Goal: Transaction & Acquisition: Purchase product/service

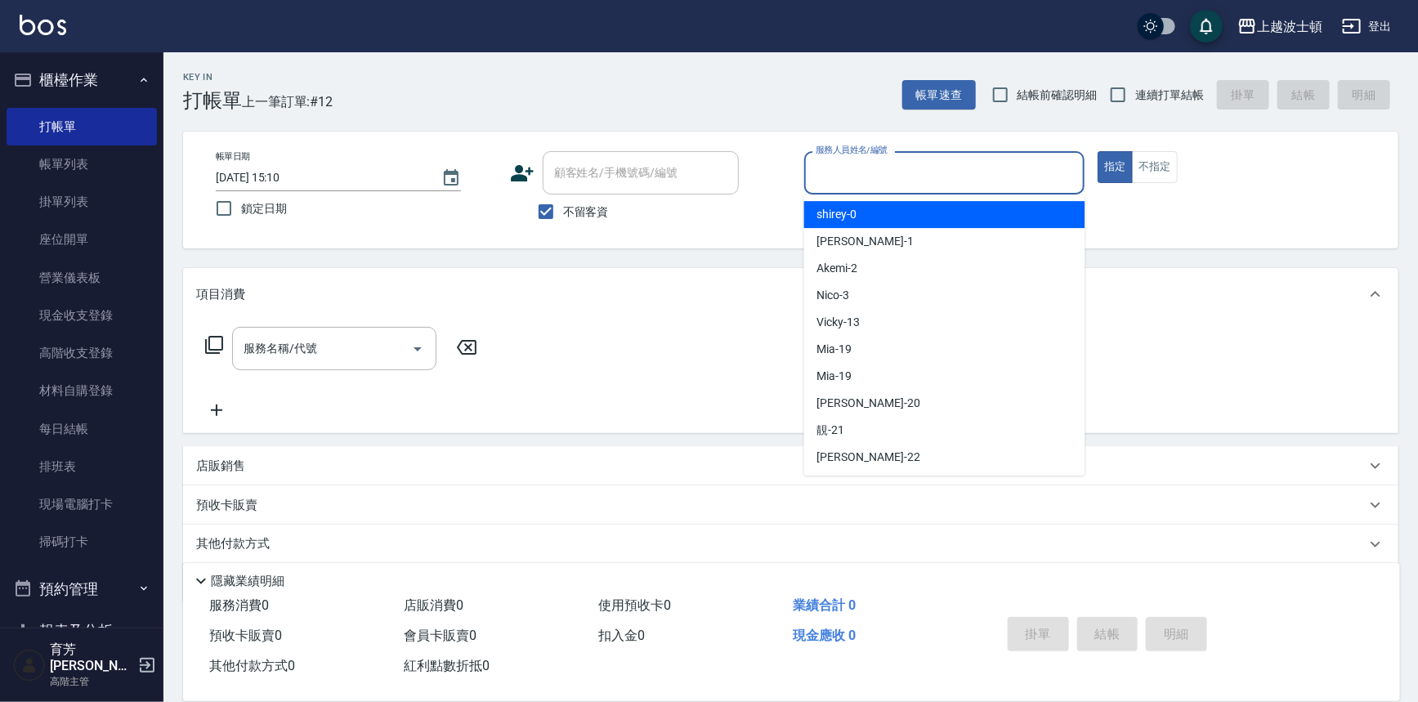
drag, startPoint x: 886, startPoint y: 168, endPoint x: 887, endPoint y: 198, distance: 29.4
click at [887, 169] on input "服務人員姓名/編號" at bounding box center [944, 173] width 266 height 29
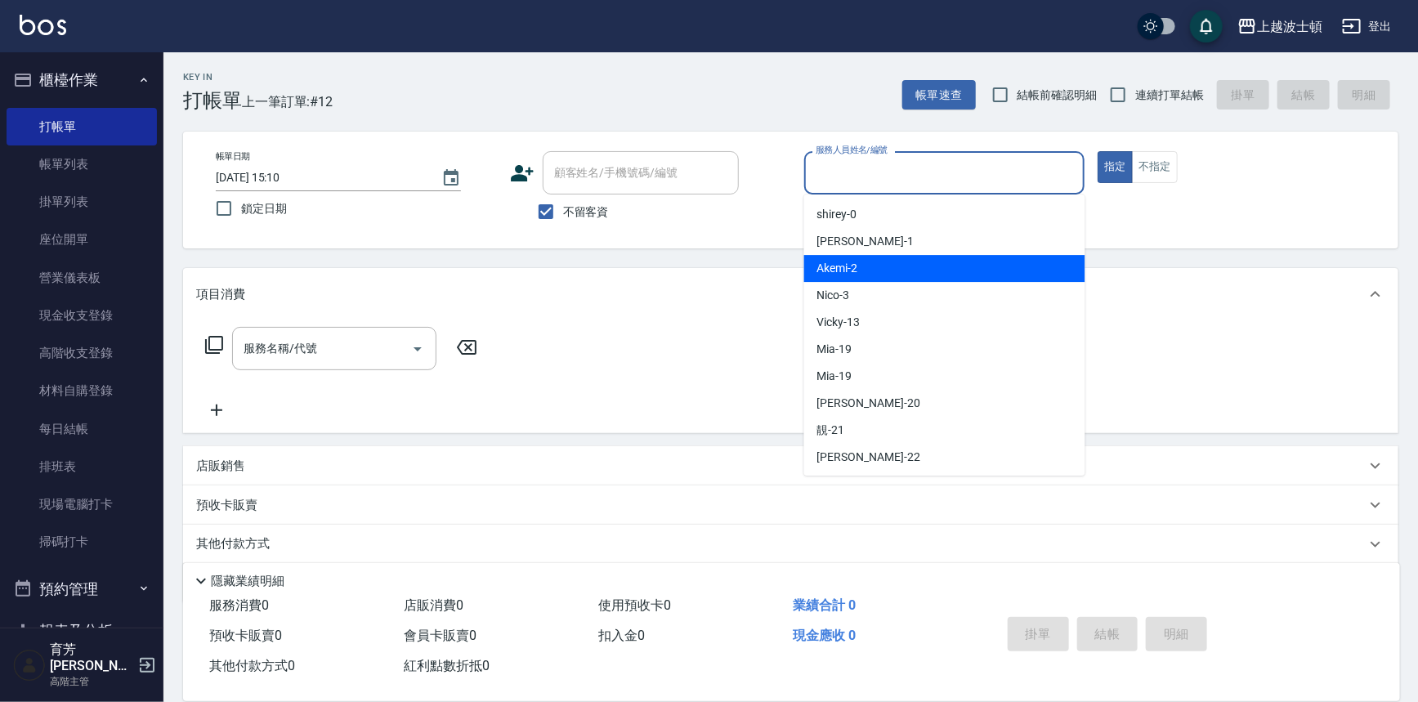
click at [905, 270] on div "Akemi -2" at bounding box center [944, 268] width 281 height 27
type input "Akemi-2"
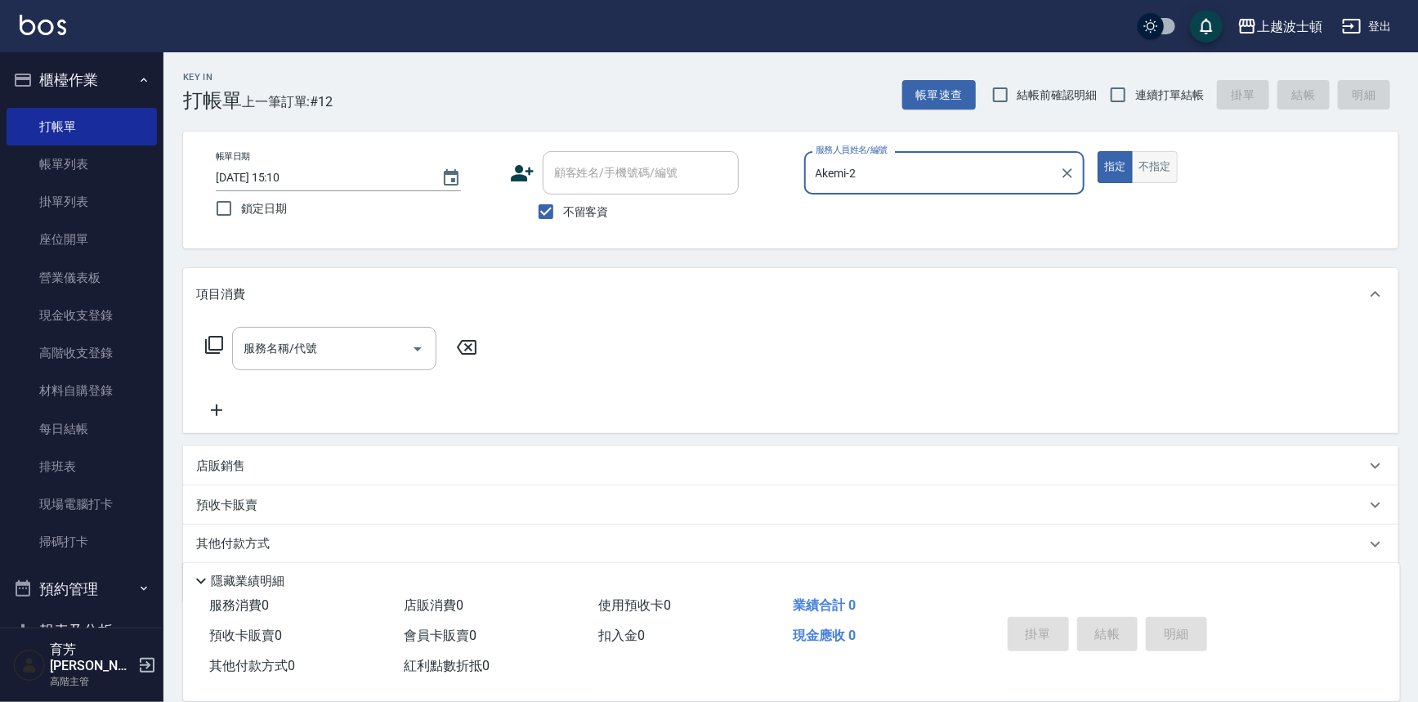
click at [1164, 172] on button "不指定" at bounding box center [1155, 167] width 46 height 32
click at [279, 346] on input "服務名稱/代號" at bounding box center [321, 348] width 165 height 29
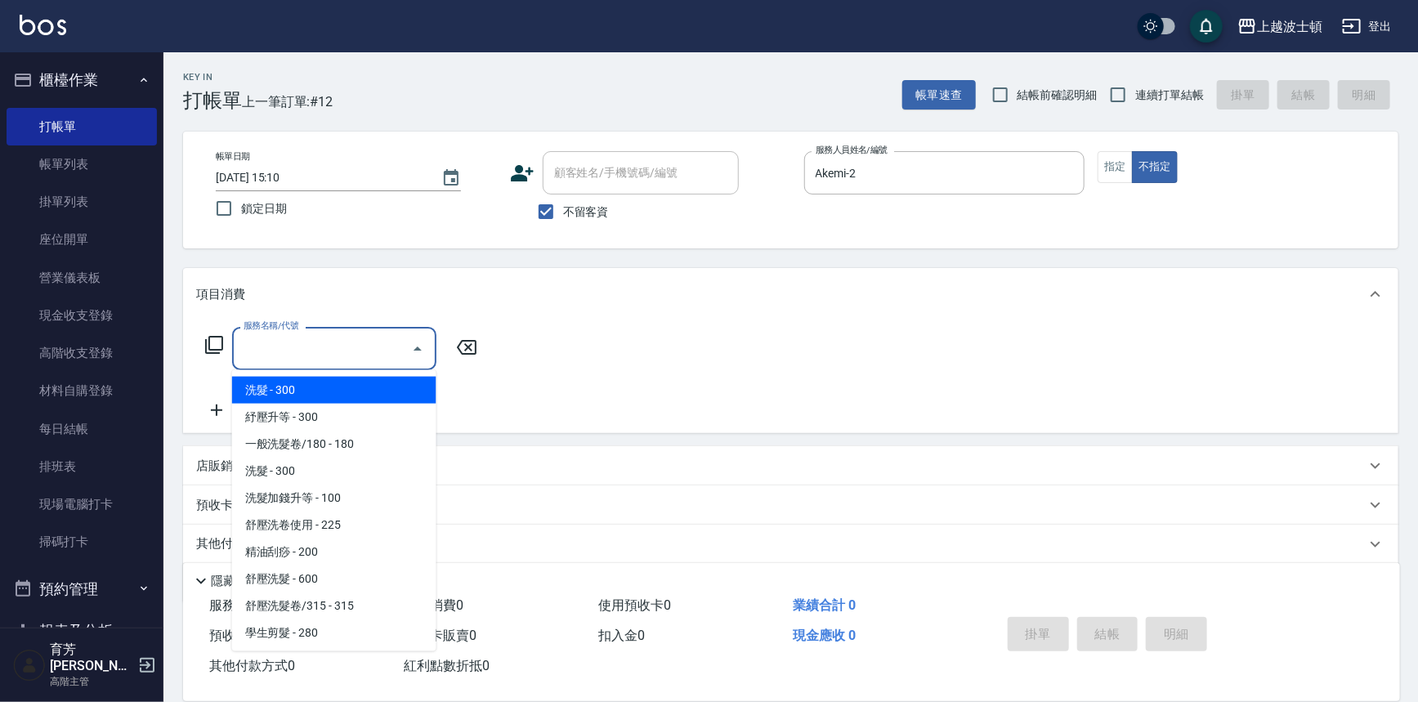
click at [306, 380] on span "洗髮 - 300" at bounding box center [334, 390] width 204 height 27
type input "洗髮(201)"
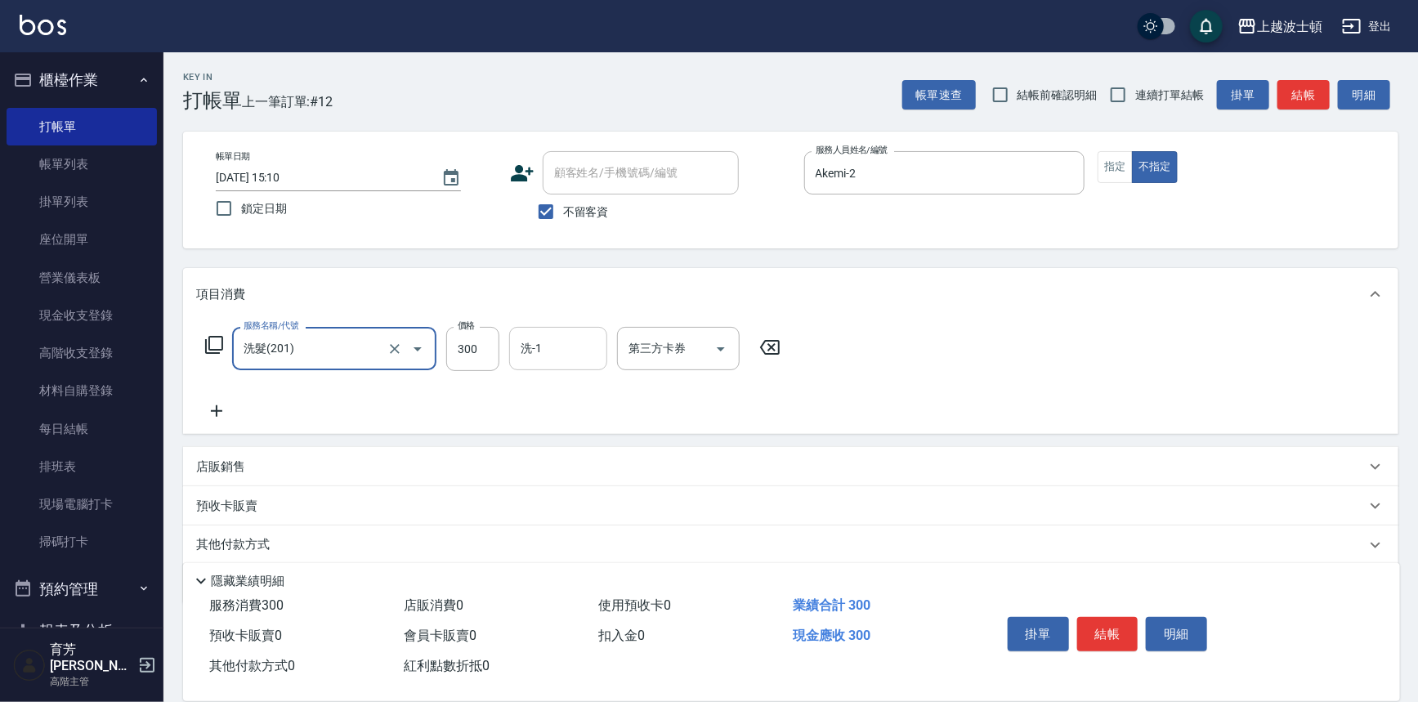
click at [601, 353] on div "洗-1" at bounding box center [558, 348] width 98 height 43
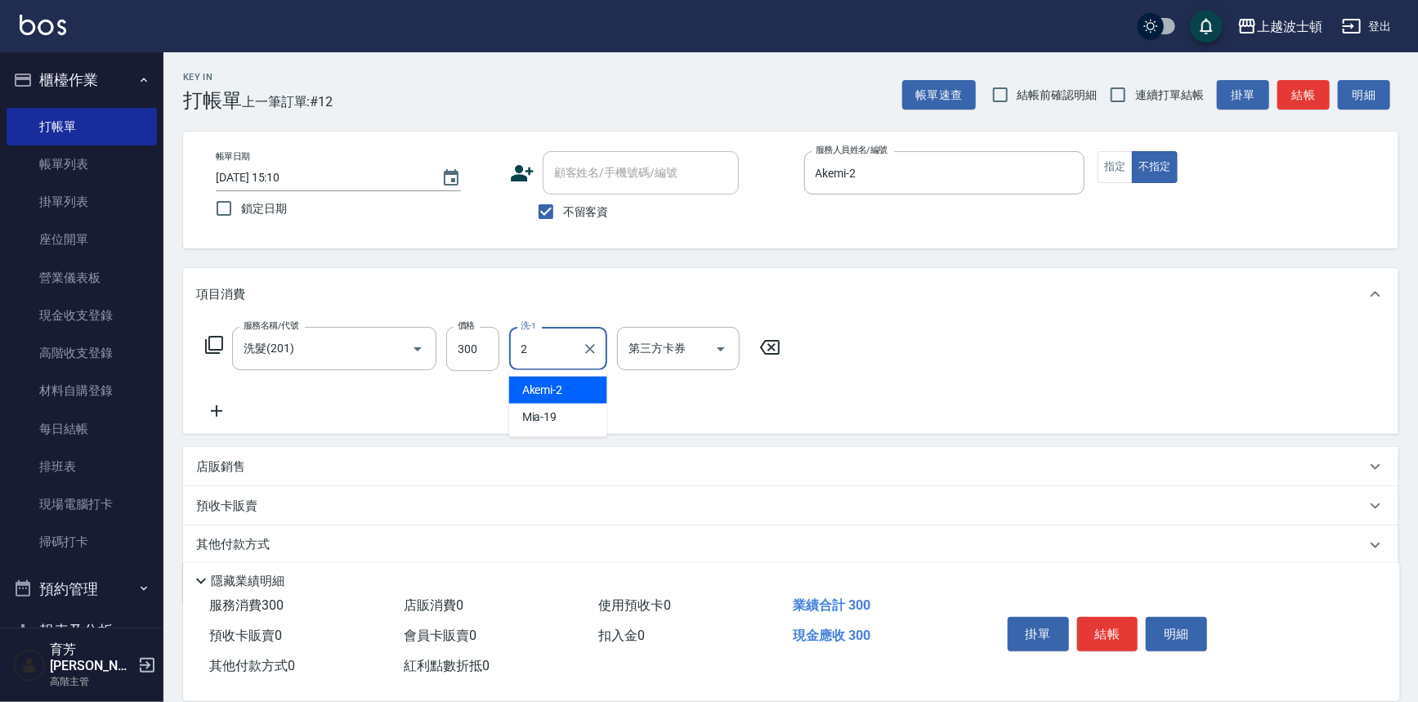
click at [578, 399] on div "Akemi -2" at bounding box center [558, 390] width 98 height 27
type input "Akemi-2"
click at [1029, 322] on div "服務名稱/代號 洗髮(201) 服務名稱/代號 價格 300 價格 洗-1 Akemi-2 洗-1 第三方卡券 第三方卡券" at bounding box center [790, 377] width 1215 height 114
click at [1125, 628] on button "結帳" at bounding box center [1107, 634] width 61 height 34
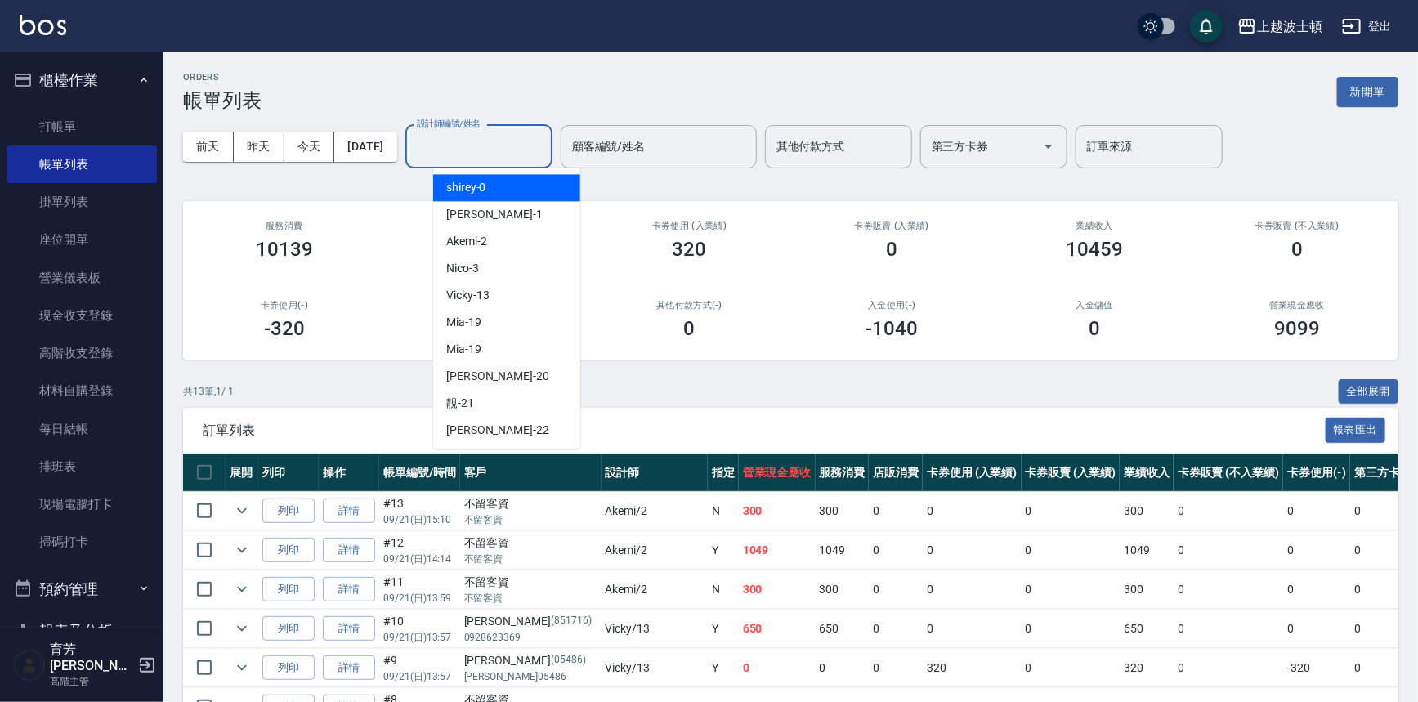
click at [498, 141] on input "設計師編號/姓名" at bounding box center [479, 146] width 132 height 29
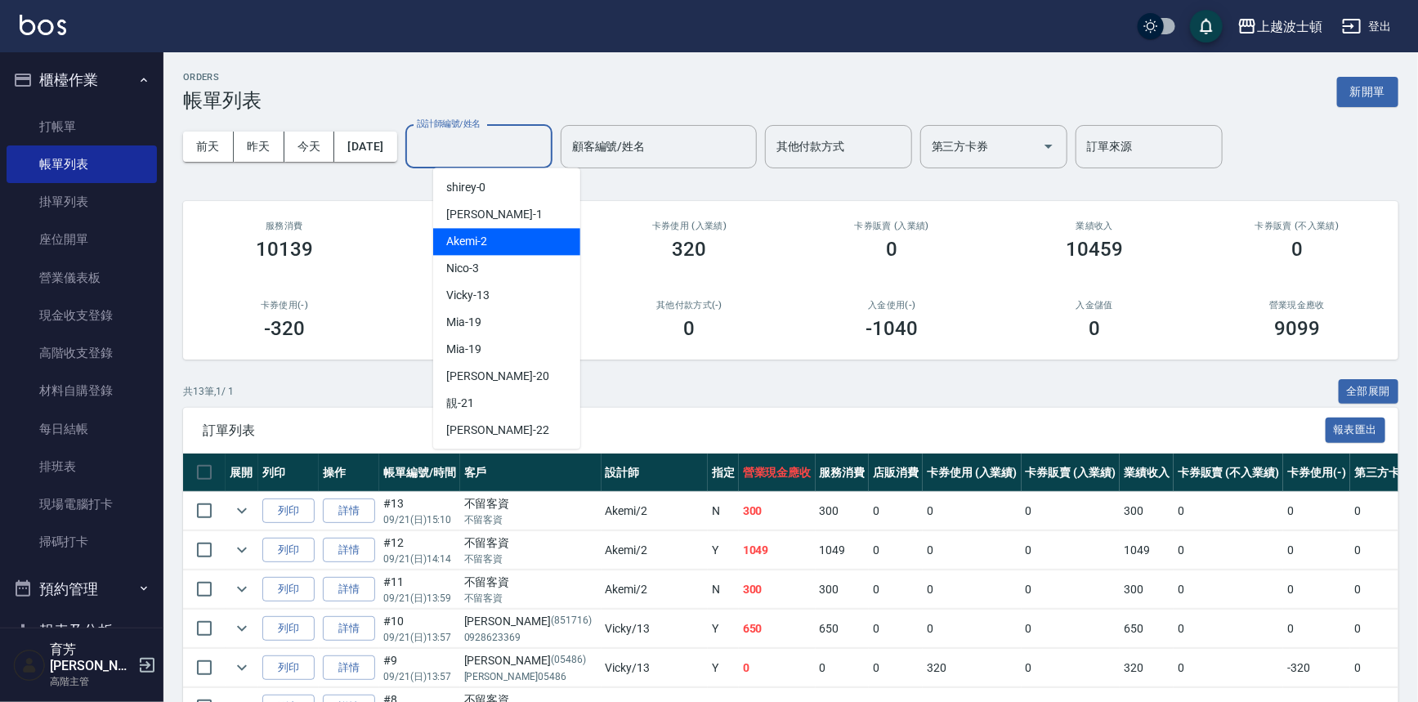
click at [509, 237] on div "Akemi -2" at bounding box center [506, 241] width 147 height 27
type input "Akemi-2"
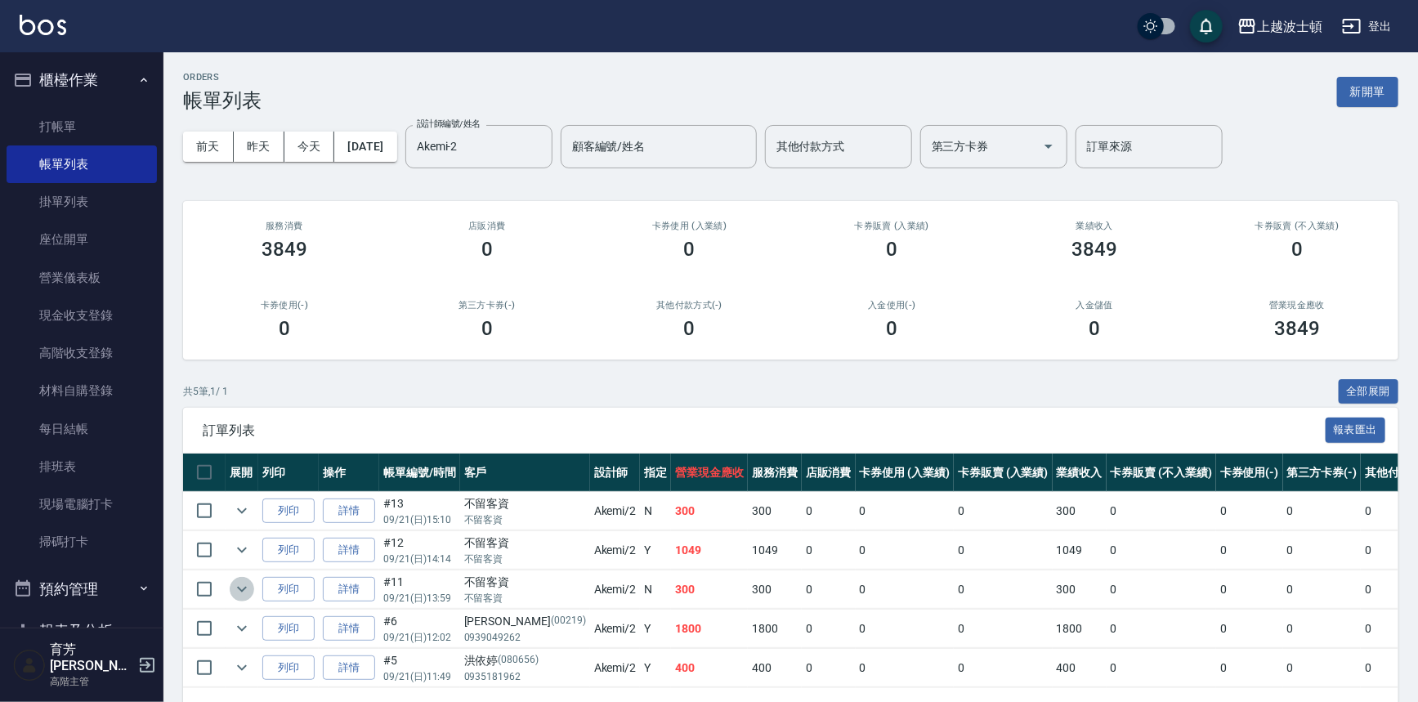
click at [236, 589] on icon "expand row" at bounding box center [242, 589] width 20 height 20
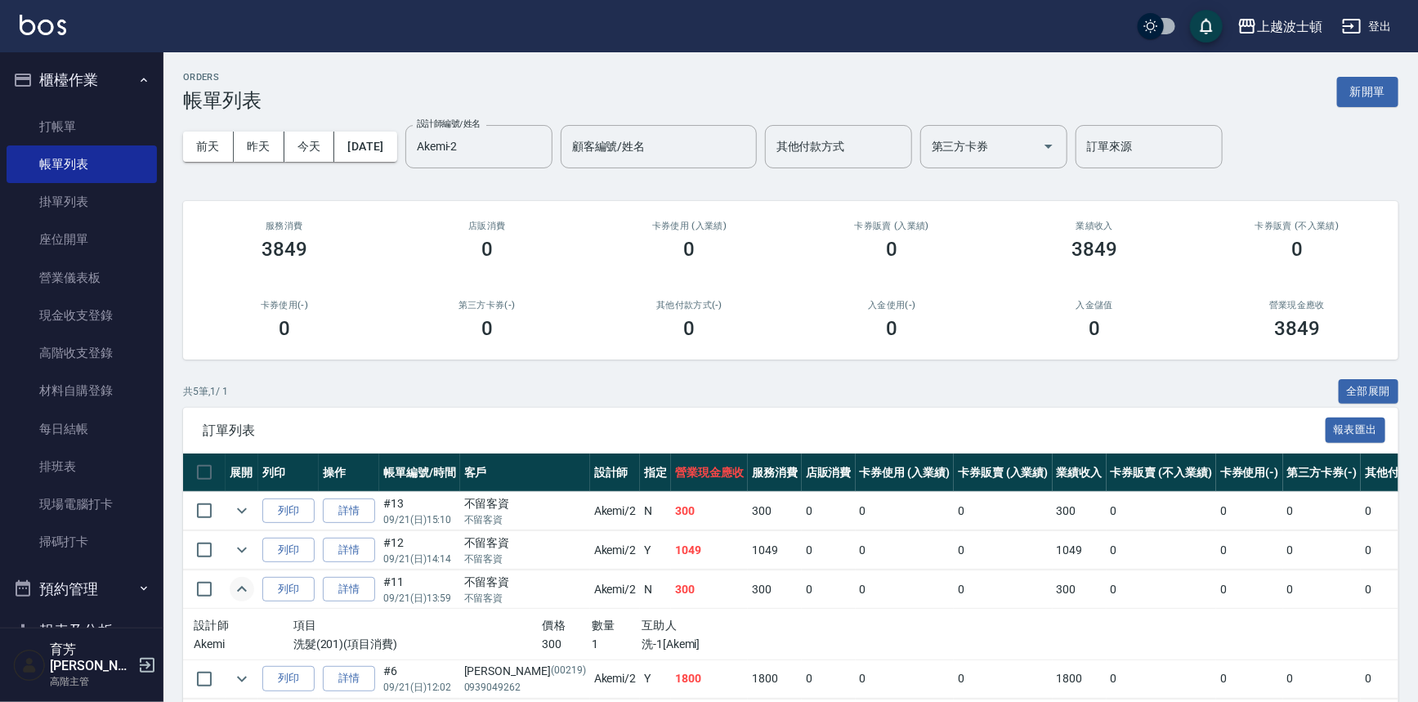
click at [236, 589] on icon "expand row" at bounding box center [242, 589] width 20 height 20
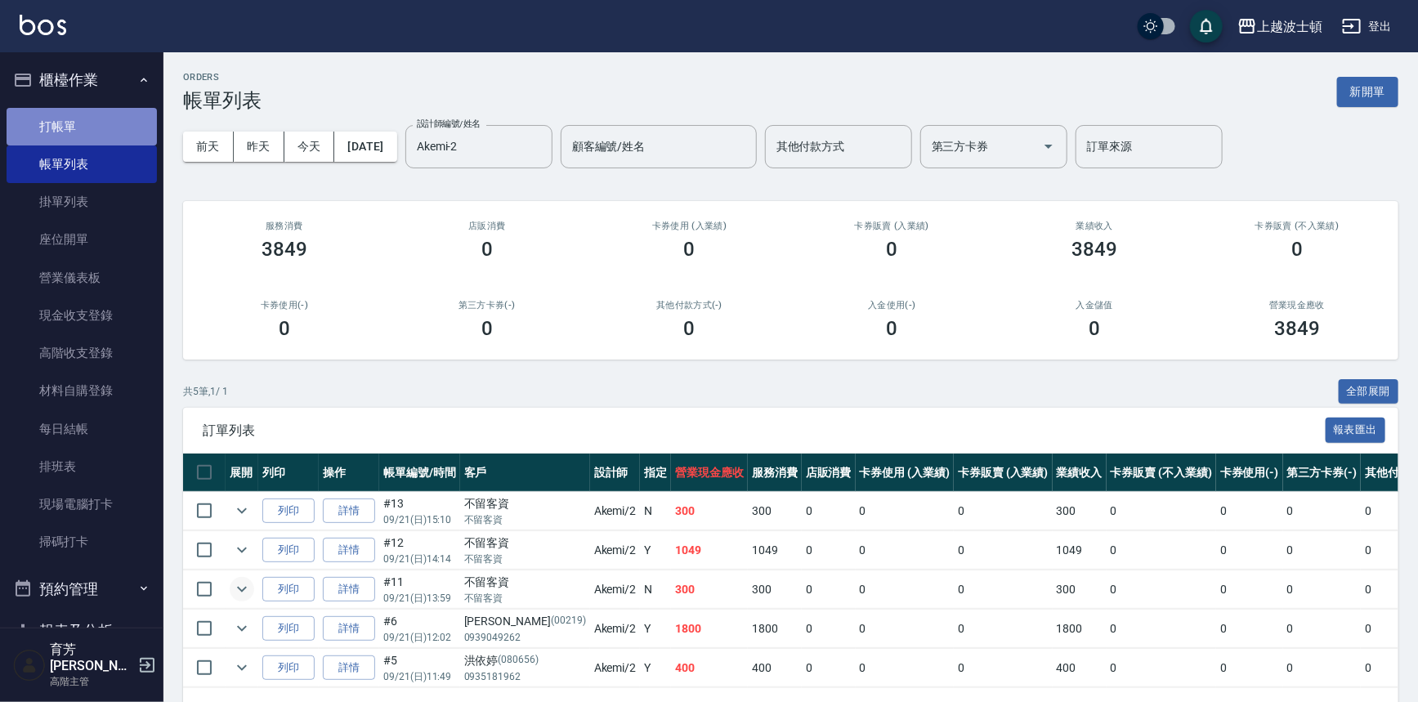
click at [95, 127] on link "打帳單" at bounding box center [82, 127] width 150 height 38
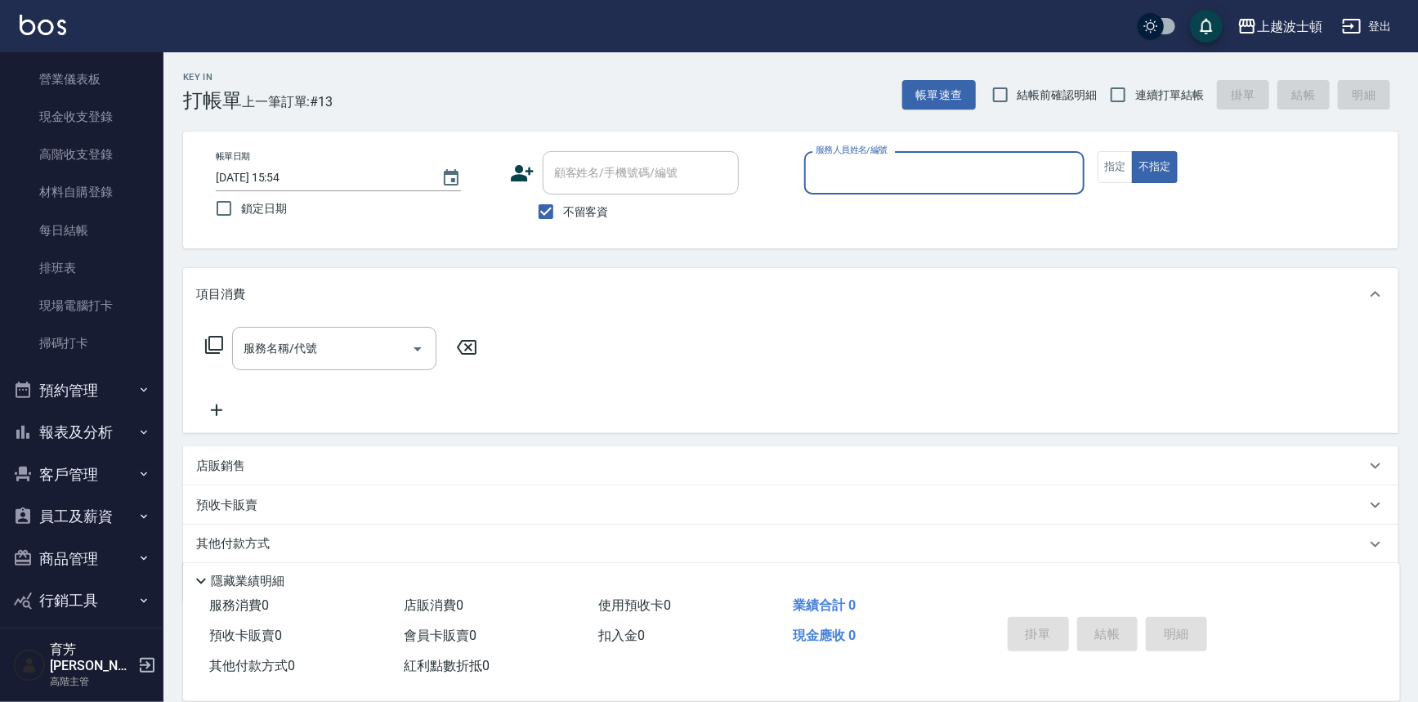
scroll to position [239, 0]
click at [92, 378] on button "報表及分析" at bounding box center [82, 392] width 150 height 42
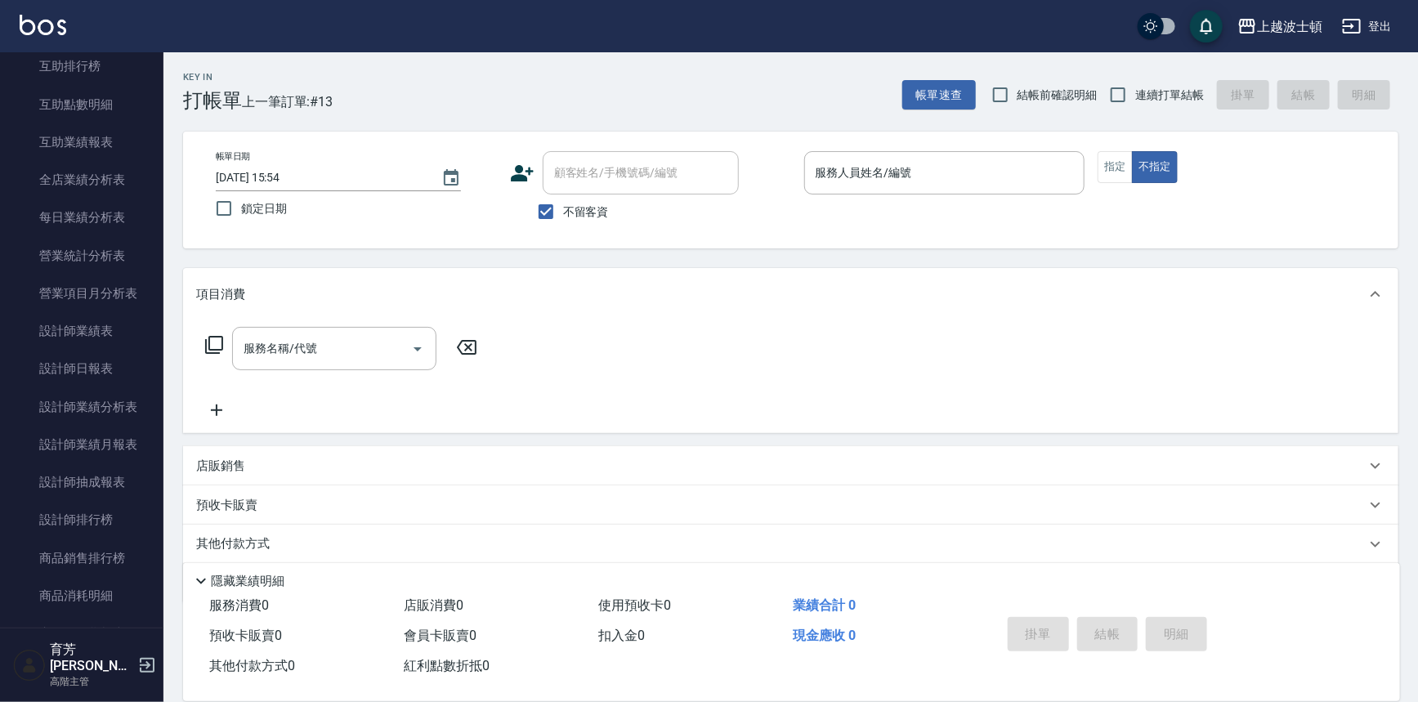
scroll to position [912, 0]
click at [40, 333] on link "設計師日報表" at bounding box center [82, 332] width 150 height 38
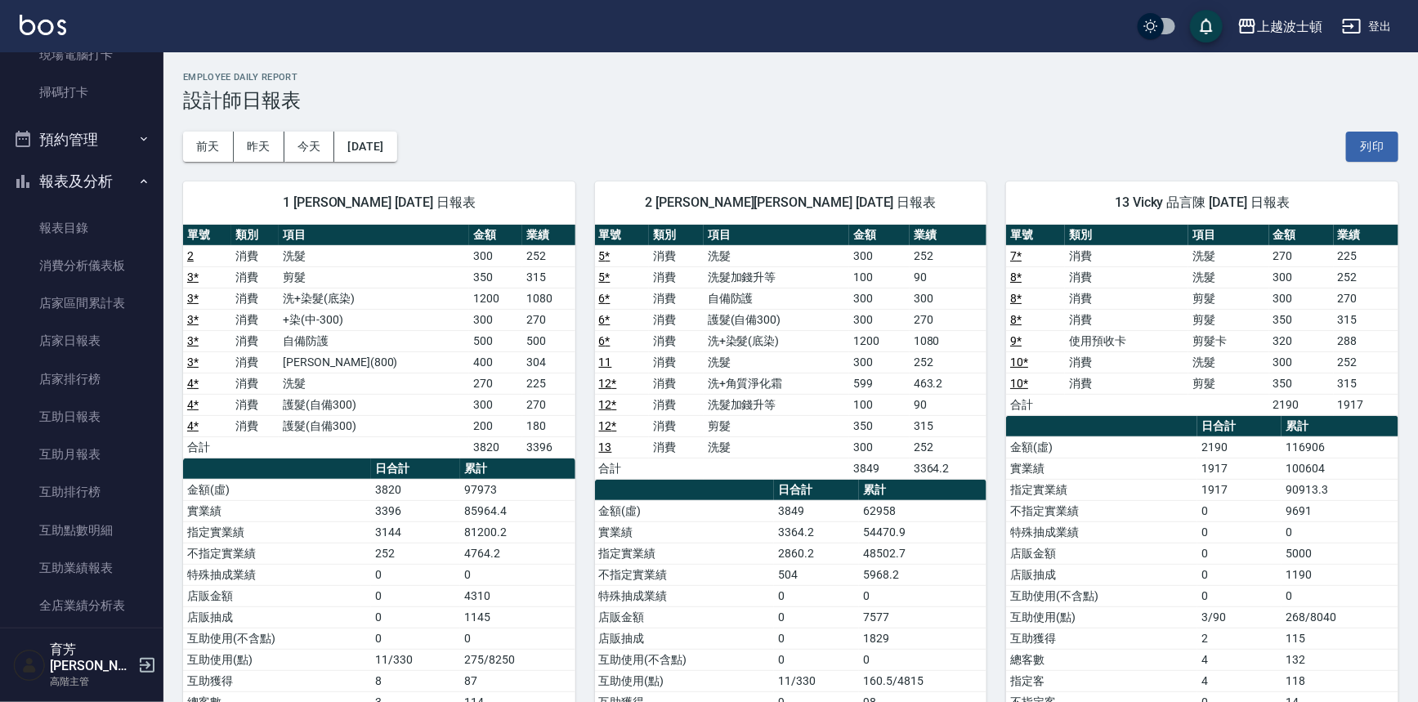
scroll to position [447, 0]
click at [85, 185] on button "報表及分析" at bounding box center [82, 184] width 150 height 42
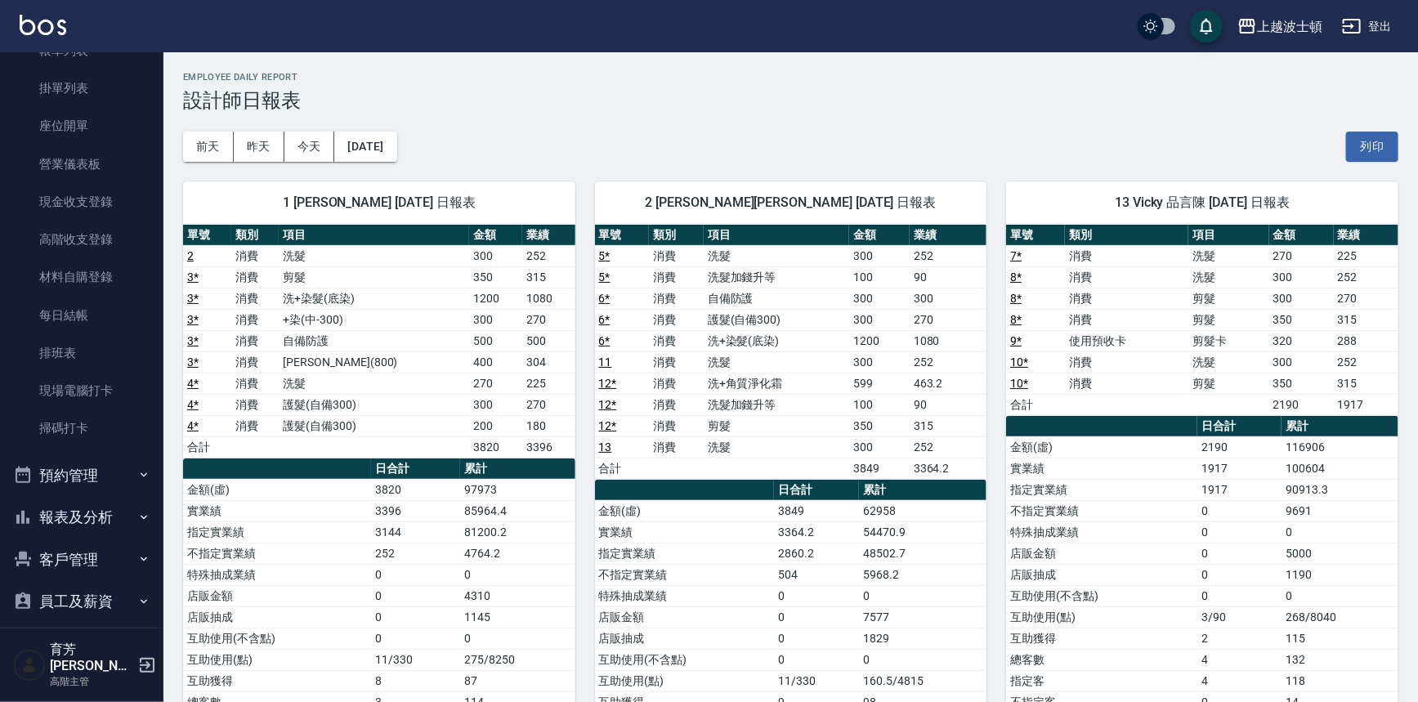
scroll to position [0, 0]
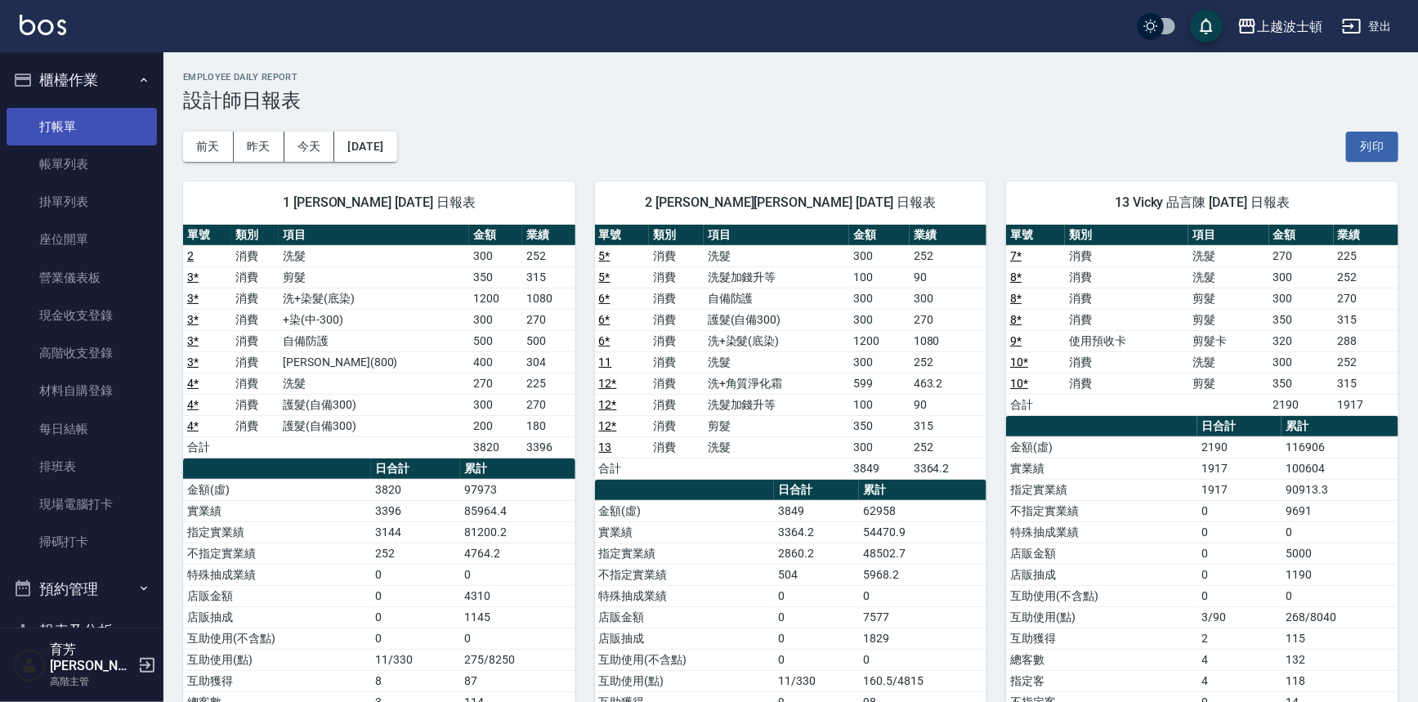
click at [78, 125] on link "打帳單" at bounding box center [82, 127] width 150 height 38
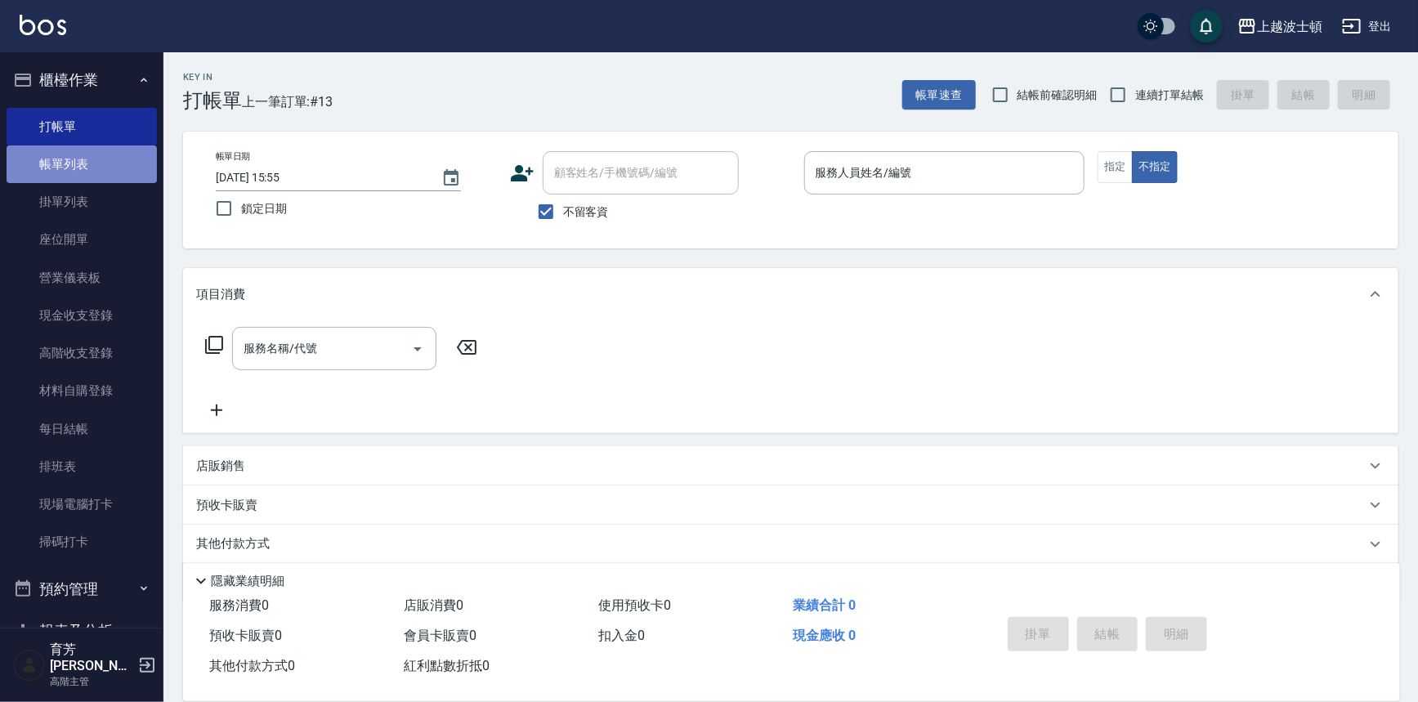
click at [83, 176] on link "帳單列表" at bounding box center [82, 164] width 150 height 38
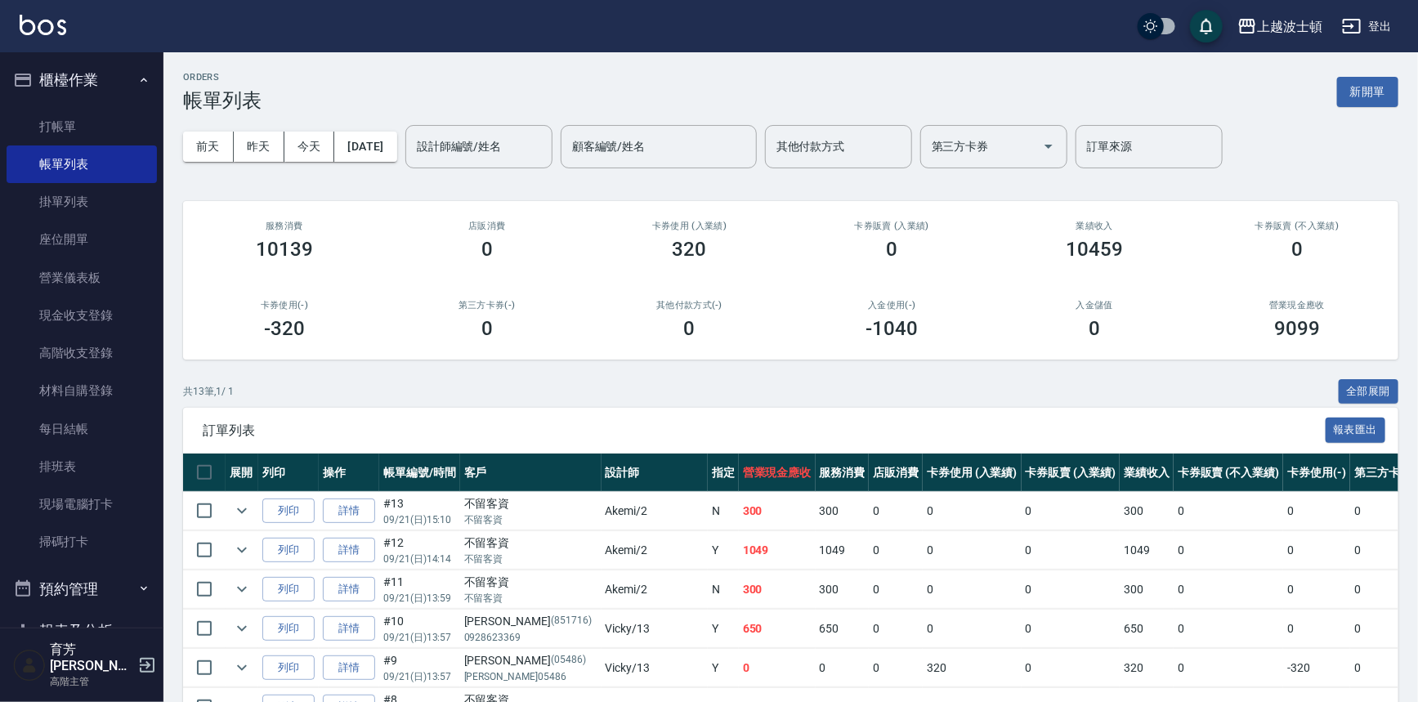
drag, startPoint x: 155, startPoint y: 416, endPoint x: 155, endPoint y: 471, distance: 55.6
click at [155, 471] on nav "櫃檯作業 打帳單 帳單列表 掛單列表 座位開單 營業儀表板 現金收支登錄 高階收支登錄 材料自購登錄 每日結帳 排班表 現場電腦打卡 掃碼打卡 預約管理 預約…" at bounding box center [81, 339] width 163 height 575
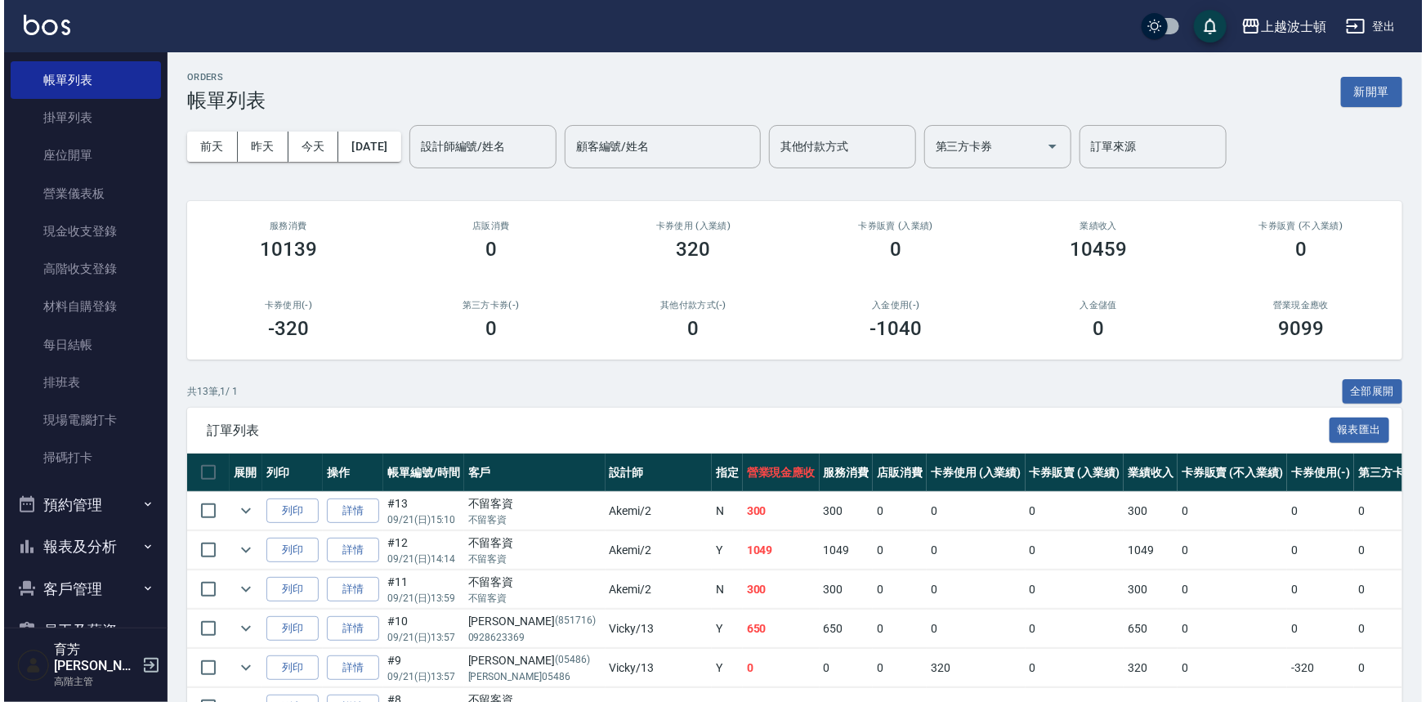
scroll to position [128, 0]
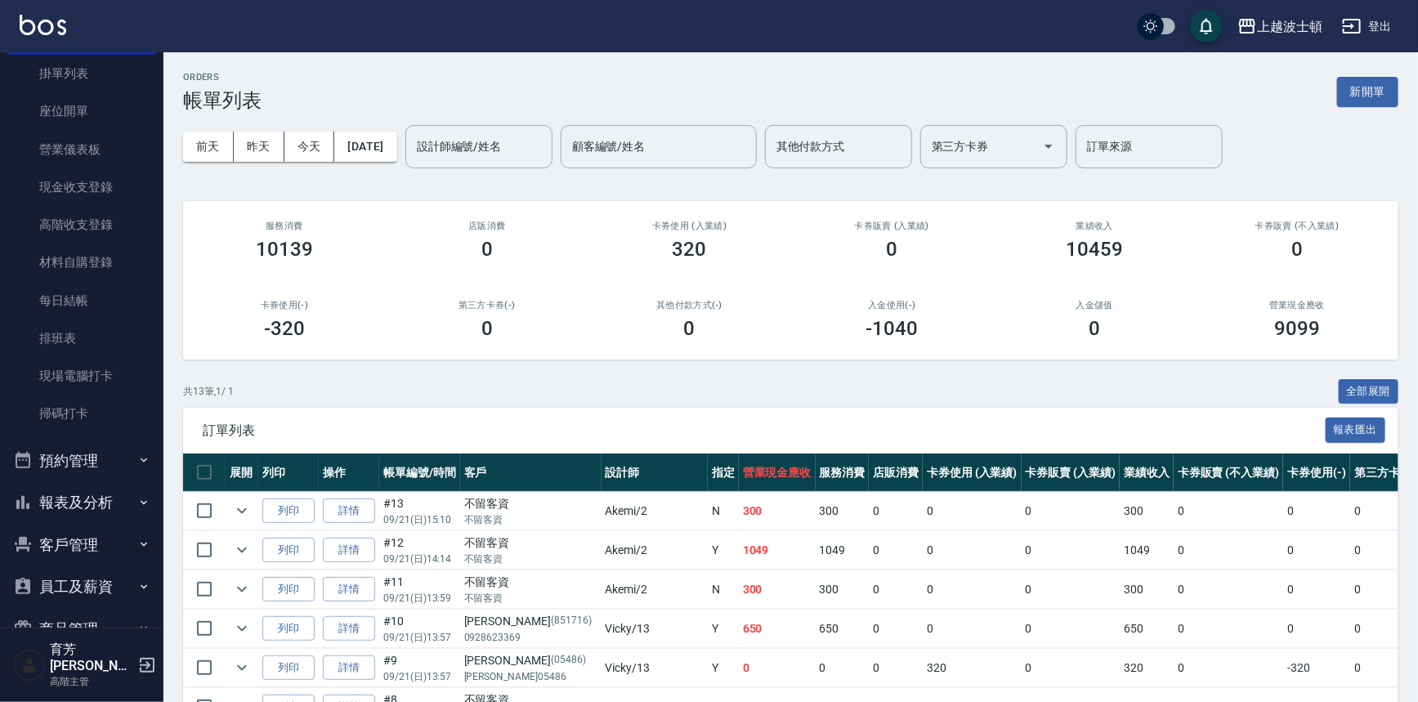
click at [109, 542] on button "客戶管理" at bounding box center [82, 545] width 150 height 42
click at [92, 580] on link "客戶列表" at bounding box center [82, 591] width 150 height 38
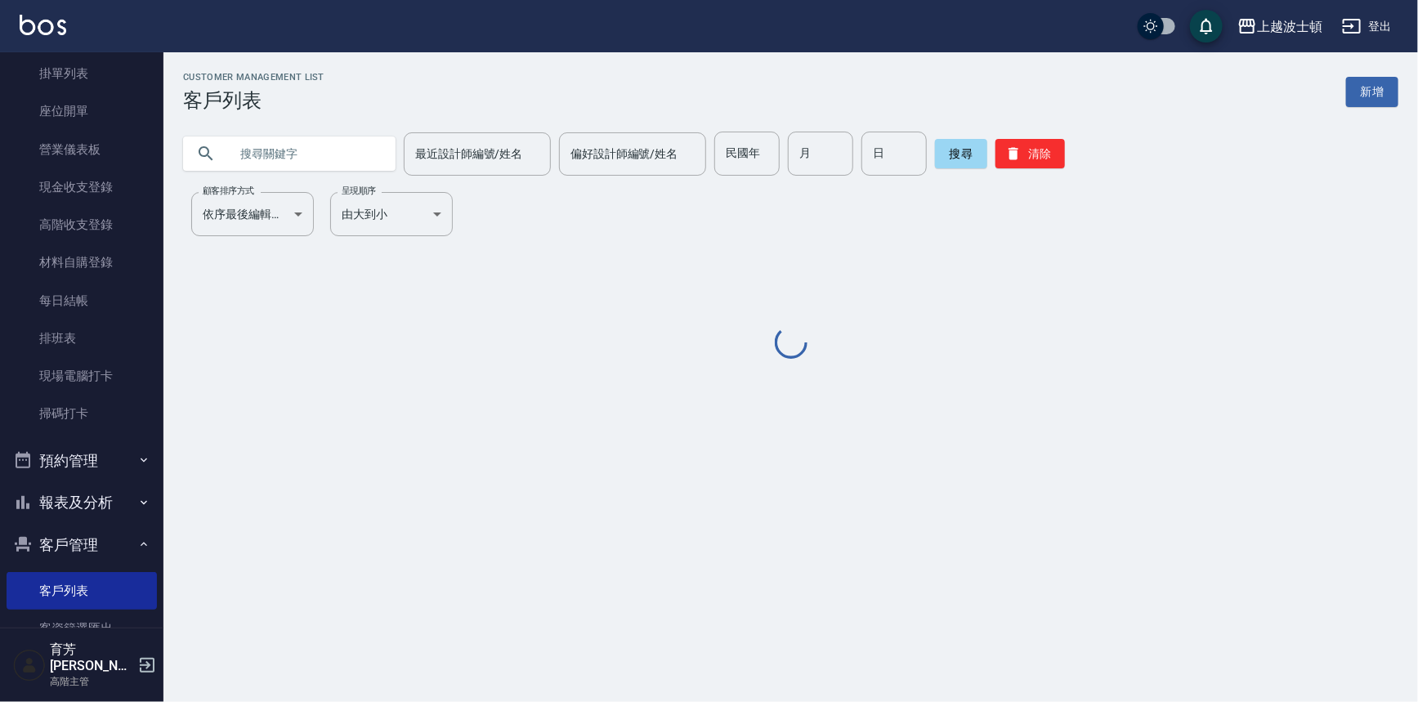
click at [329, 155] on input "text" at bounding box center [306, 154] width 154 height 44
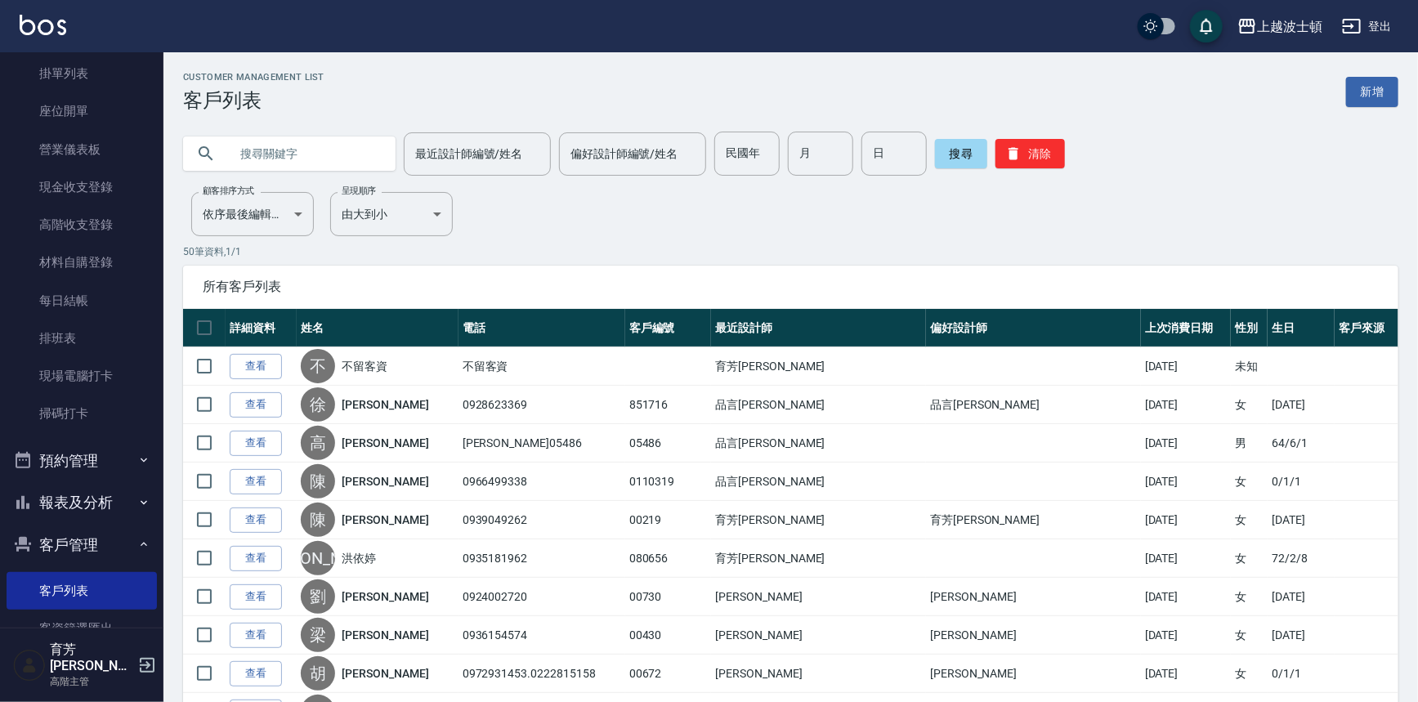
type input "ㄏ"
type input "淑華"
click at [967, 153] on button "搜尋" at bounding box center [961, 153] width 52 height 29
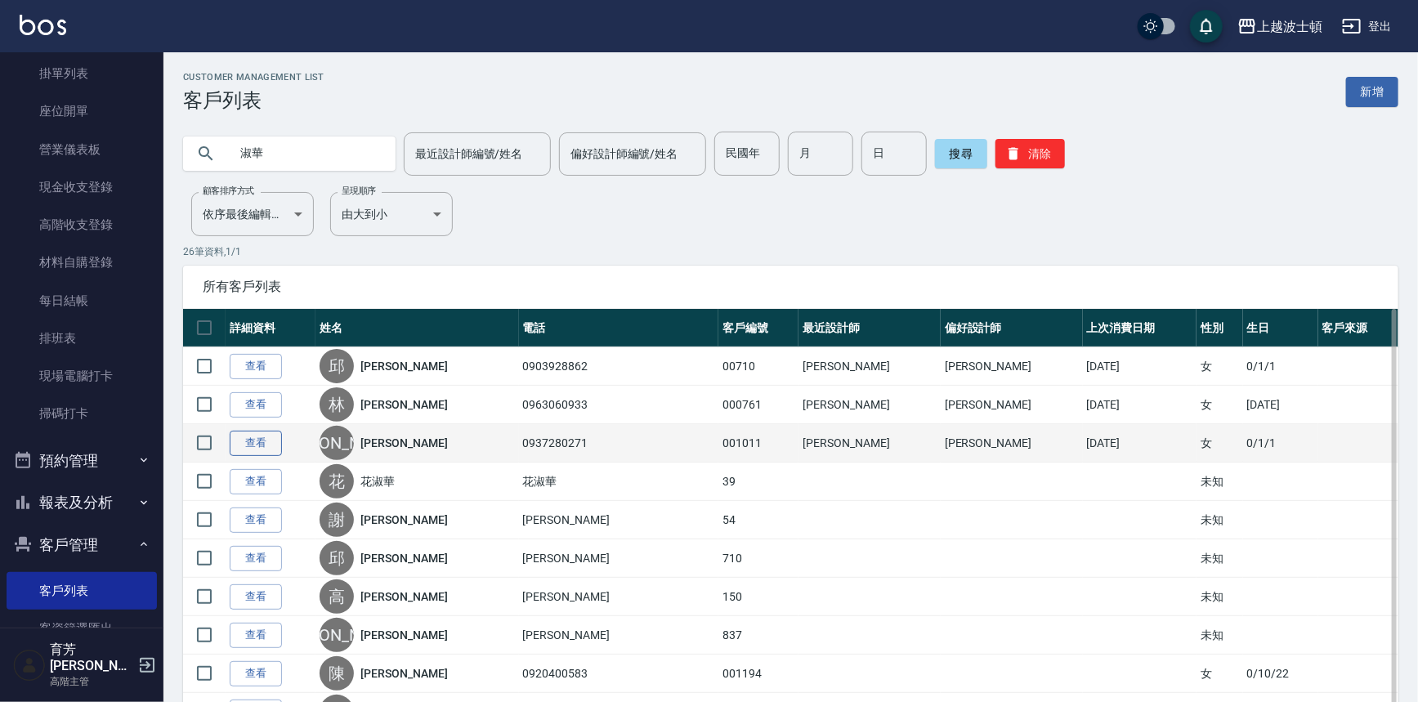
click at [238, 444] on link "查看" at bounding box center [256, 443] width 52 height 25
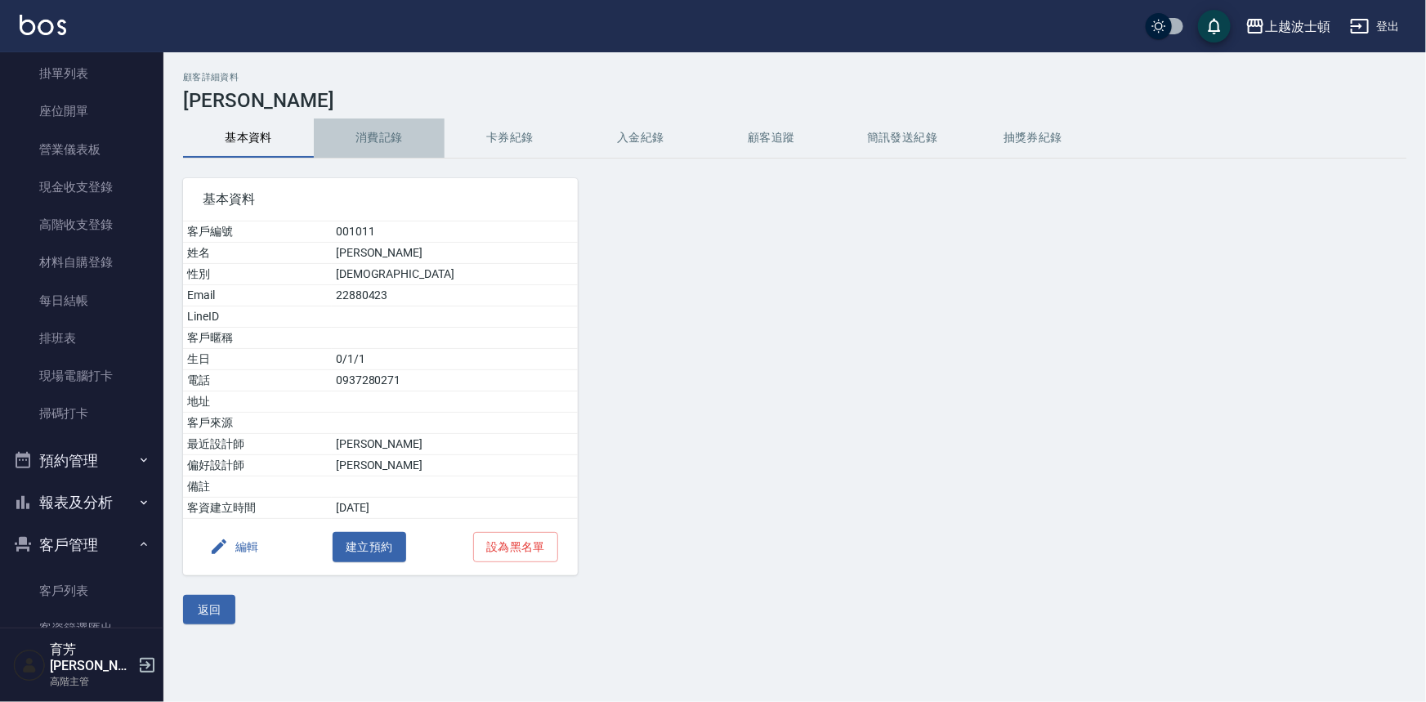
click at [381, 145] on button "消費記錄" at bounding box center [379, 137] width 131 height 39
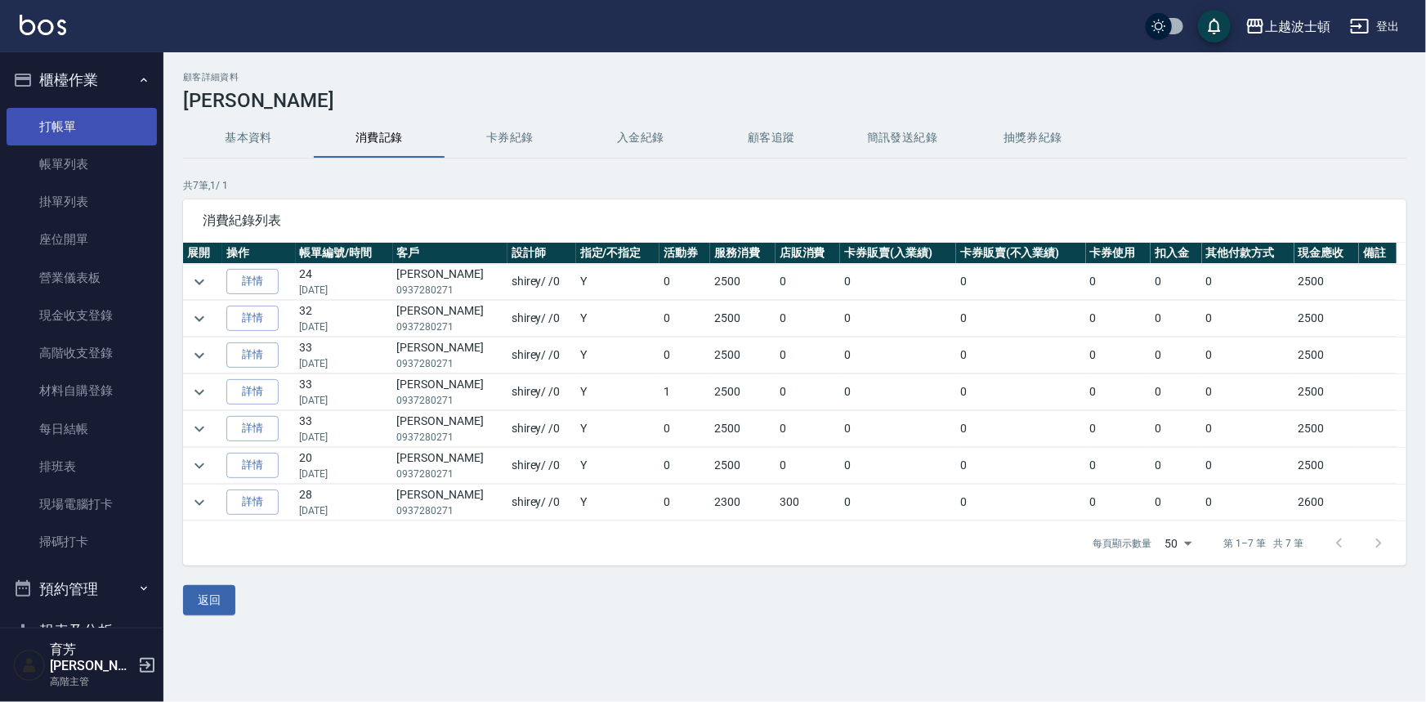
click at [67, 124] on link "打帳單" at bounding box center [82, 127] width 150 height 38
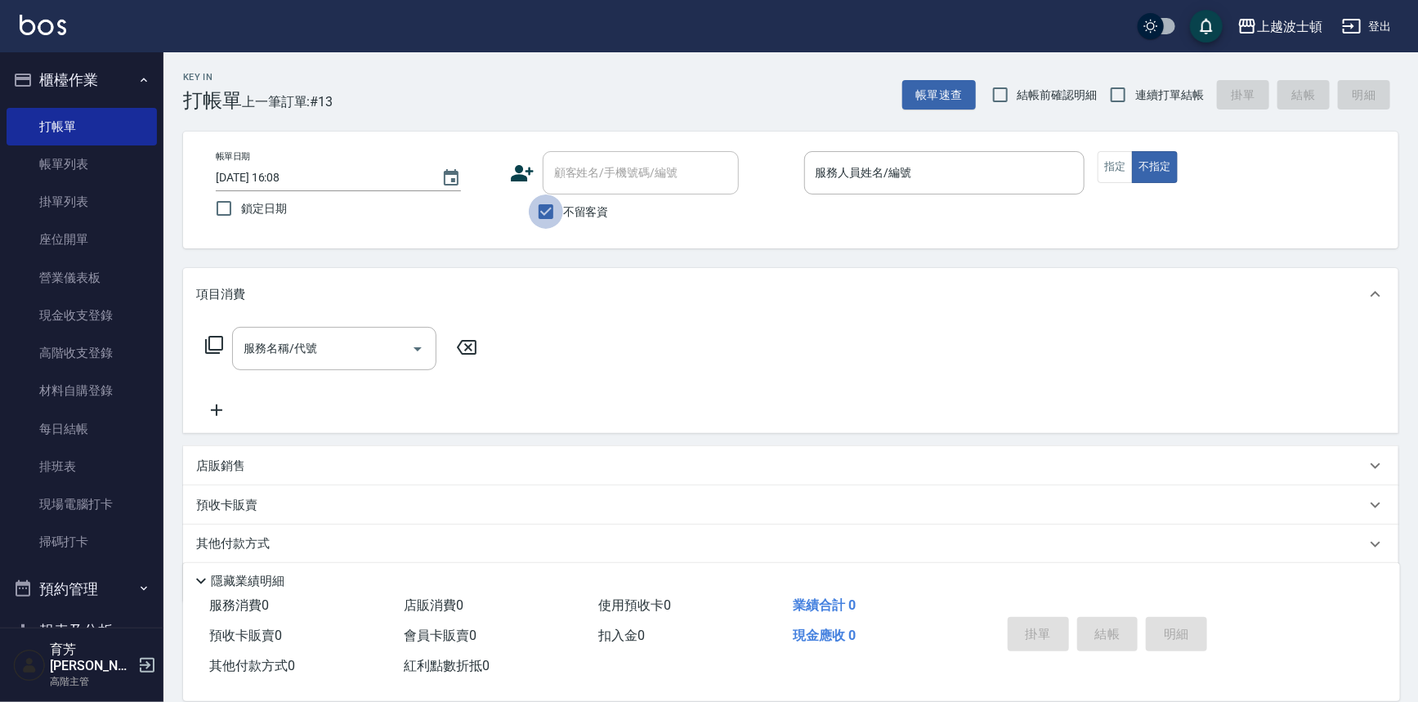
click at [539, 210] on input "不留客資" at bounding box center [546, 211] width 34 height 34
checkbox input "false"
click at [595, 176] on input "顧客姓名/手機號碼/編號" at bounding box center [628, 173] width 157 height 29
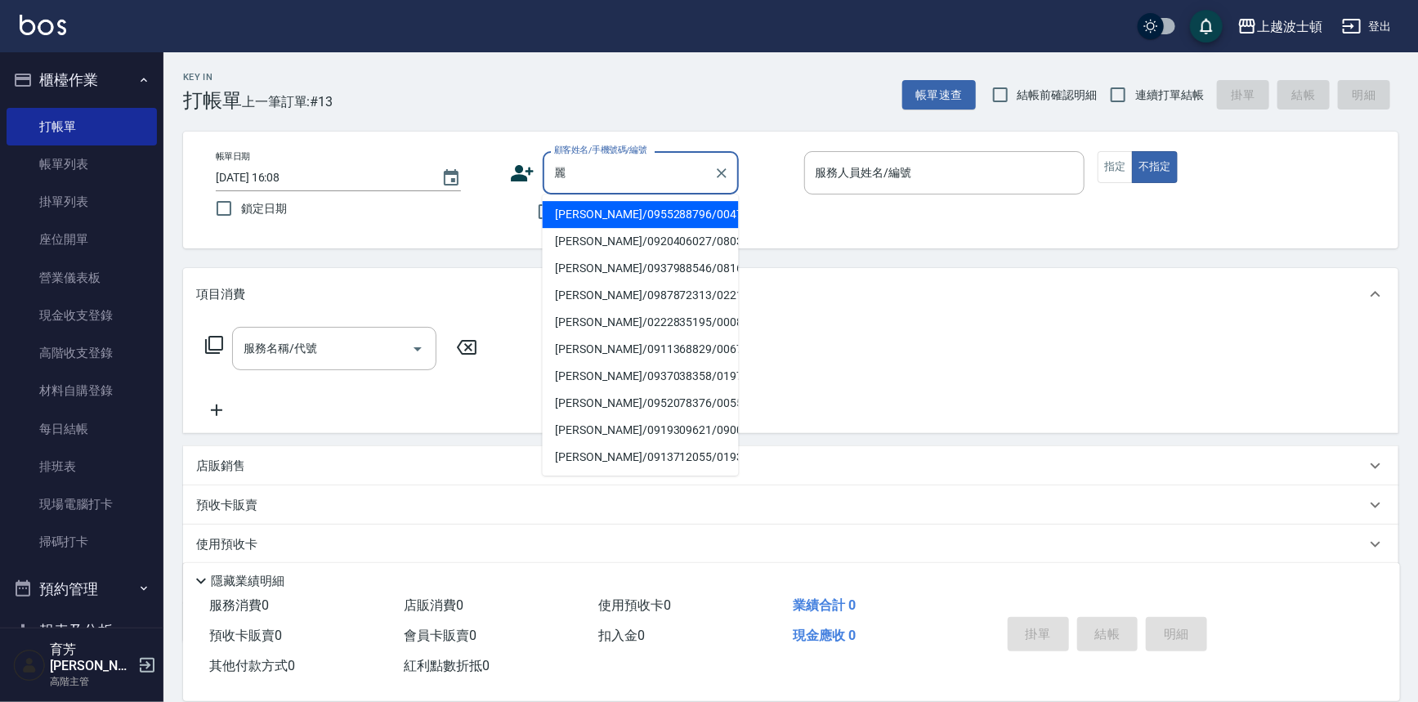
click at [596, 165] on input "麗" at bounding box center [628, 173] width 157 height 29
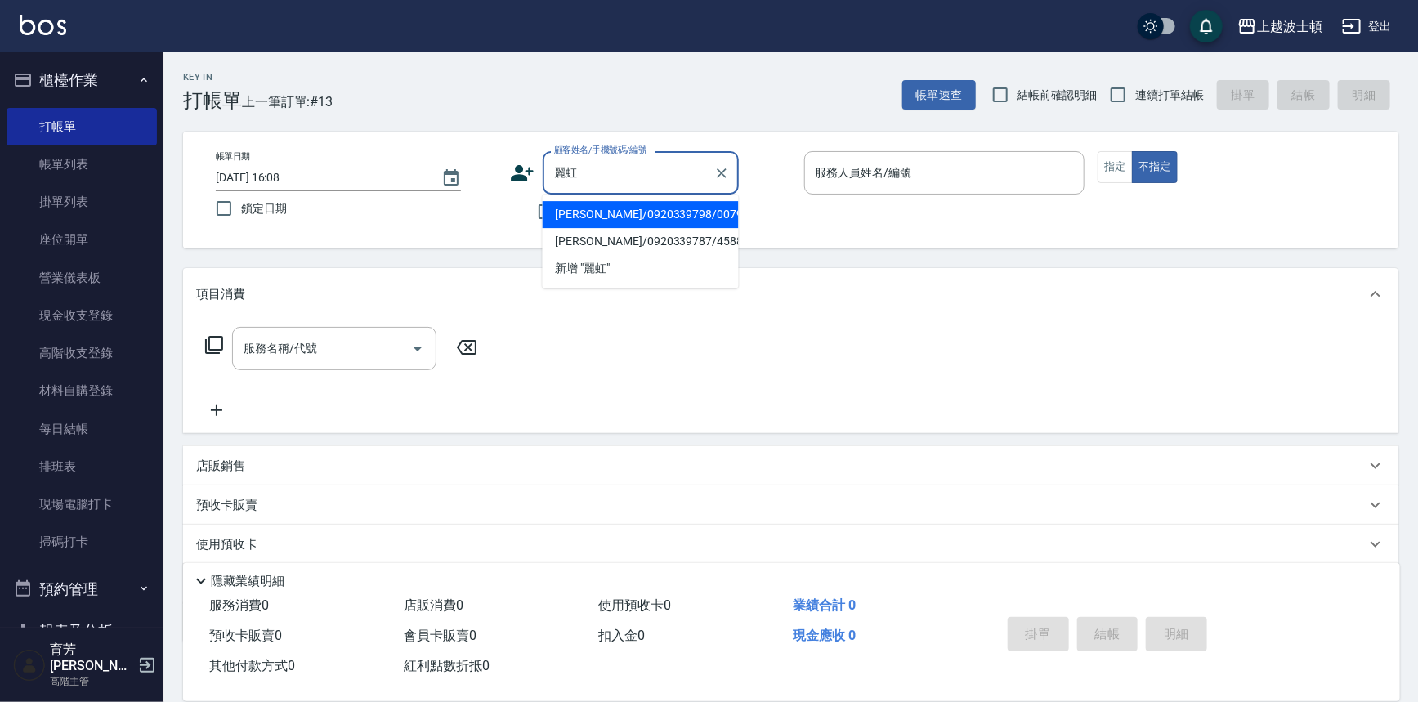
click at [619, 208] on li "[PERSON_NAME]/0920339798/00790" at bounding box center [641, 214] width 196 height 27
type input "[PERSON_NAME]/0920339798/00790"
type input "[PERSON_NAME]-1"
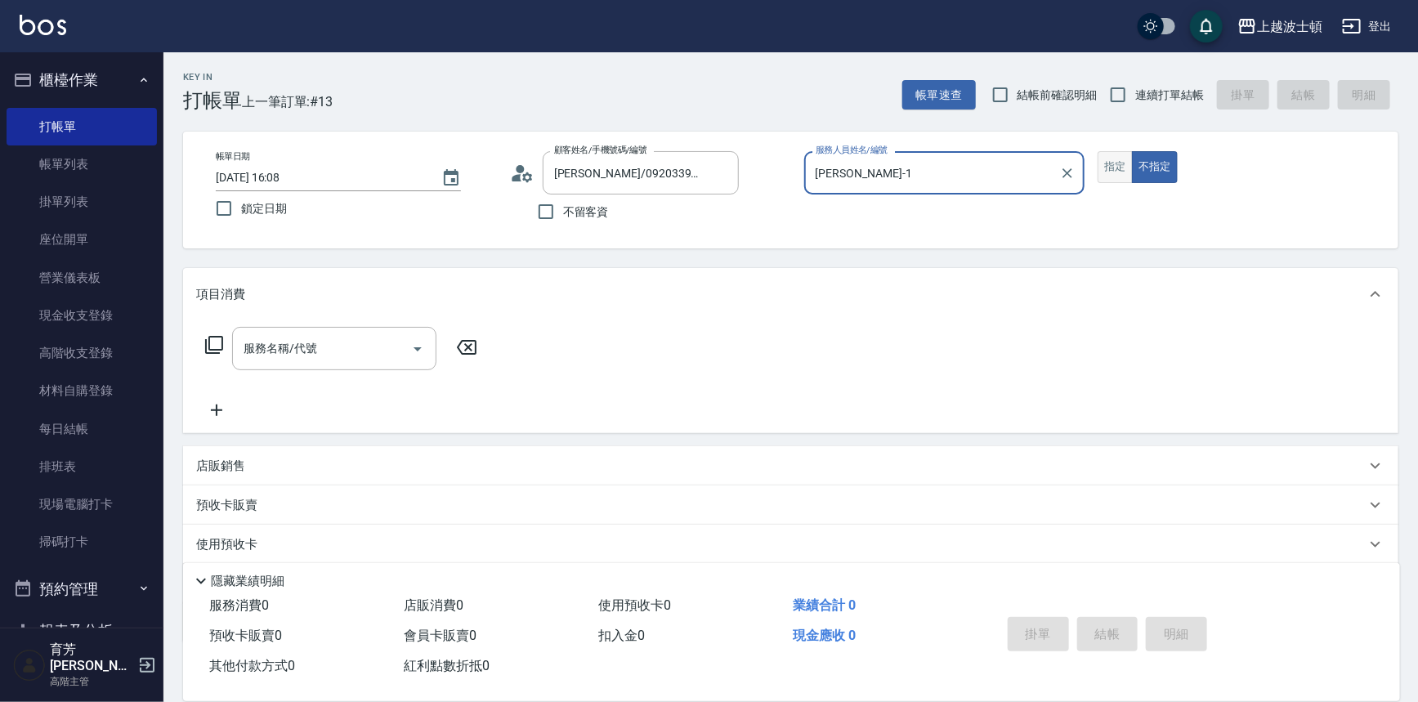
click at [1124, 173] on button "指定" at bounding box center [1114, 167] width 35 height 32
click at [309, 346] on input "服務名稱/代號" at bounding box center [321, 348] width 165 height 29
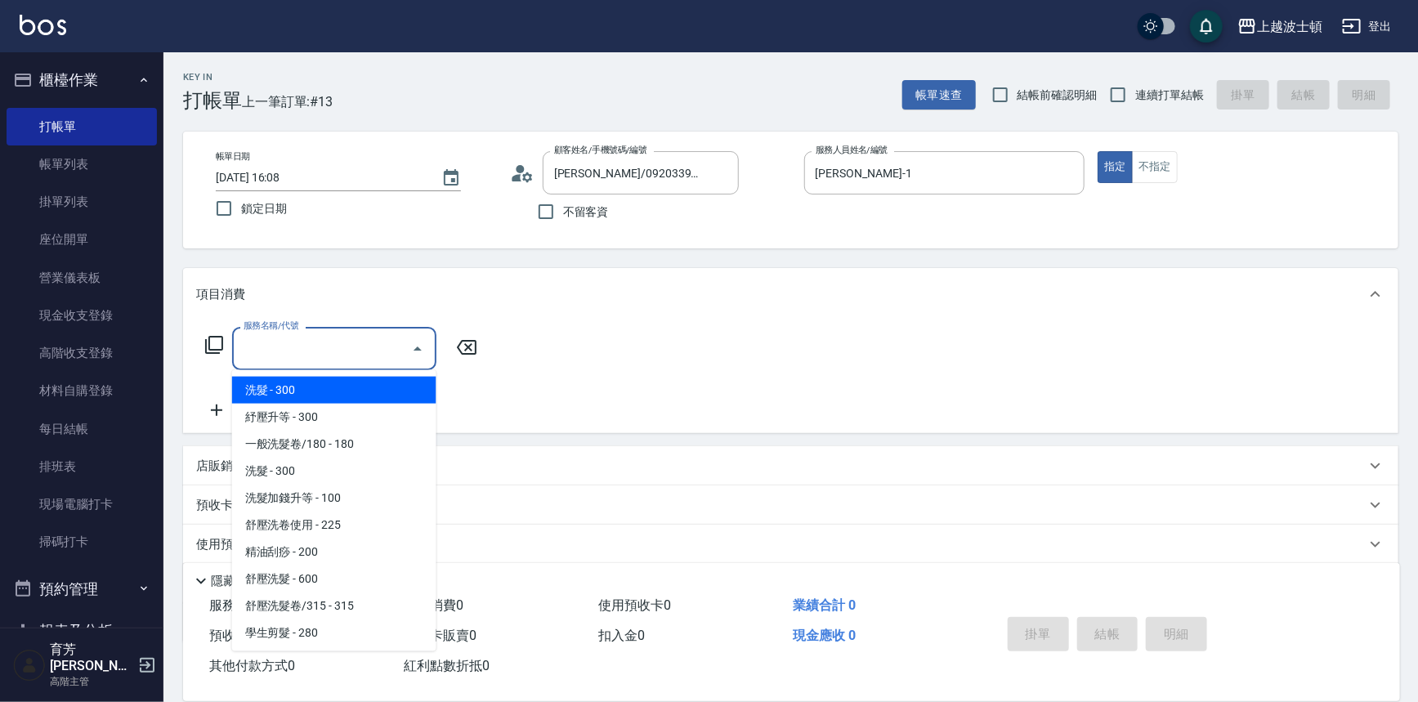
click at [312, 384] on span "洗髮 - 300" at bounding box center [334, 390] width 204 height 27
type input "洗髮(201)"
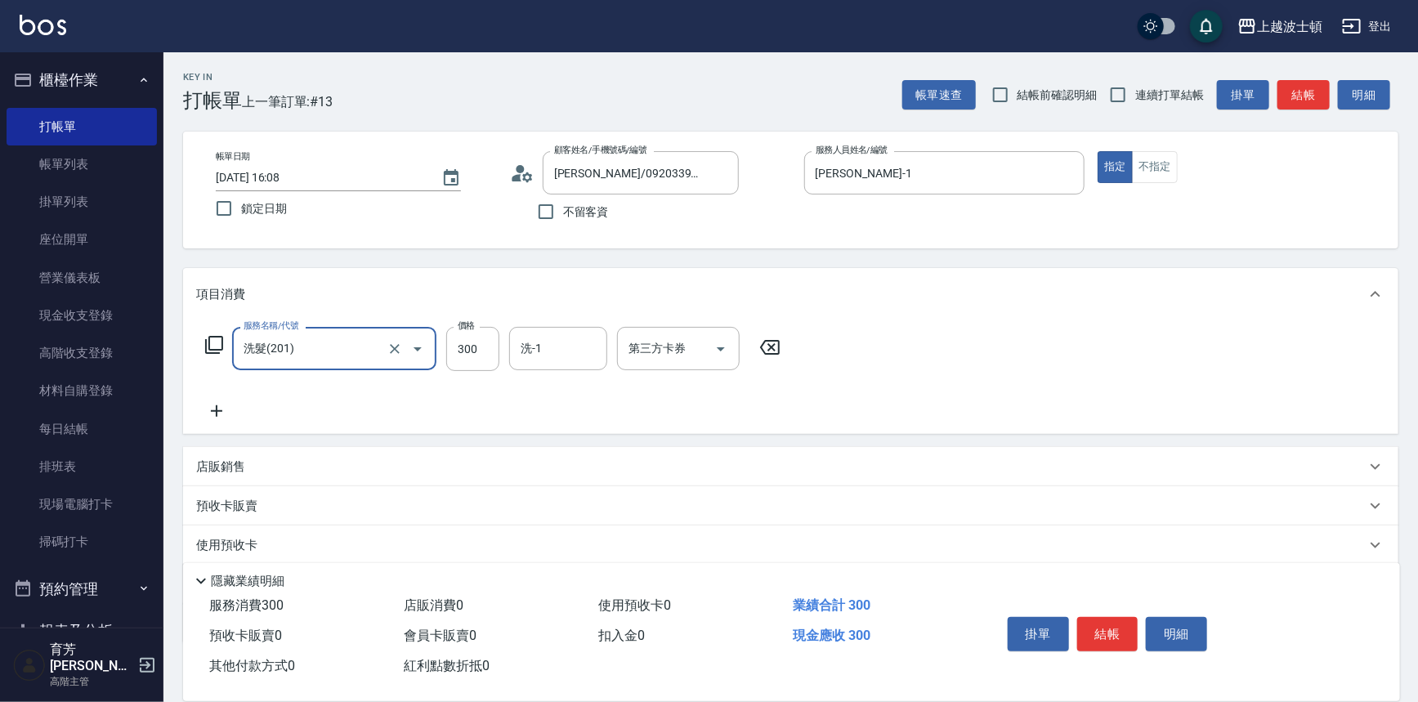
click at [212, 410] on icon at bounding box center [216, 410] width 11 height 11
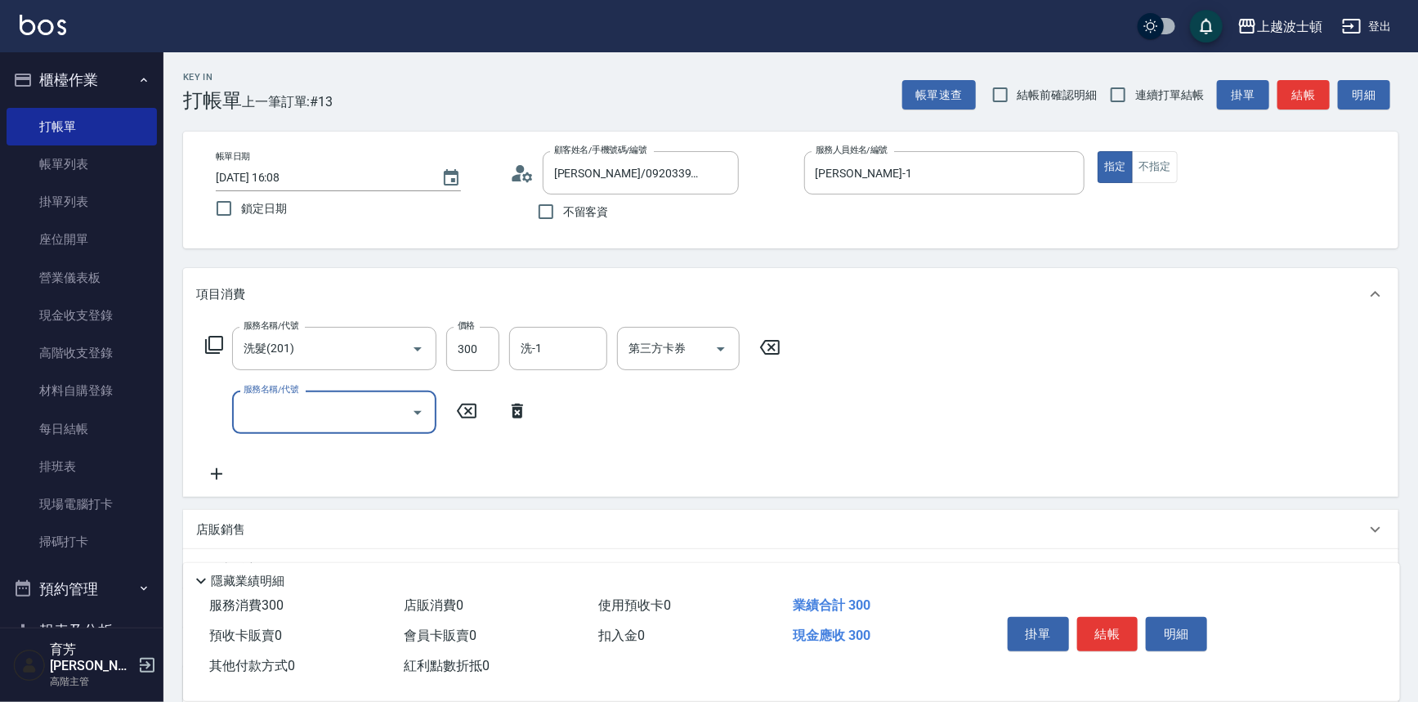
click at [276, 408] on input "服務名稱/代號" at bounding box center [321, 412] width 165 height 29
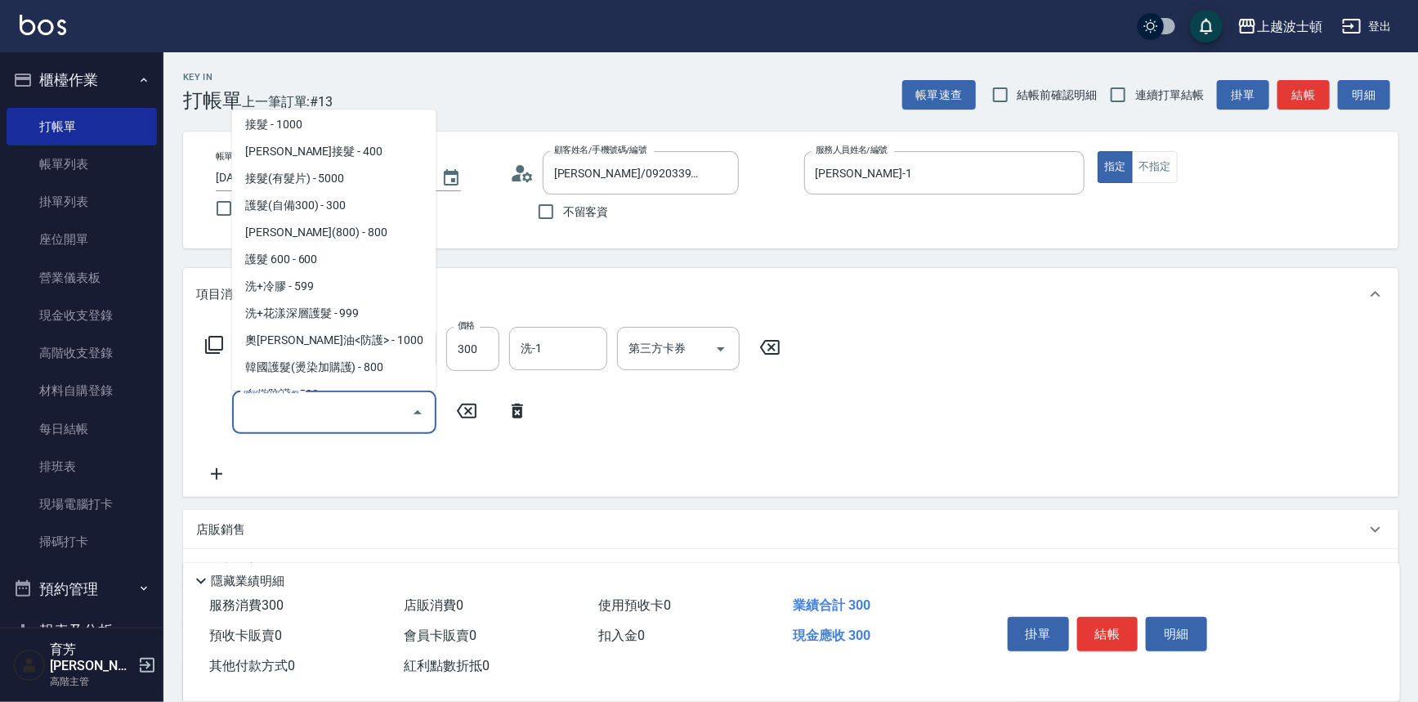
scroll to position [961, 0]
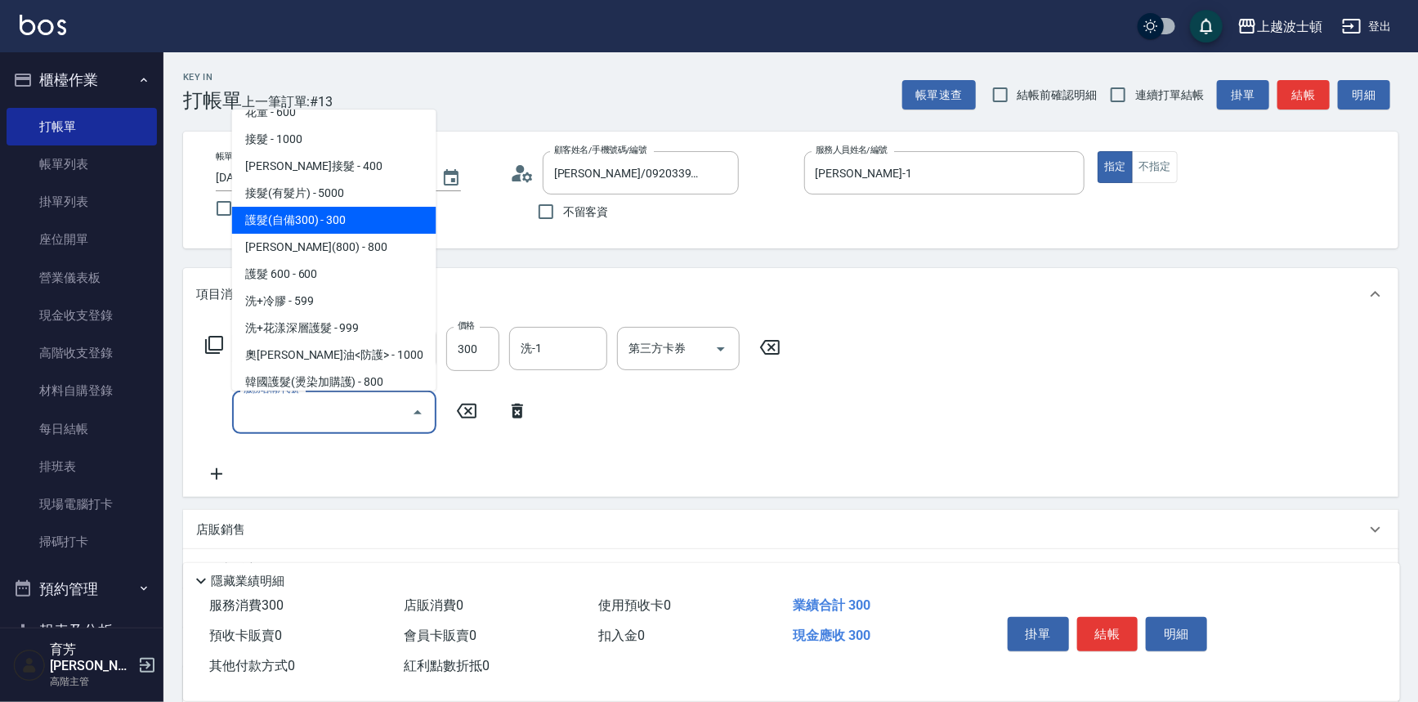
click at [347, 212] on span "護髮(自備300) - 300" at bounding box center [334, 220] width 204 height 27
type input "護髮(自備300)(701)"
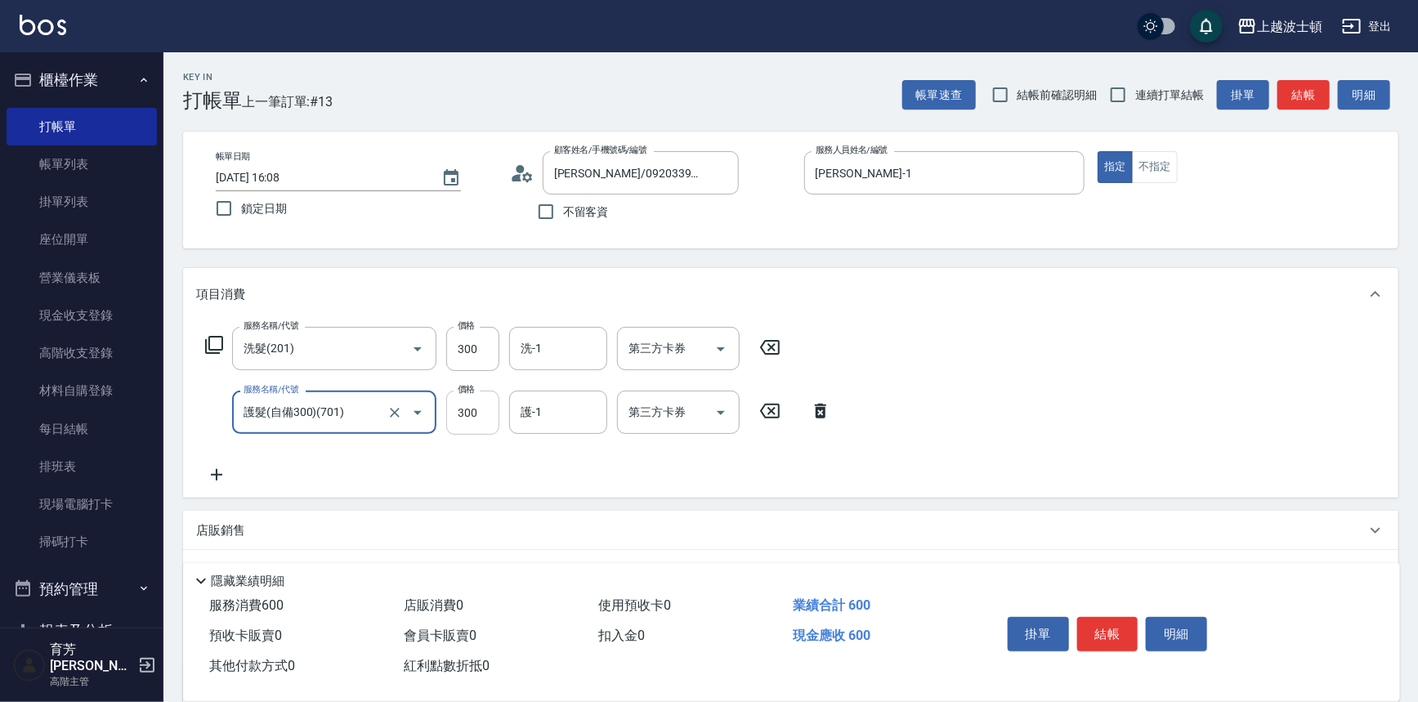
click at [460, 420] on input "300" at bounding box center [472, 413] width 53 height 44
type input "300"
click at [489, 351] on input "300" at bounding box center [472, 349] width 53 height 44
type input "270"
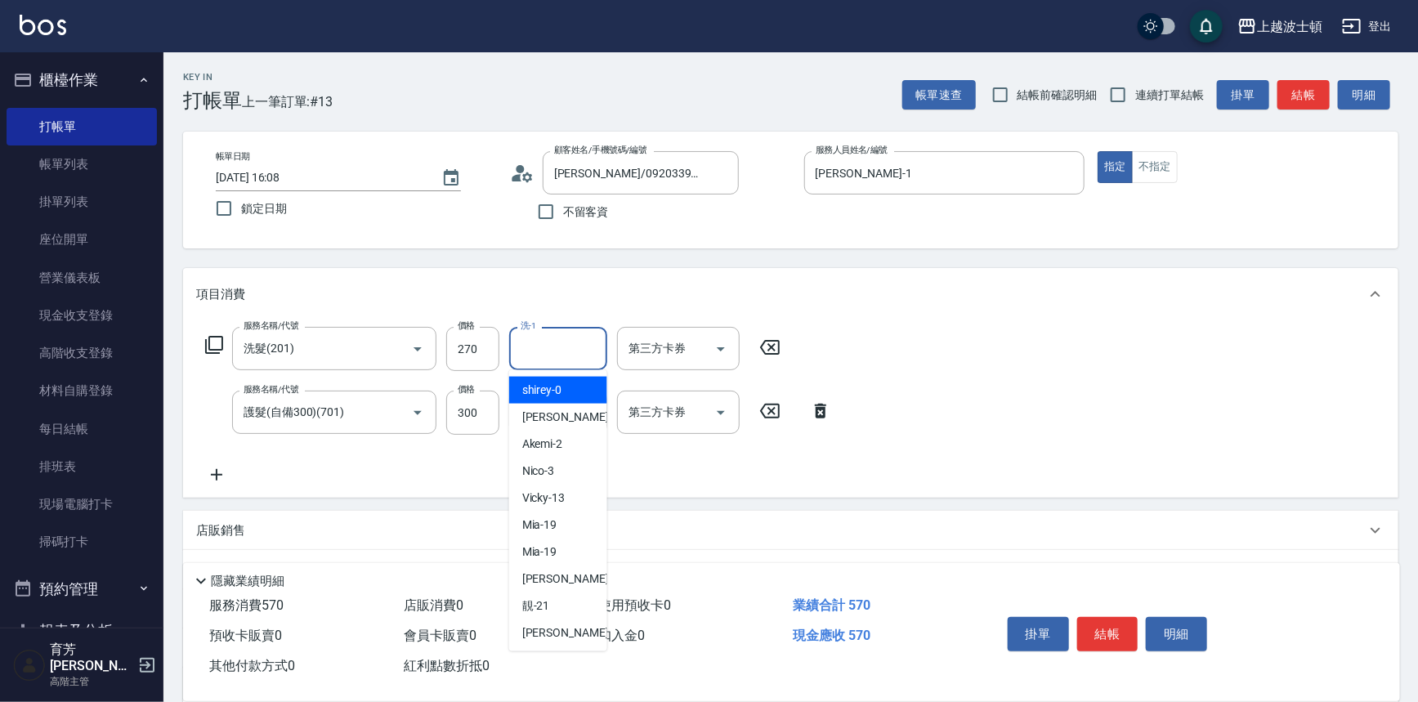
click at [534, 355] on input "洗-1" at bounding box center [557, 348] width 83 height 29
click at [526, 622] on div "雅如 -22" at bounding box center [558, 632] width 98 height 27
type input "[PERSON_NAME]-22"
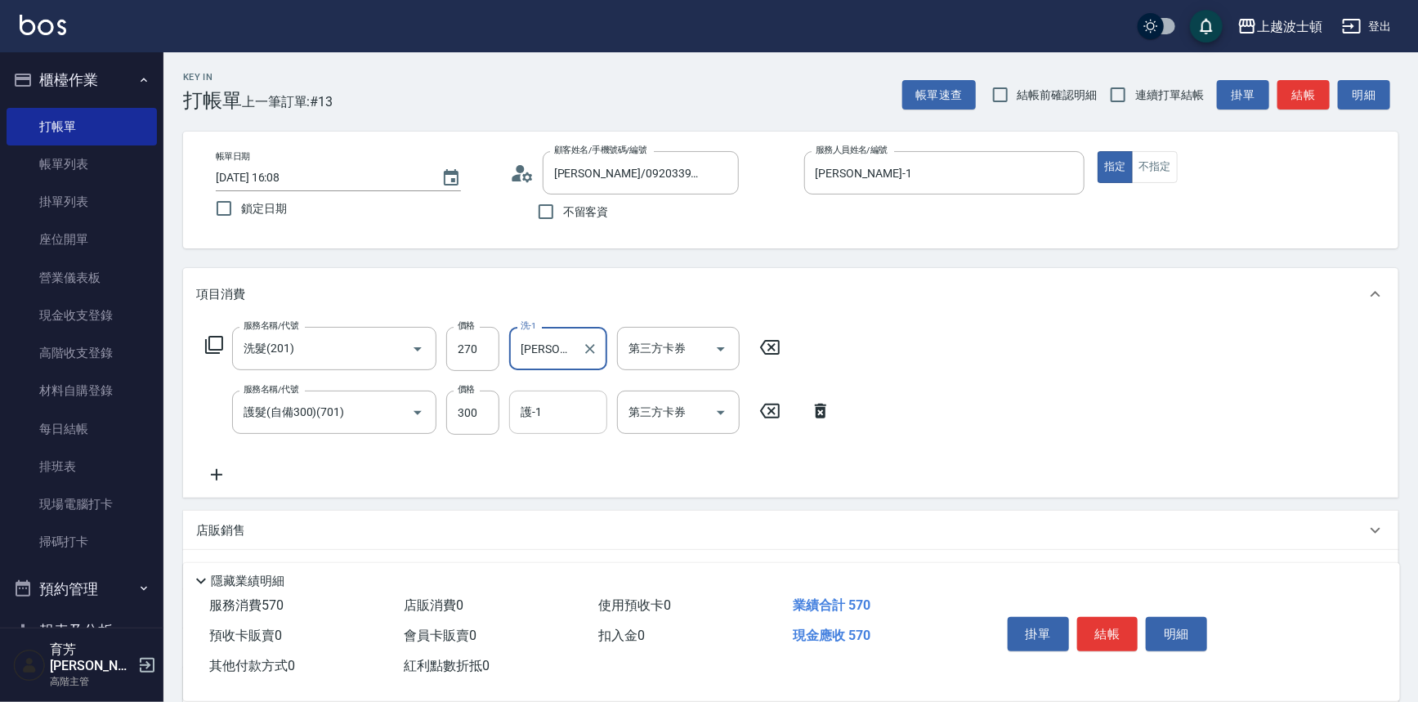
drag, startPoint x: 543, startPoint y: 413, endPoint x: 547, endPoint y: 395, distance: 18.6
click at [543, 406] on input "護-1" at bounding box center [557, 412] width 83 height 29
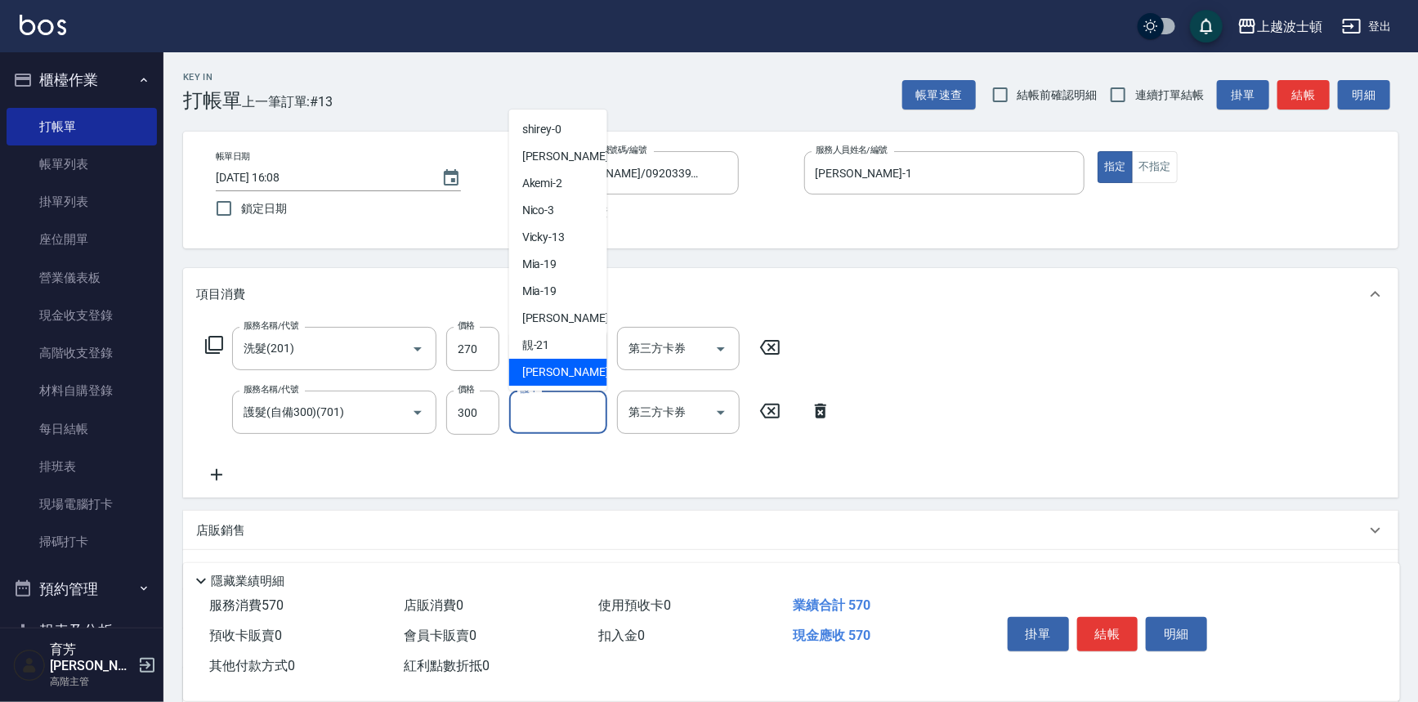
click at [530, 373] on span "雅如 -22" at bounding box center [573, 372] width 103 height 17
type input "[PERSON_NAME]-22"
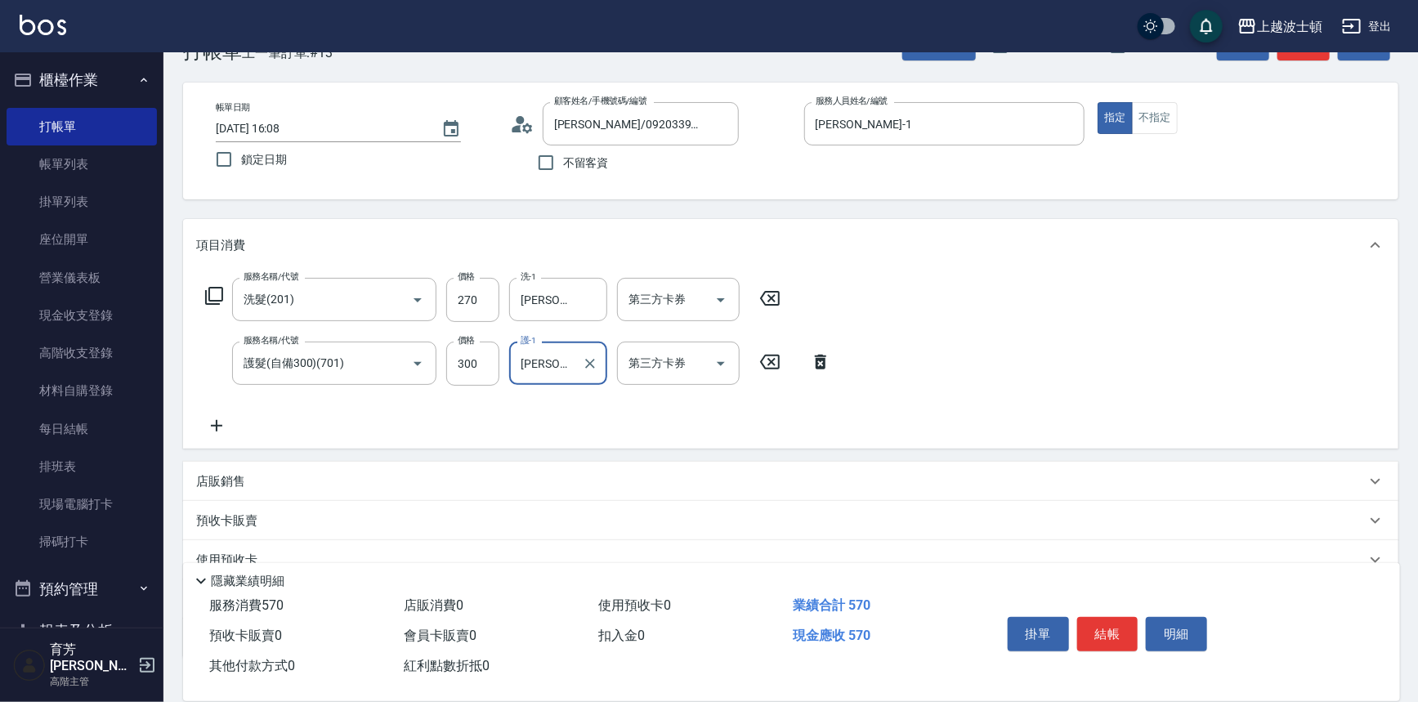
scroll to position [158, 0]
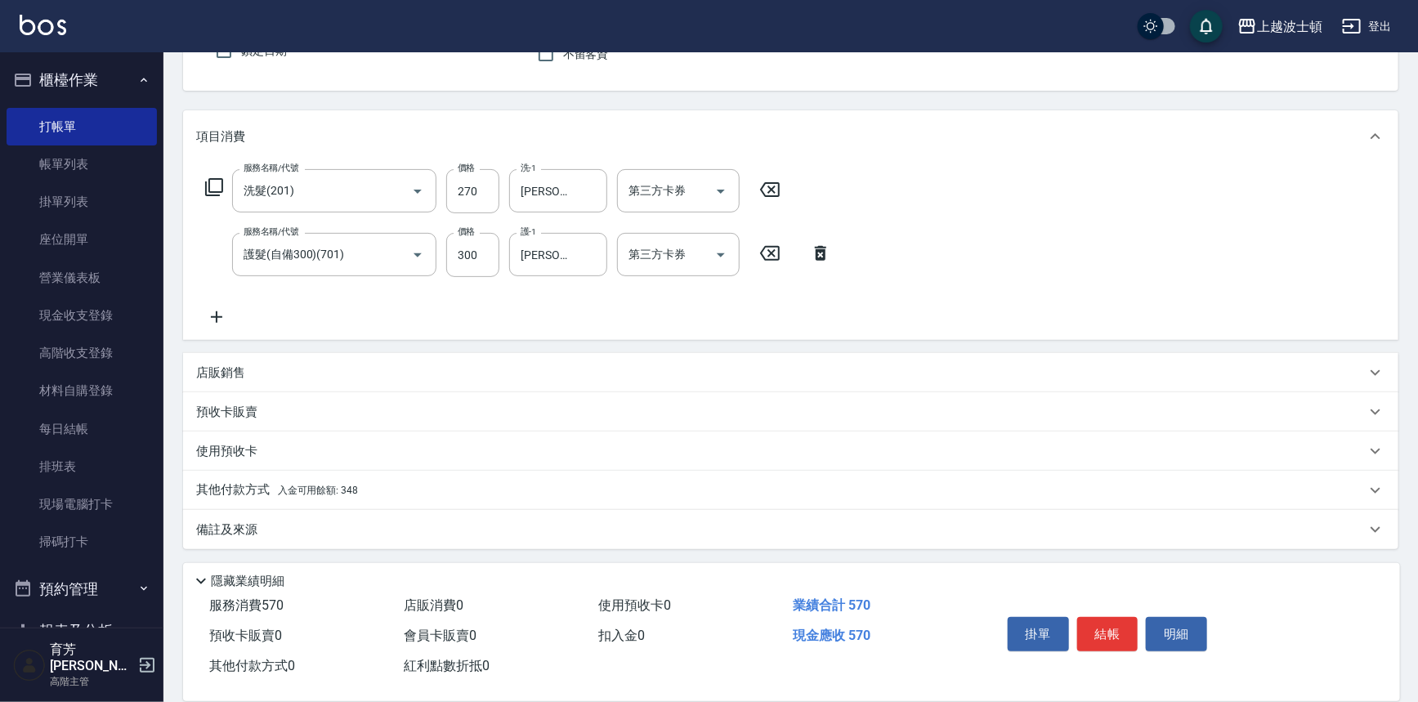
click at [245, 369] on div "店販銷售" at bounding box center [780, 372] width 1169 height 17
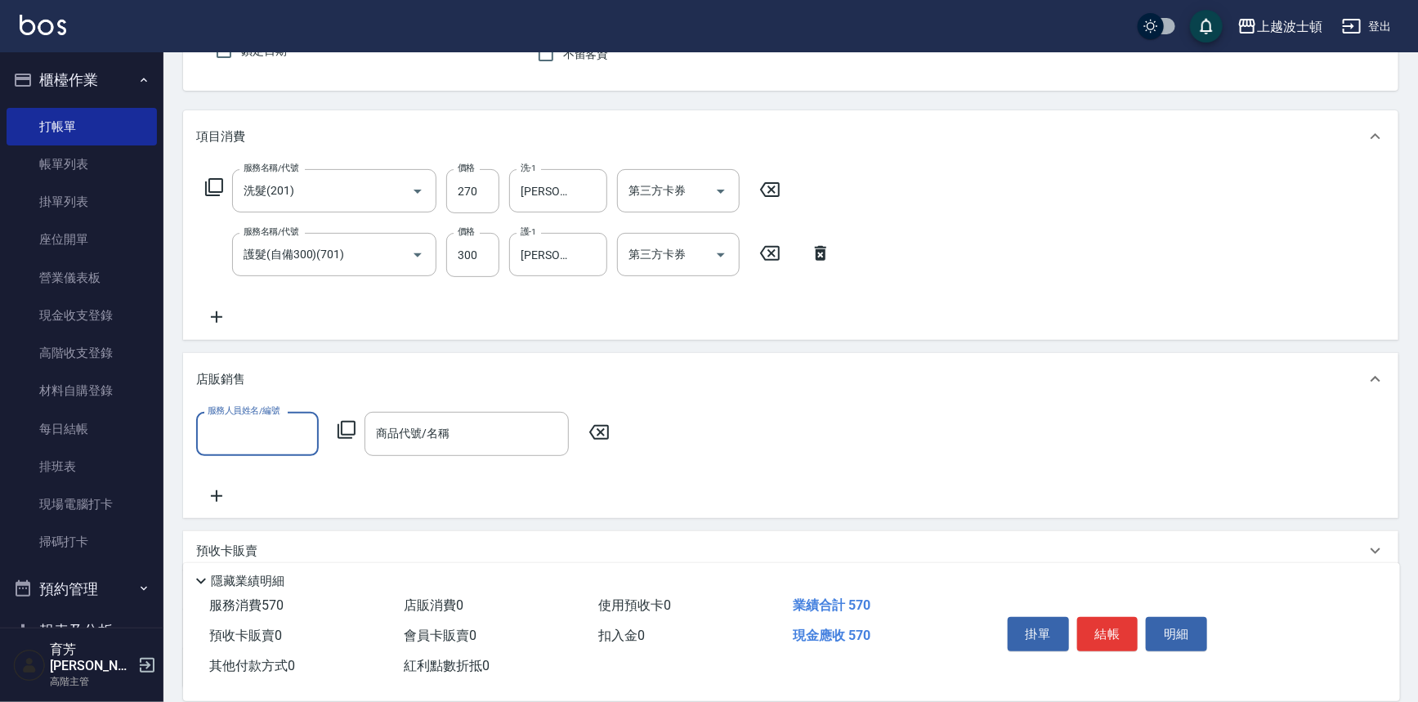
scroll to position [0, 0]
click at [225, 432] on input "服務人員姓名/編號" at bounding box center [257, 433] width 108 height 29
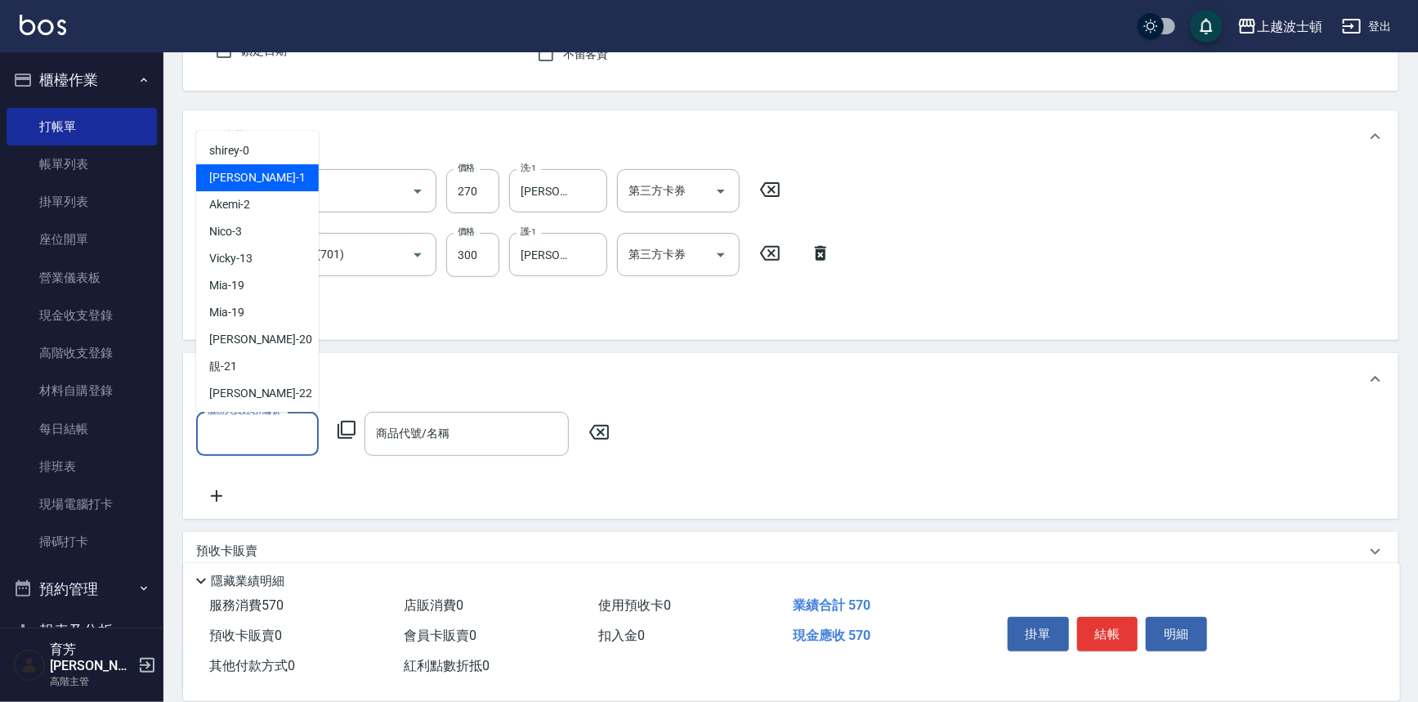
click at [249, 178] on div "[PERSON_NAME] -1" at bounding box center [257, 178] width 123 height 27
type input "[PERSON_NAME]-1"
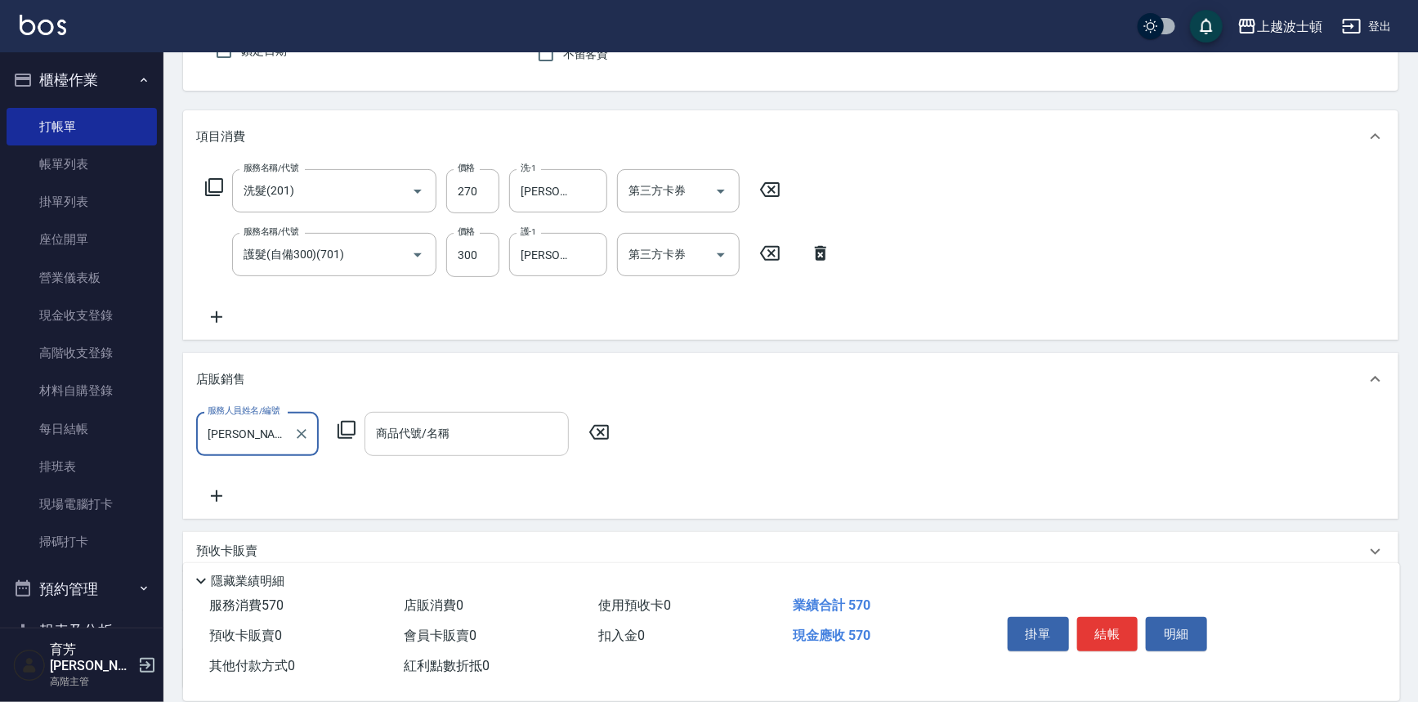
click at [400, 433] on div "商品代號/名稱 商品代號/名稱" at bounding box center [466, 433] width 204 height 43
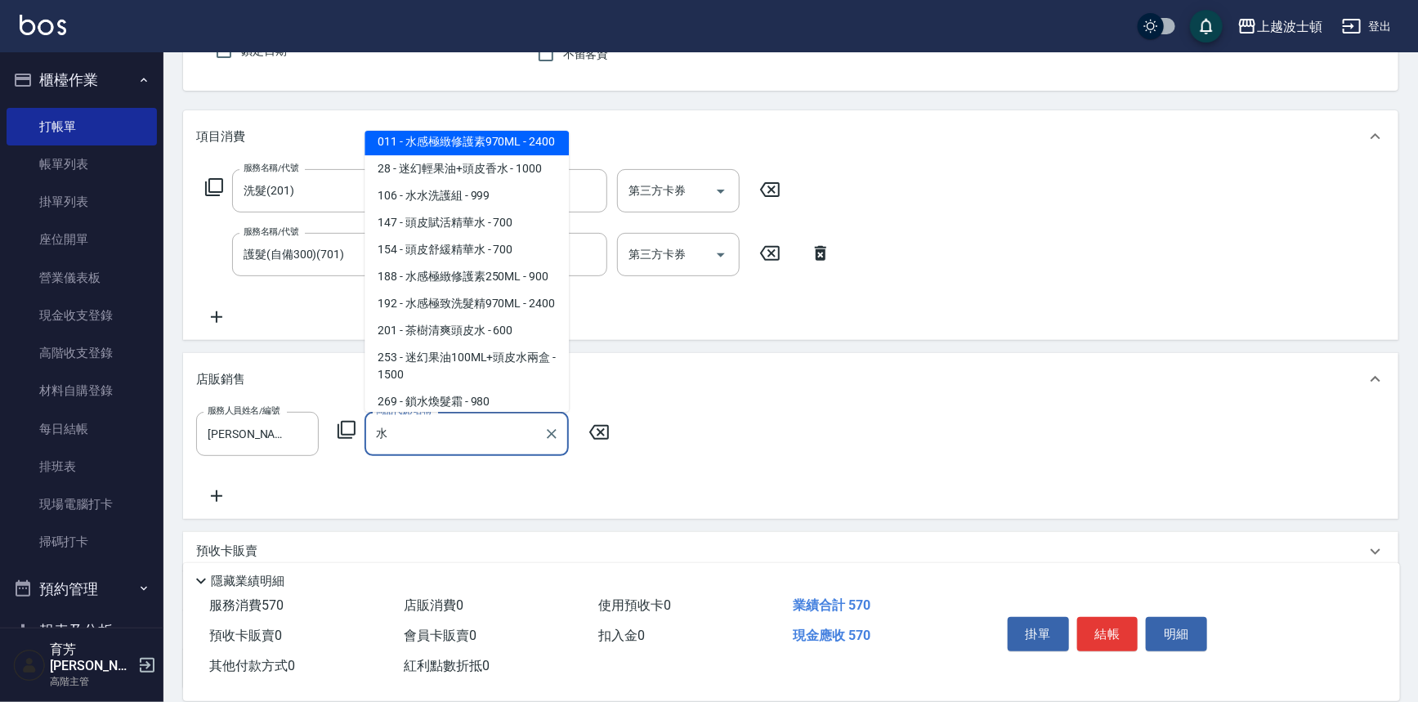
scroll to position [7, 0]
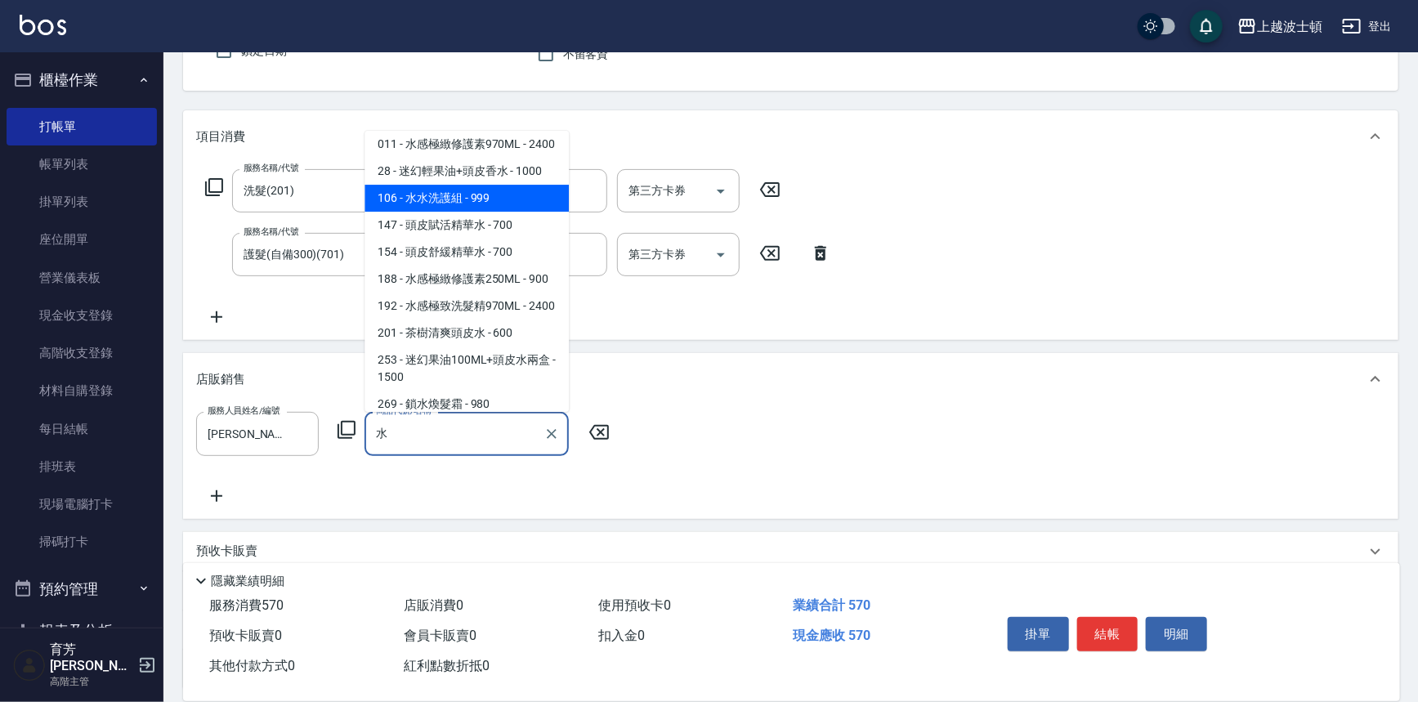
click at [507, 203] on span "106 - 水水洗護組 - 999" at bounding box center [466, 198] width 204 height 27
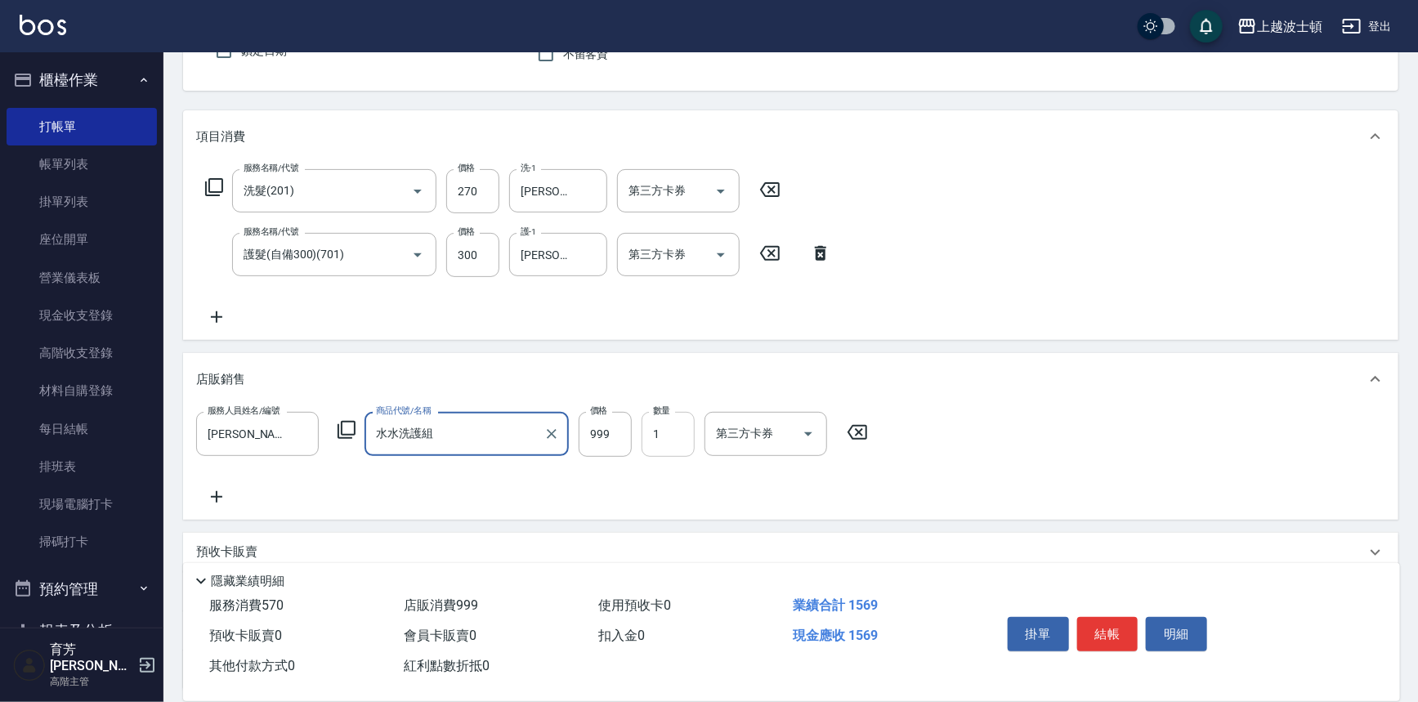
type input "水水洗護組"
drag, startPoint x: 676, startPoint y: 433, endPoint x: 664, endPoint y: 462, distance: 30.8
click at [674, 433] on input "1" at bounding box center [667, 434] width 53 height 44
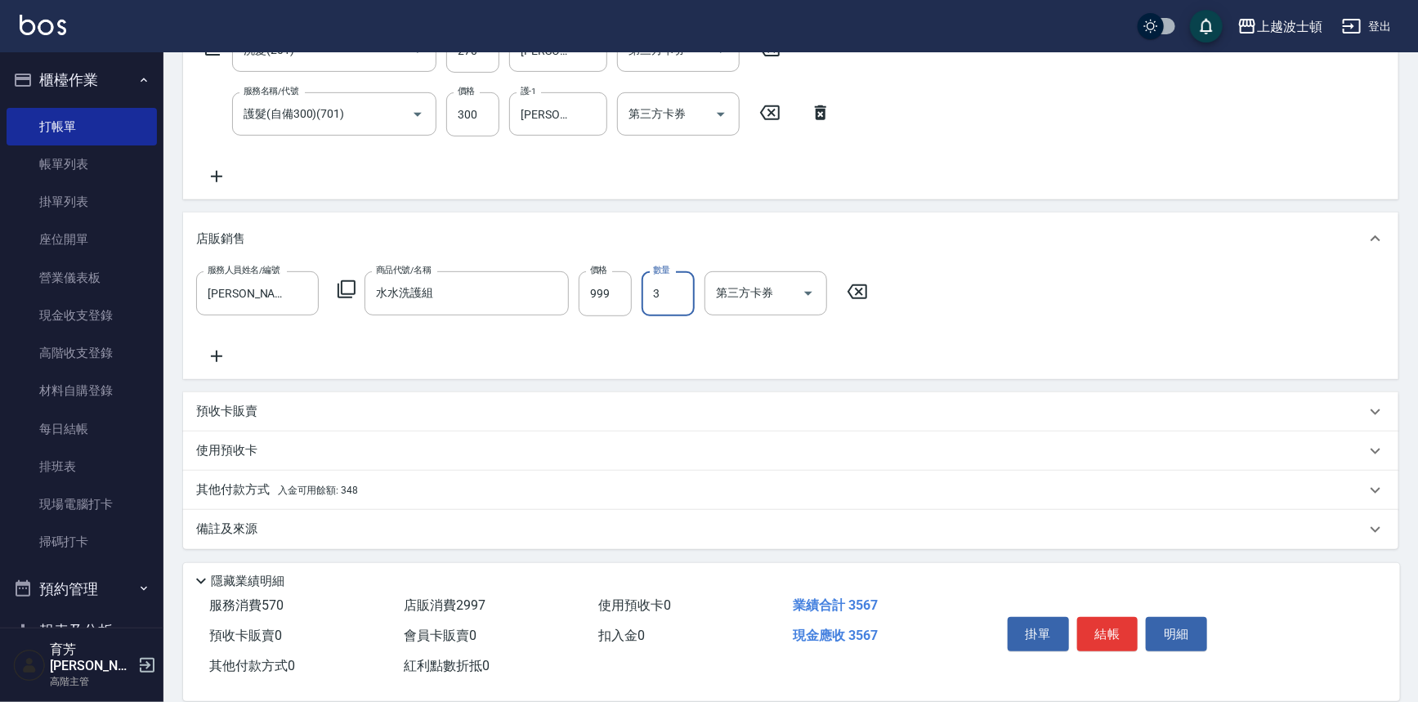
type input "3"
drag, startPoint x: 254, startPoint y: 486, endPoint x: 287, endPoint y: 469, distance: 36.9
click at [255, 486] on p "其他付款方式 入金可用餘額: 348" at bounding box center [277, 490] width 162 height 18
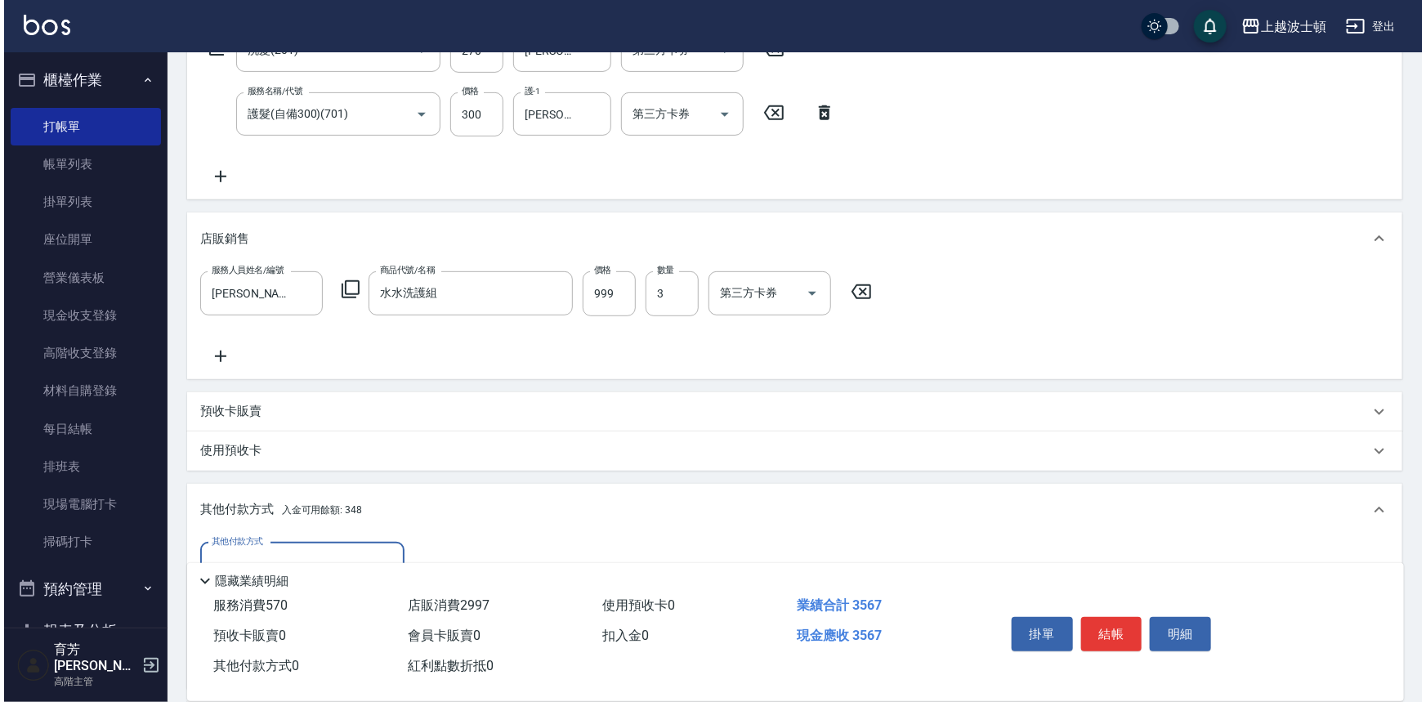
scroll to position [490, 0]
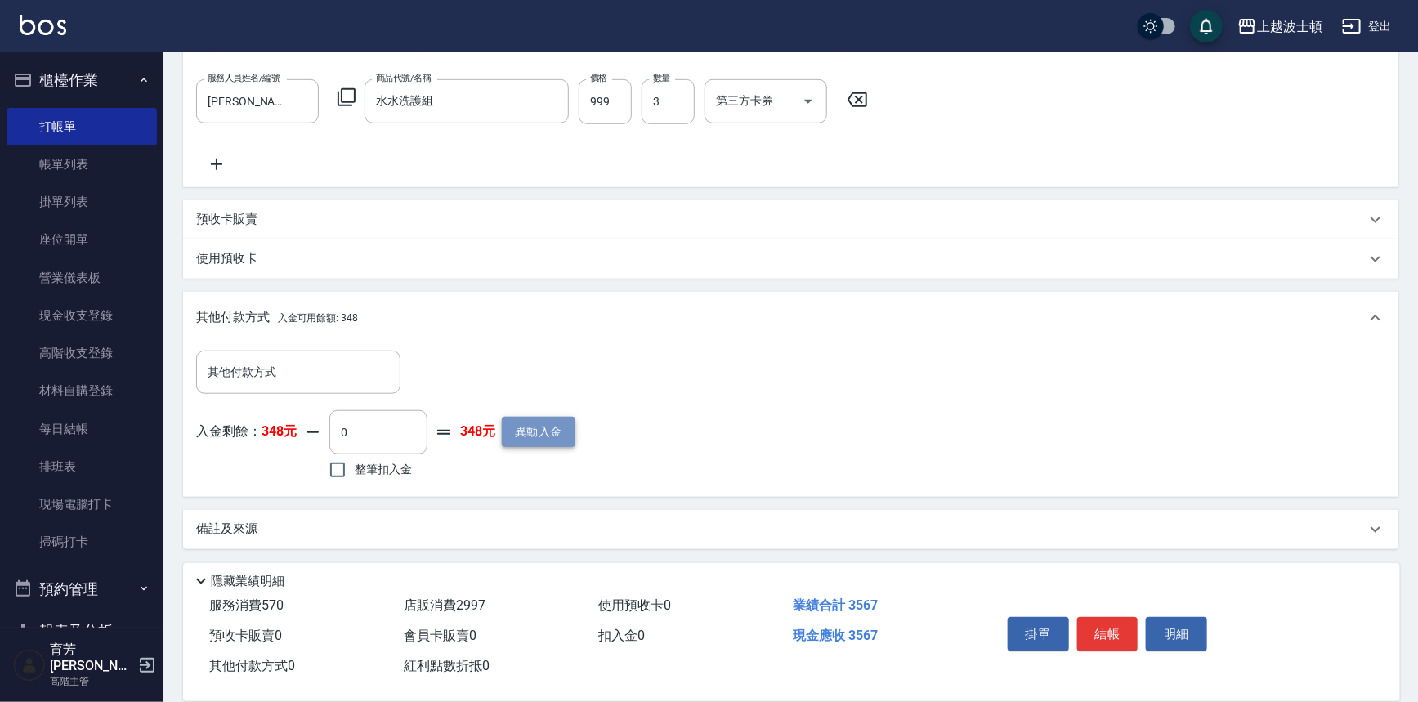
click at [528, 433] on button "異動入金" at bounding box center [539, 432] width 74 height 30
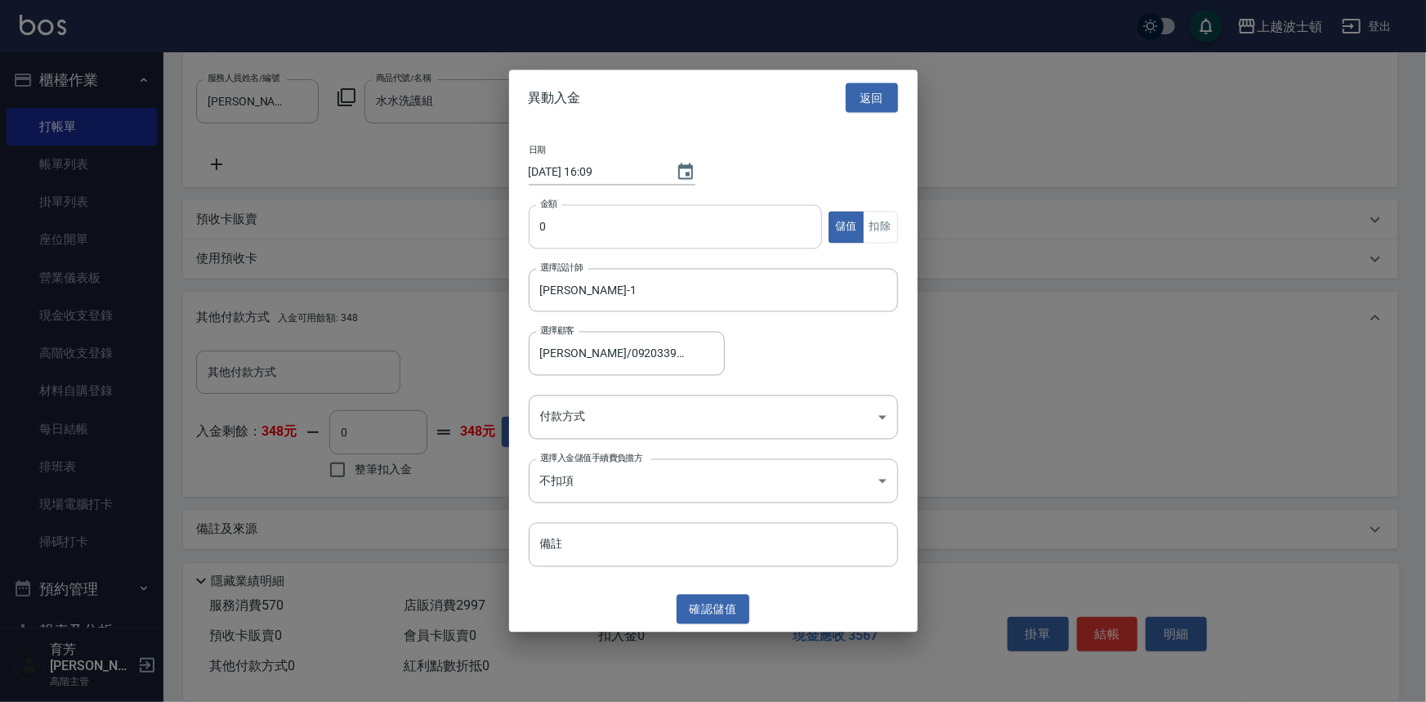
click at [534, 225] on input "0" at bounding box center [676, 227] width 294 height 44
type input "4000"
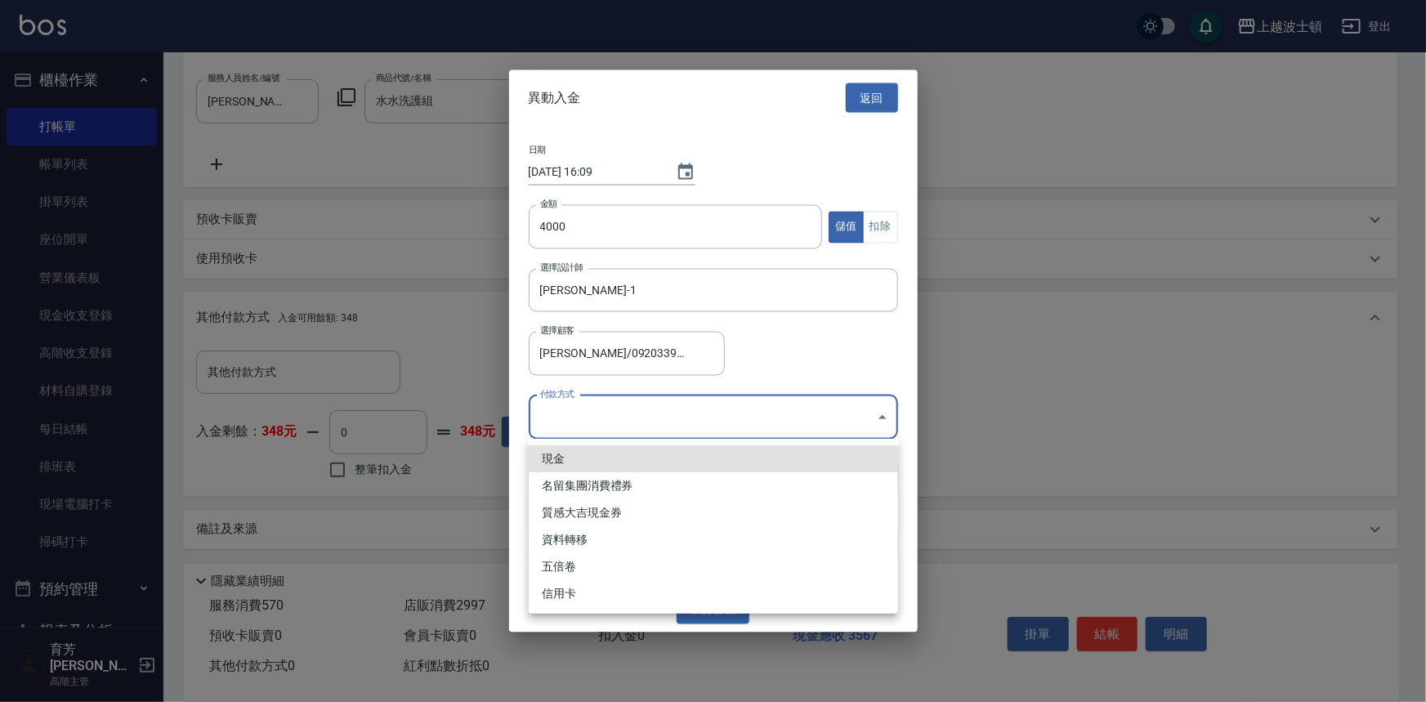
click at [565, 404] on body "上越波士頓 登出 櫃檯作業 打帳單 帳單列表 掛單列表 座位開單 營業儀表板 現金收支登錄 高階收支登錄 材料自購登錄 每日結帳 排班表 現場電腦打卡 掃碼打…" at bounding box center [713, 106] width 1426 height 1193
click at [572, 465] on li "現金" at bounding box center [713, 458] width 369 height 27
type input "現金"
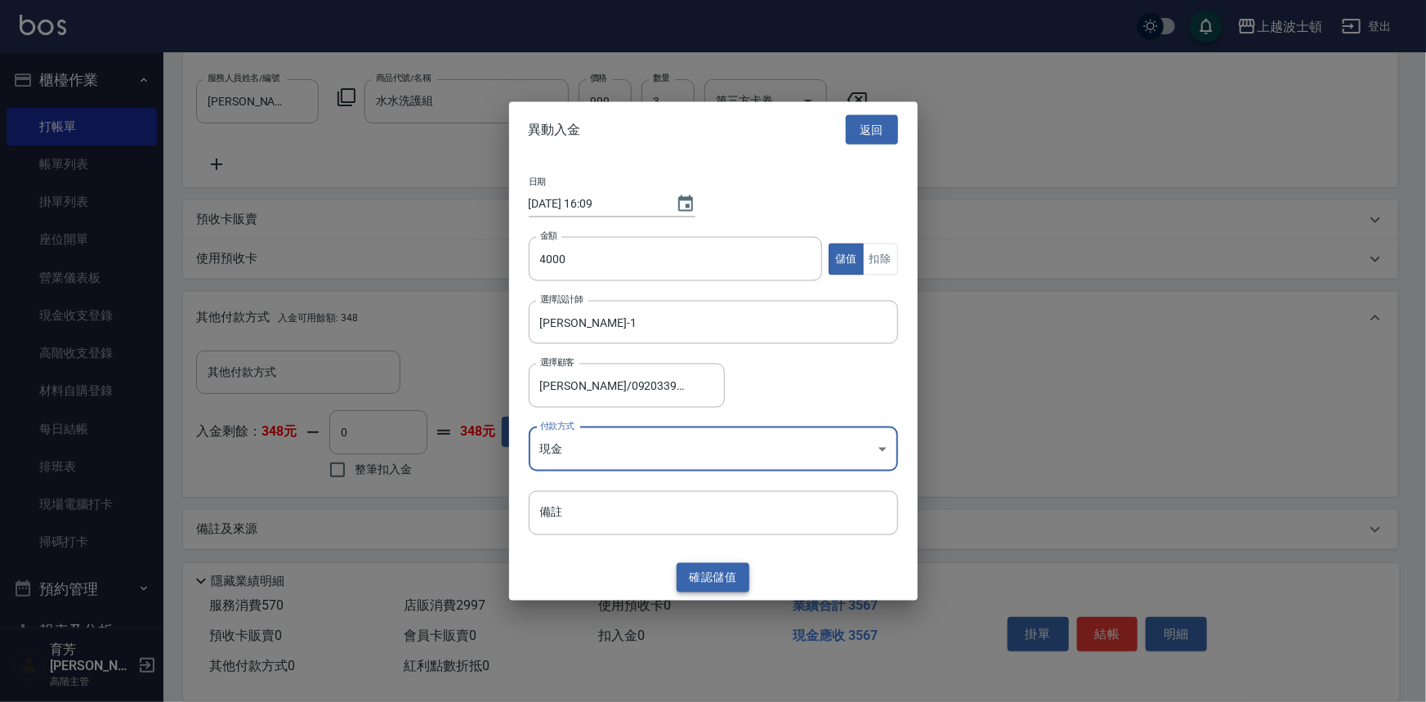
click at [719, 574] on button "確認 儲值" at bounding box center [714, 577] width 74 height 30
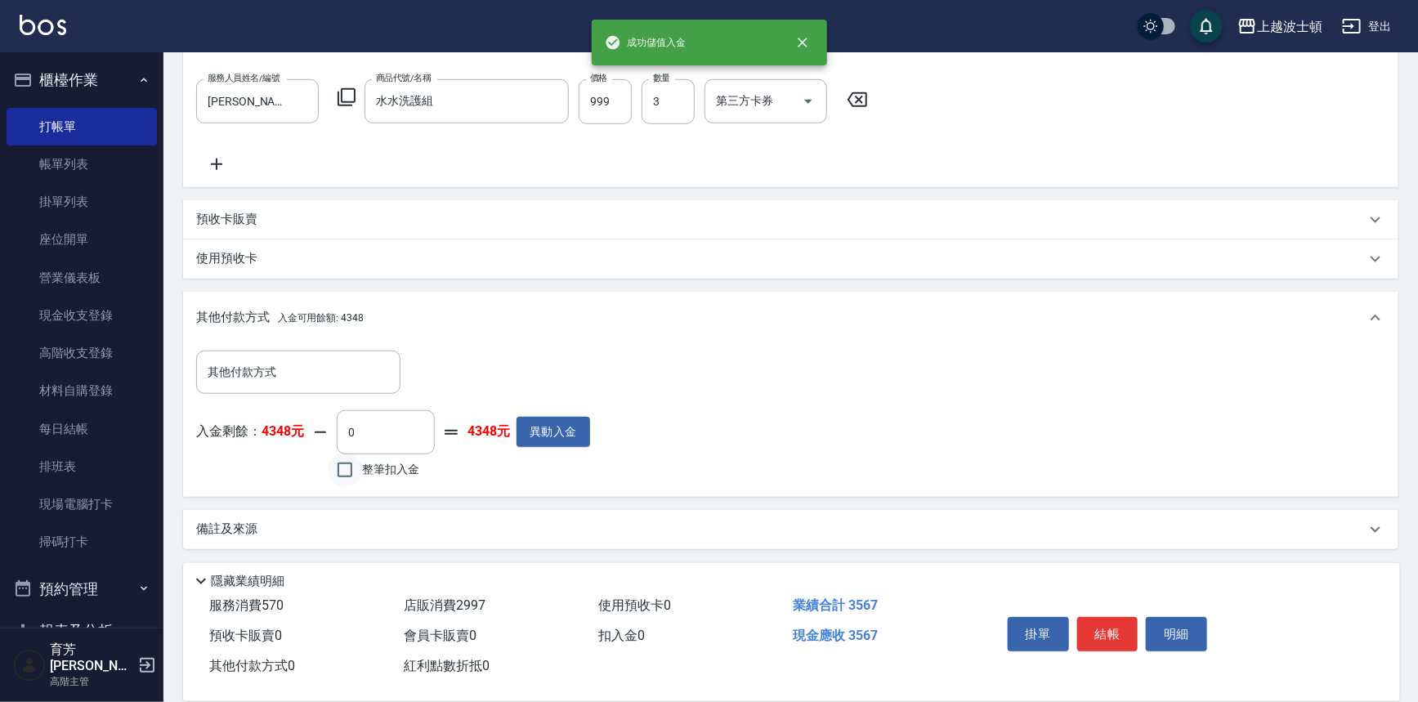
click at [346, 467] on input "整筆扣入金" at bounding box center [345, 470] width 34 height 34
checkbox input "true"
type input "3567"
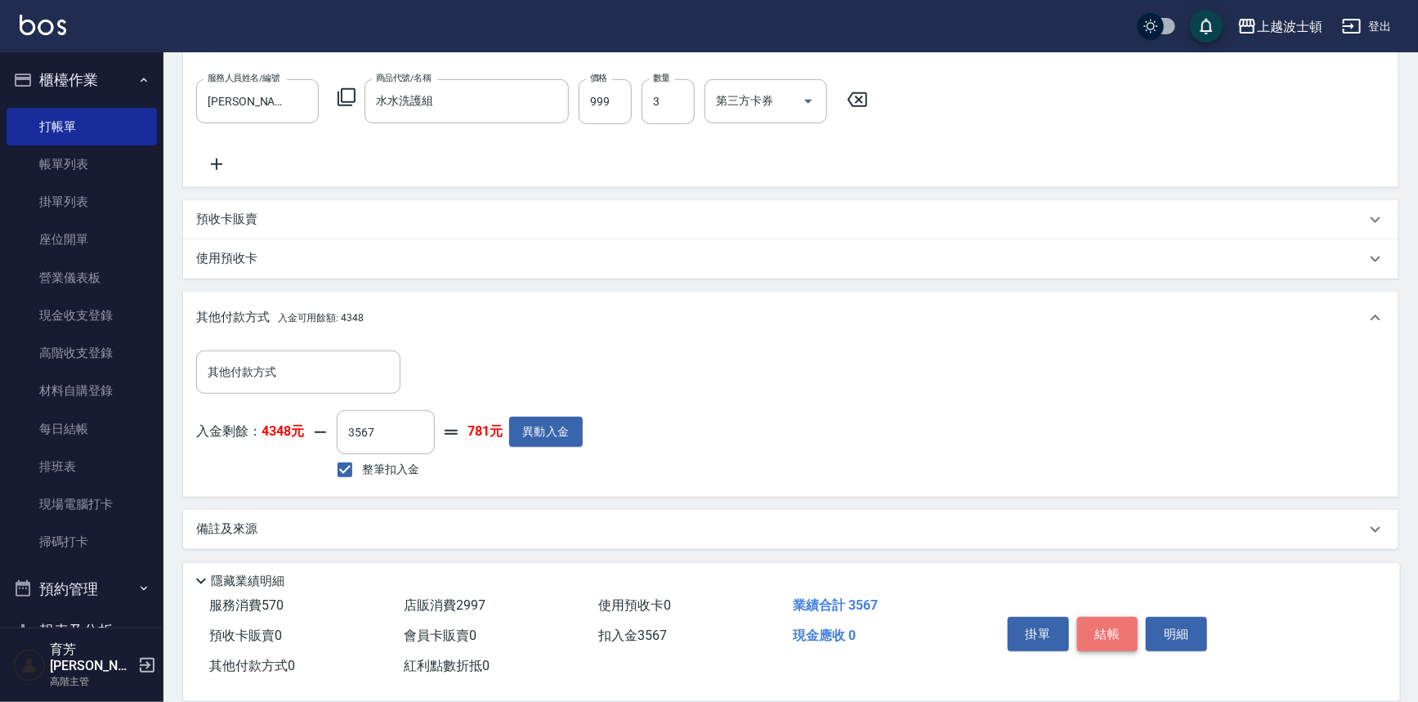
click at [1114, 627] on button "結帳" at bounding box center [1107, 634] width 61 height 34
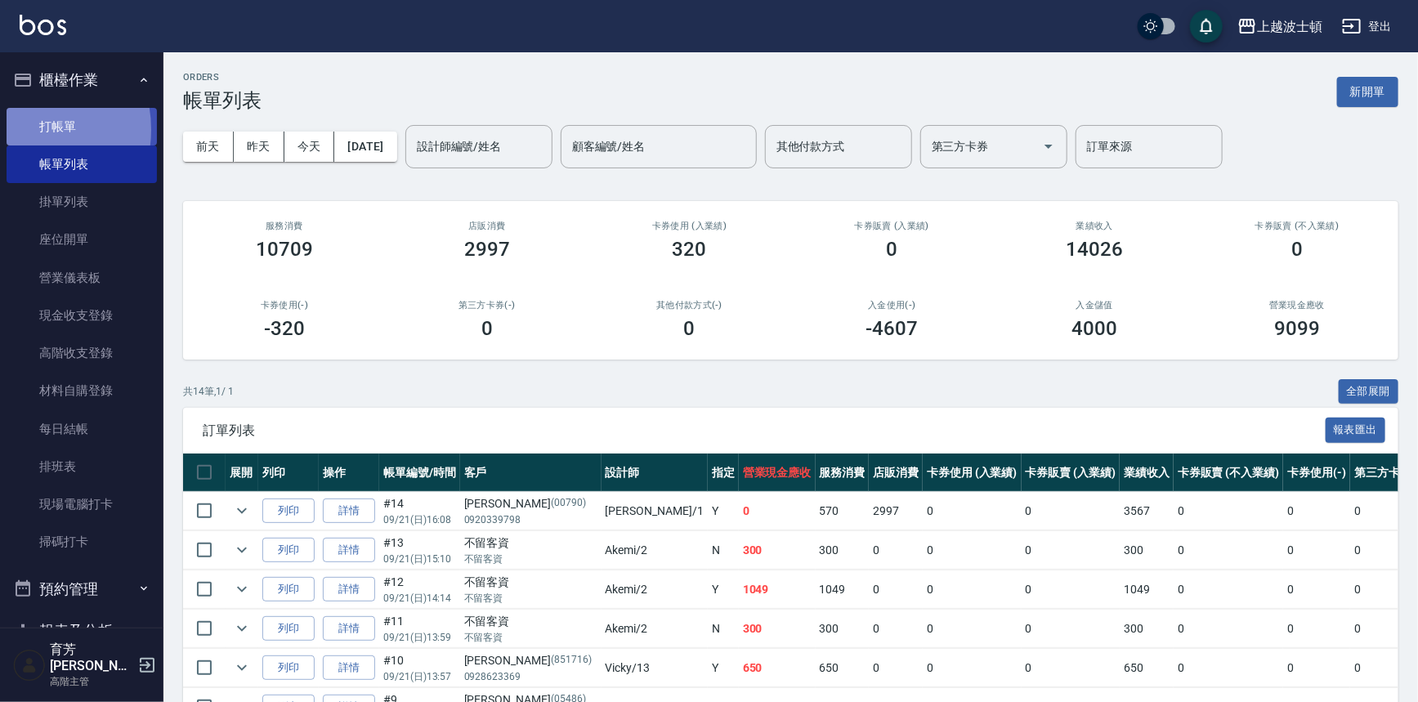
click at [19, 129] on link "打帳單" at bounding box center [82, 127] width 150 height 38
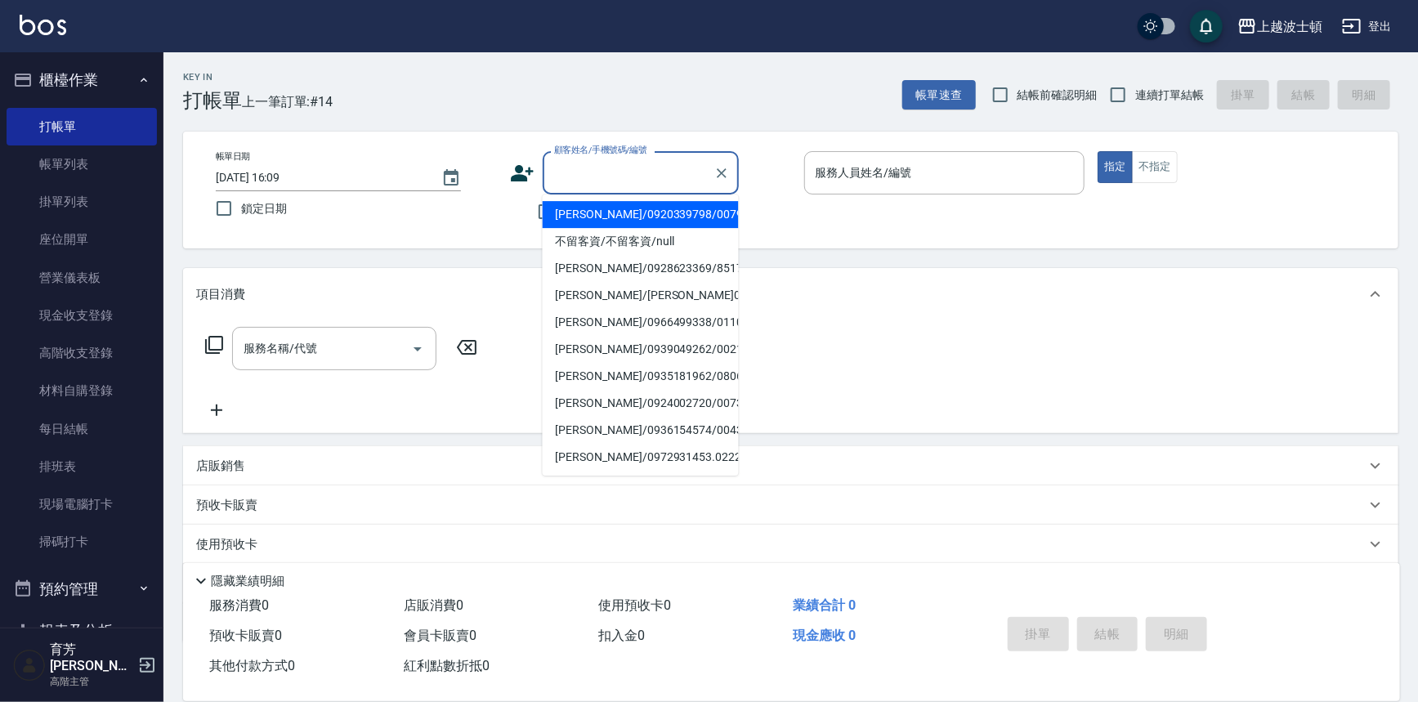
click at [601, 170] on input "顧客姓名/手機號碼/編號" at bounding box center [628, 173] width 157 height 29
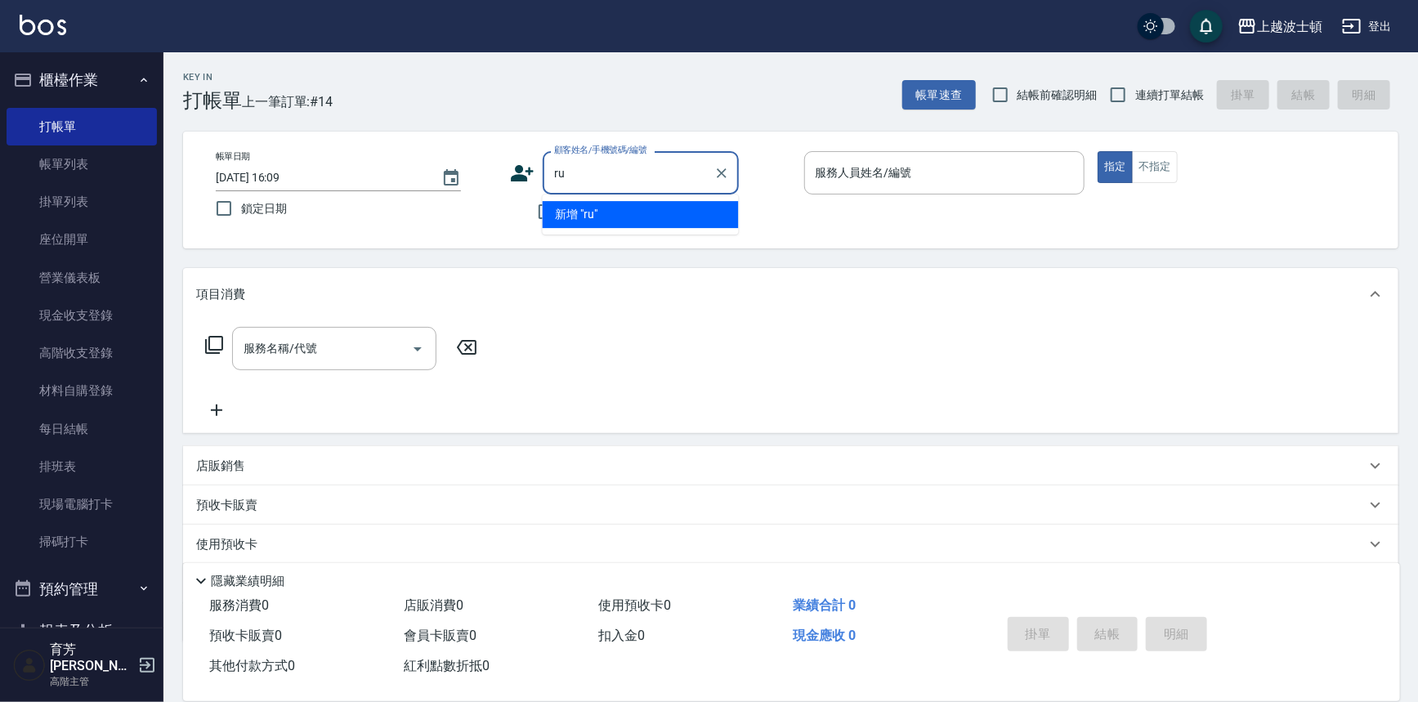
type input "r"
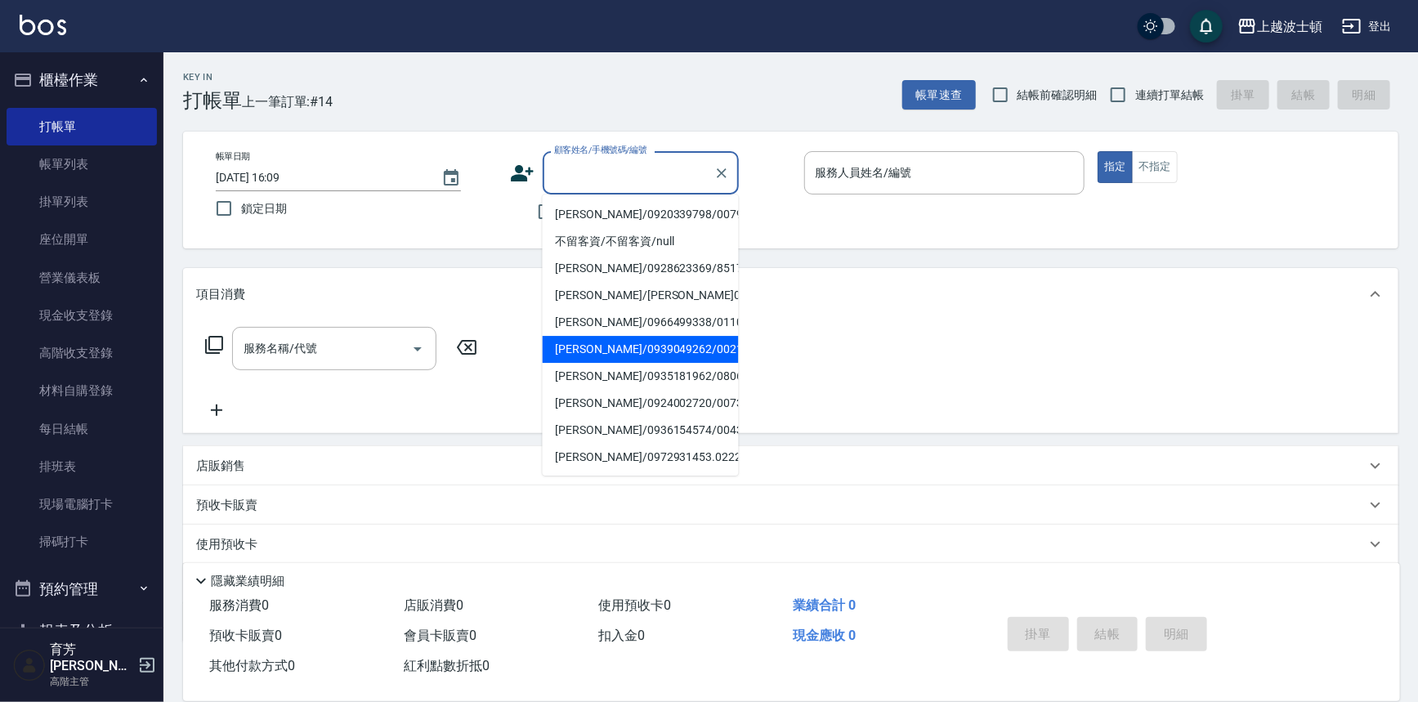
click at [578, 151] on label "顧客姓名/手機號碼/編號" at bounding box center [600, 150] width 93 height 12
click at [578, 159] on input "顧客姓名/手機號碼/編號" at bounding box center [628, 173] width 157 height 29
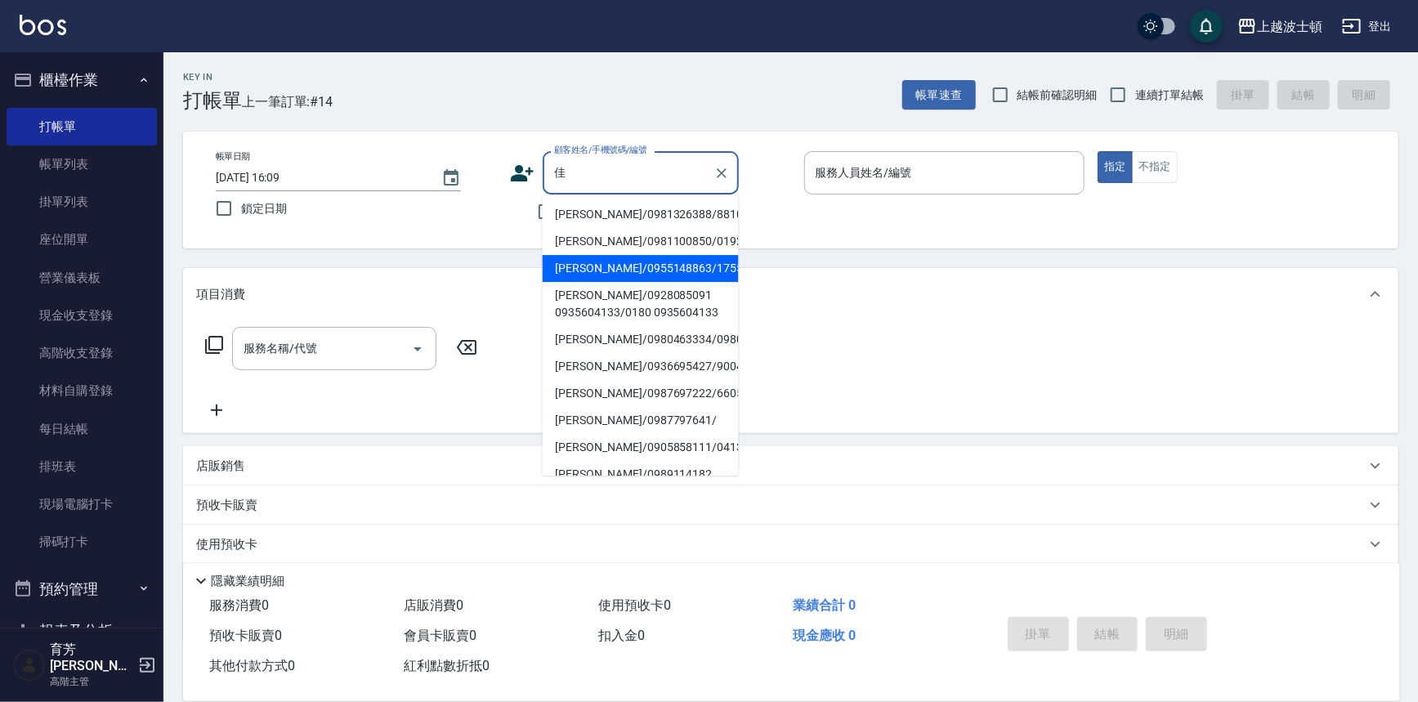
click at [592, 270] on li "[PERSON_NAME]/0955148863/1755" at bounding box center [641, 268] width 196 height 27
type input "[PERSON_NAME]/0955148863/1755"
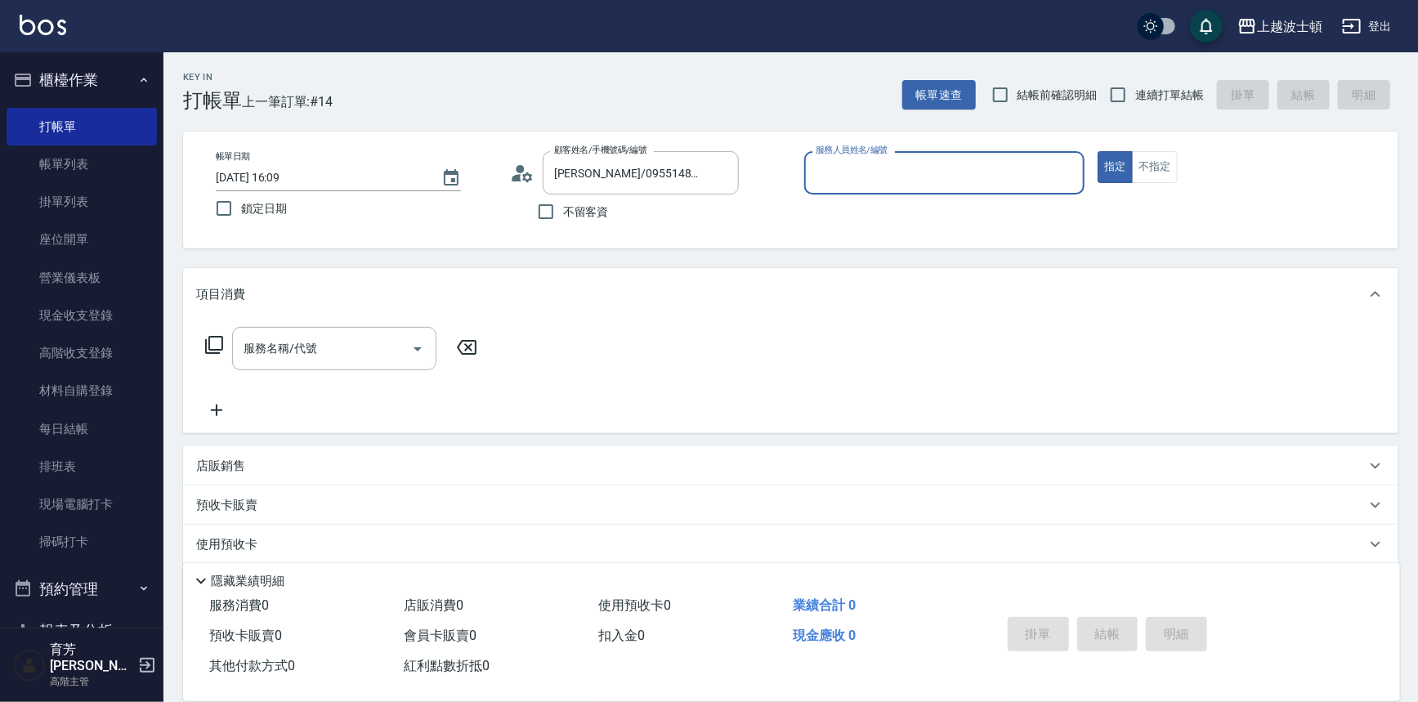
type input "[PERSON_NAME]-1"
click at [309, 350] on input "服務名稱/代號" at bounding box center [321, 348] width 165 height 29
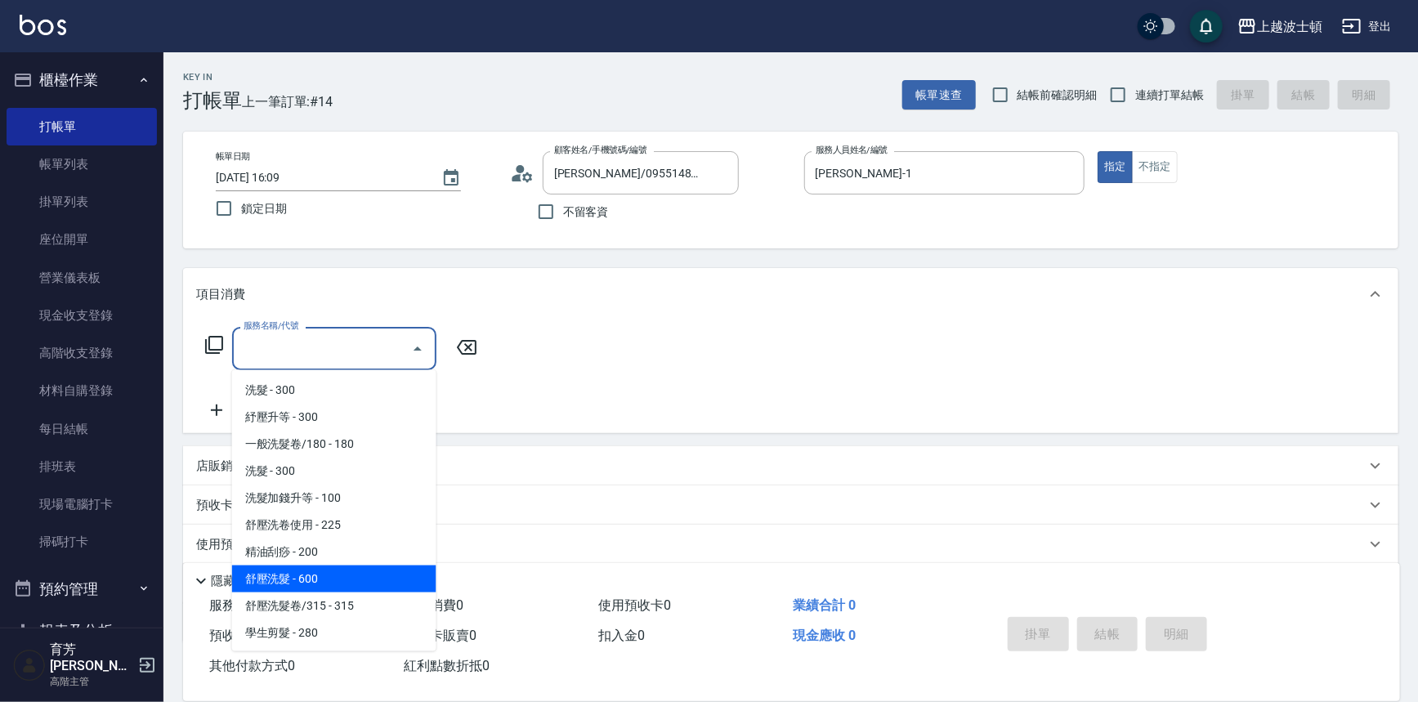
click at [341, 588] on span "舒壓洗髮 - 600" at bounding box center [334, 578] width 204 height 27
type input "舒壓洗髮(211)"
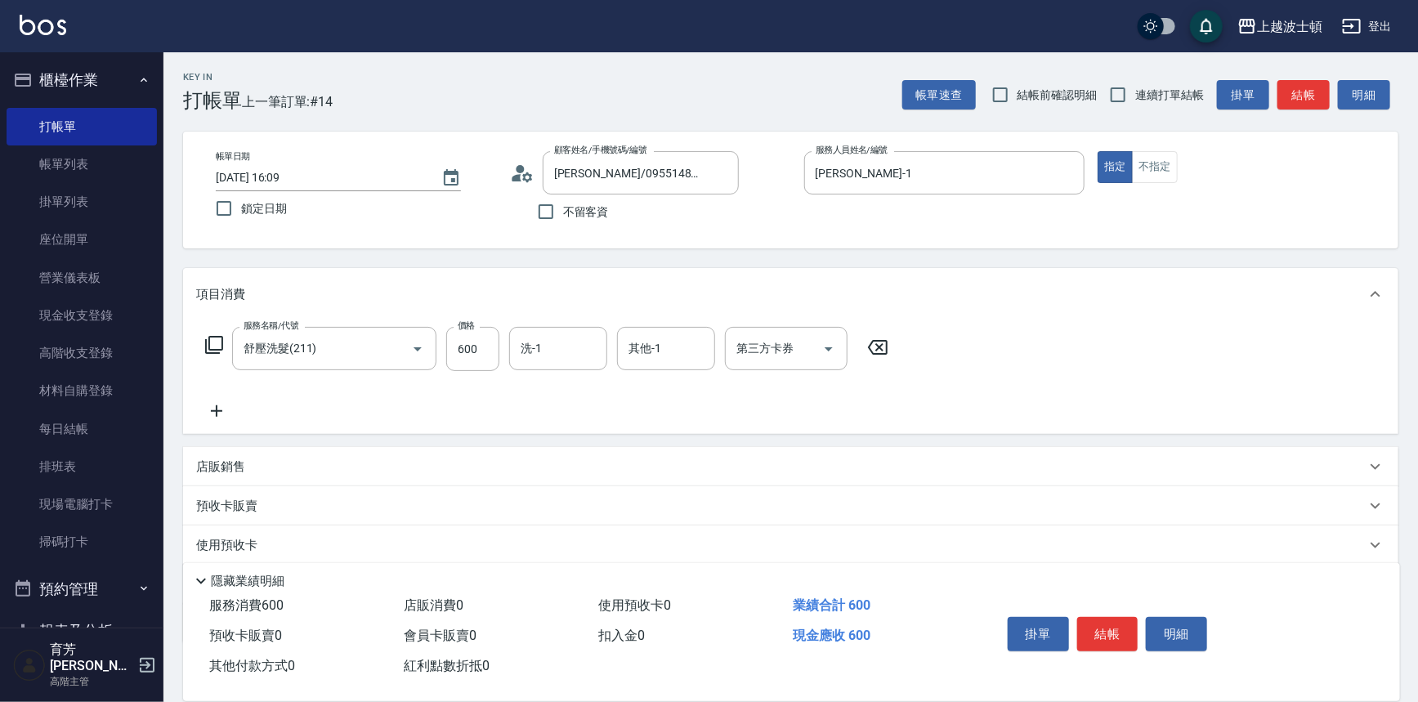
click at [224, 411] on icon at bounding box center [216, 411] width 41 height 20
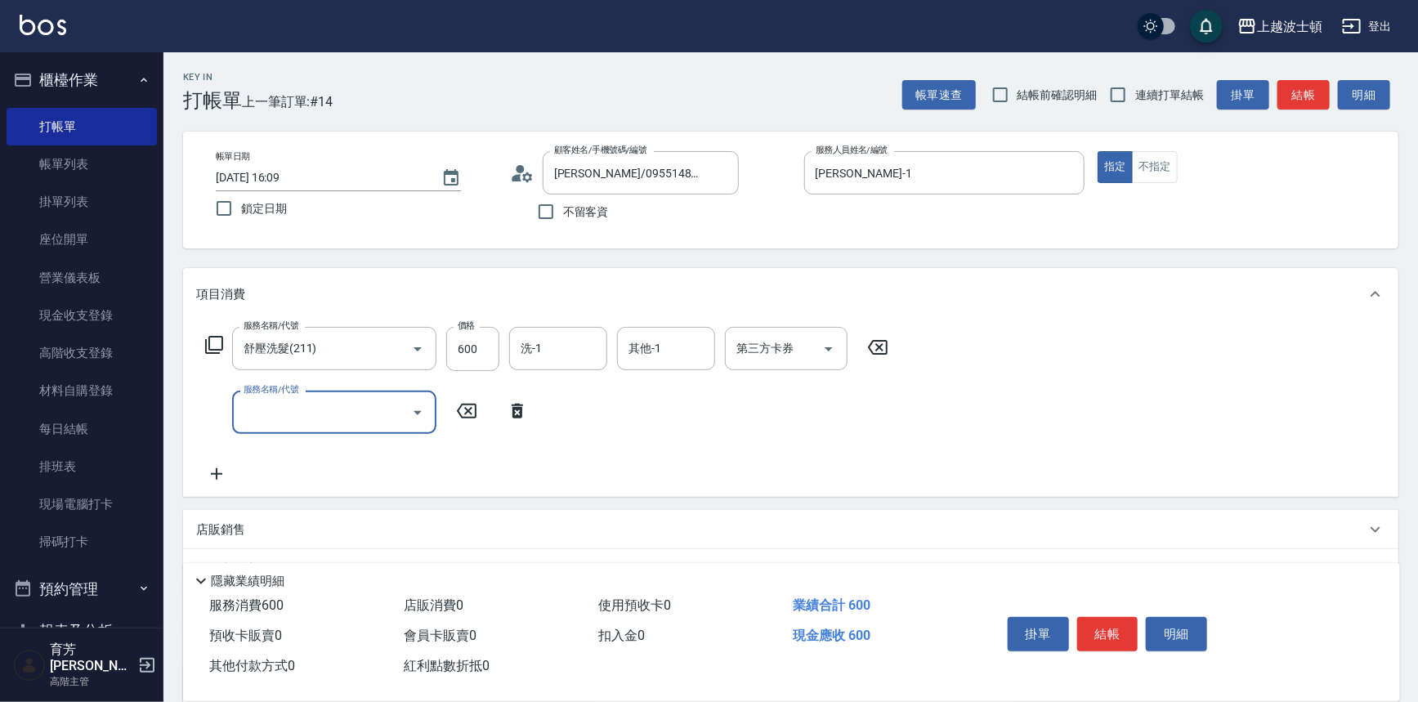
drag, startPoint x: 224, startPoint y: 411, endPoint x: 294, endPoint y: 384, distance: 75.3
click at [292, 394] on label "服務名稱/代號" at bounding box center [270, 389] width 55 height 12
click at [292, 398] on input "服務名稱/代號" at bounding box center [321, 412] width 165 height 29
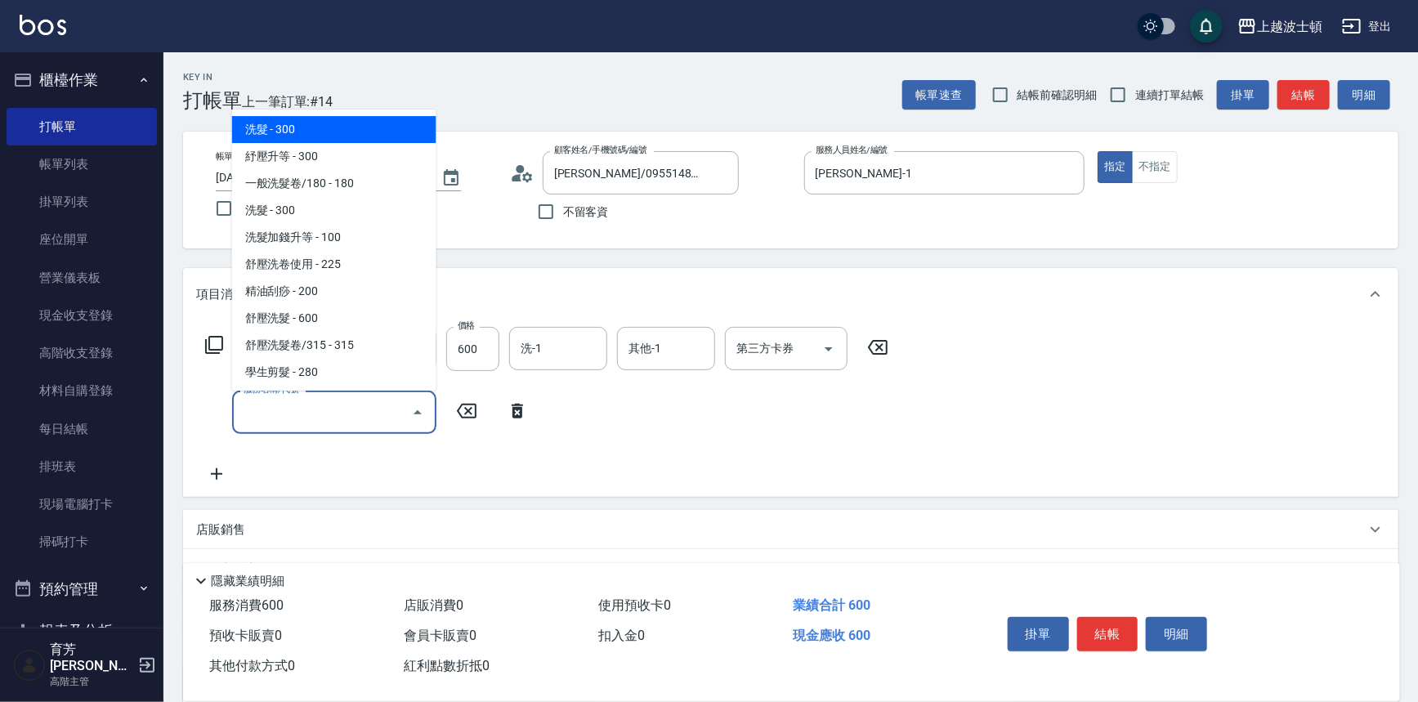
drag, startPoint x: 309, startPoint y: 409, endPoint x: 430, endPoint y: 181, distance: 257.3
click at [309, 404] on input "服務名稱/代號" at bounding box center [321, 412] width 165 height 29
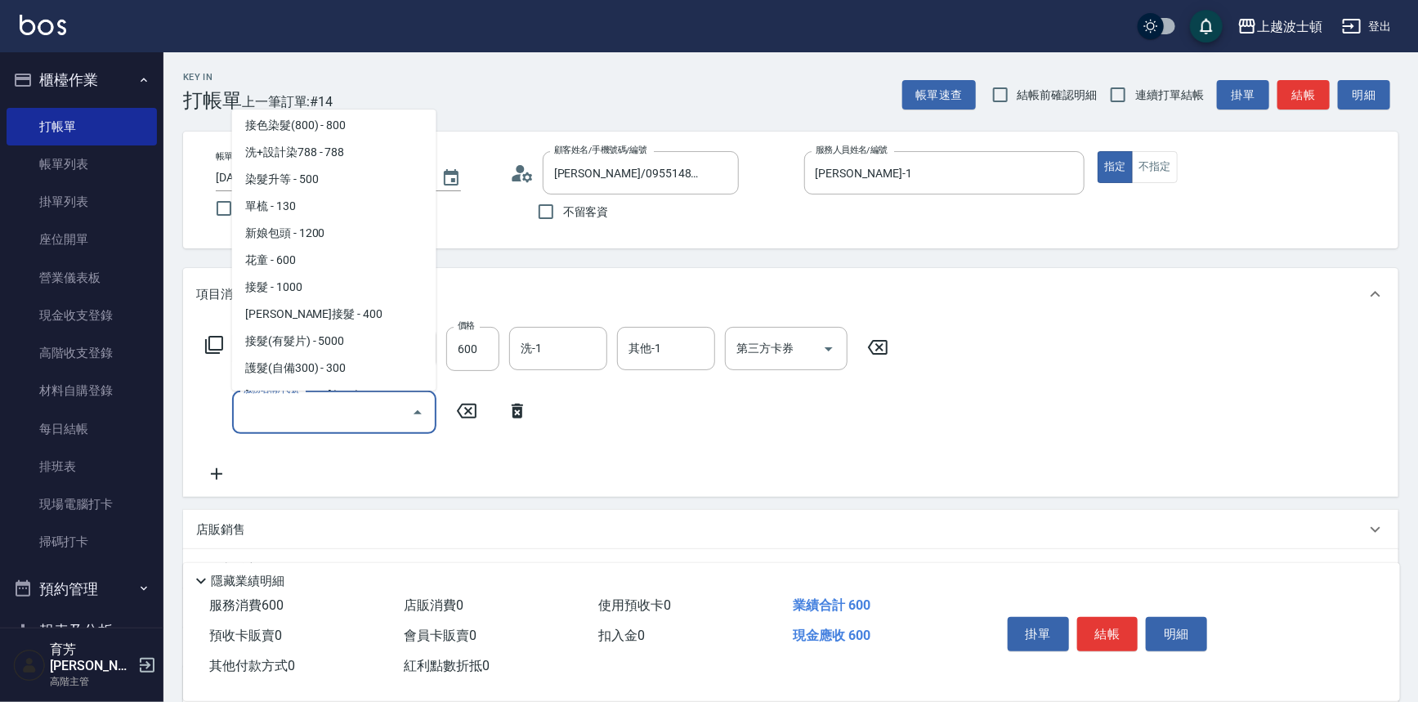
scroll to position [875, 0]
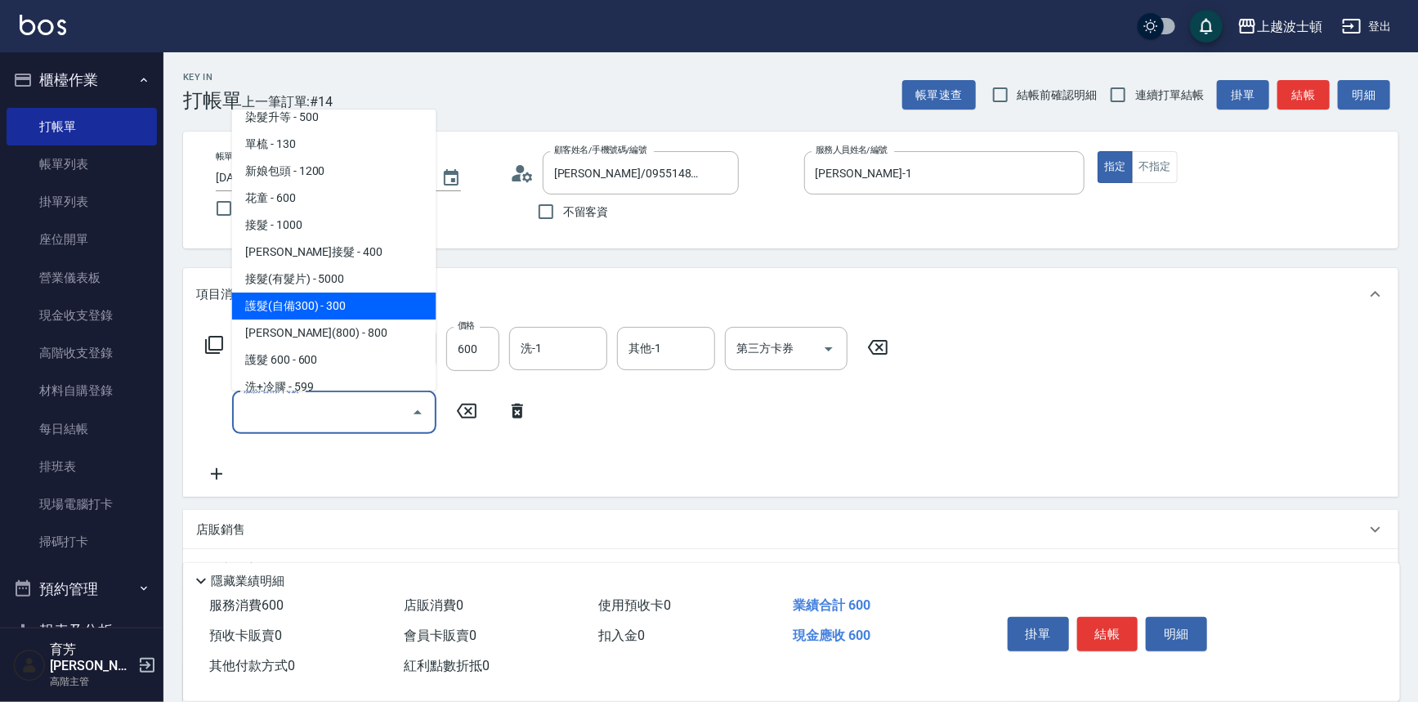
click at [352, 300] on span "護髮(自備300) - 300" at bounding box center [334, 306] width 204 height 27
type input "護髮(自備300)(701)"
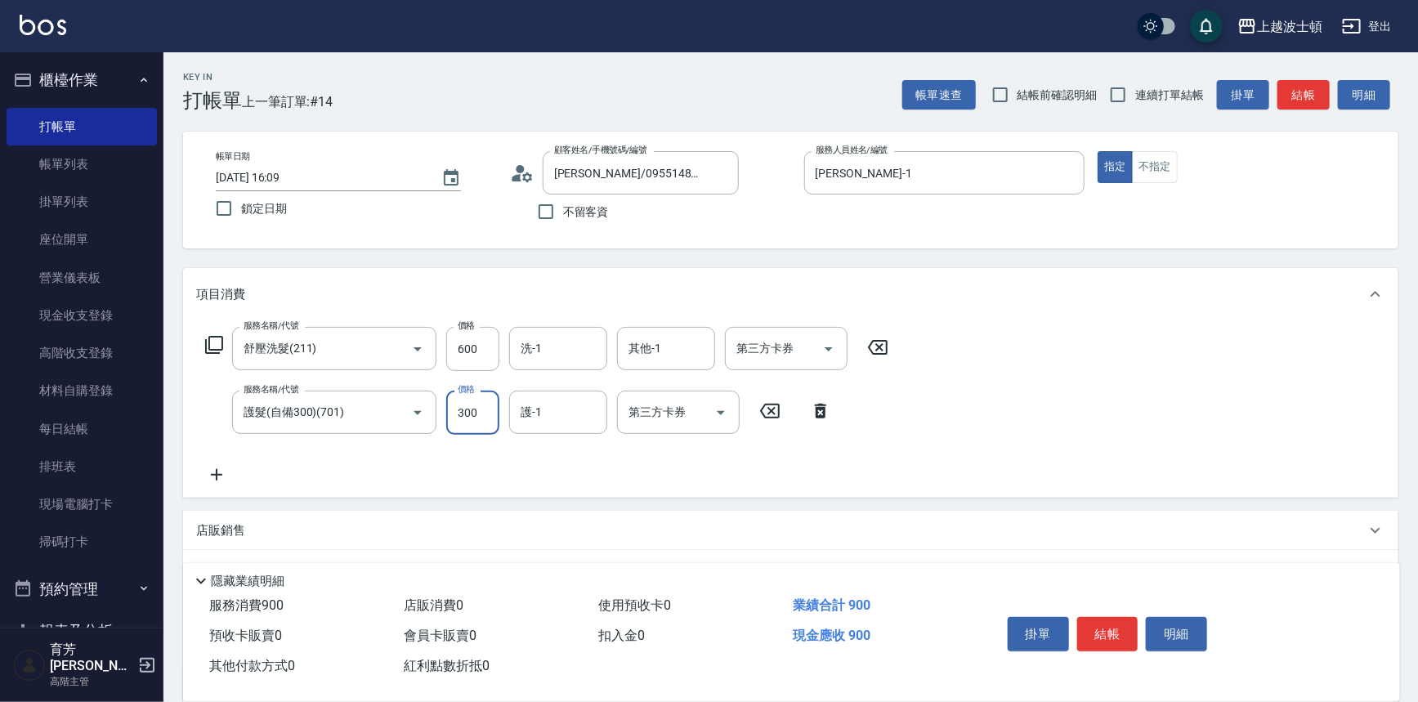
click at [480, 424] on input "300" at bounding box center [472, 413] width 53 height 44
type input "200"
click at [466, 337] on input "600" at bounding box center [472, 349] width 53 height 44
type input "540"
click at [550, 351] on input "洗-1" at bounding box center [557, 348] width 83 height 29
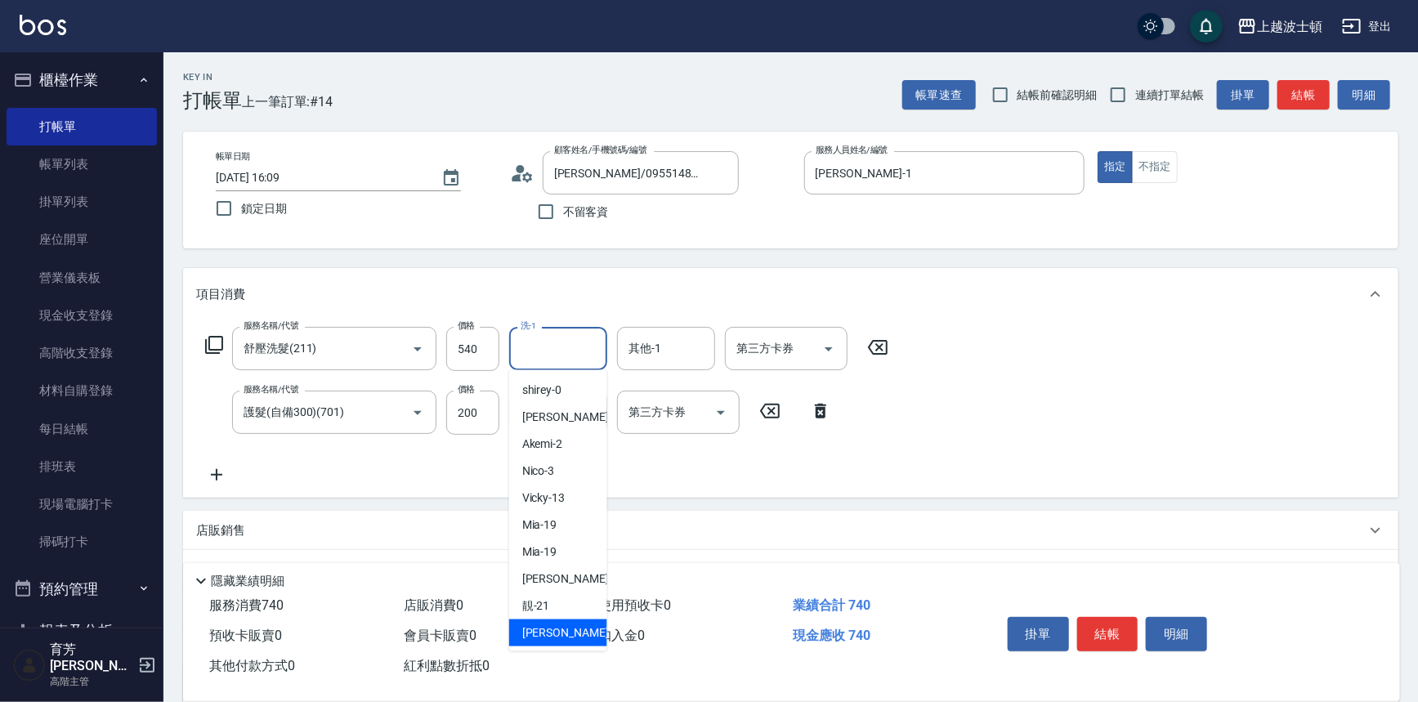
drag, startPoint x: 585, startPoint y: 629, endPoint x: 592, endPoint y: 453, distance: 176.6
click at [580, 628] on div "雅如 -22" at bounding box center [558, 632] width 98 height 27
type input "[PERSON_NAME]-22"
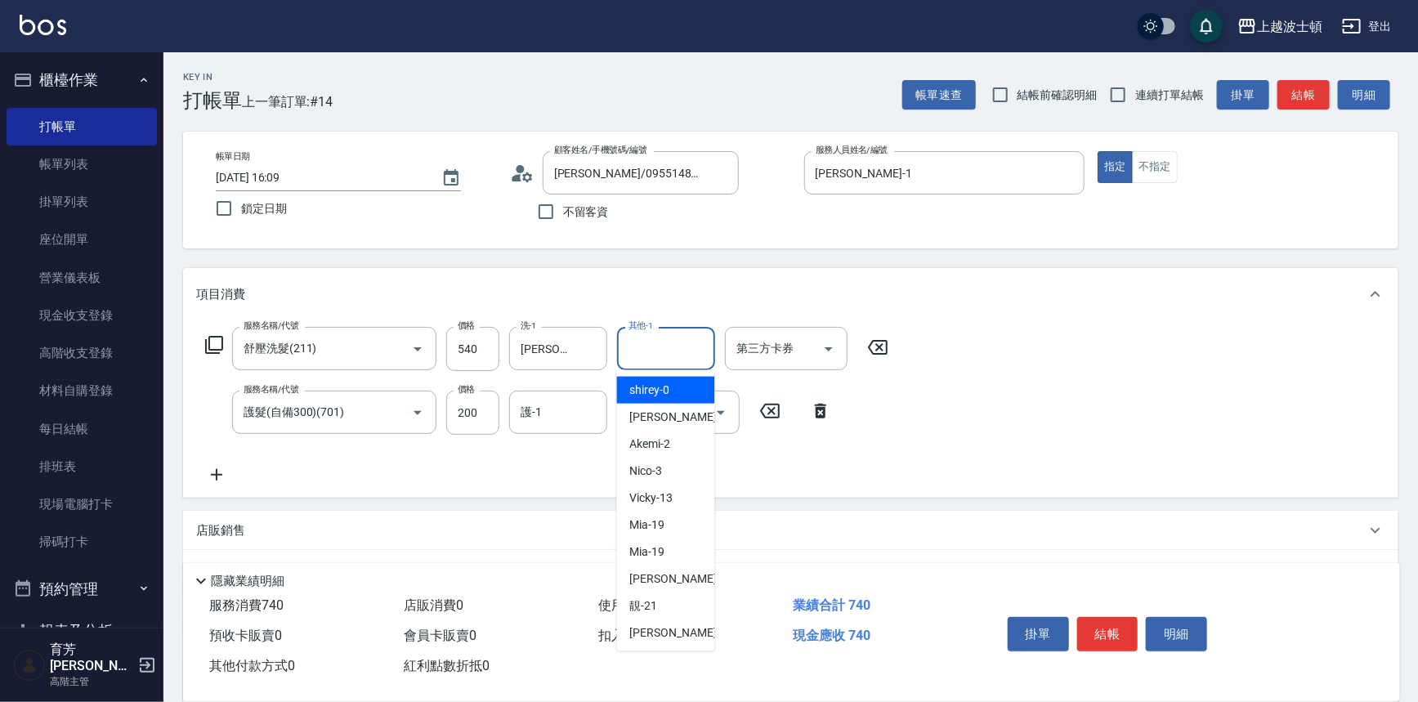
click at [659, 342] on input "其他-1" at bounding box center [665, 348] width 83 height 29
click at [643, 630] on span "雅如 -22" at bounding box center [681, 632] width 103 height 17
type input "[PERSON_NAME]-22"
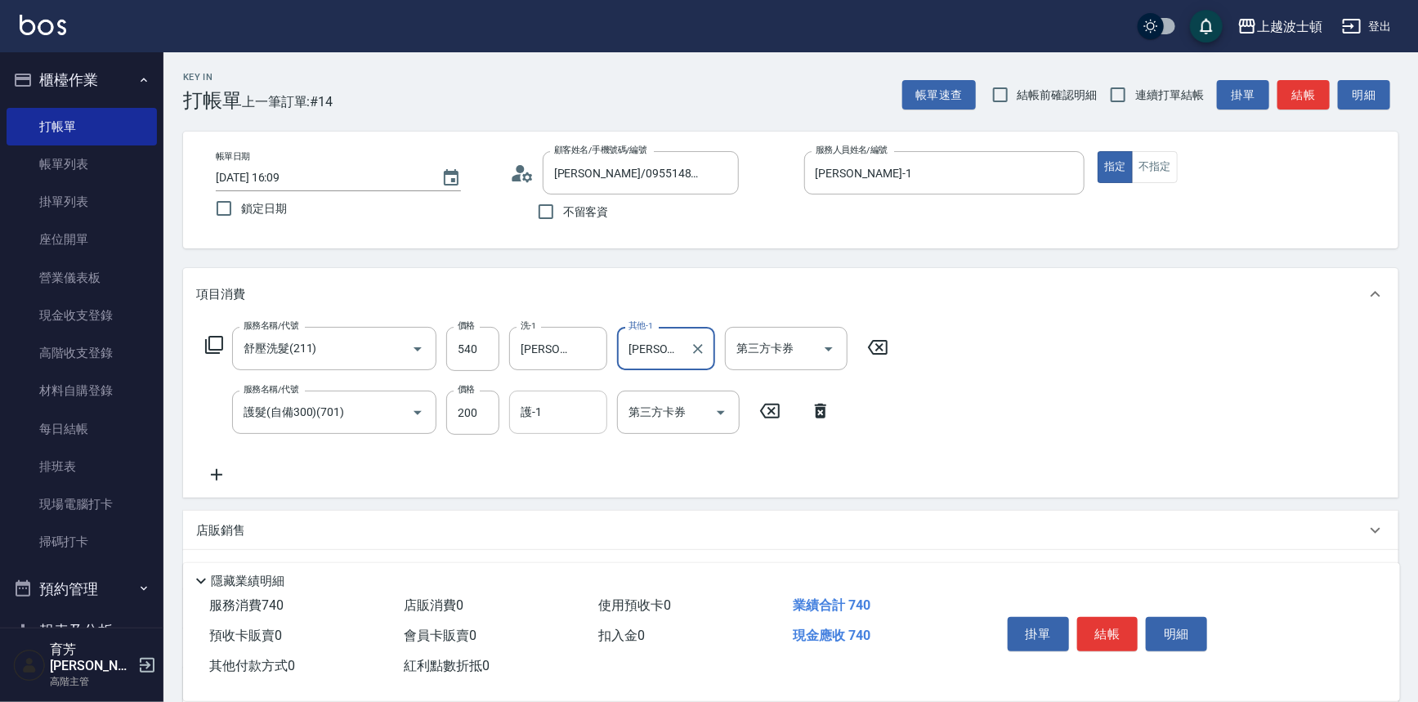
click at [550, 404] on input "護-1" at bounding box center [557, 412] width 83 height 29
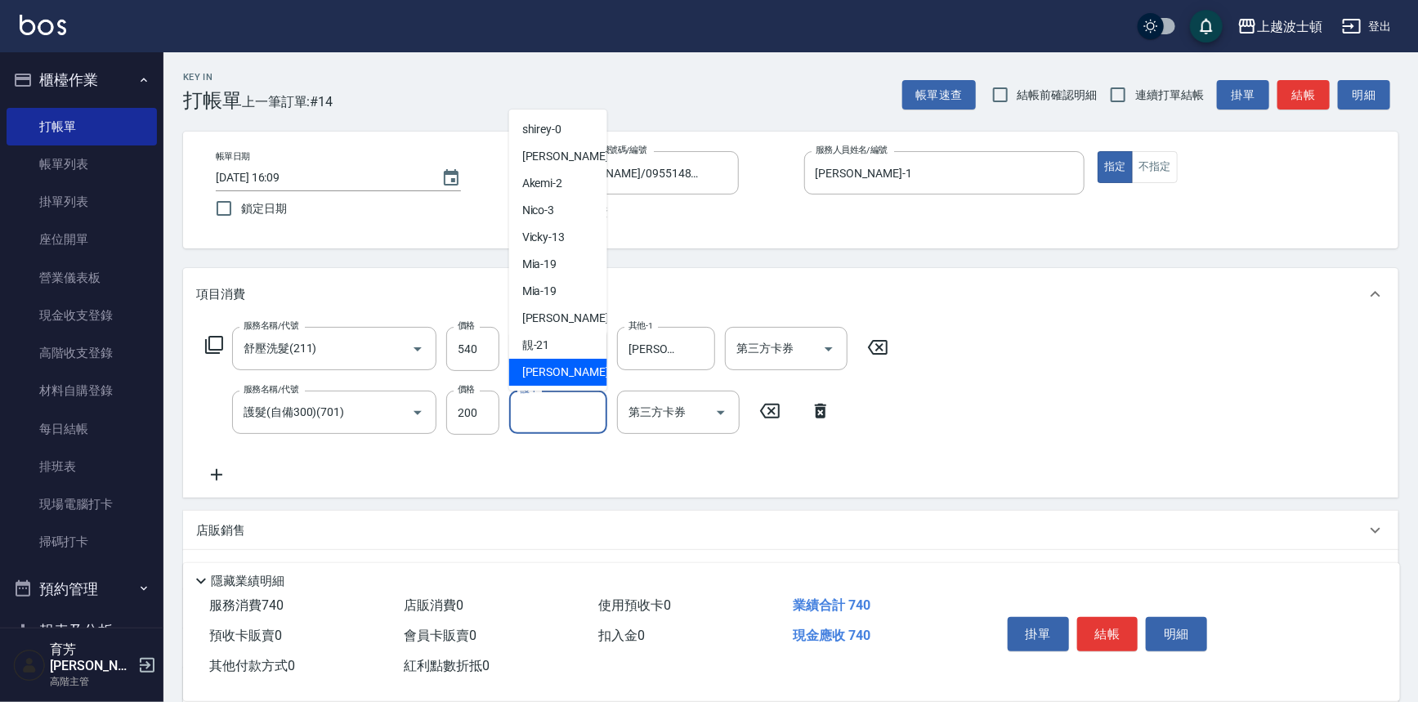
click at [544, 376] on span "雅如 -22" at bounding box center [573, 372] width 103 height 17
type input "[PERSON_NAME]-22"
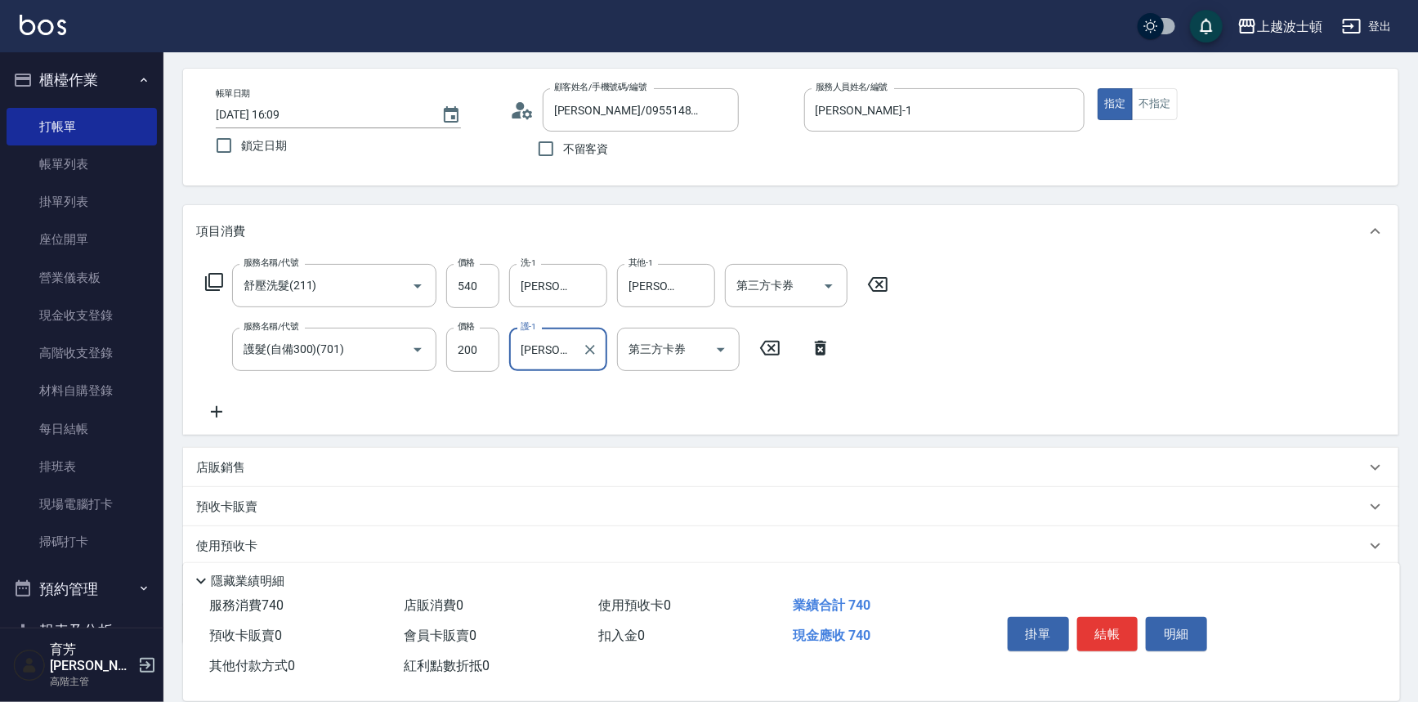
scroll to position [158, 0]
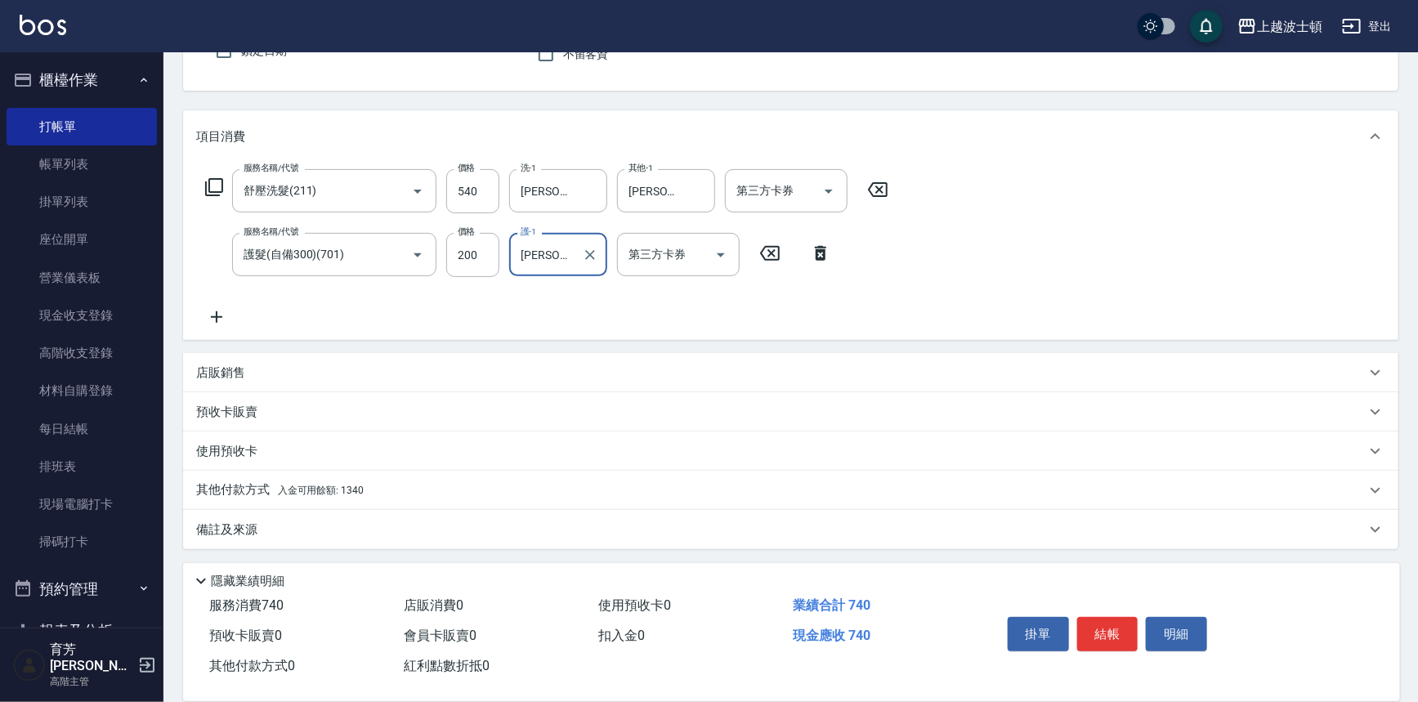
drag, startPoint x: 341, startPoint y: 490, endPoint x: 424, endPoint y: 467, distance: 86.4
click at [341, 489] on span "入金可用餘額: 1340" at bounding box center [321, 490] width 86 height 11
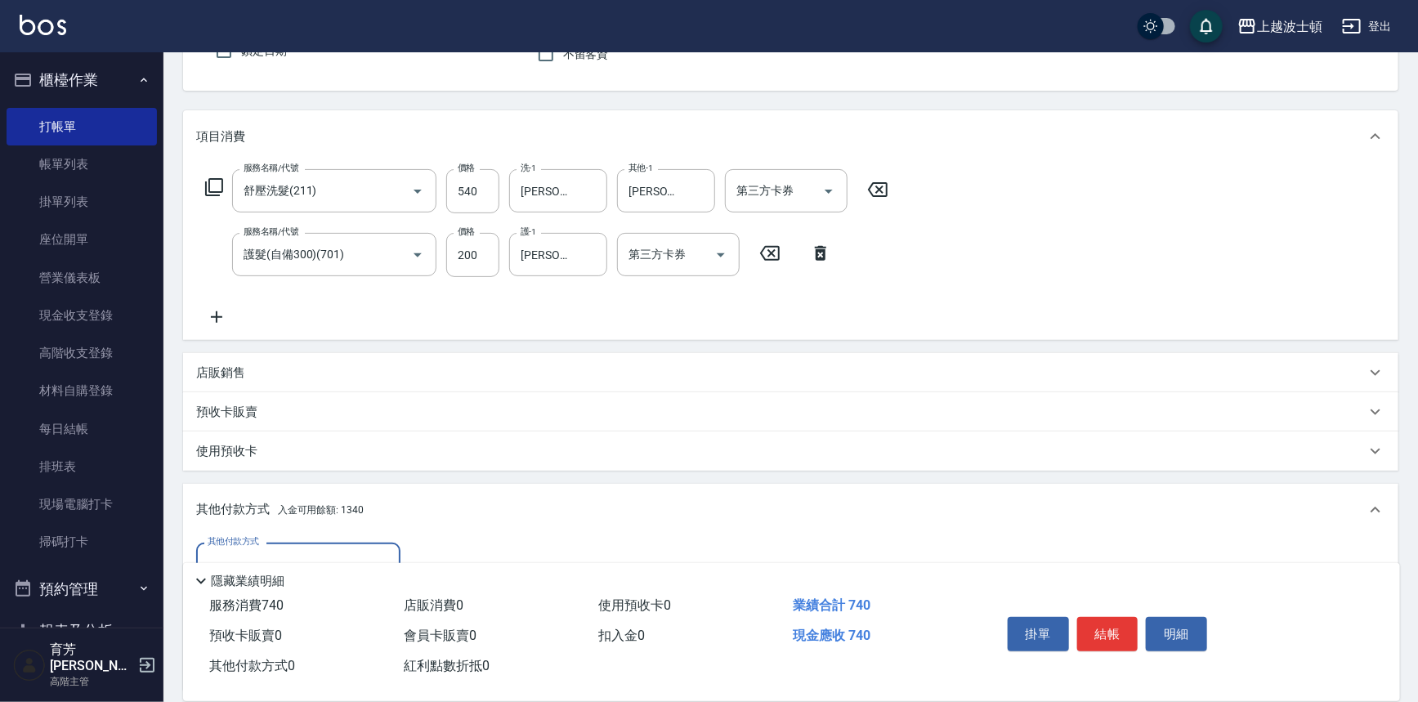
scroll to position [351, 0]
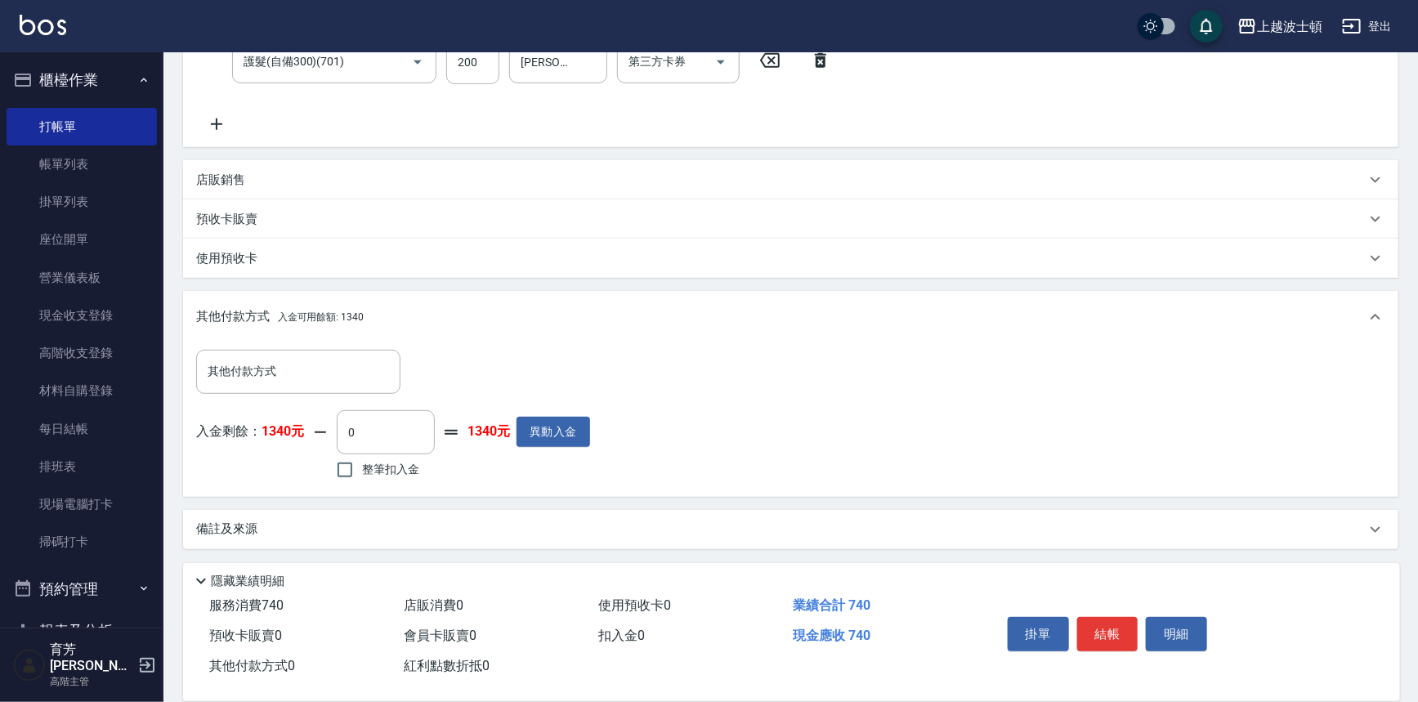
click at [373, 461] on span "整筆扣入金" at bounding box center [390, 469] width 57 height 17
click at [362, 461] on input "整筆扣入金" at bounding box center [345, 470] width 34 height 34
checkbox input "true"
type input "740"
drag, startPoint x: 1097, startPoint y: 621, endPoint x: 1084, endPoint y: 622, distance: 13.1
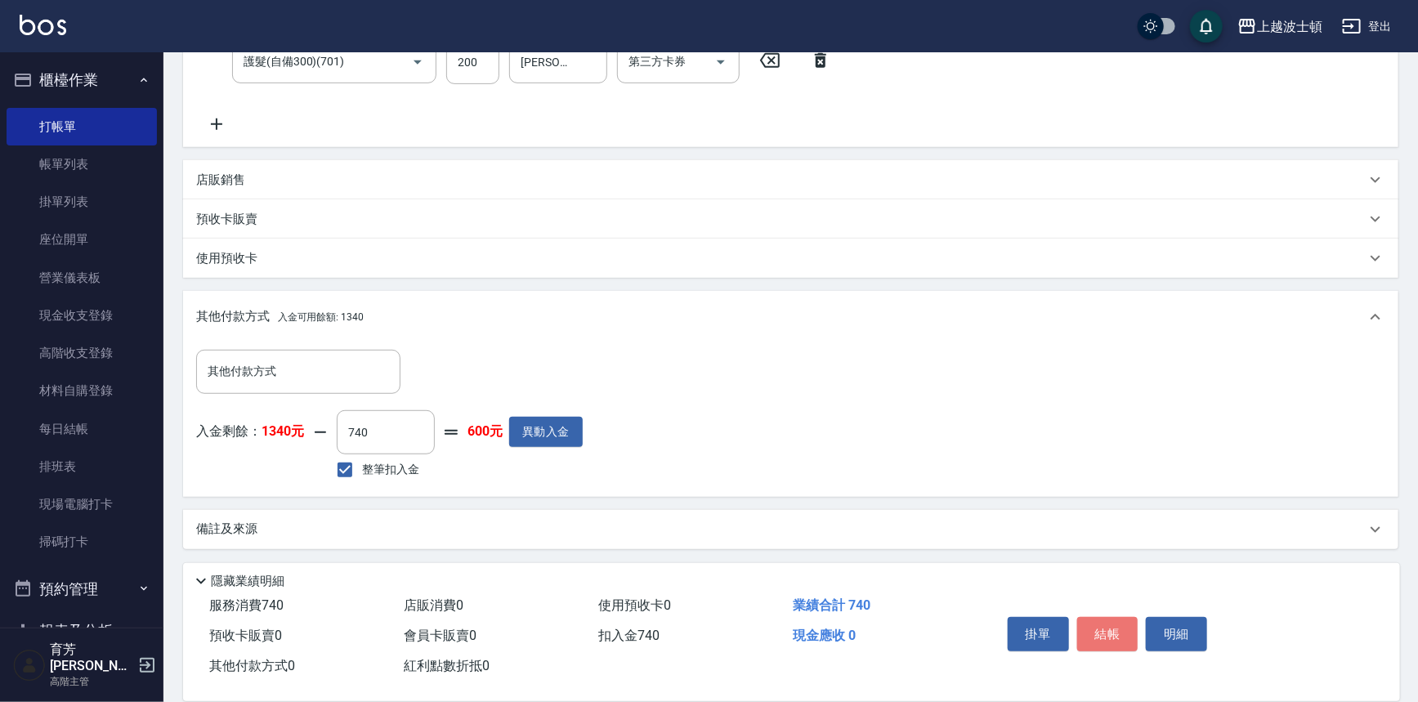
click at [1098, 622] on button "結帳" at bounding box center [1107, 634] width 61 height 34
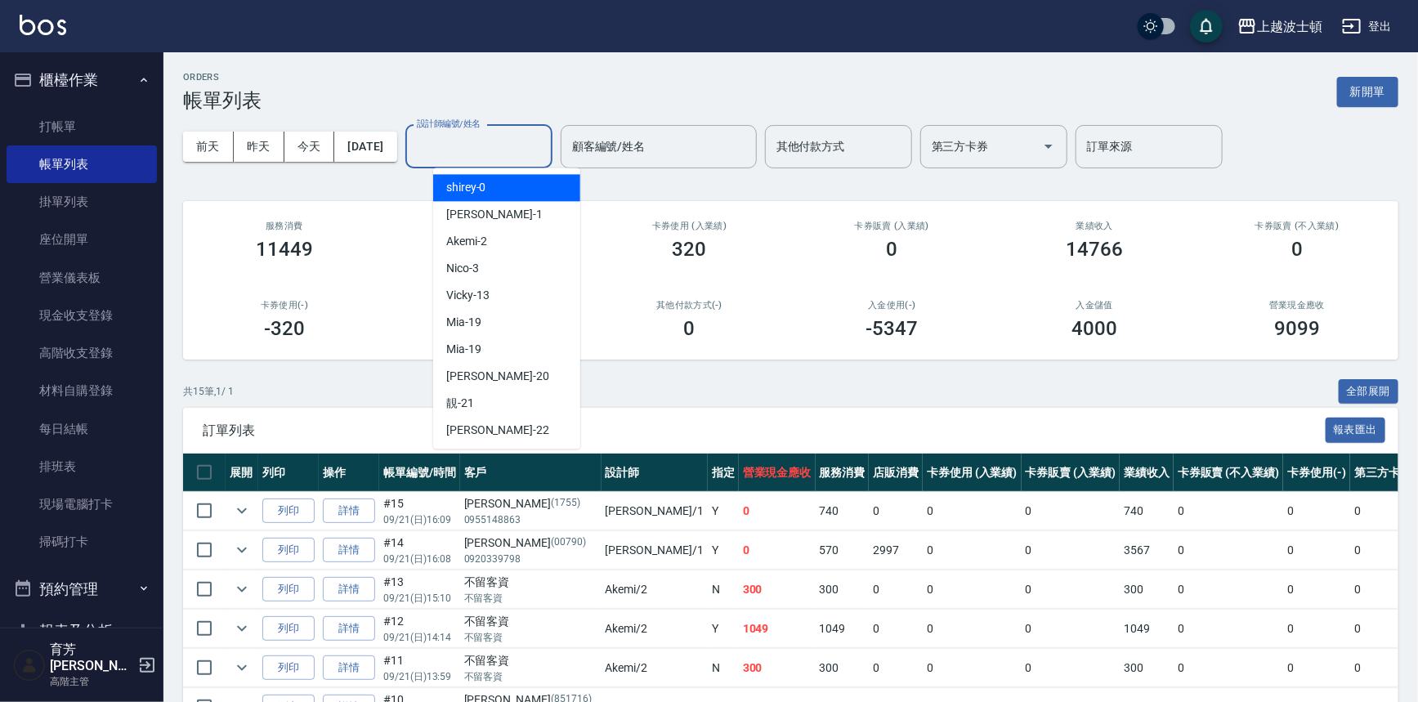
click at [473, 153] on input "設計師編號/姓名" at bounding box center [479, 146] width 132 height 29
click at [467, 216] on span "[PERSON_NAME] -1" at bounding box center [494, 214] width 96 height 17
type input "[PERSON_NAME]-1"
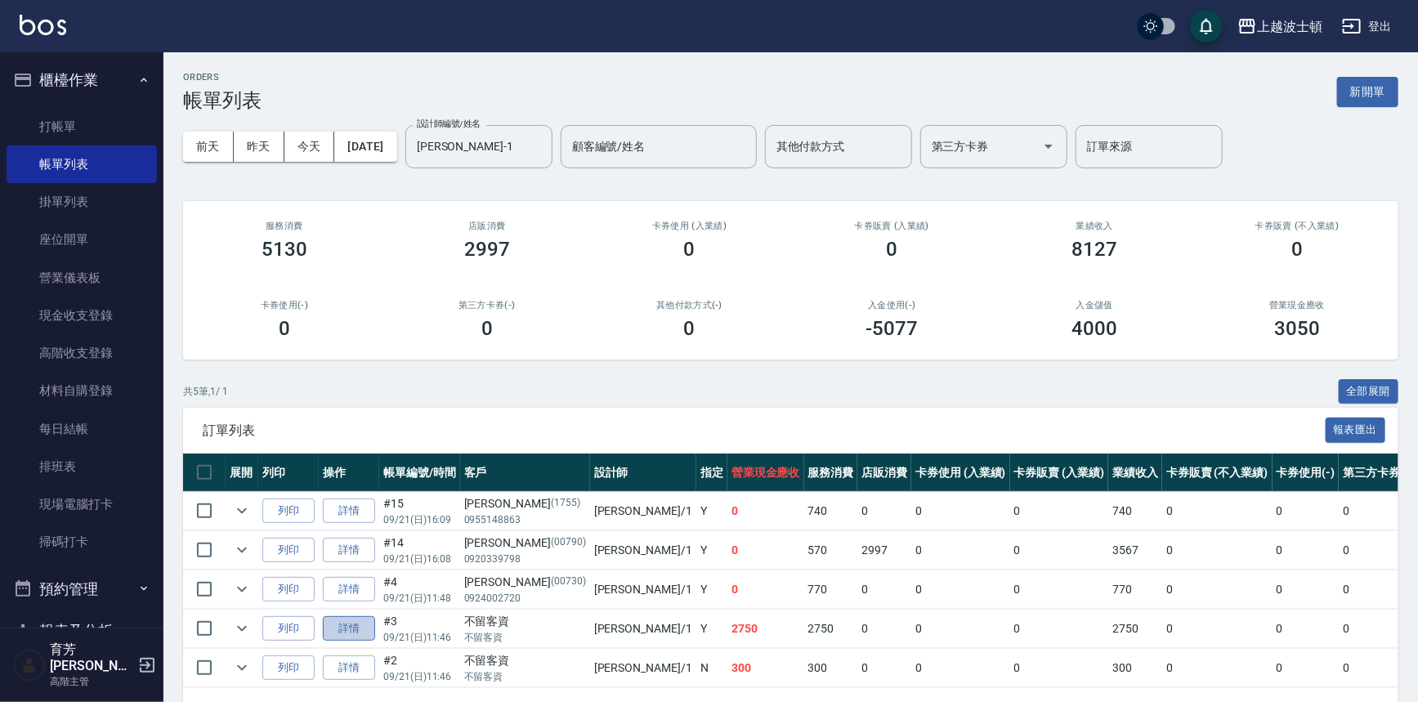
click at [342, 623] on link "詳情" at bounding box center [349, 628] width 52 height 25
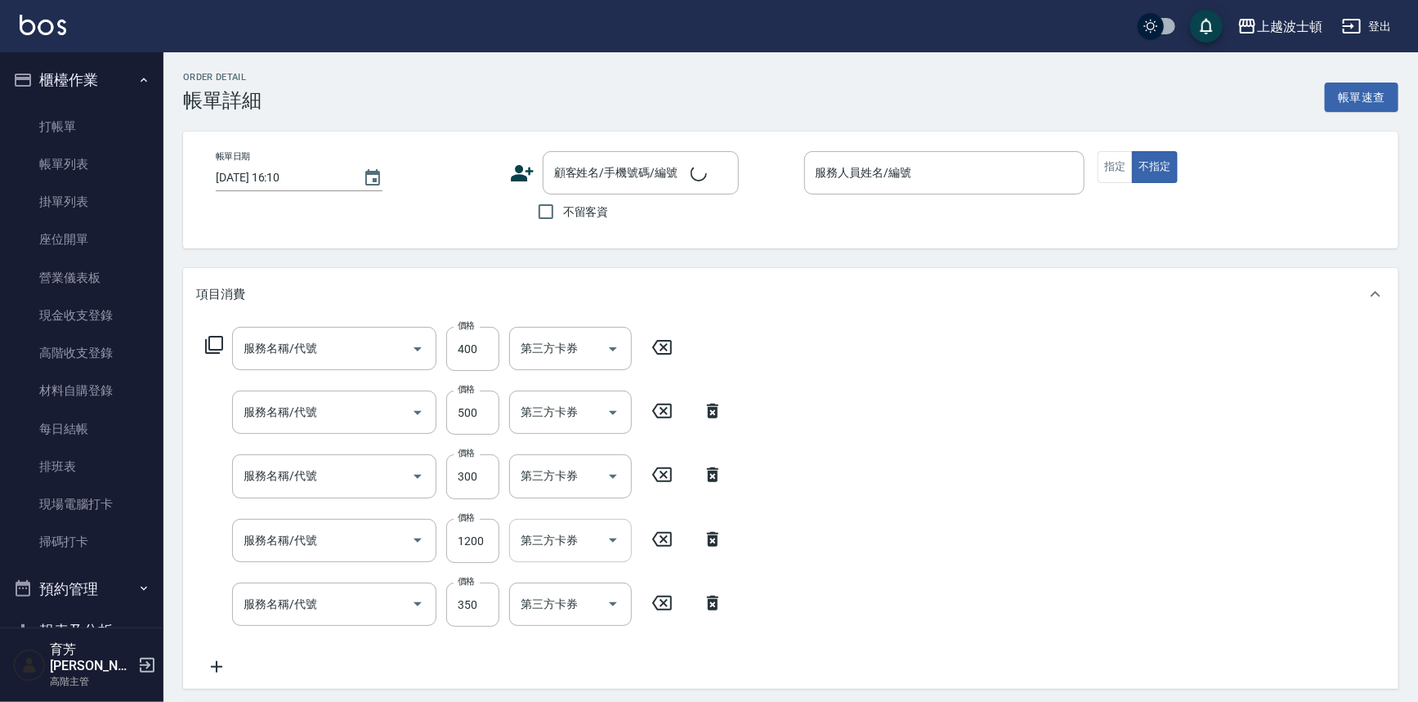
type input "[DATE] 11:46"
checkbox input "true"
type input "[PERSON_NAME]-1"
type input "[PERSON_NAME](800)(702)"
type input "自備防護(709)"
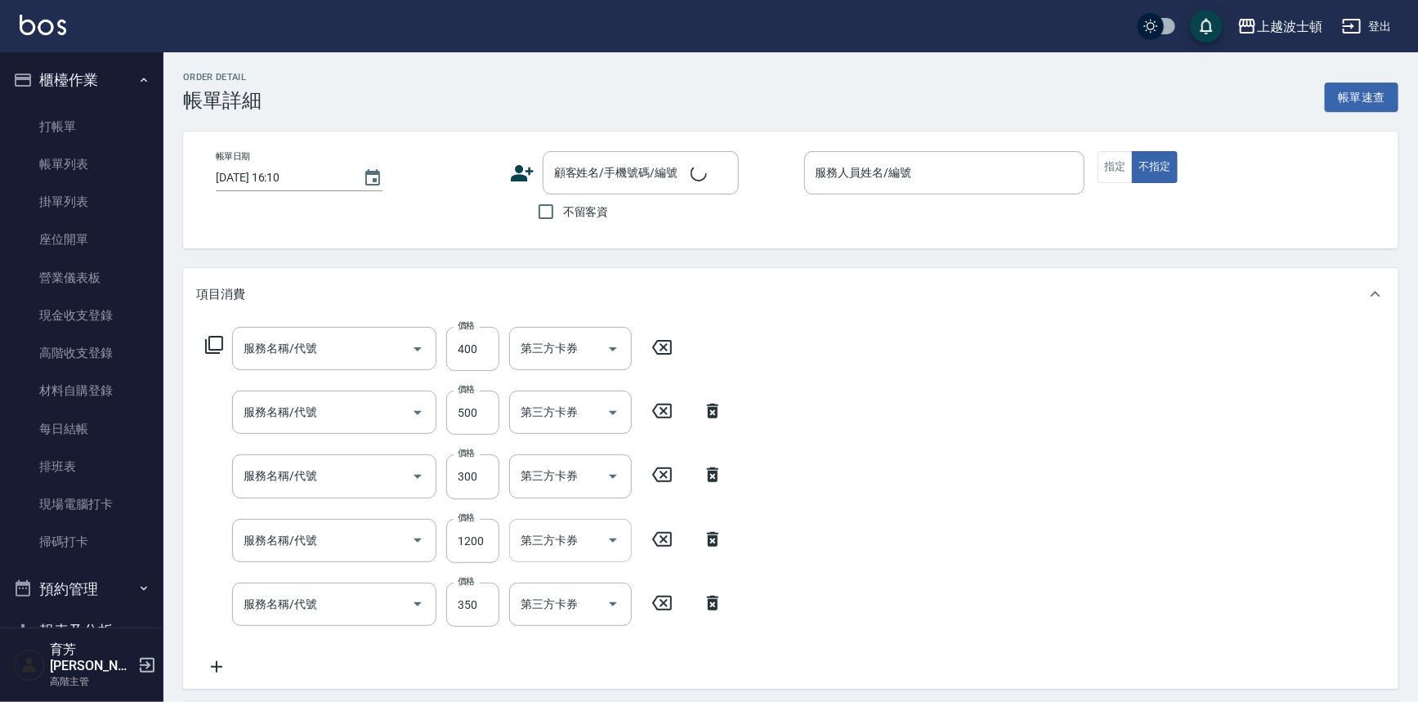
type input "+染(中-300)(504)"
type input "洗+染髮(底染)(503)"
type input "剪髮(305)"
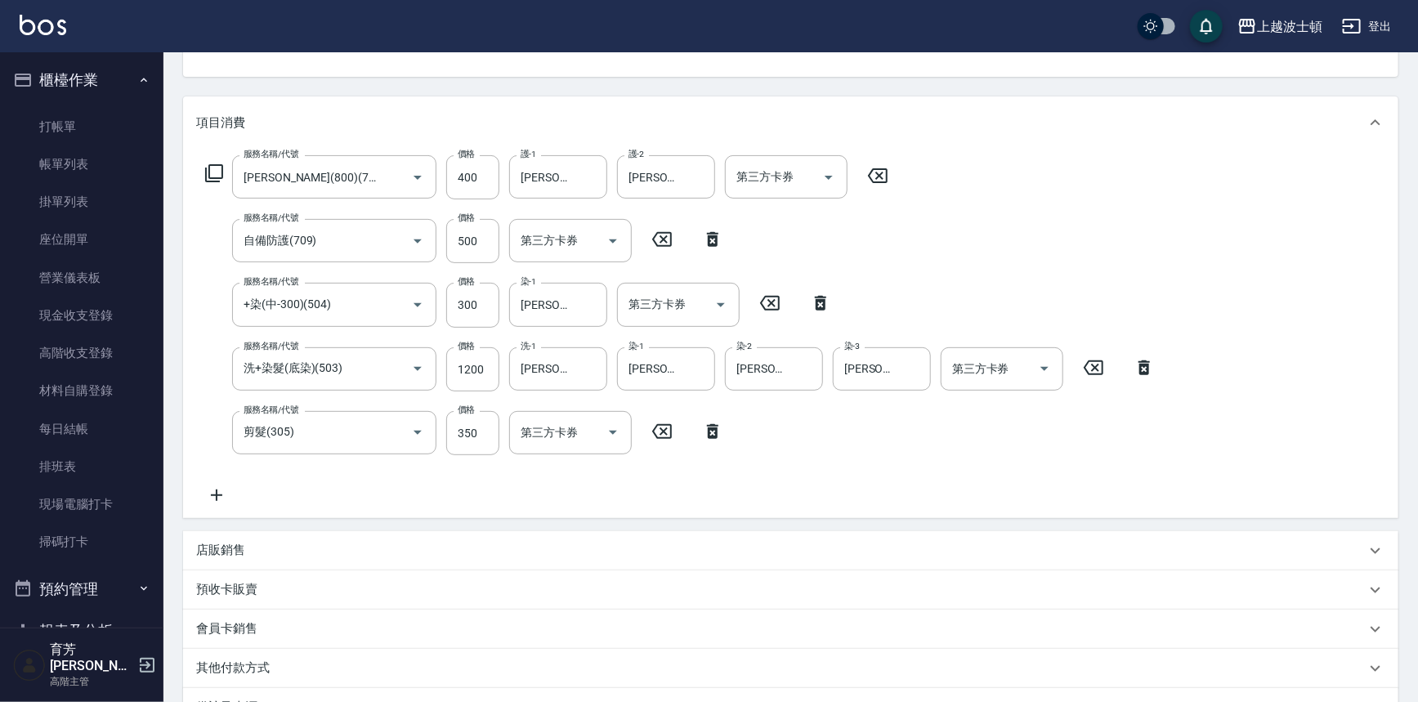
scroll to position [178, 0]
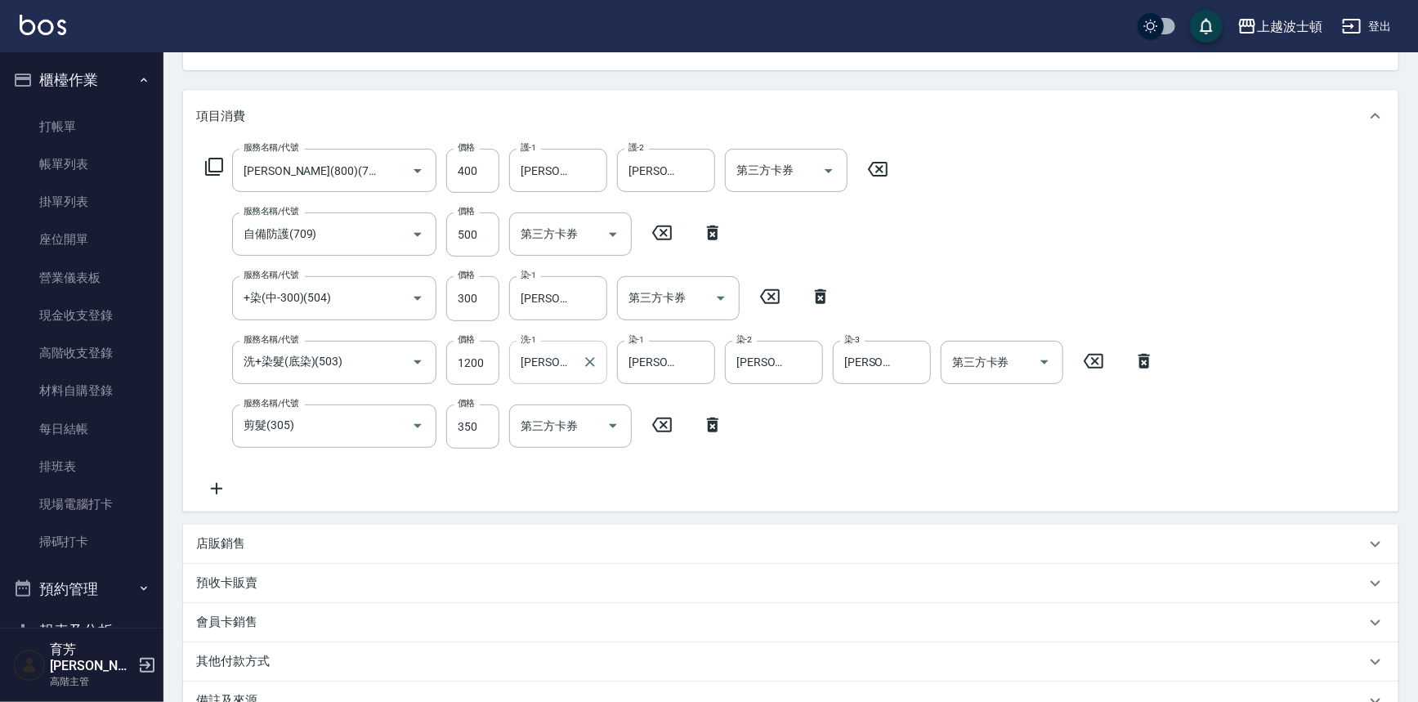
click at [543, 369] on input "[PERSON_NAME]-1" at bounding box center [545, 362] width 59 height 29
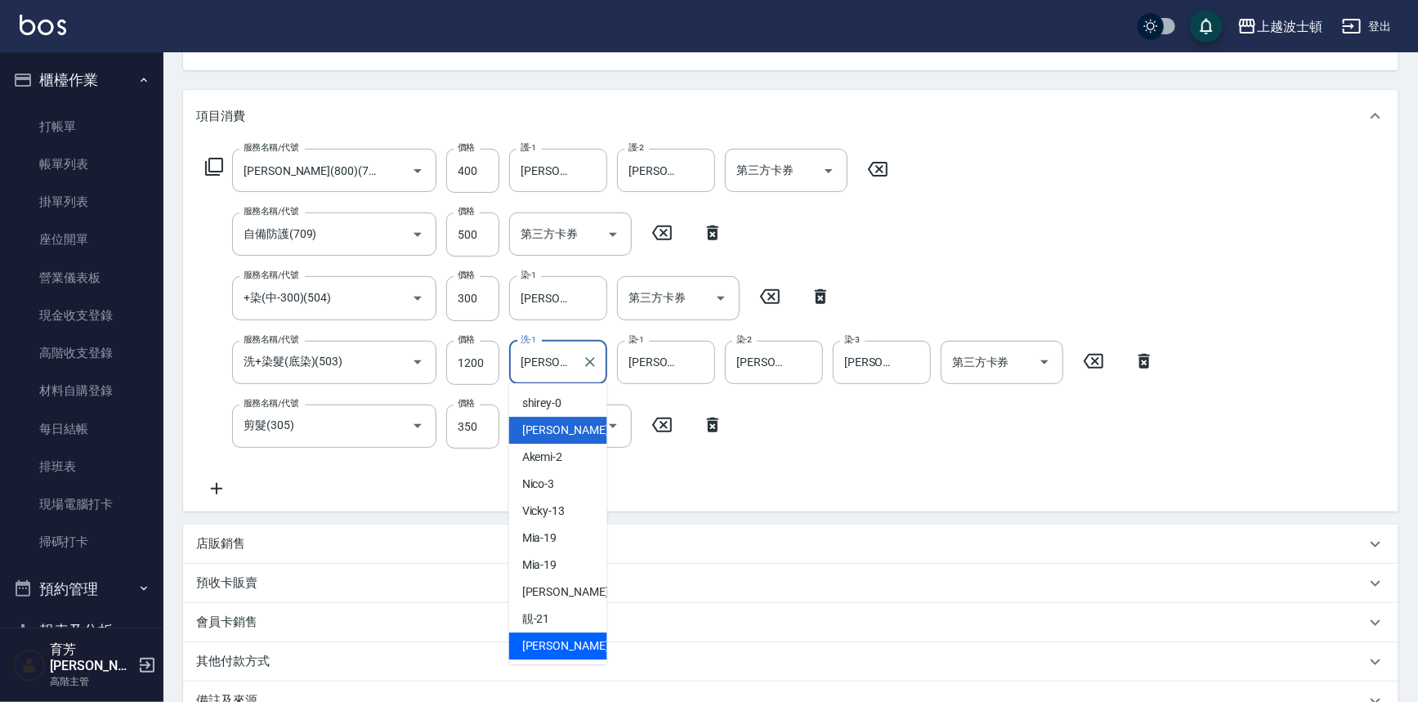
click at [556, 646] on span "雅如 -22" at bounding box center [573, 645] width 103 height 17
type input "[PERSON_NAME]-22"
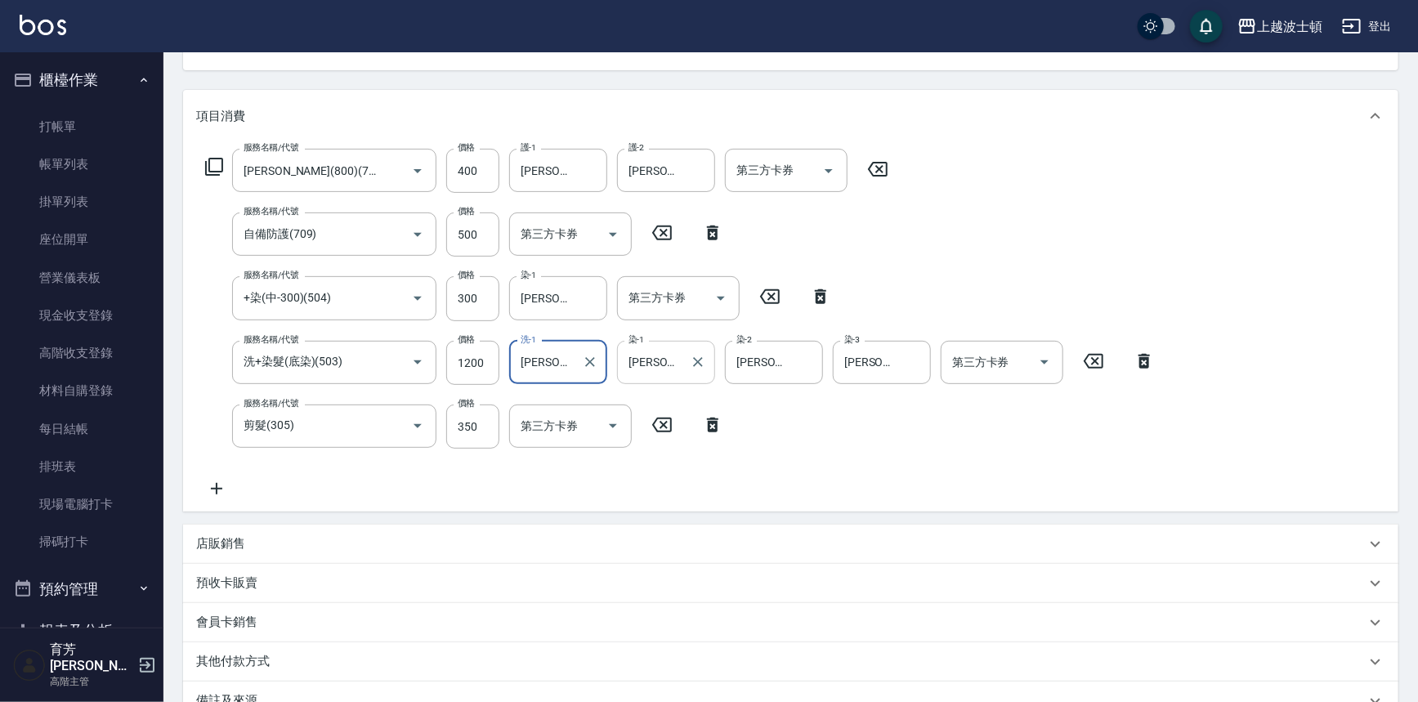
click at [662, 357] on input "[PERSON_NAME]-1" at bounding box center [653, 362] width 59 height 29
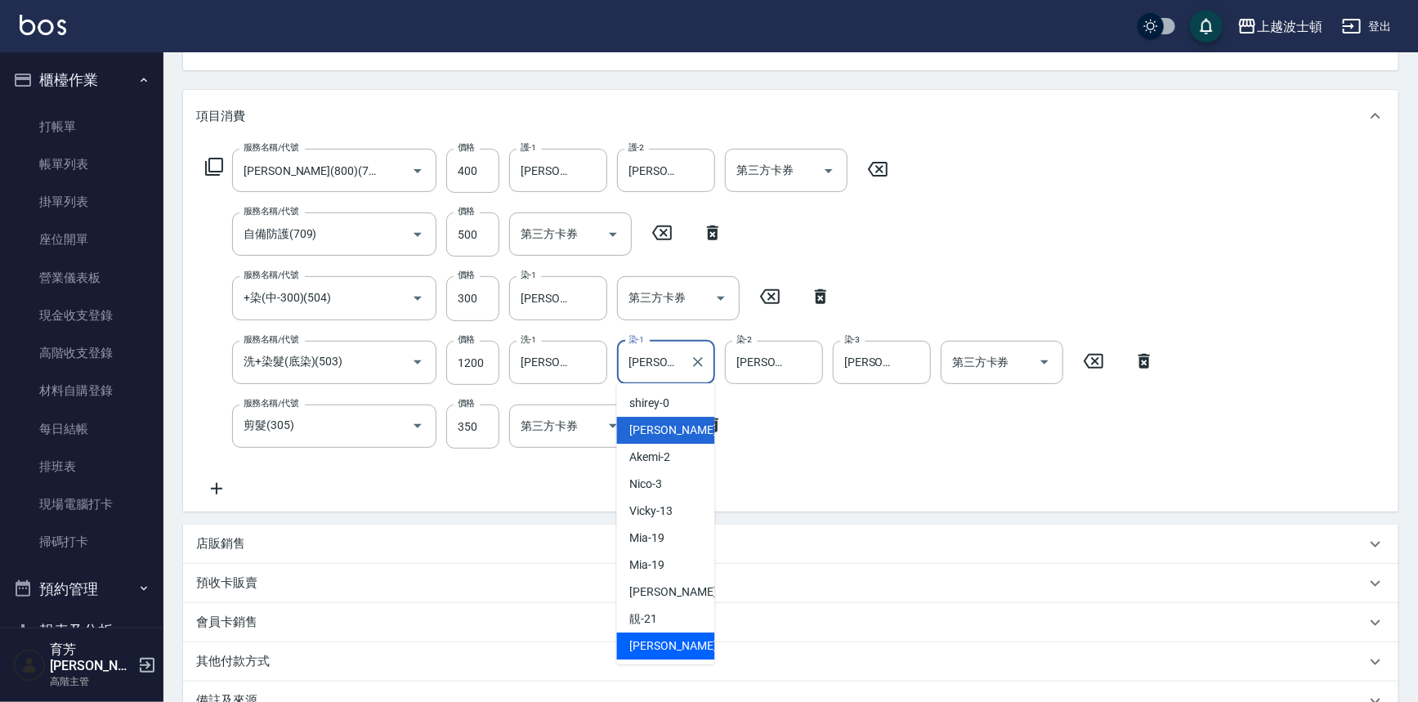
drag, startPoint x: 668, startPoint y: 639, endPoint x: 663, endPoint y: 603, distance: 36.3
click at [668, 638] on div "雅如 -22" at bounding box center [666, 645] width 98 height 27
type input "[PERSON_NAME]-22"
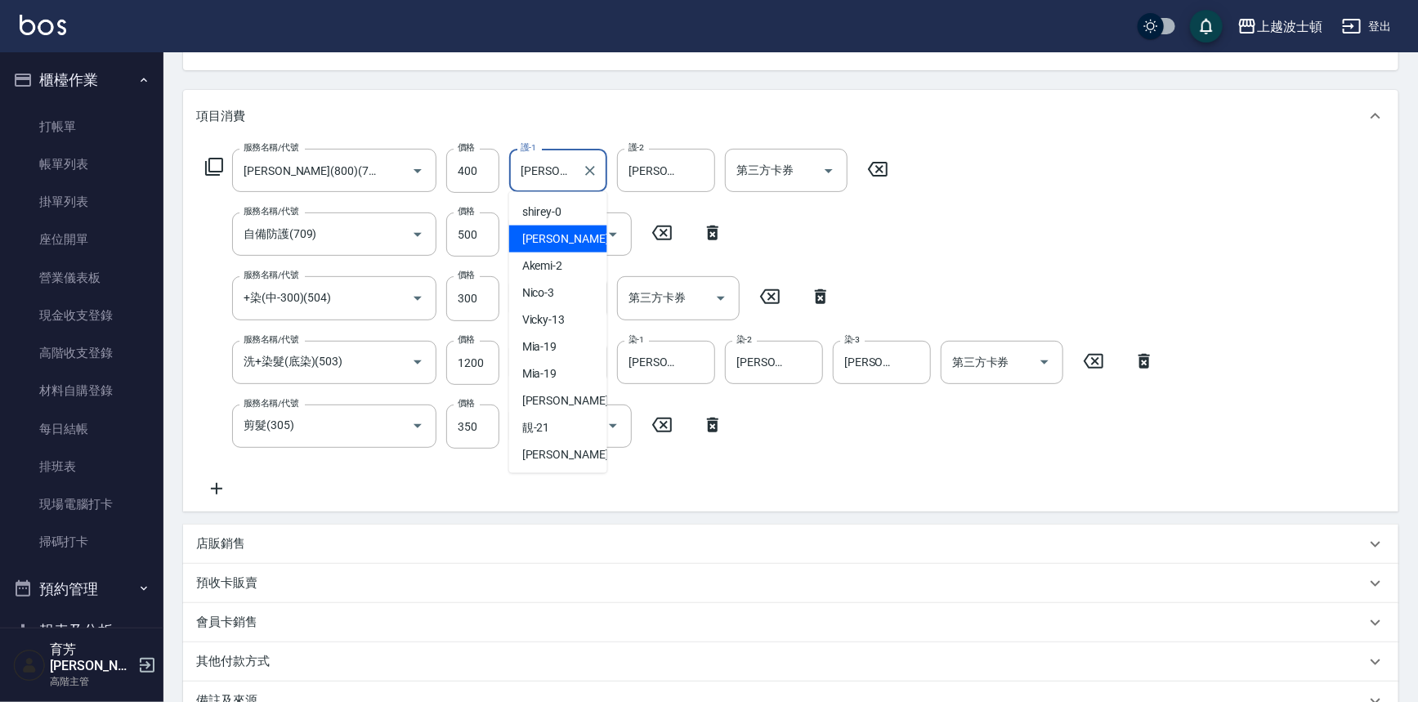
click at [553, 163] on input "[PERSON_NAME]-1" at bounding box center [545, 170] width 59 height 29
drag, startPoint x: 575, startPoint y: 451, endPoint x: 573, endPoint y: 349, distance: 102.2
click at [574, 450] on div "雅如 -22" at bounding box center [558, 454] width 98 height 27
type input "[PERSON_NAME]-22"
click at [629, 168] on input "[PERSON_NAME]-1" at bounding box center [653, 170] width 59 height 29
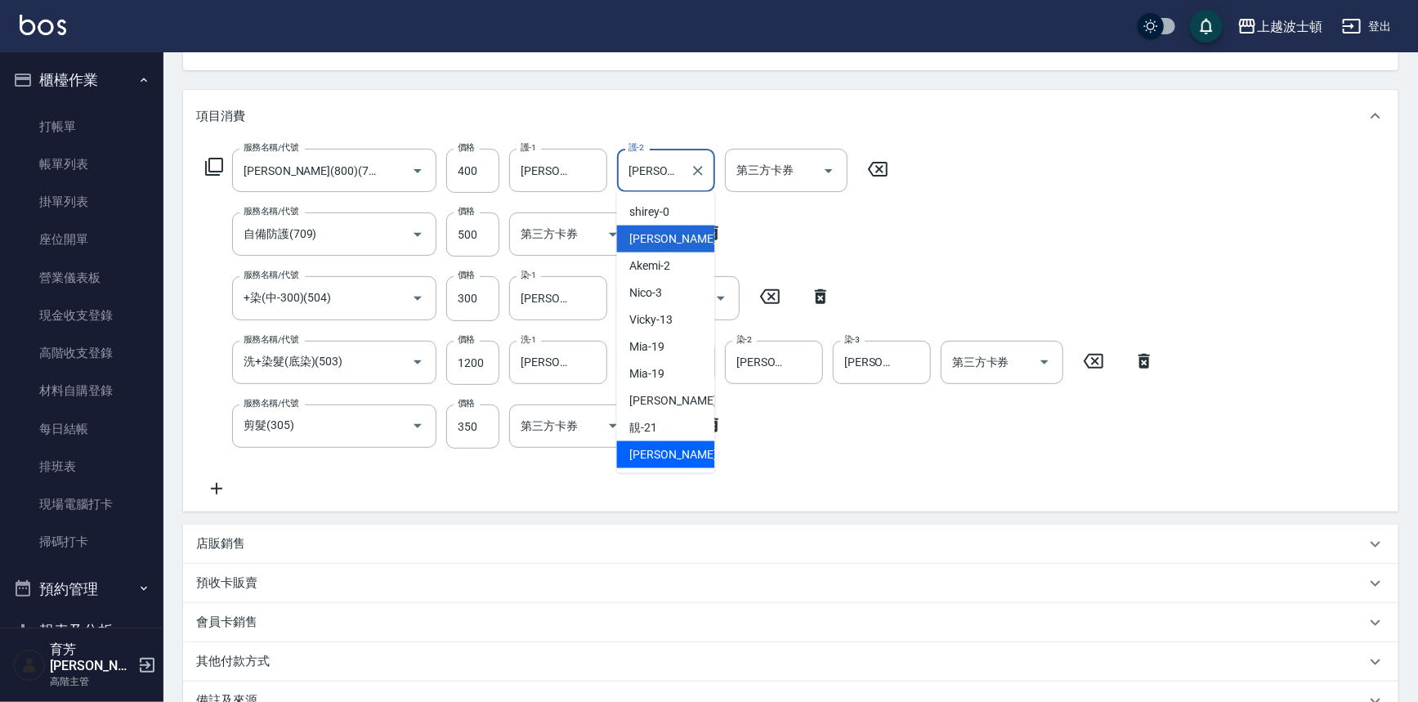
drag, startPoint x: 645, startPoint y: 464, endPoint x: 644, endPoint y: 451, distance: 13.1
click at [643, 462] on div "雅如 -22" at bounding box center [666, 454] width 98 height 27
type input "[PERSON_NAME]-22"
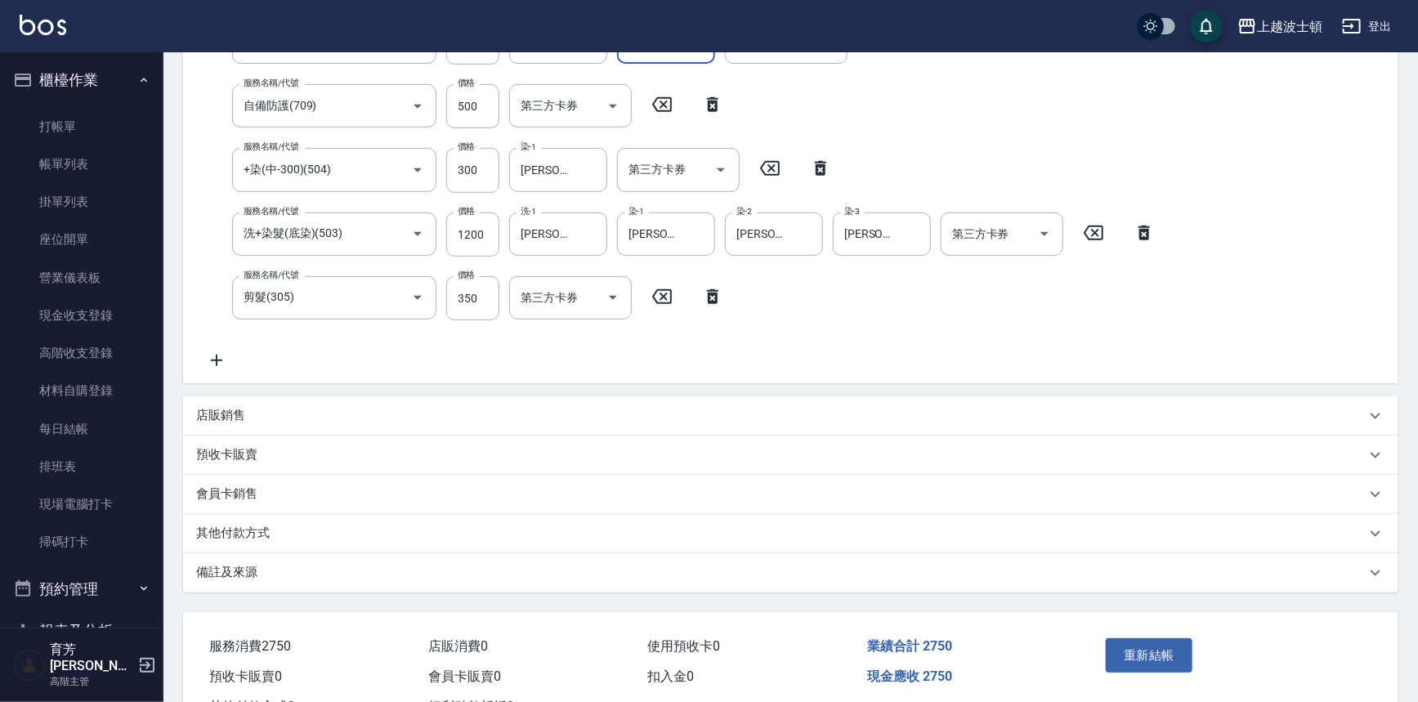
scroll to position [369, 0]
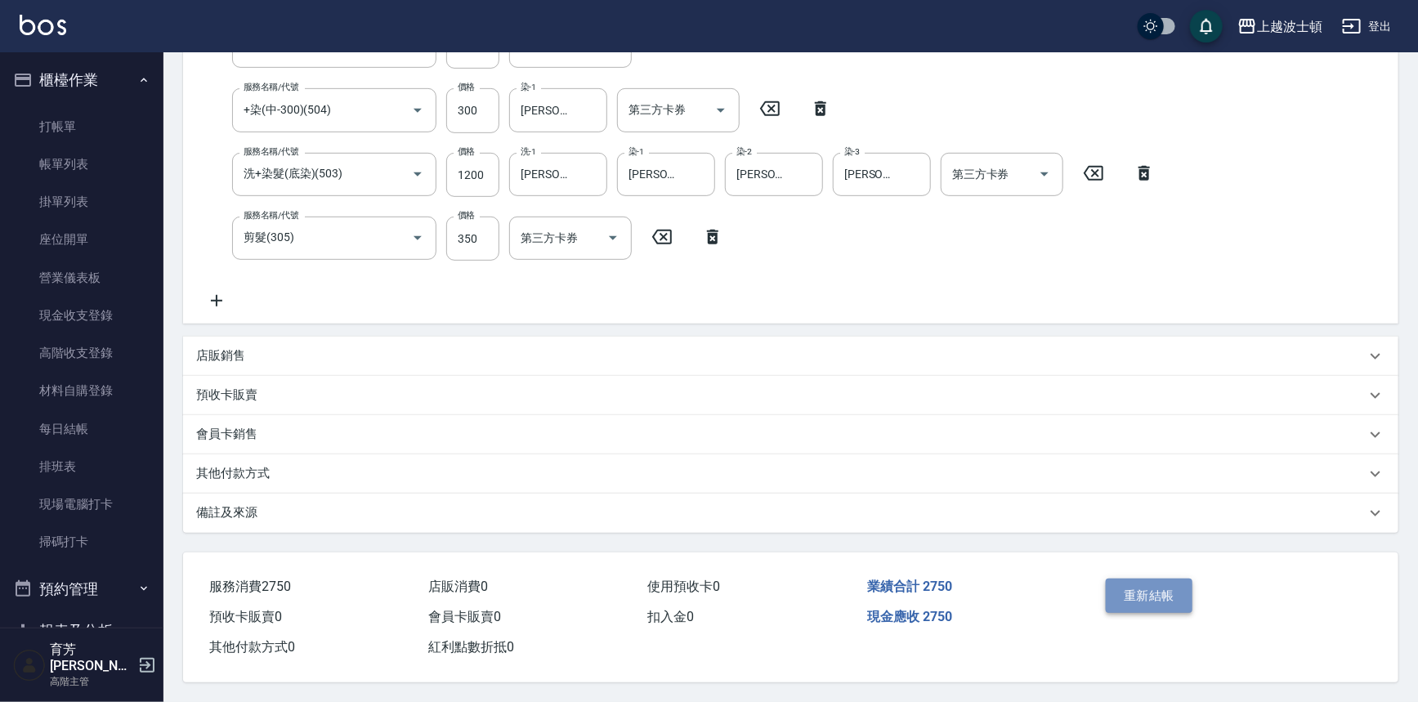
click at [1153, 583] on button "重新結帳" at bounding box center [1149, 596] width 87 height 34
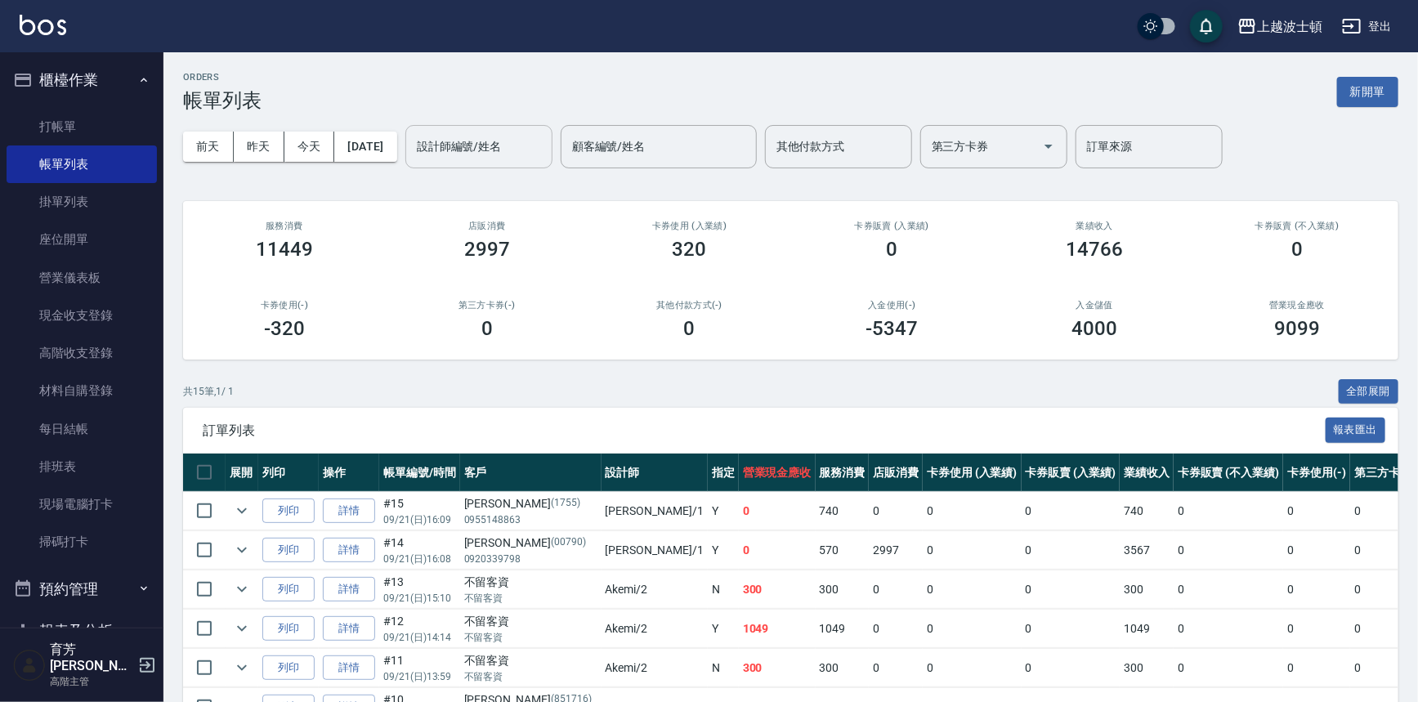
click at [494, 150] on input "設計師編號/姓名" at bounding box center [479, 146] width 132 height 29
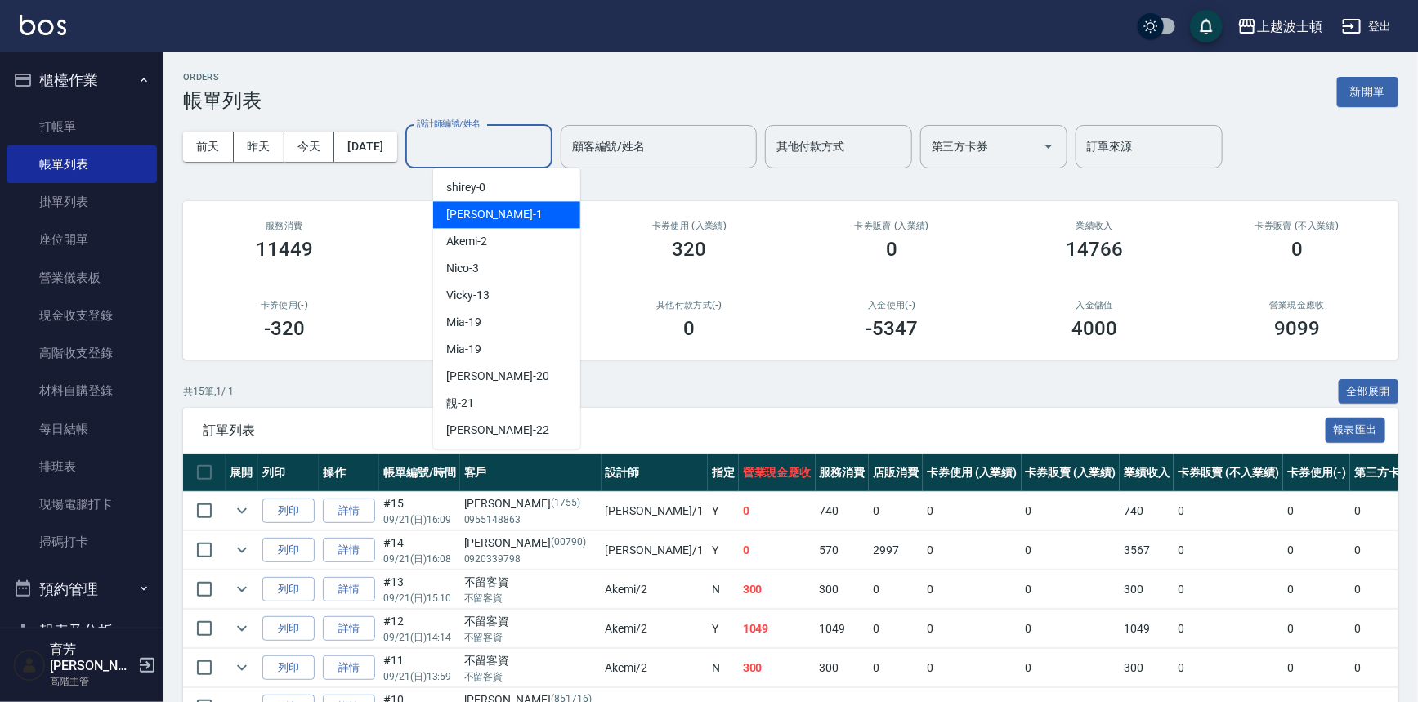
click at [490, 213] on div "[PERSON_NAME] -1" at bounding box center [506, 214] width 147 height 27
type input "[PERSON_NAME]-1"
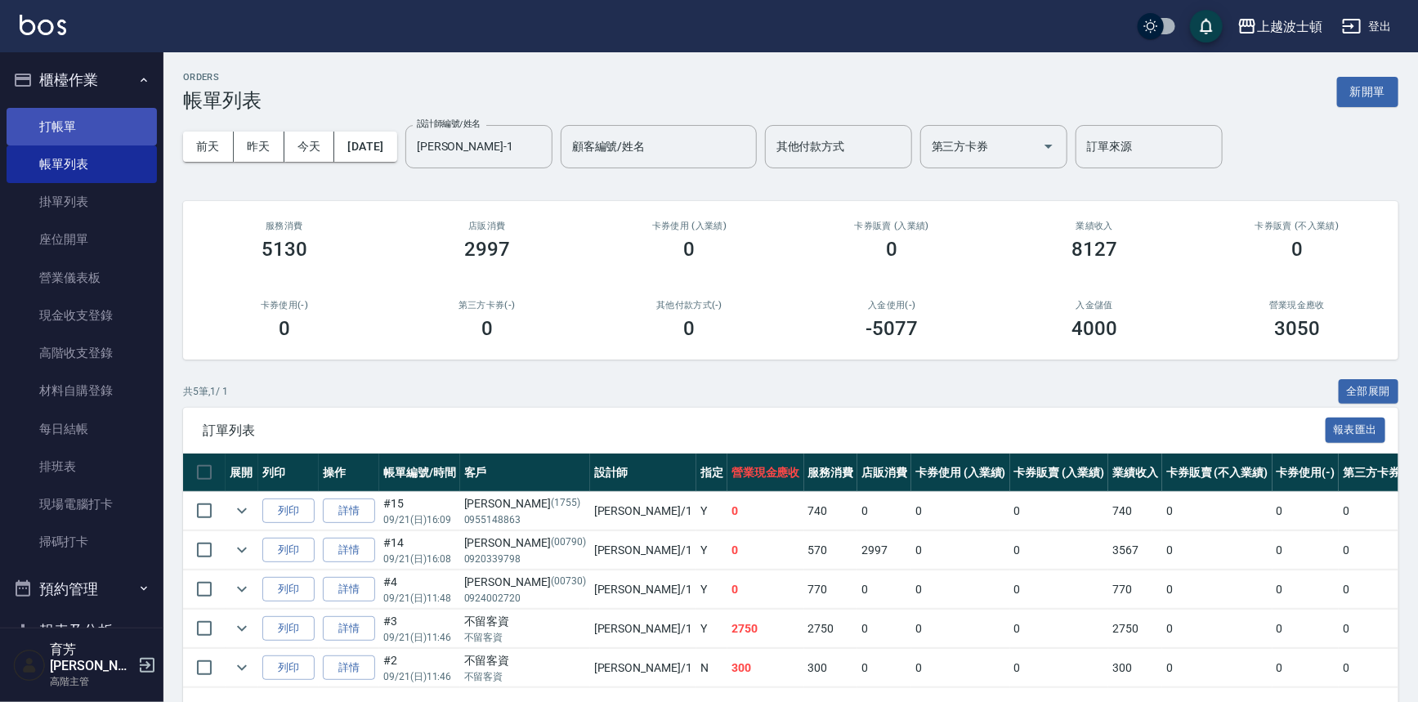
click at [76, 126] on link "打帳單" at bounding box center [82, 127] width 150 height 38
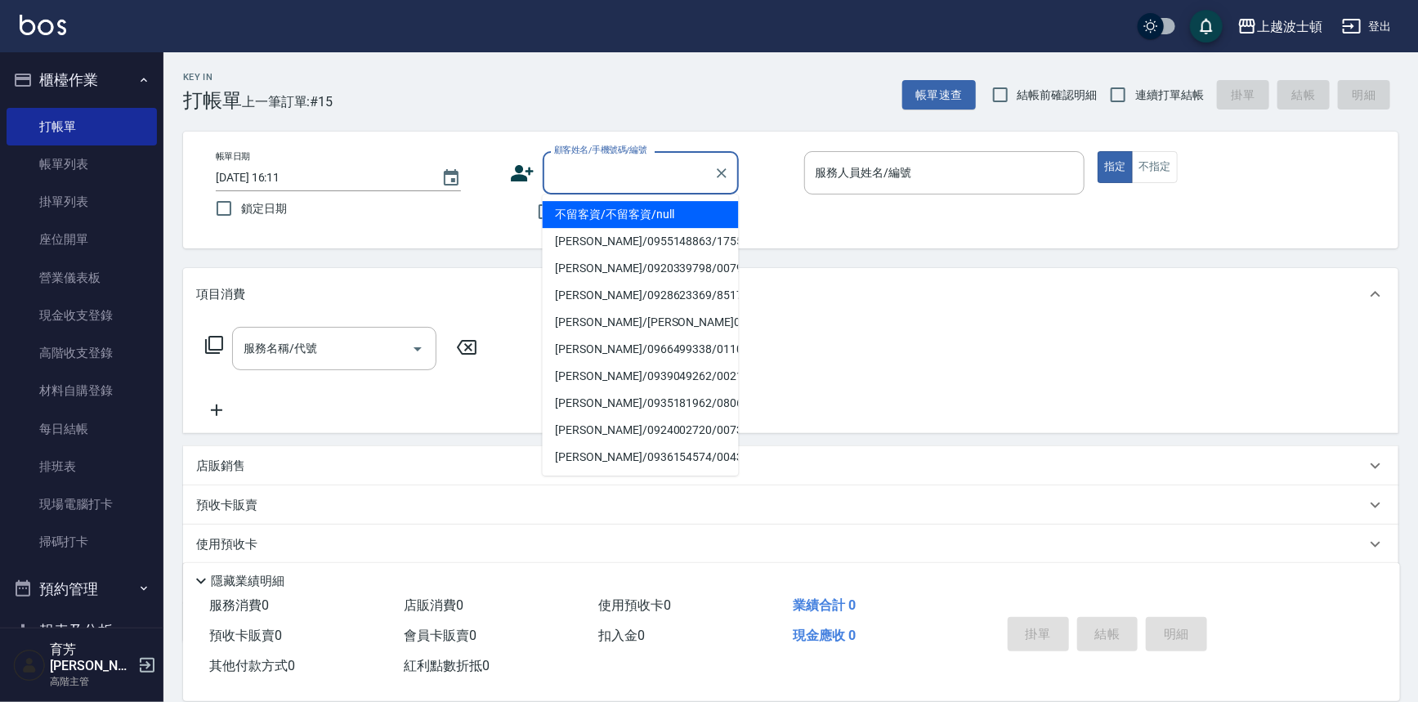
click at [605, 177] on input "顧客姓名/手機號碼/編號" at bounding box center [628, 173] width 157 height 29
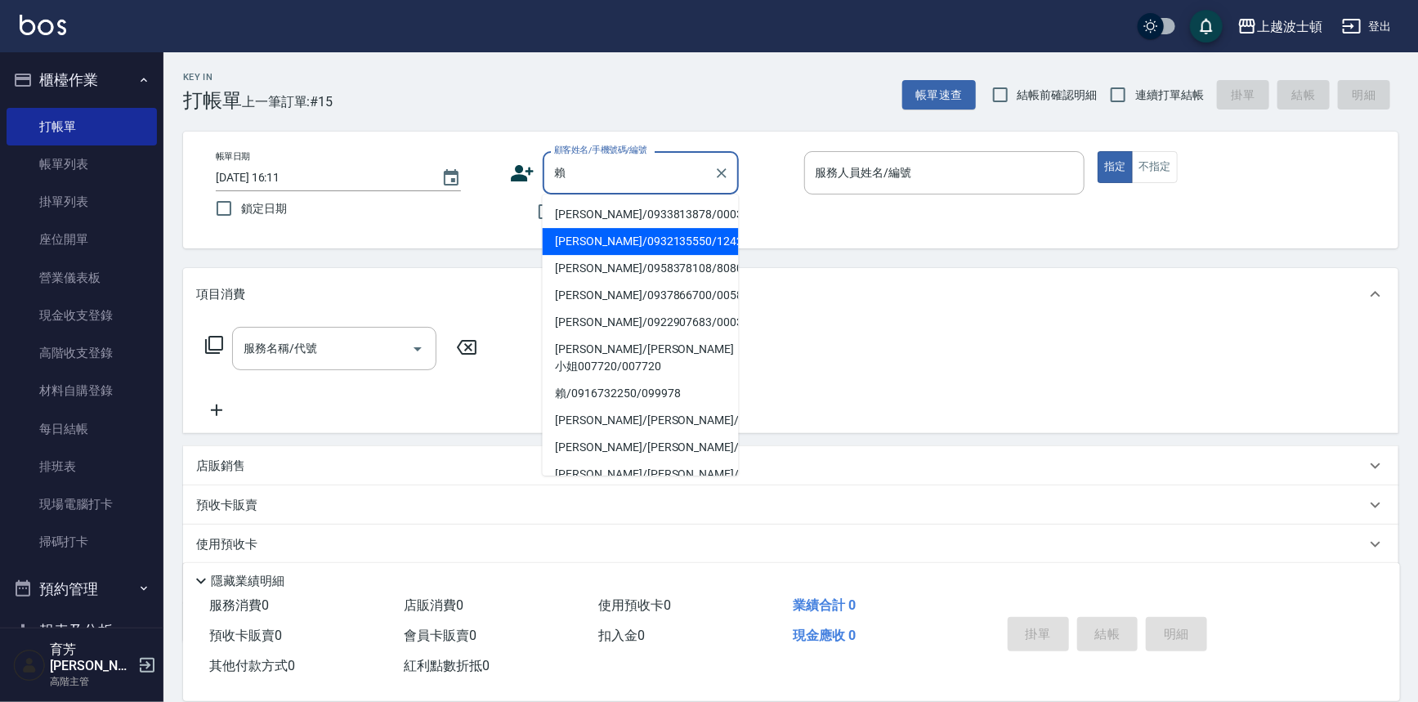
click at [596, 239] on li "[PERSON_NAME]/0932135550/1242" at bounding box center [641, 241] width 196 height 27
type input "[PERSON_NAME]/0932135550/1242"
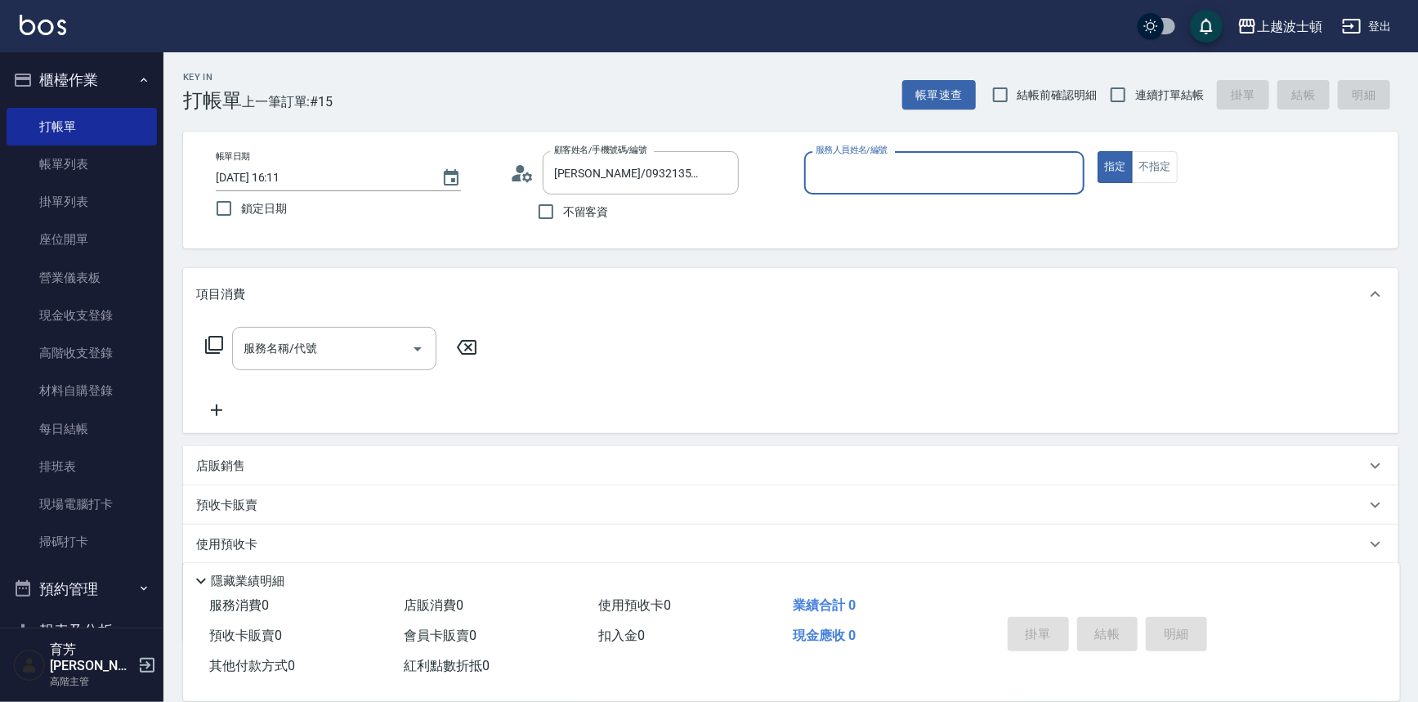
type input "[PERSON_NAME]-1"
click at [280, 368] on div "服務名稱/代號" at bounding box center [334, 348] width 204 height 43
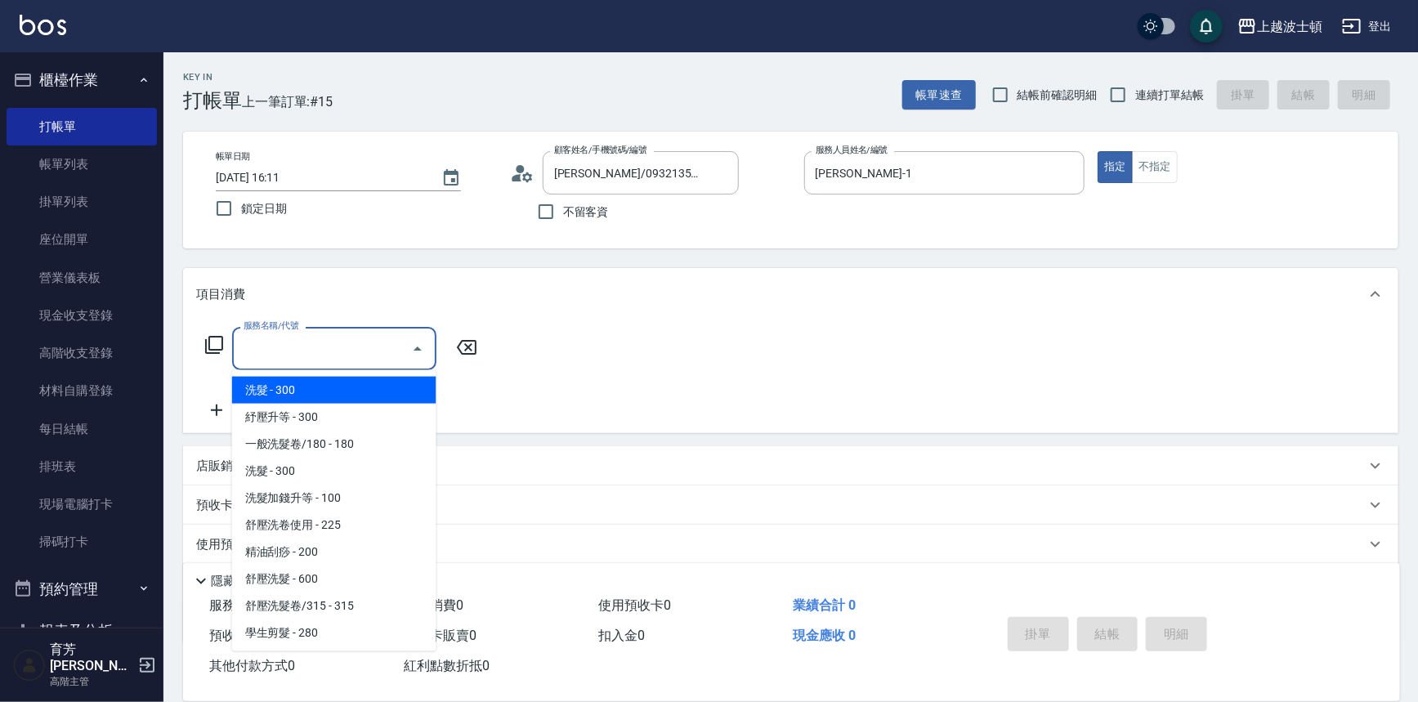
click at [273, 384] on span "洗髮 - 300" at bounding box center [334, 390] width 204 height 27
type input "洗髮(201)"
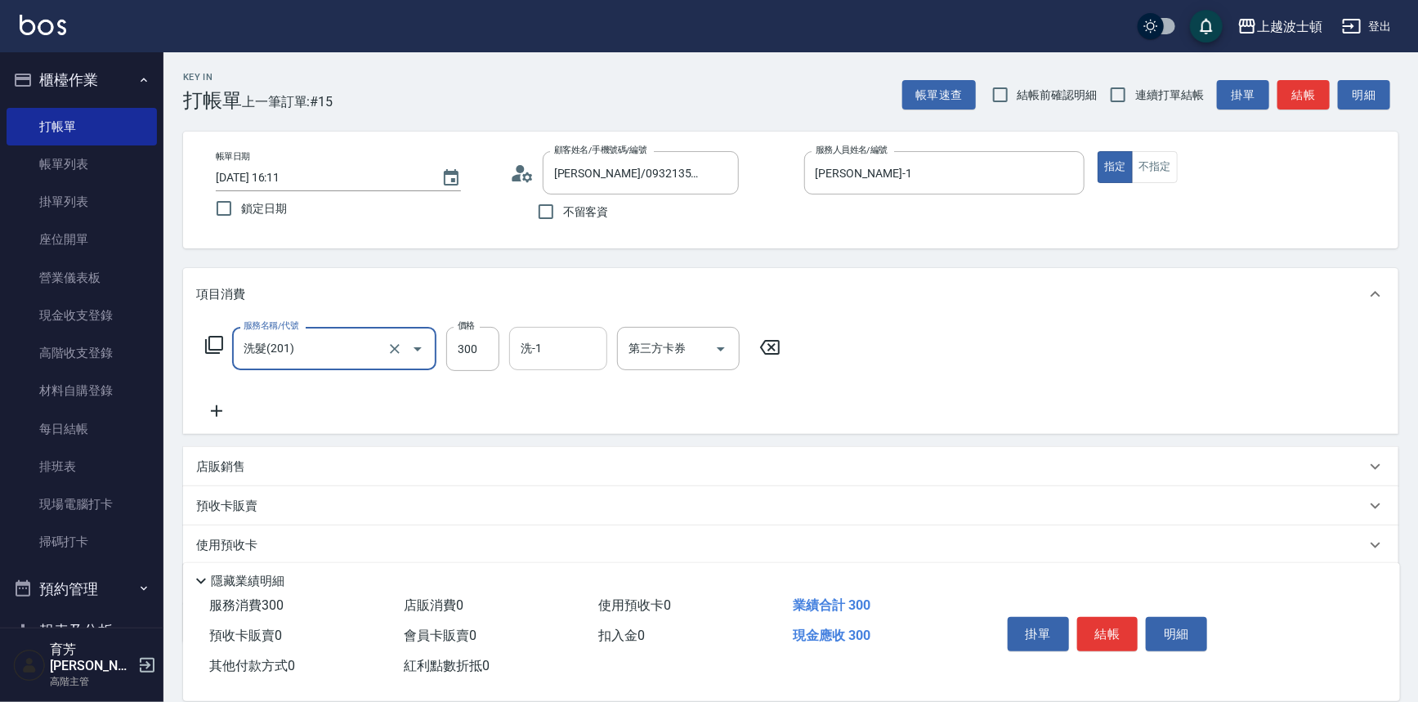
click at [556, 350] on input "洗-1" at bounding box center [557, 348] width 83 height 29
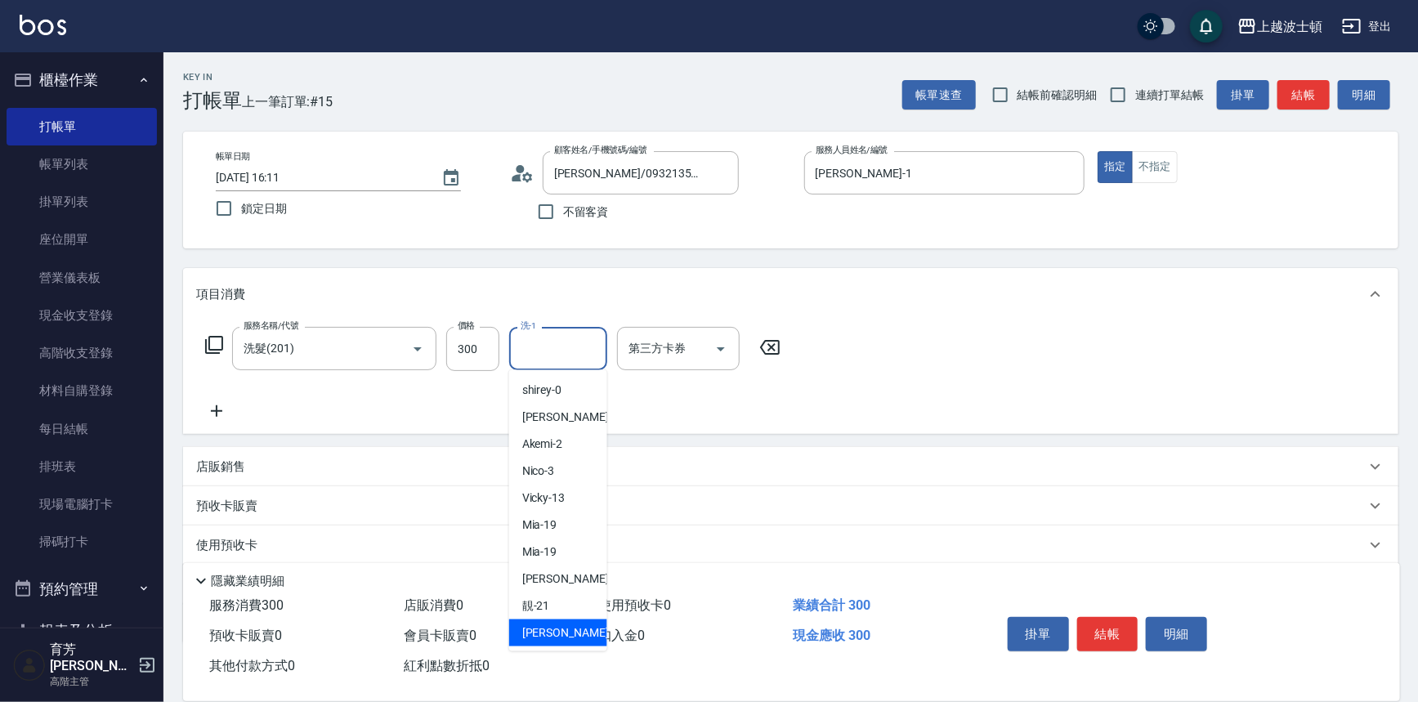
drag, startPoint x: 538, startPoint y: 633, endPoint x: 675, endPoint y: 588, distance: 144.4
click at [540, 632] on span "雅如 -22" at bounding box center [573, 632] width 103 height 17
type input "[PERSON_NAME]-22"
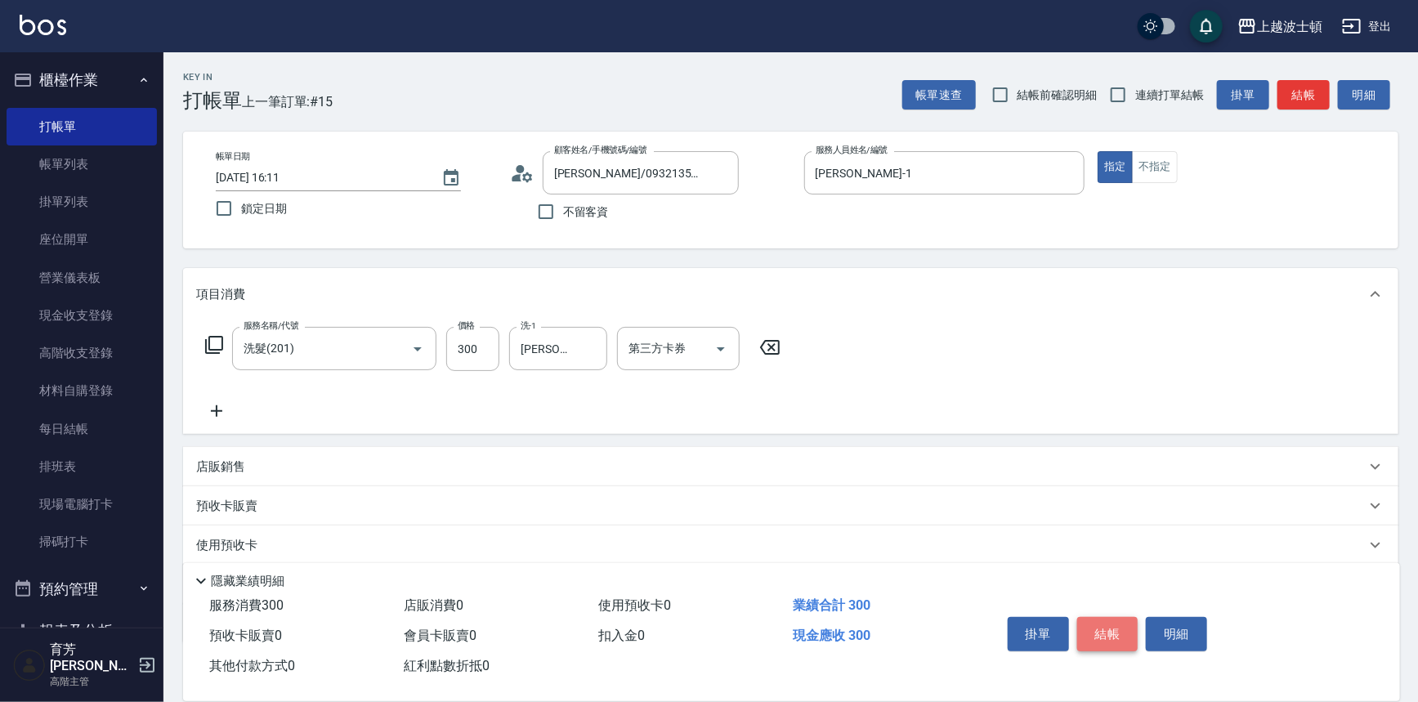
click at [1111, 629] on button "結帳" at bounding box center [1107, 634] width 61 height 34
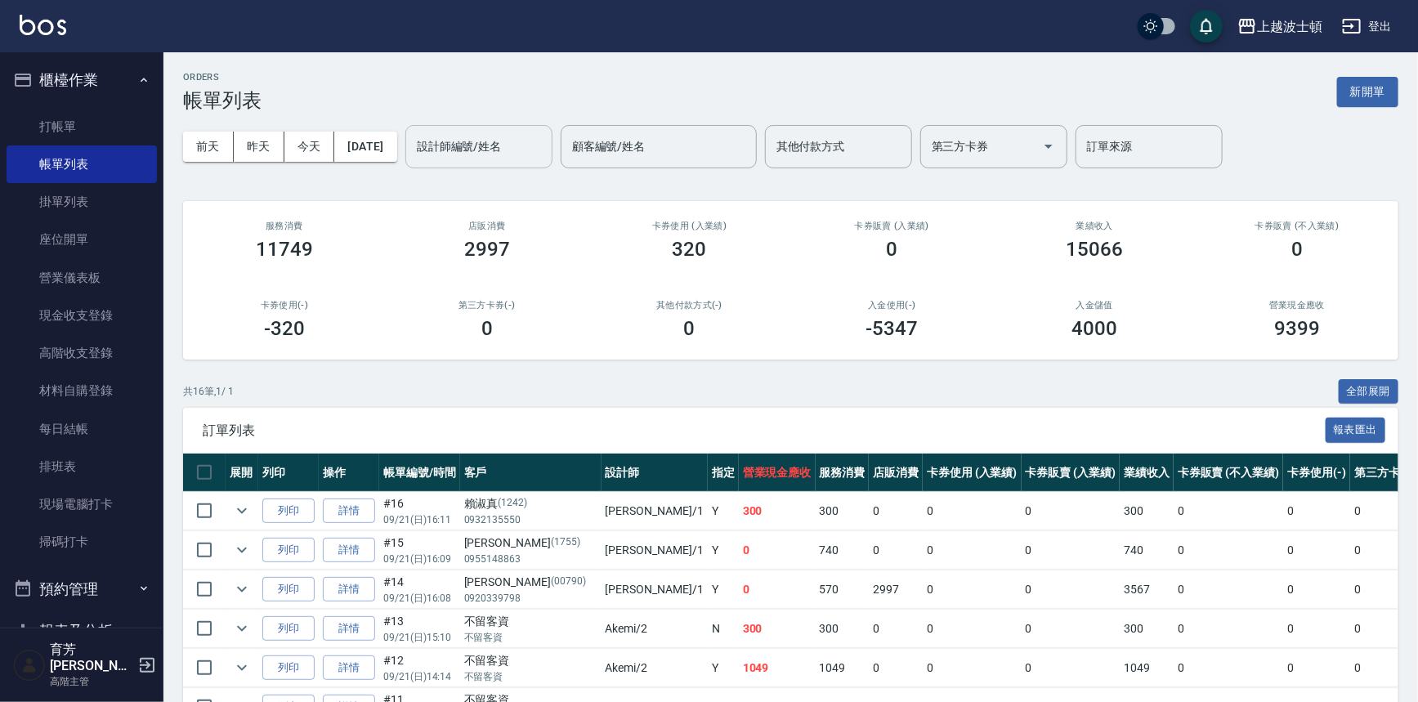
click at [482, 155] on input "設計師編號/姓名" at bounding box center [479, 146] width 132 height 29
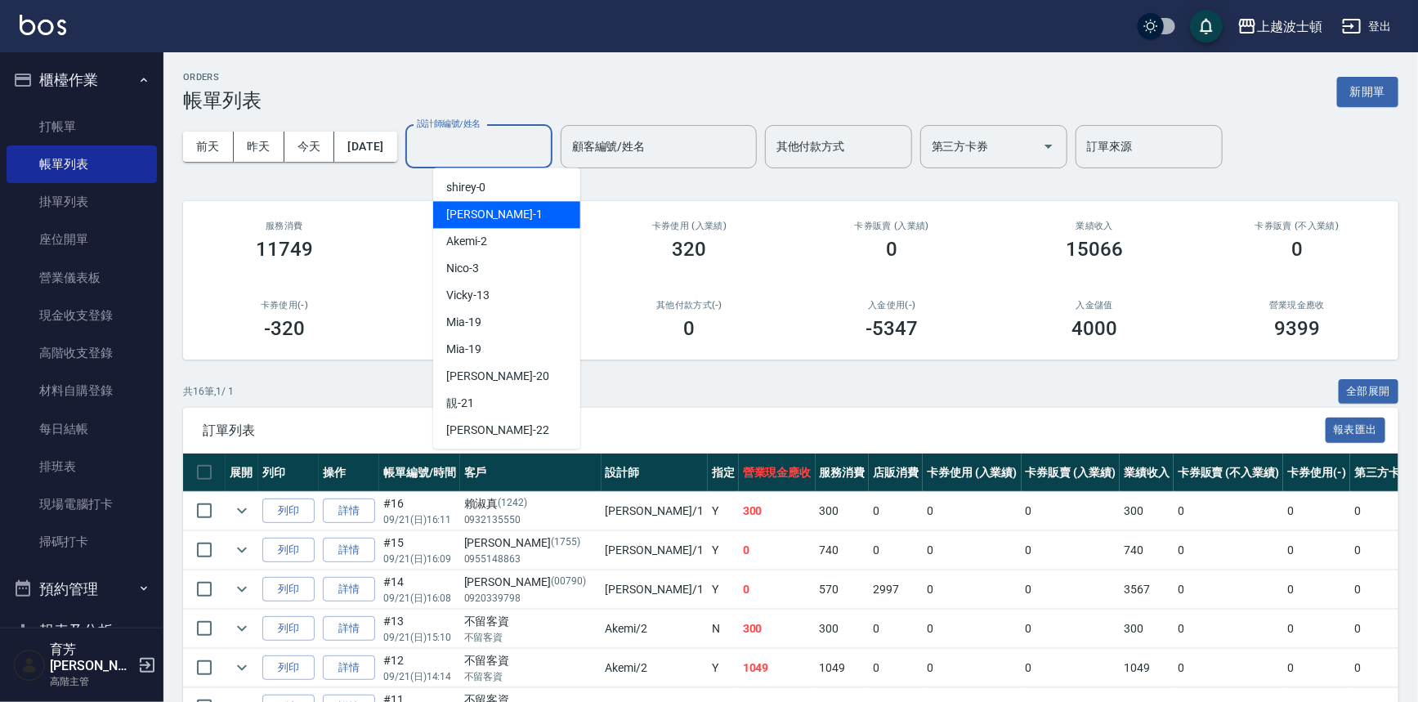
click at [474, 211] on span "[PERSON_NAME] -1" at bounding box center [494, 214] width 96 height 17
type input "[PERSON_NAME]-1"
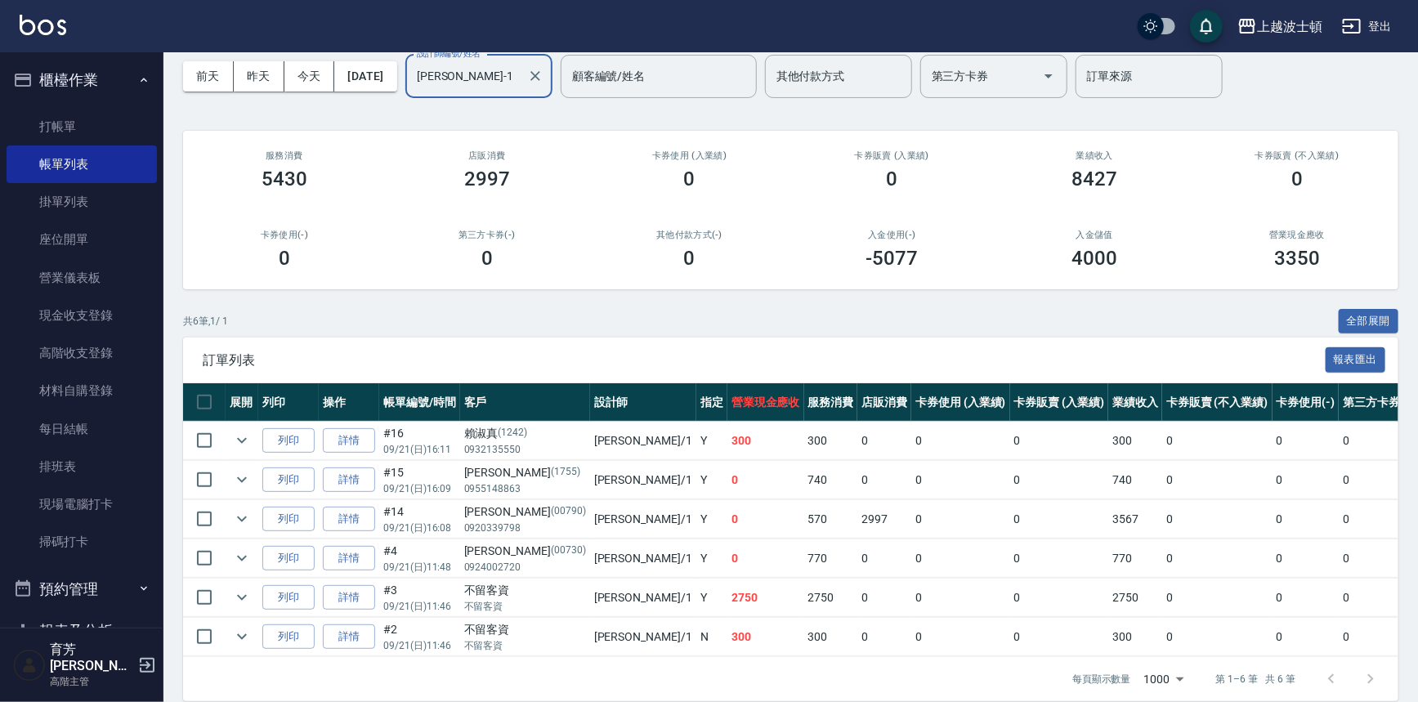
scroll to position [98, 0]
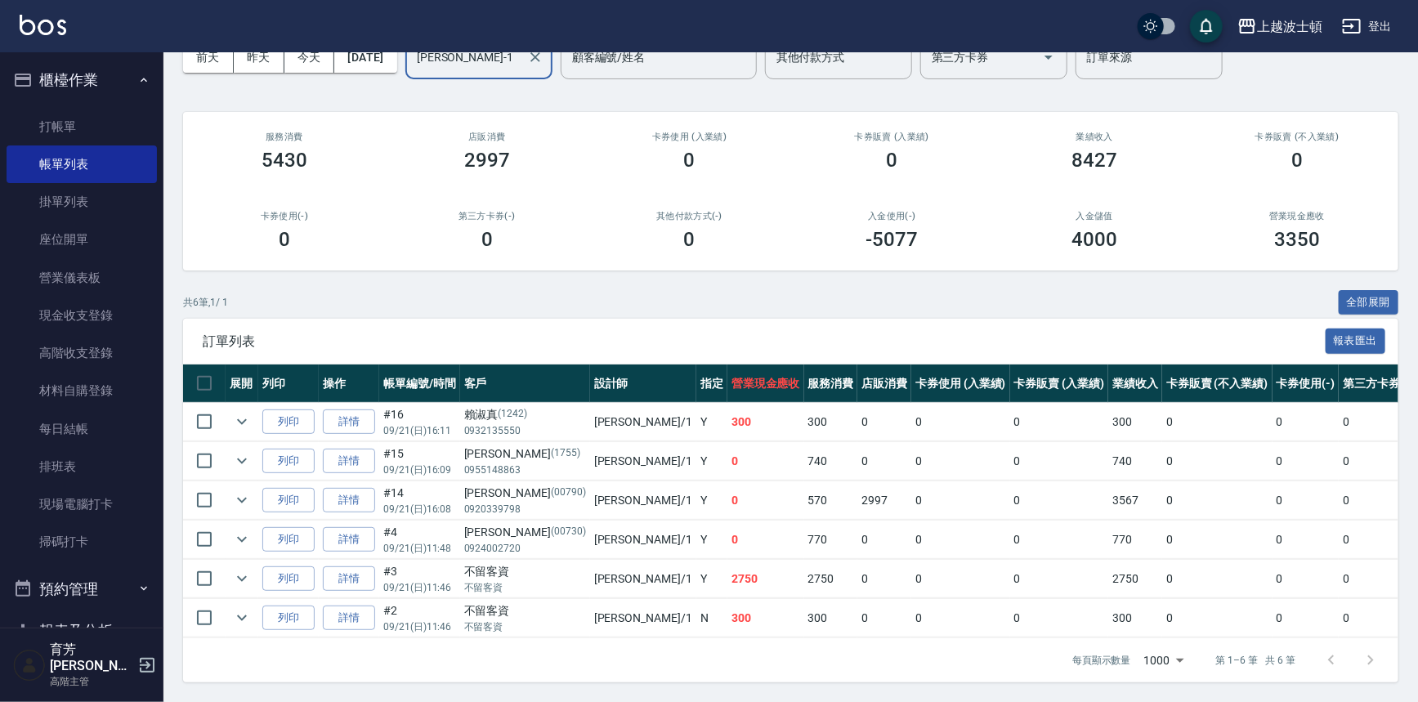
click at [169, 181] on div "ORDERS 帳單列表 新開單 [DATE] [DATE] [DATE] [DATE] 設計師編號/姓名 [PERSON_NAME]-1 設計師編號/姓名 顧…" at bounding box center [790, 332] width 1254 height 739
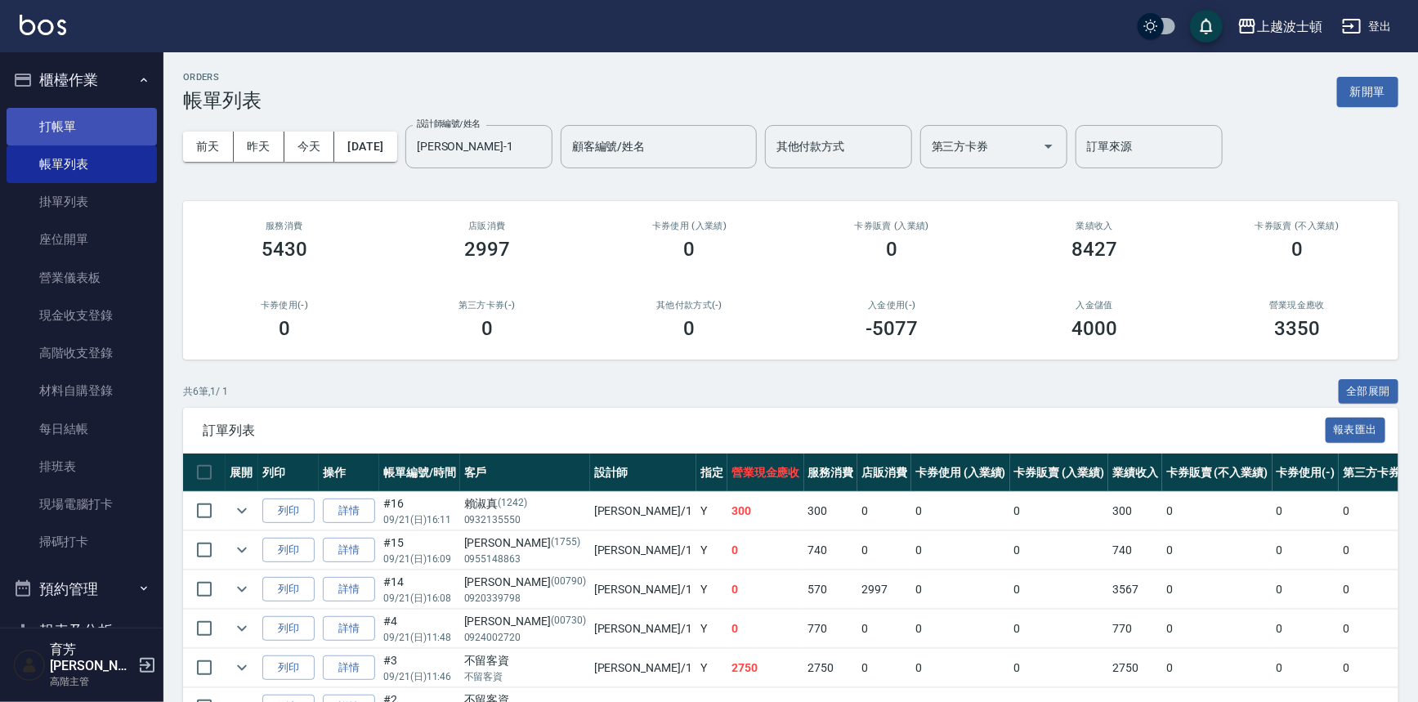
click at [41, 114] on link "打帳單" at bounding box center [82, 127] width 150 height 38
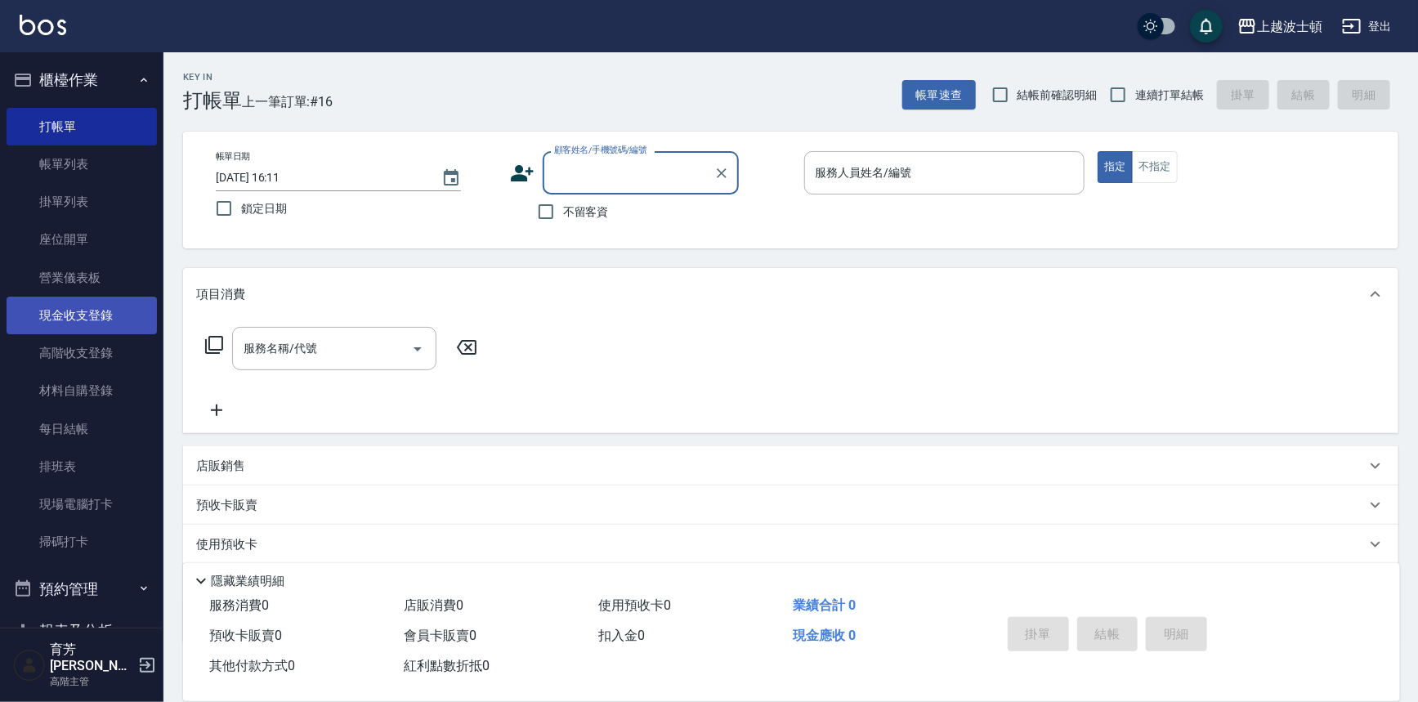
click at [33, 319] on link "現金收支登錄" at bounding box center [82, 316] width 150 height 38
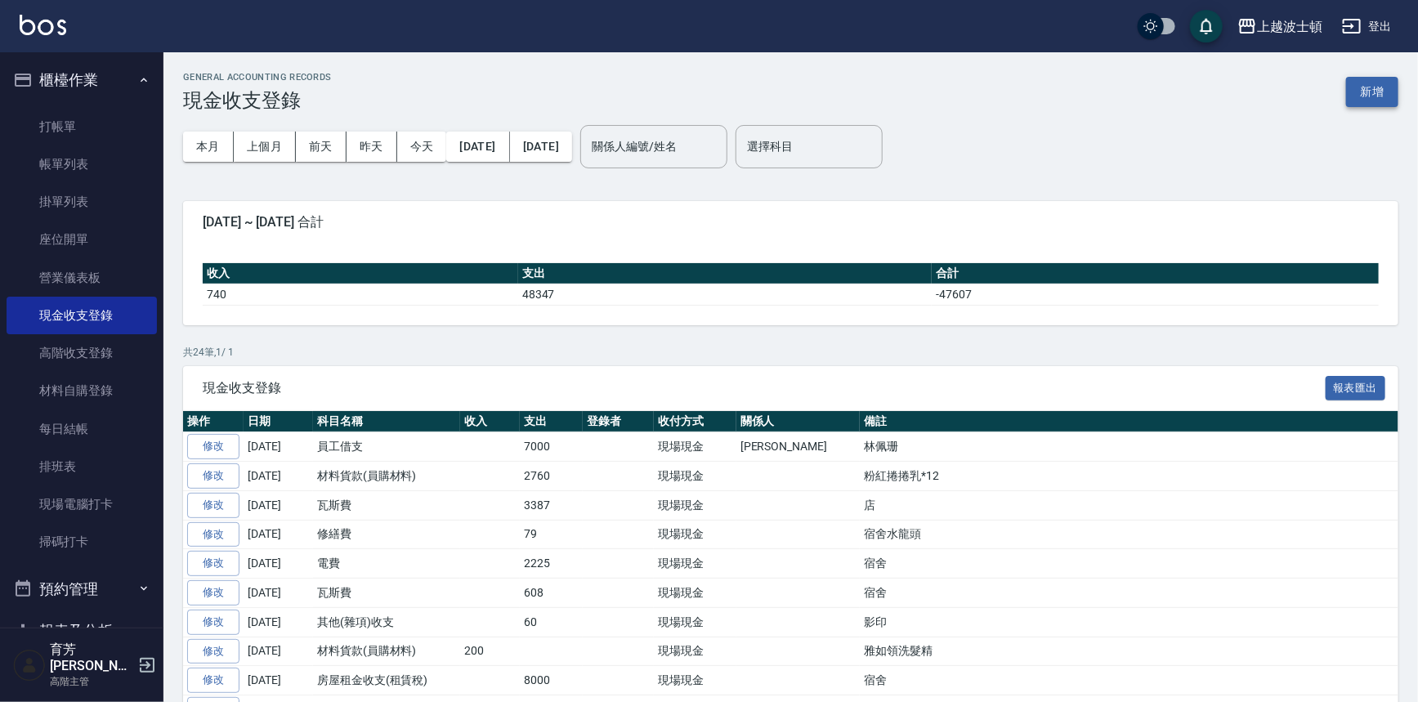
click at [1374, 106] on button "新增" at bounding box center [1372, 92] width 52 height 30
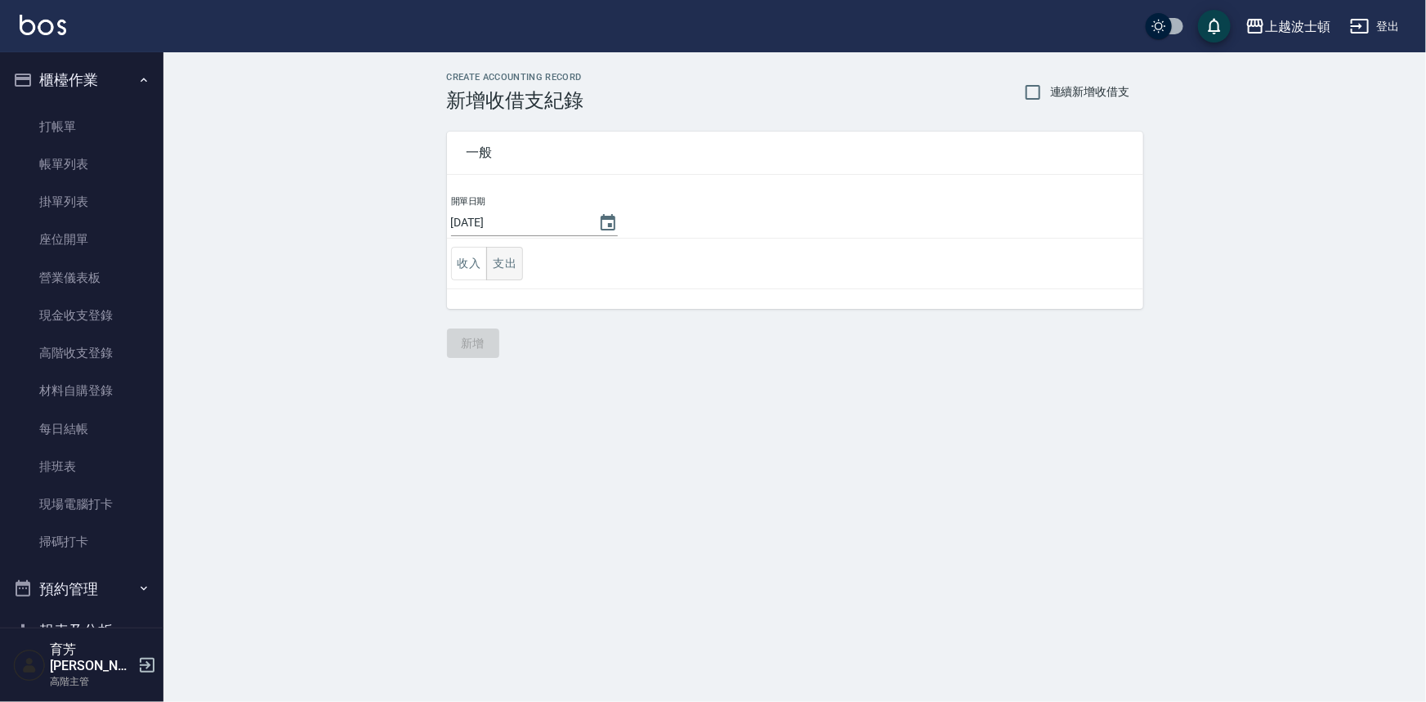
click at [511, 261] on button "支出" at bounding box center [504, 264] width 37 height 34
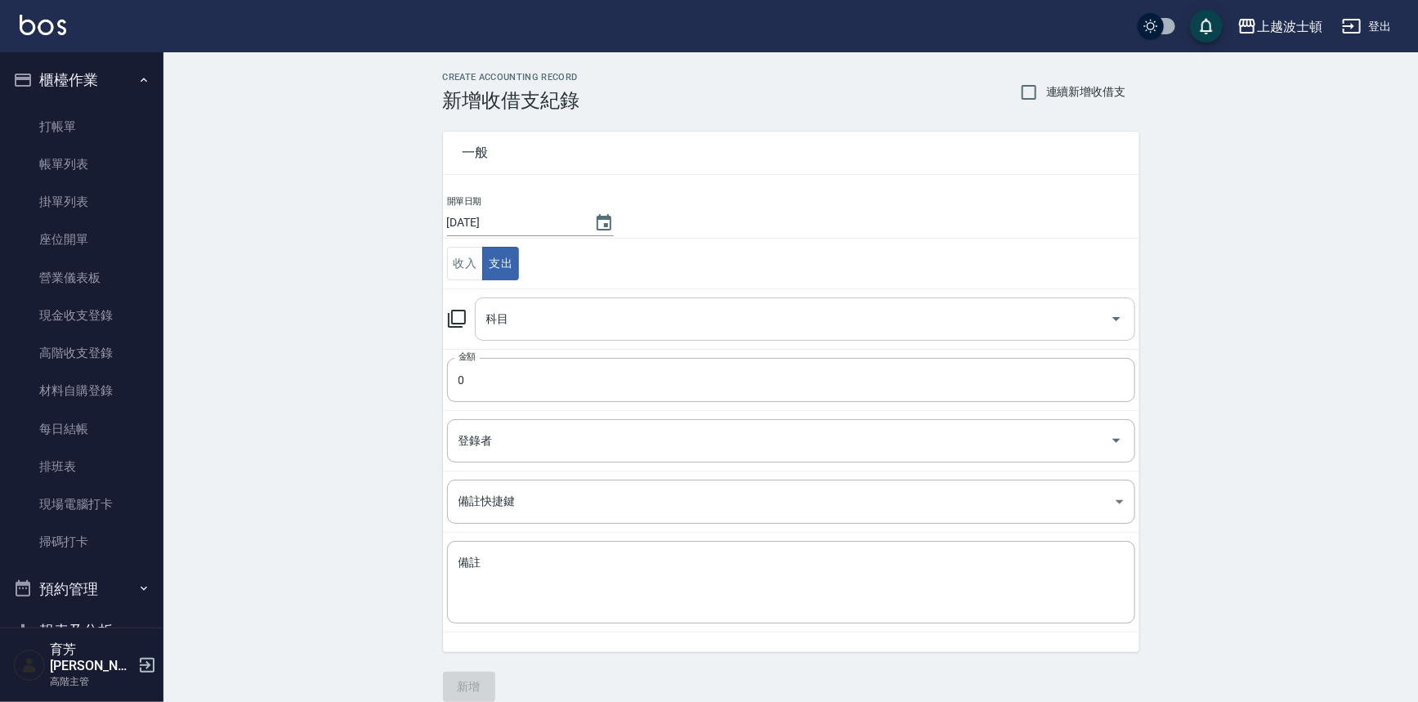
click at [498, 318] on input "科目" at bounding box center [792, 319] width 621 height 29
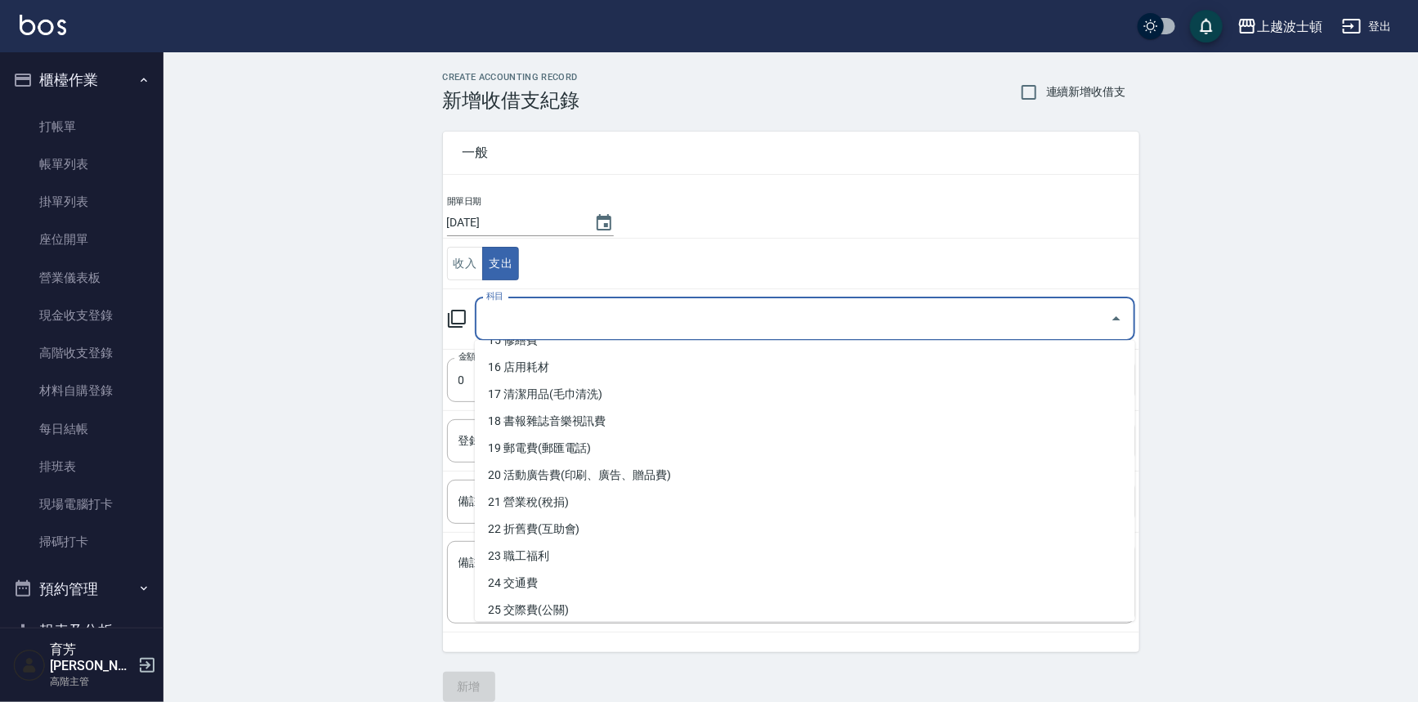
scroll to position [756, 0]
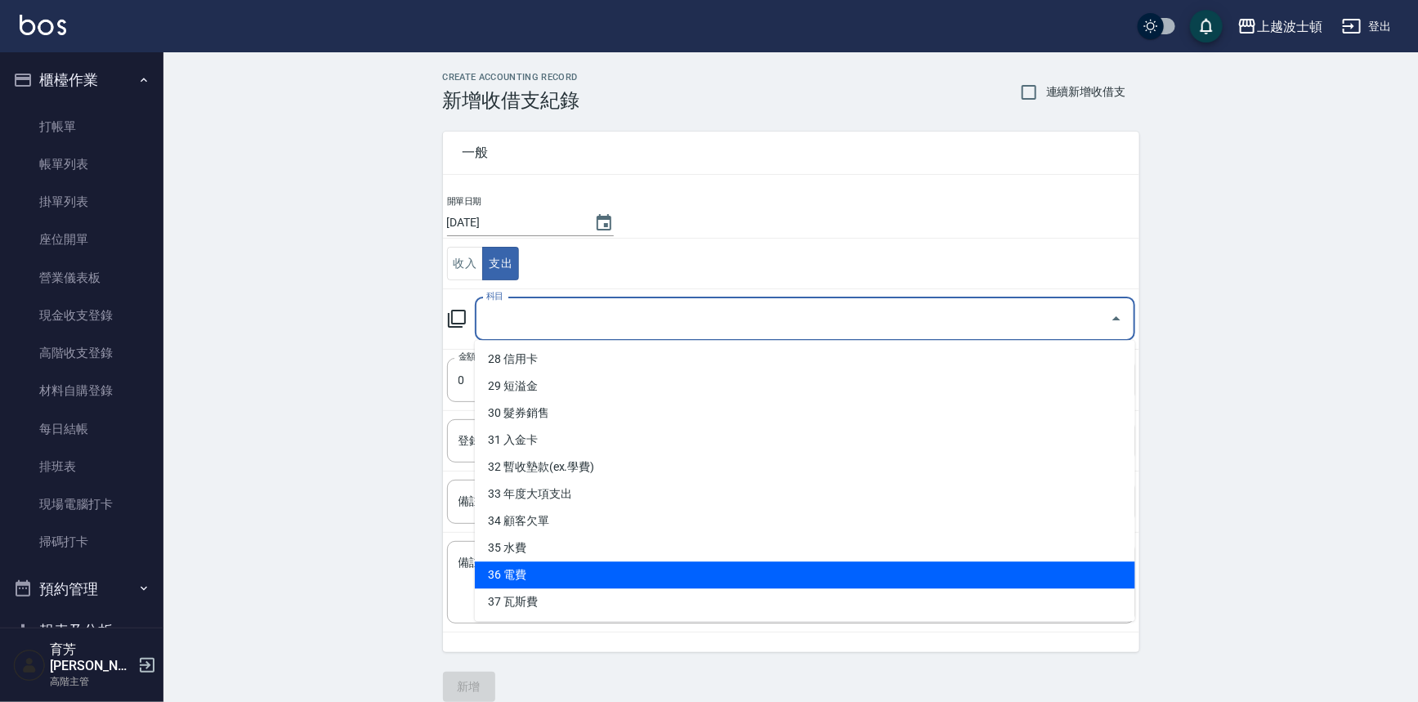
click at [555, 579] on li "36 電費" at bounding box center [805, 574] width 660 height 27
type input "36 電費"
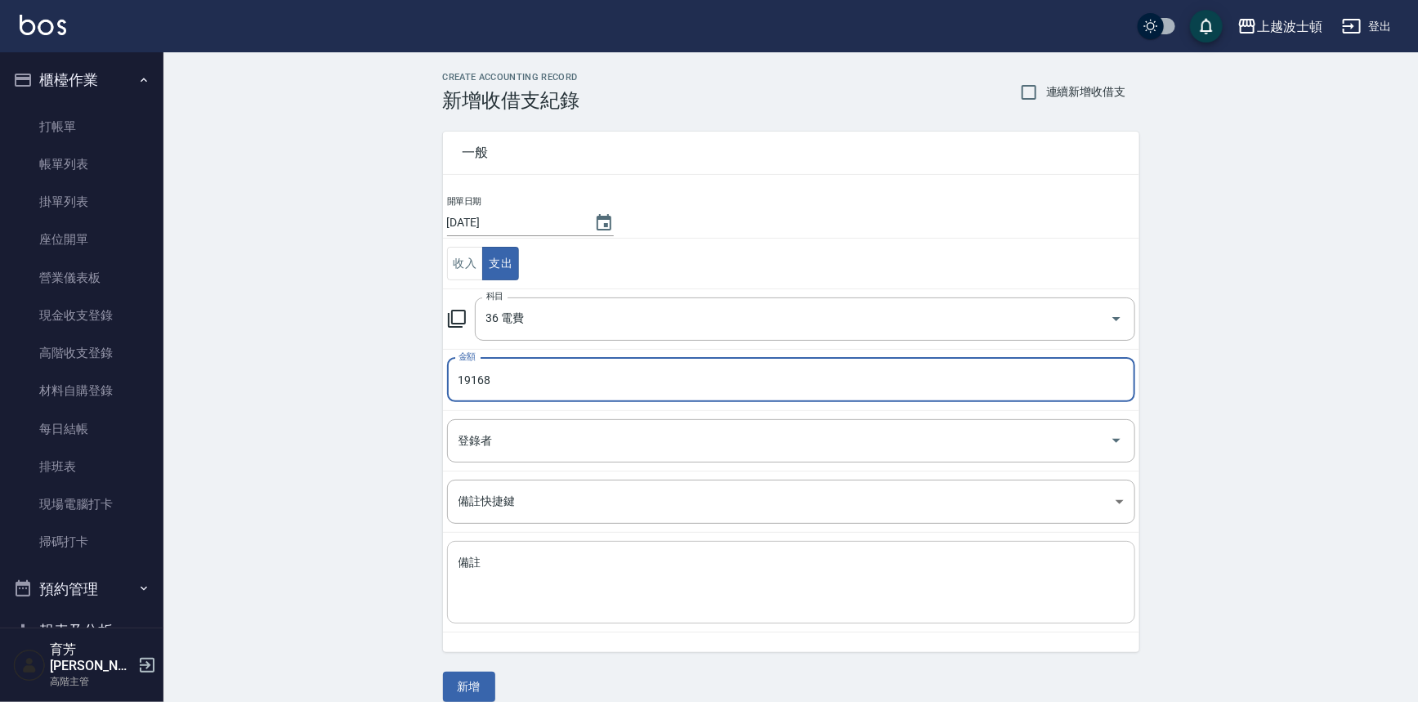
type input "19168"
click at [744, 595] on textarea "備註" at bounding box center [790, 583] width 665 height 56
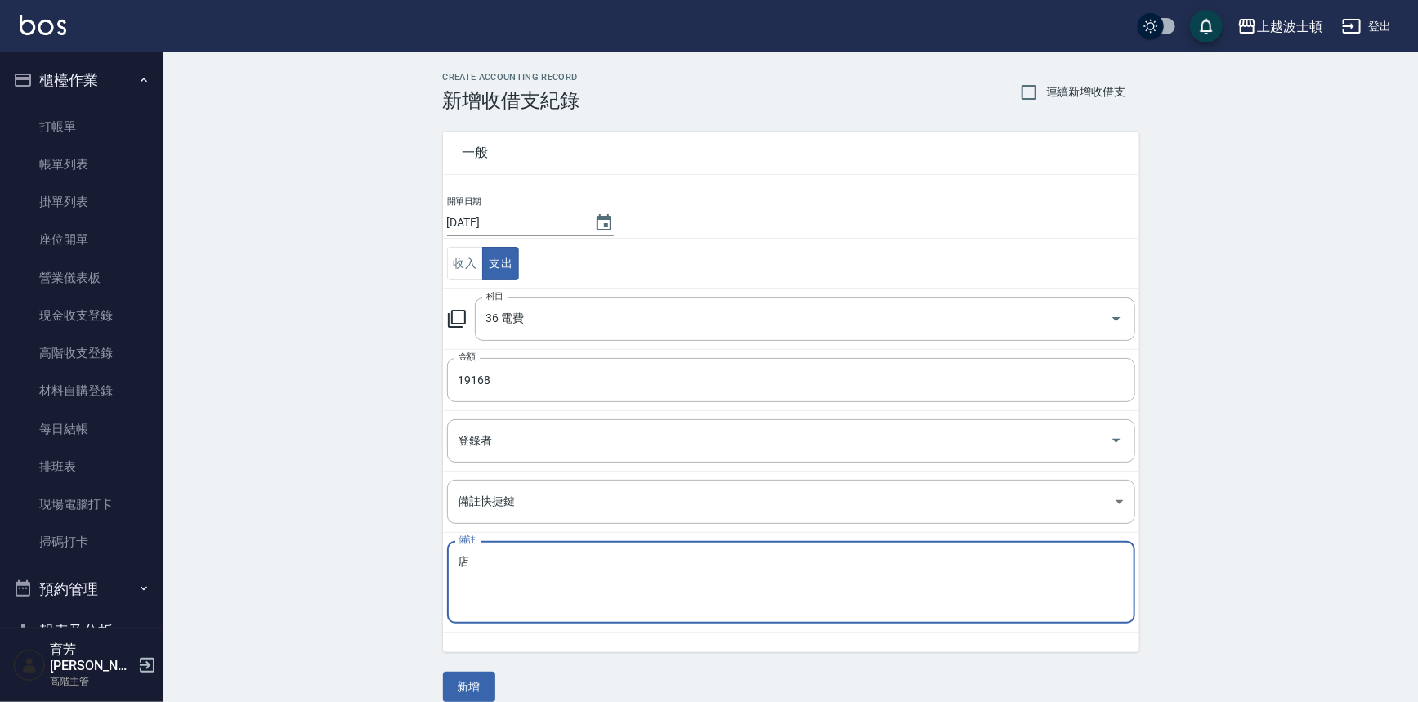
click at [498, 573] on textarea "店" at bounding box center [790, 583] width 665 height 56
type textarea "店"
click at [476, 685] on button "新增" at bounding box center [469, 687] width 52 height 30
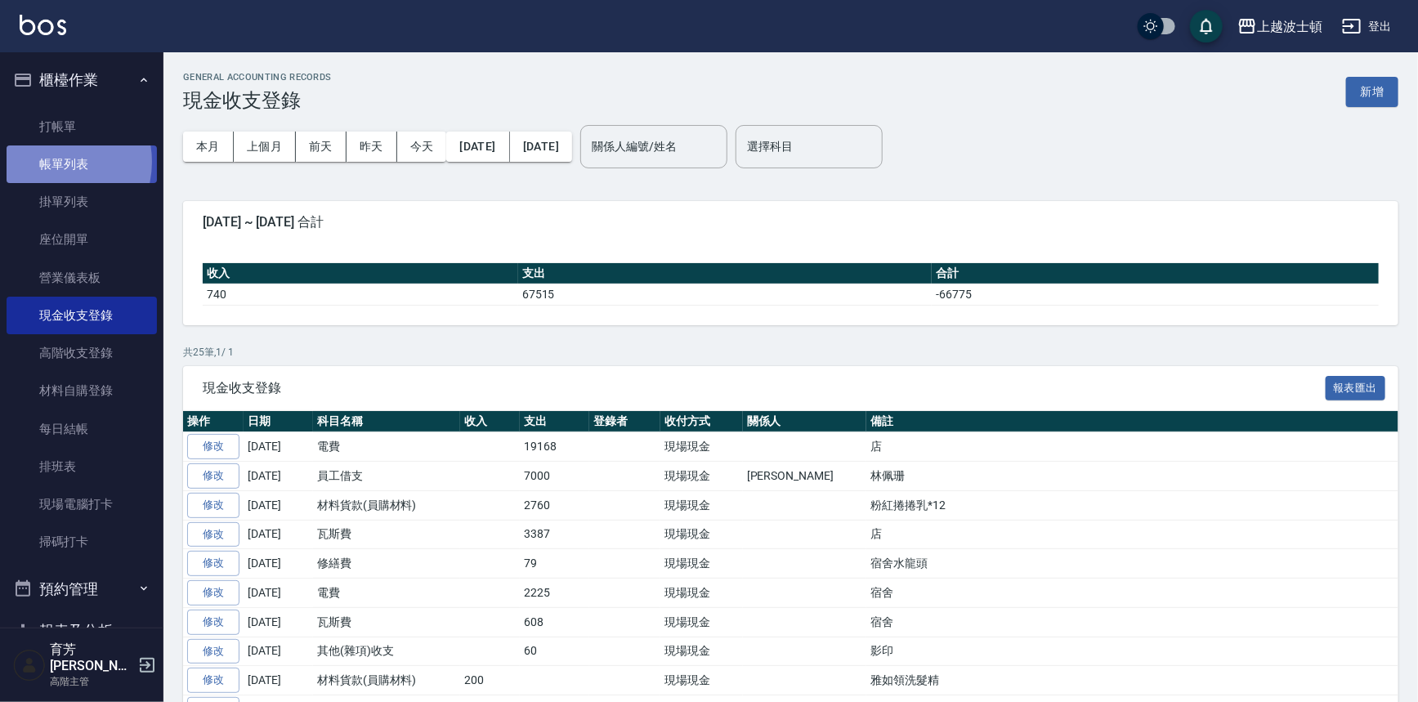
click at [52, 162] on link "帳單列表" at bounding box center [82, 164] width 150 height 38
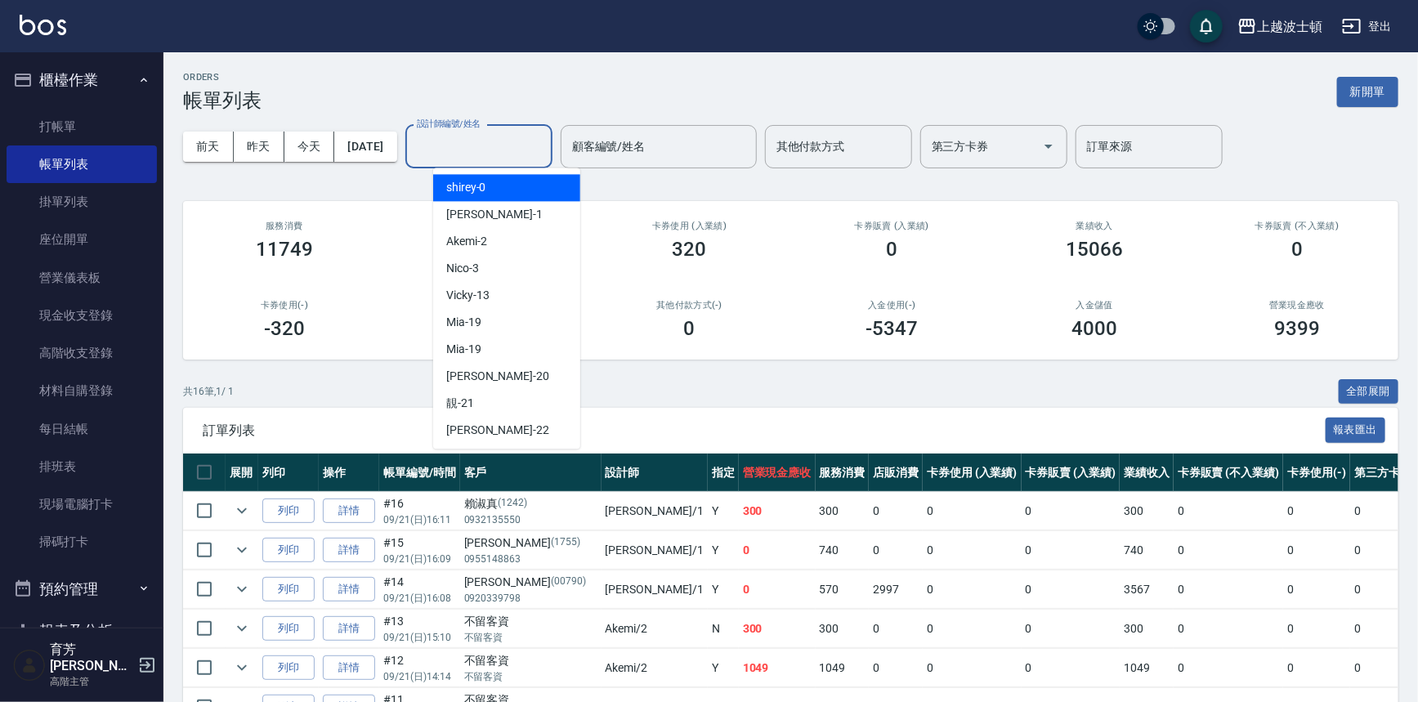
click at [480, 137] on input "設計師編號/姓名" at bounding box center [479, 146] width 132 height 29
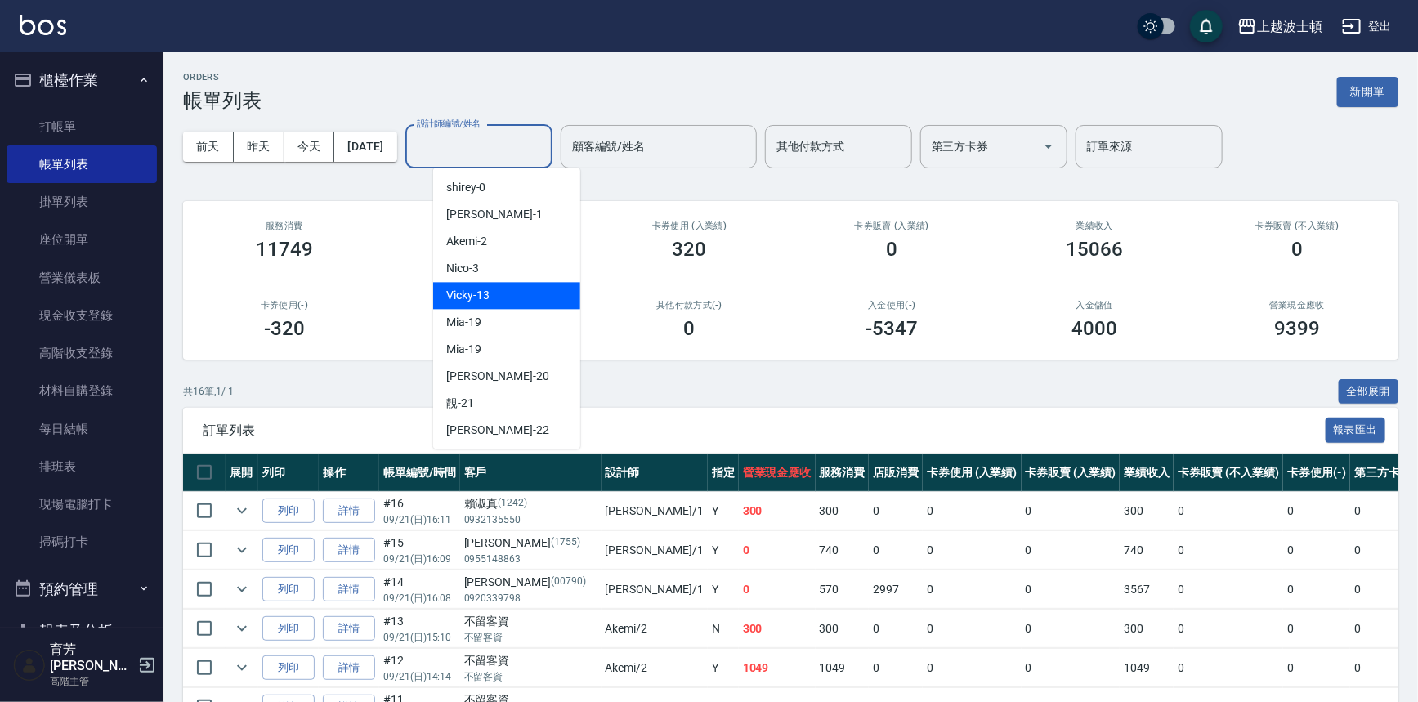
click at [509, 291] on div "Vicky -13" at bounding box center [506, 295] width 147 height 27
type input "Vicky-13"
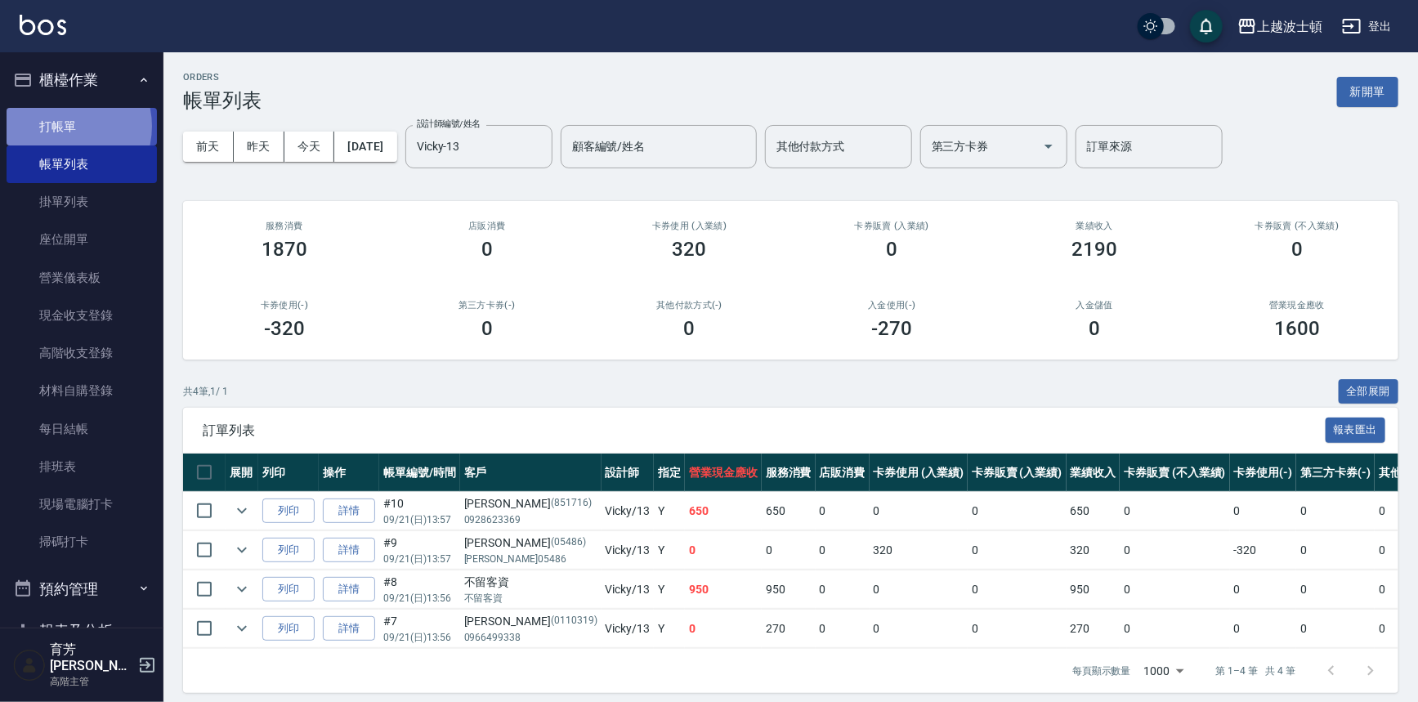
click at [60, 126] on link "打帳單" at bounding box center [82, 127] width 150 height 38
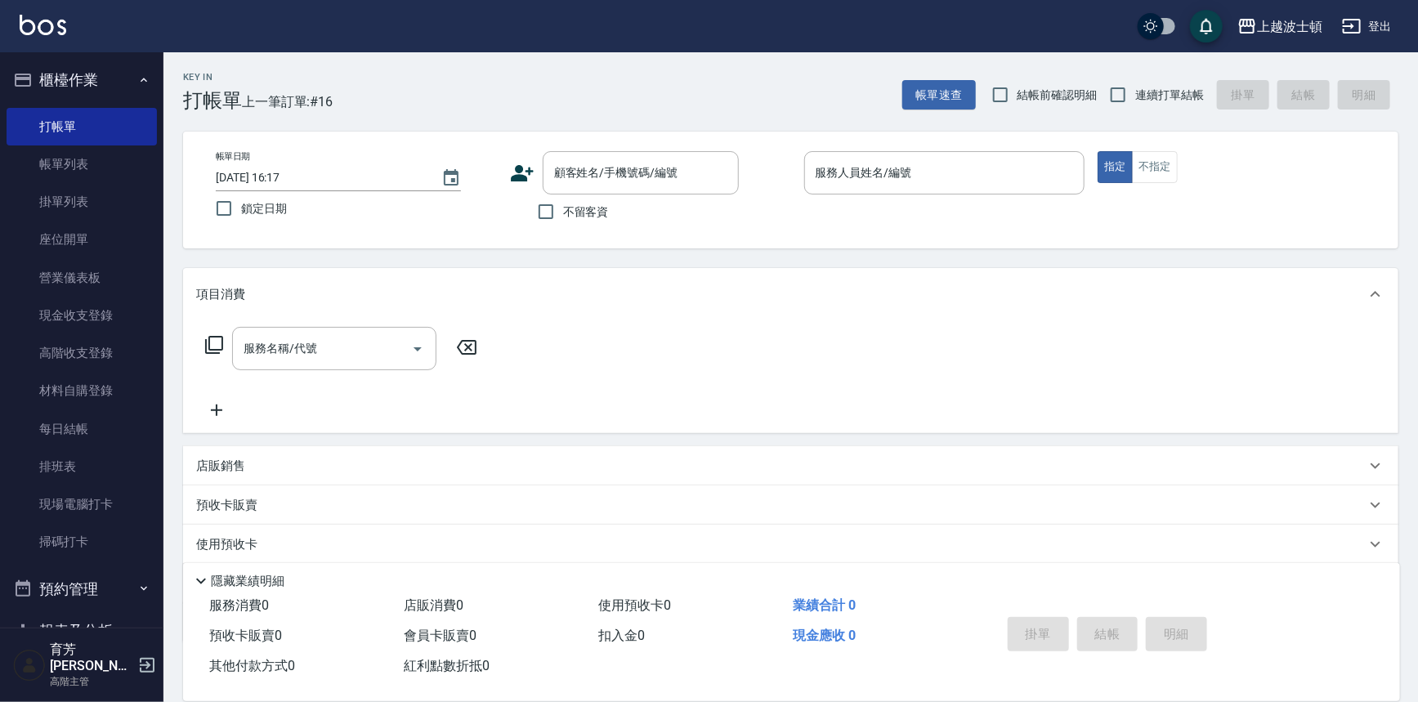
click at [597, 212] on span "不留客資" at bounding box center [586, 211] width 46 height 17
click at [563, 212] on input "不留客資" at bounding box center [546, 211] width 34 height 34
checkbox input "true"
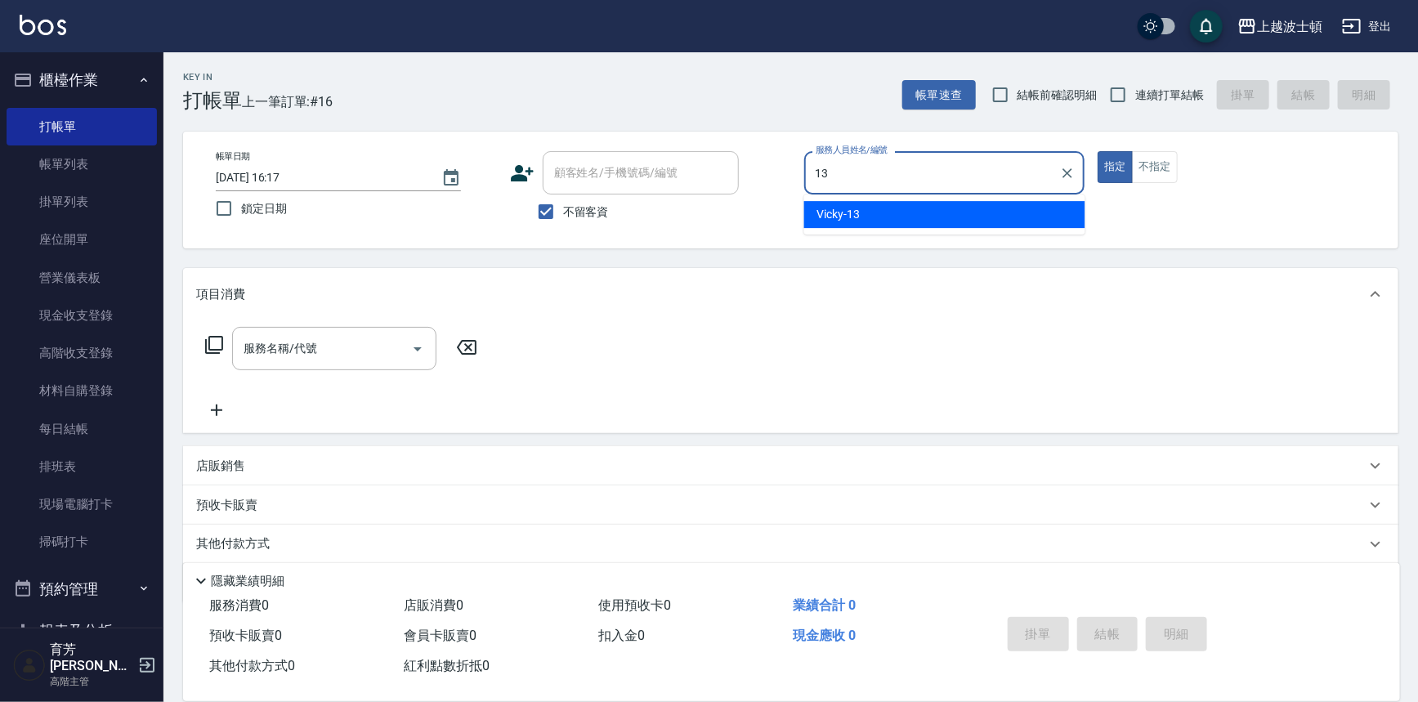
type input "Vicky-13"
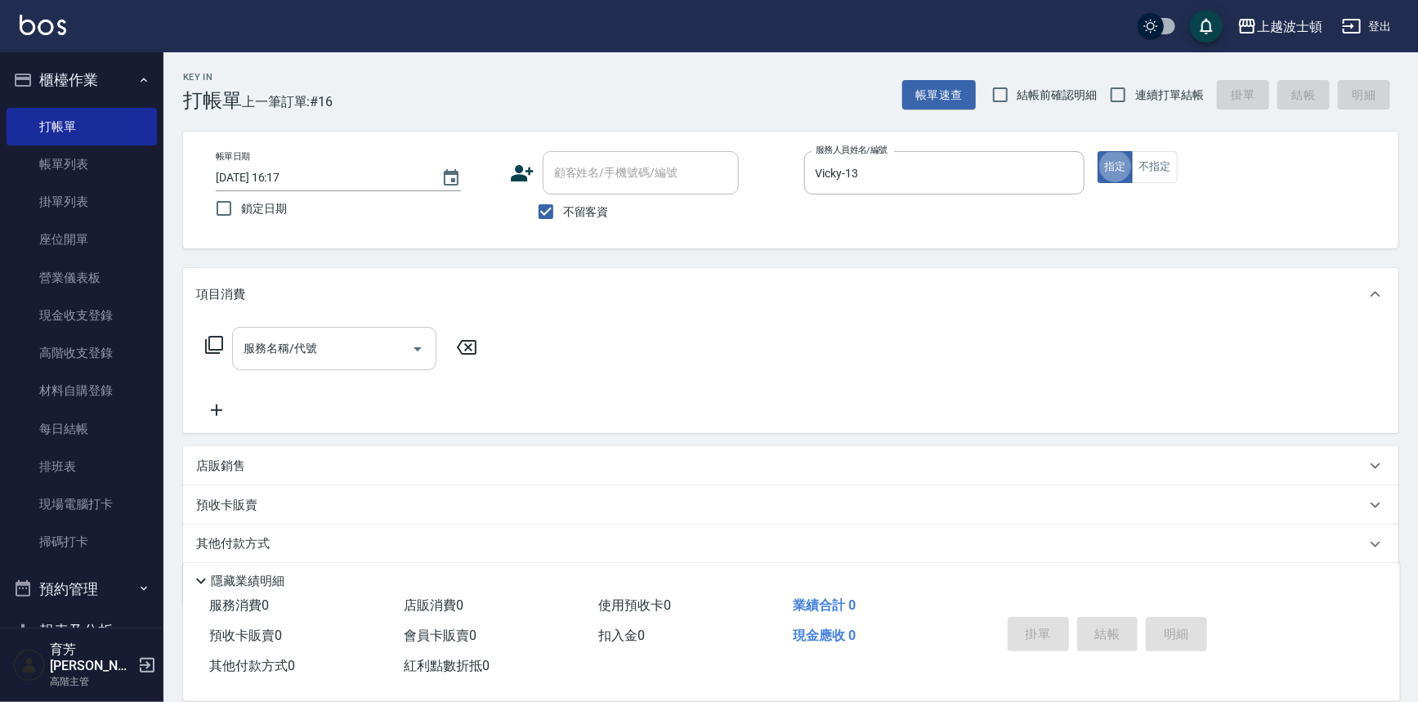
type button "true"
click at [334, 320] on div "服務名稱/代號 服務名稱/代號" at bounding box center [790, 376] width 1215 height 113
click at [333, 331] on div "服務名稱/代號" at bounding box center [334, 348] width 204 height 43
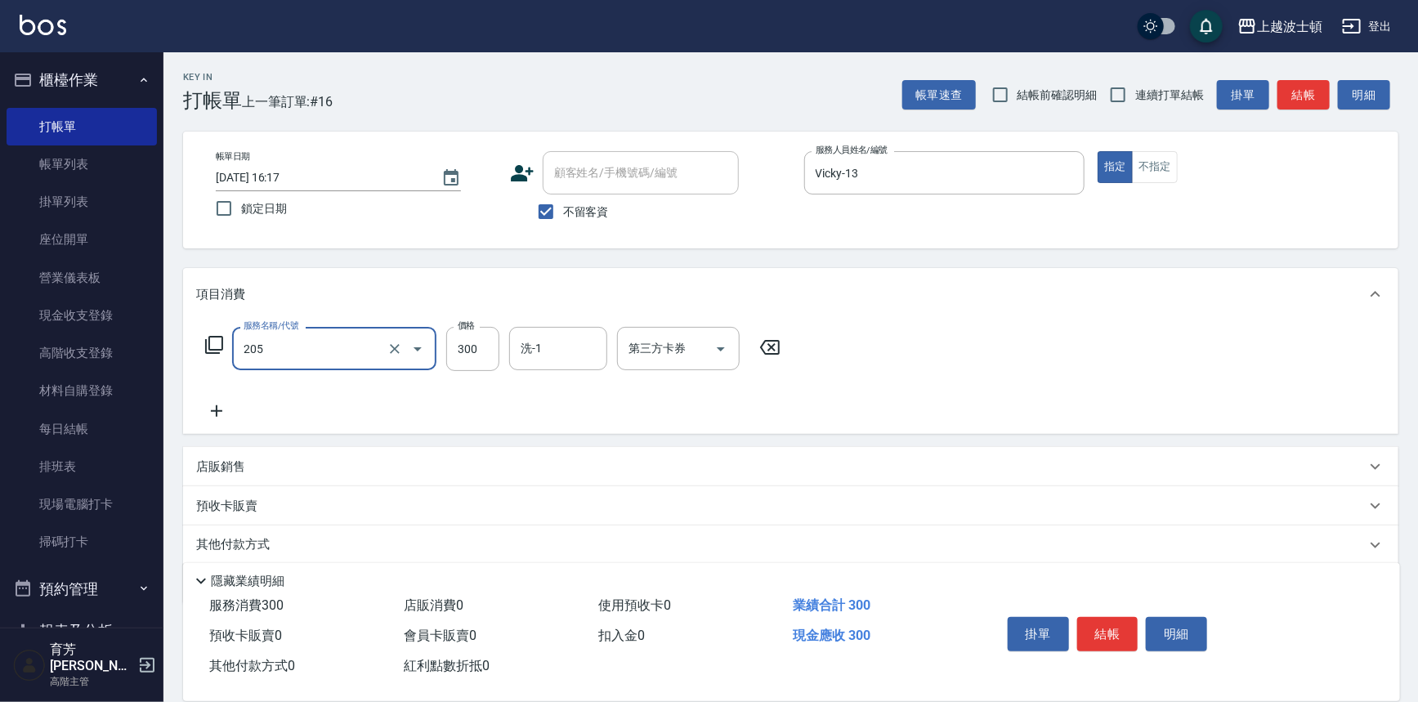
type input "洗髮(205)"
click at [215, 403] on icon at bounding box center [216, 411] width 41 height 20
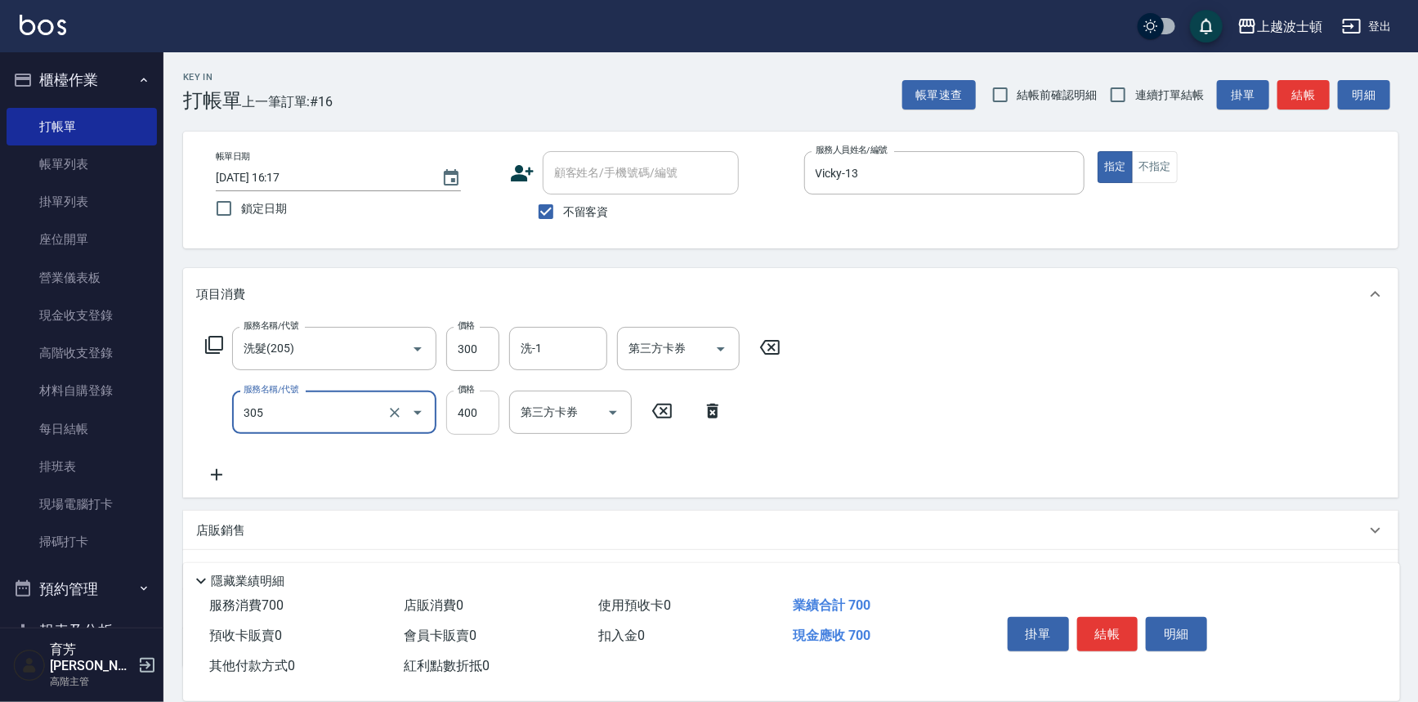
type input "剪髮(305)"
click at [465, 420] on input "400" at bounding box center [472, 413] width 53 height 44
type input "350"
click at [571, 334] on input "洗-1" at bounding box center [557, 348] width 83 height 29
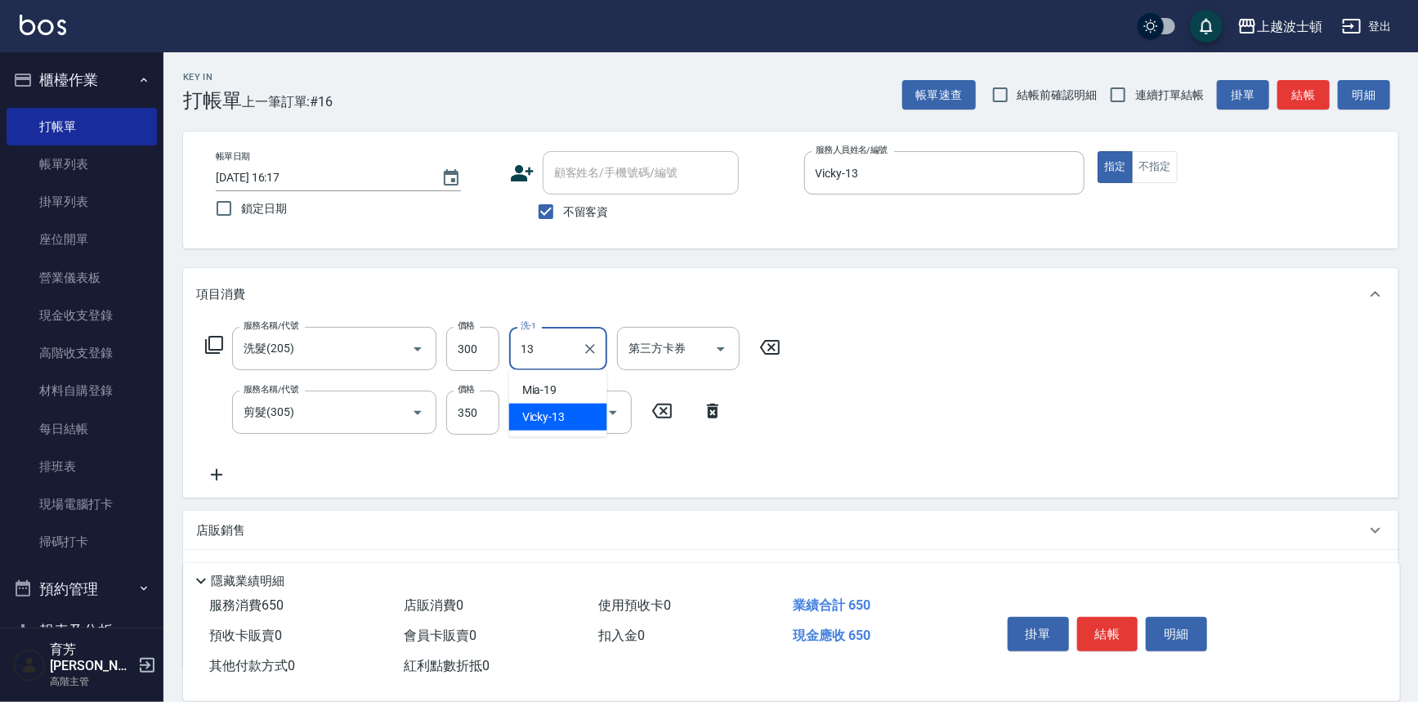
type input "Vicky-13"
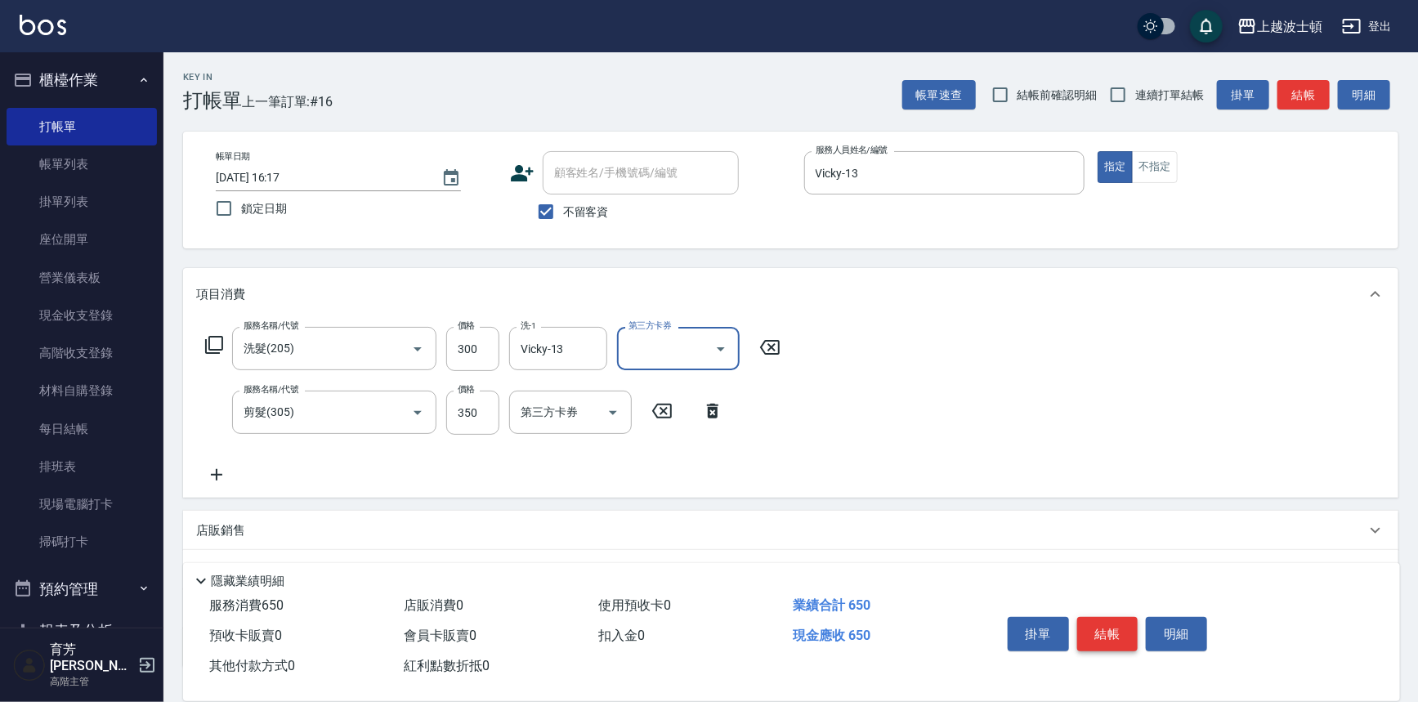
click at [1092, 623] on button "結帳" at bounding box center [1107, 634] width 61 height 34
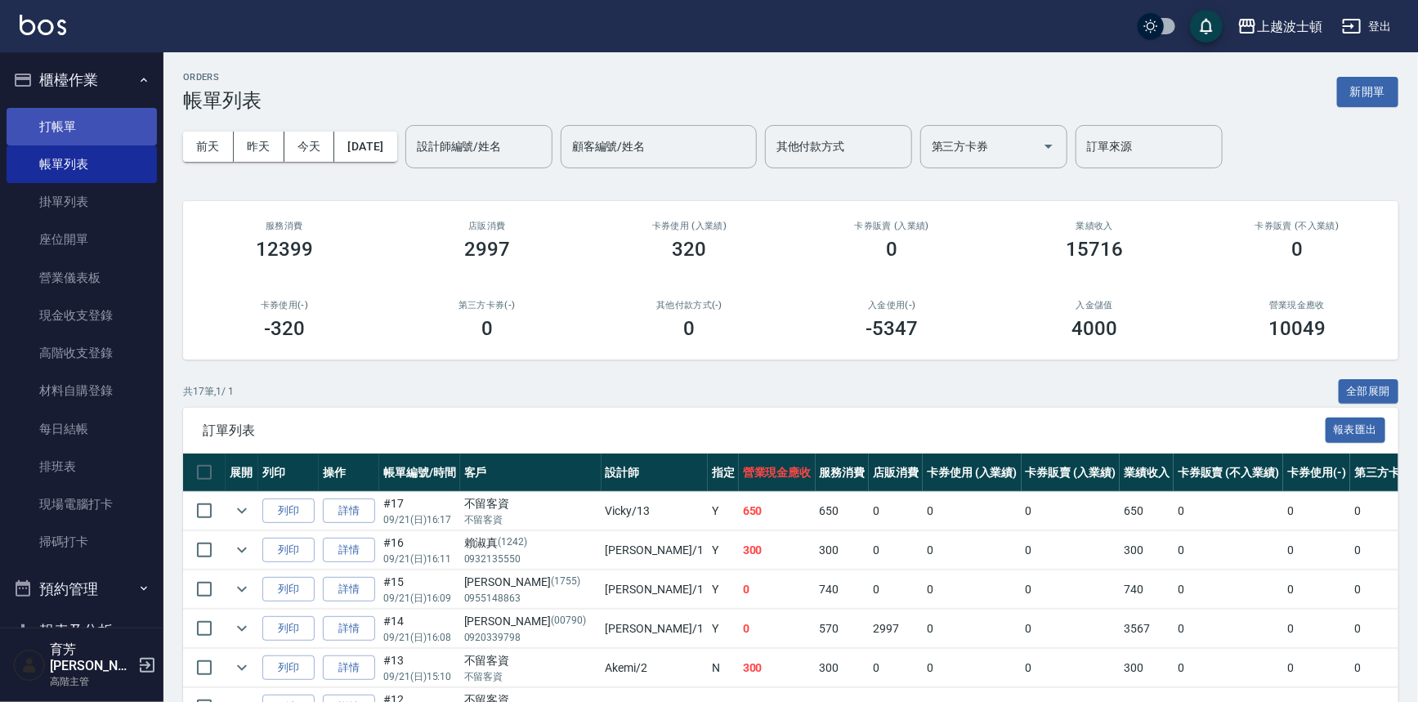
click at [45, 136] on link "打帳單" at bounding box center [82, 127] width 150 height 38
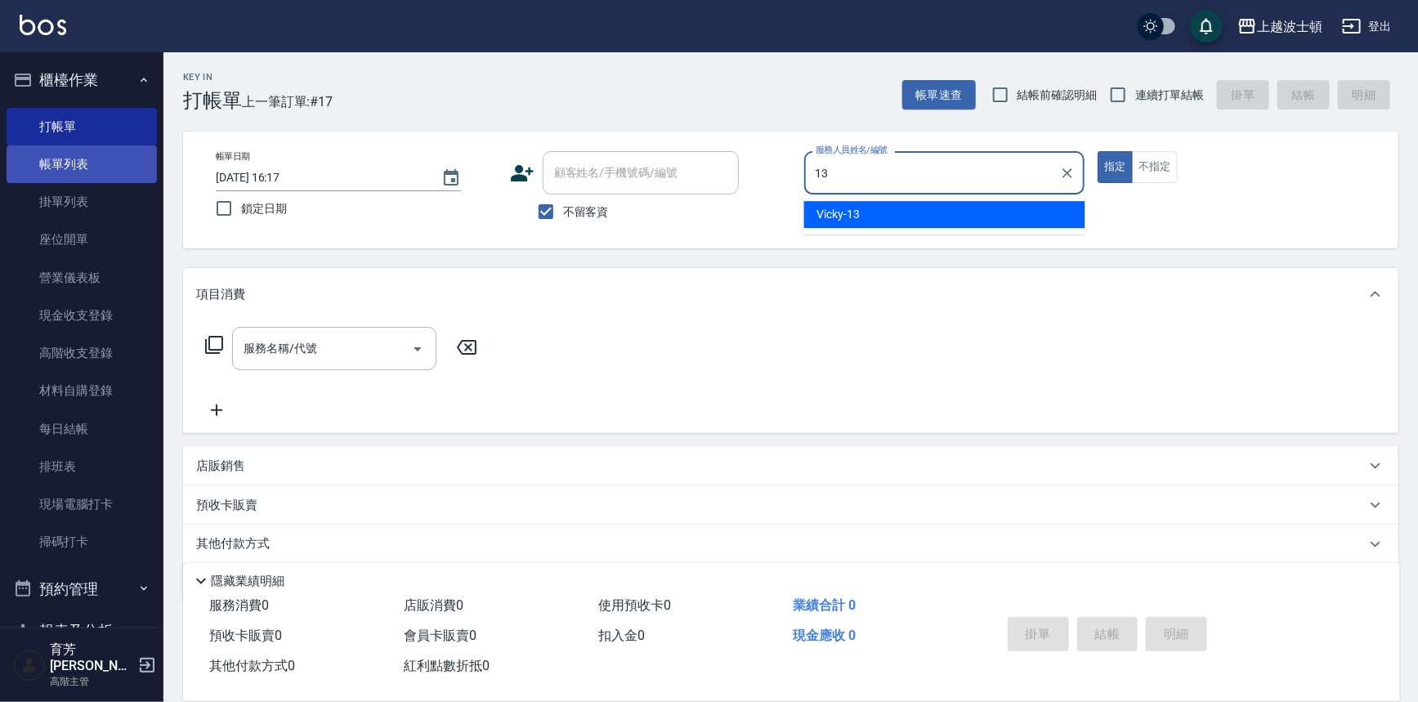
type input "13"
click at [61, 163] on link "帳單列表" at bounding box center [82, 164] width 150 height 38
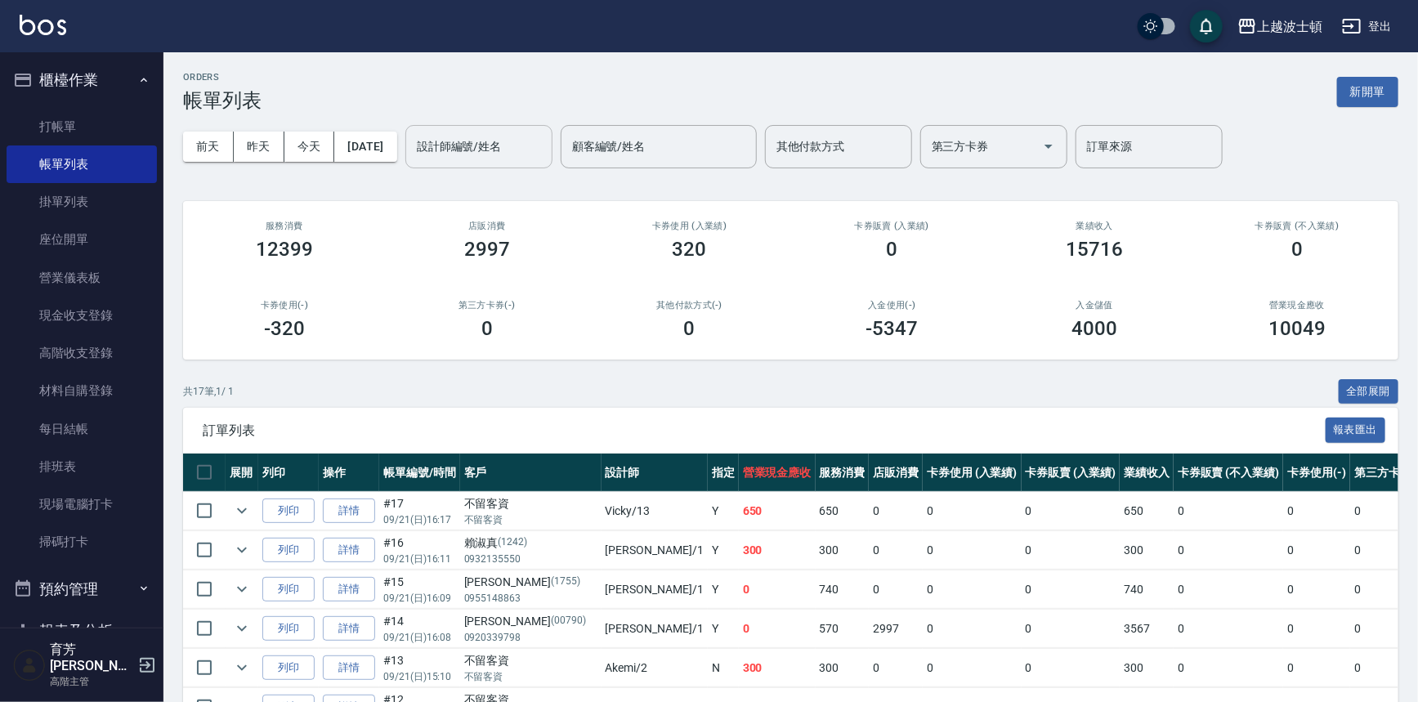
click at [483, 144] on input "設計師編號/姓名" at bounding box center [479, 146] width 132 height 29
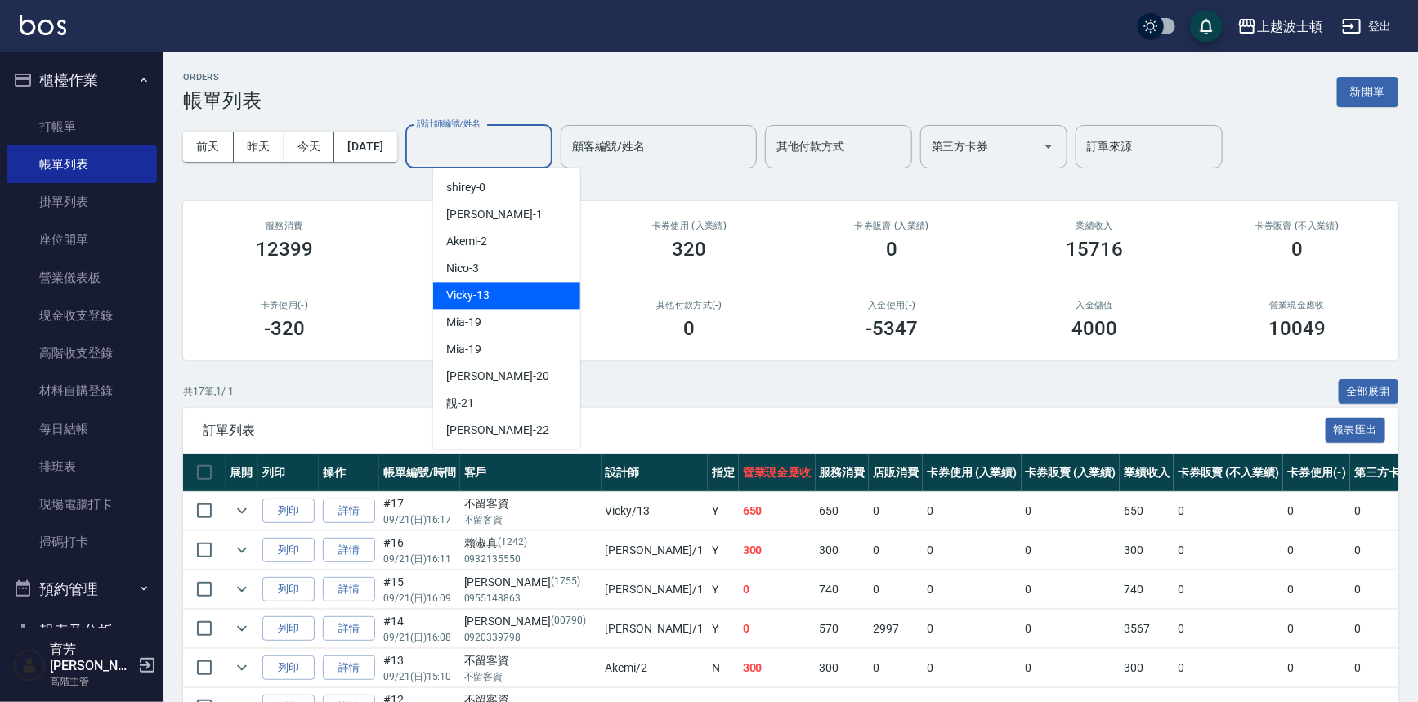
click at [490, 298] on div "Vicky -13" at bounding box center [506, 295] width 147 height 27
type input "Vicky-13"
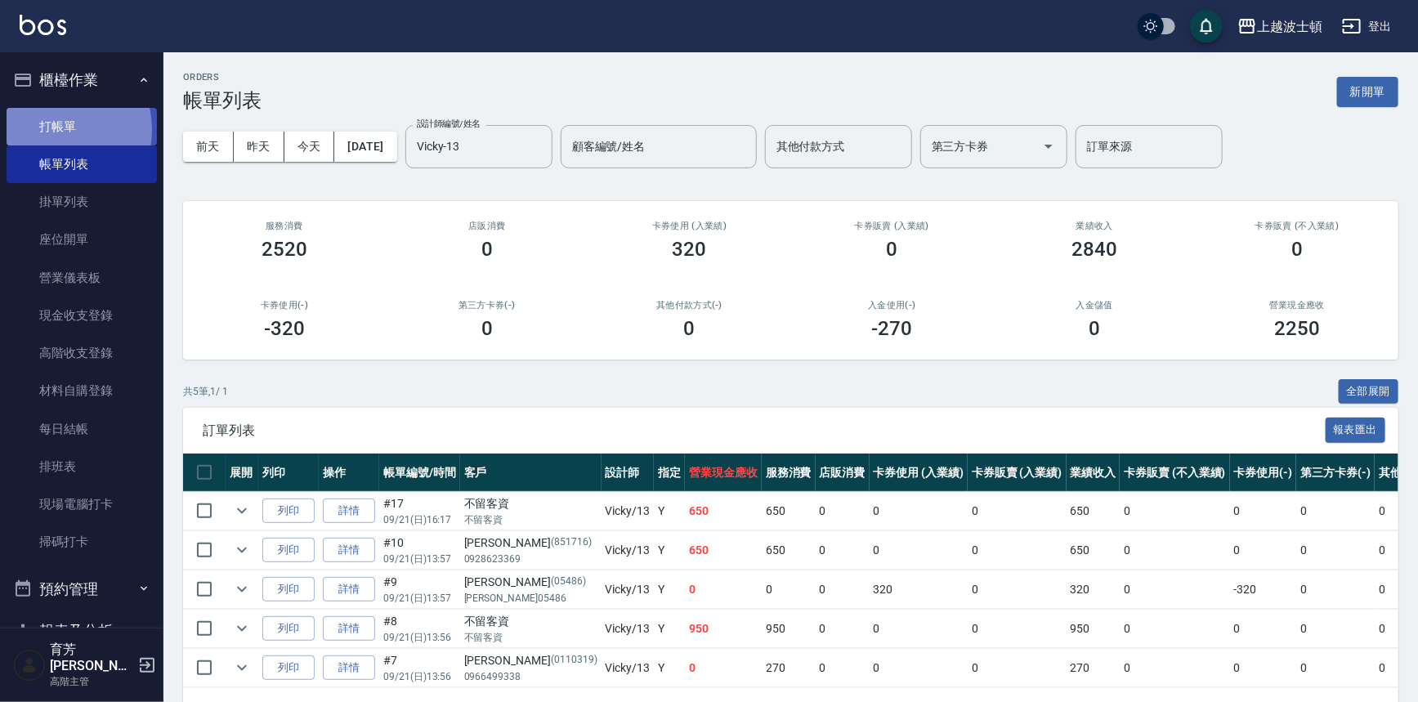
click at [54, 129] on link "打帳單" at bounding box center [82, 127] width 150 height 38
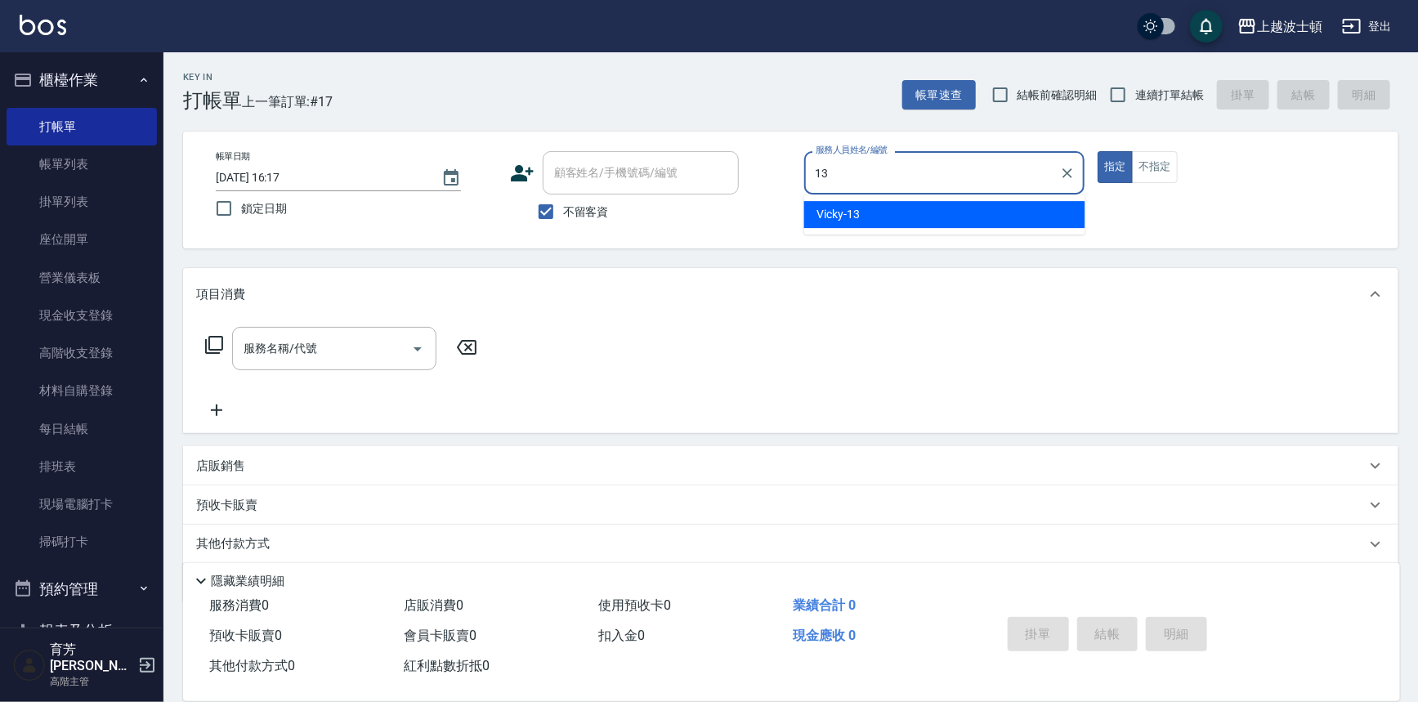
type input "Vicky-13"
type button "true"
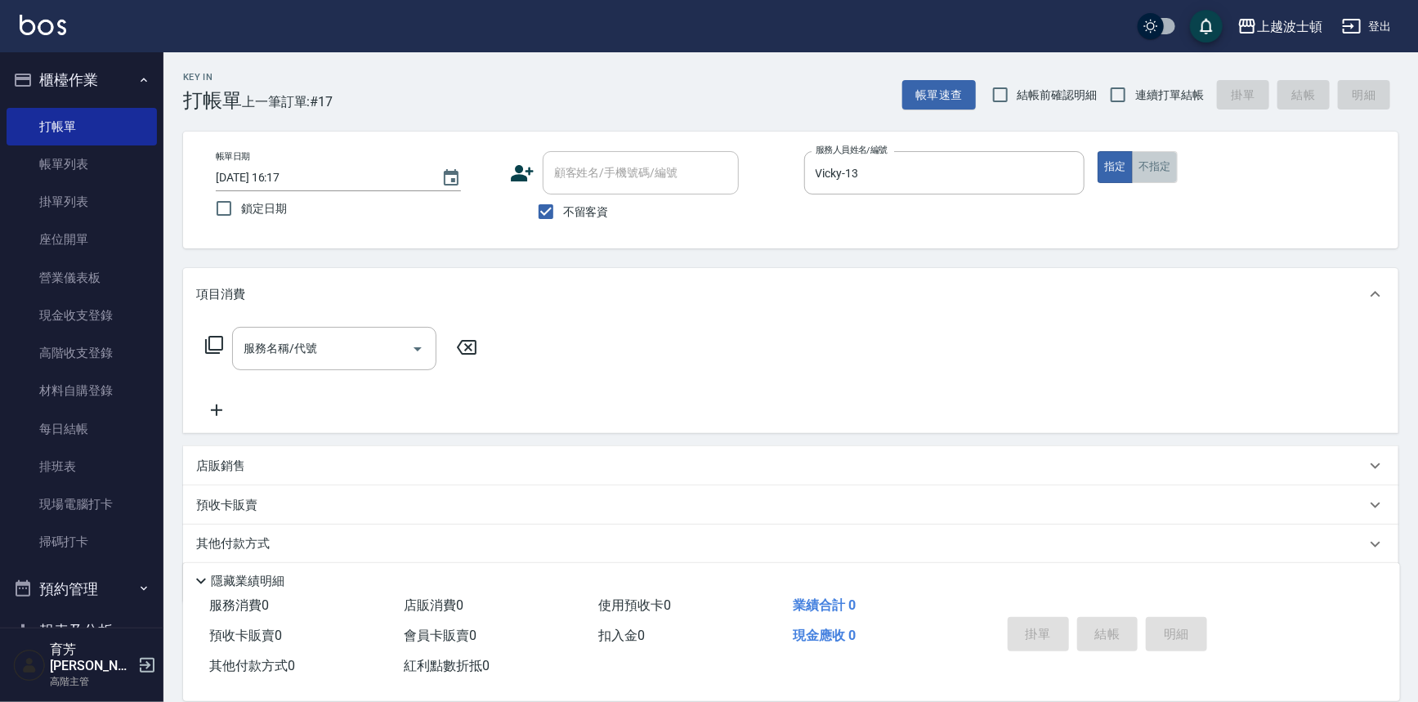
click at [1158, 164] on button "不指定" at bounding box center [1155, 167] width 46 height 32
click at [392, 355] on input "服務名稱/代號" at bounding box center [321, 348] width 165 height 29
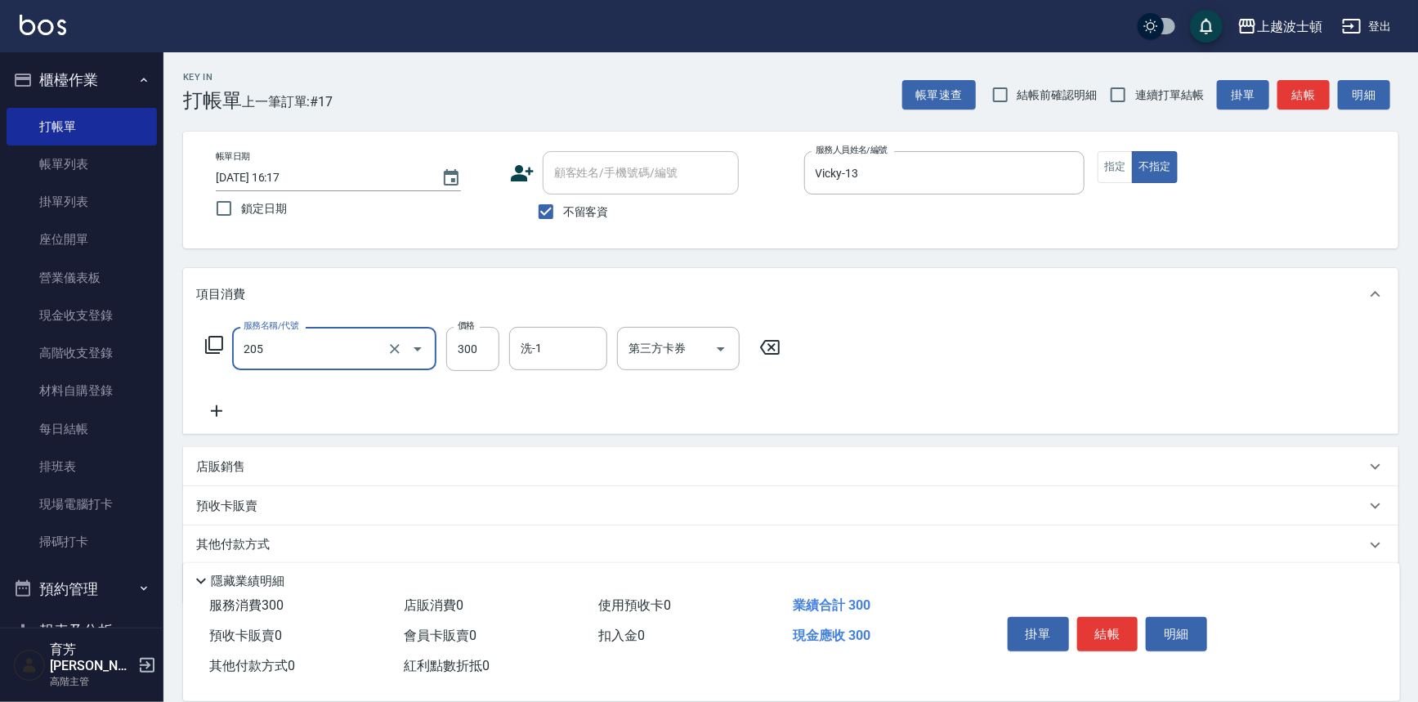
type input "洗髮(205)"
click at [217, 413] on icon at bounding box center [216, 411] width 41 height 20
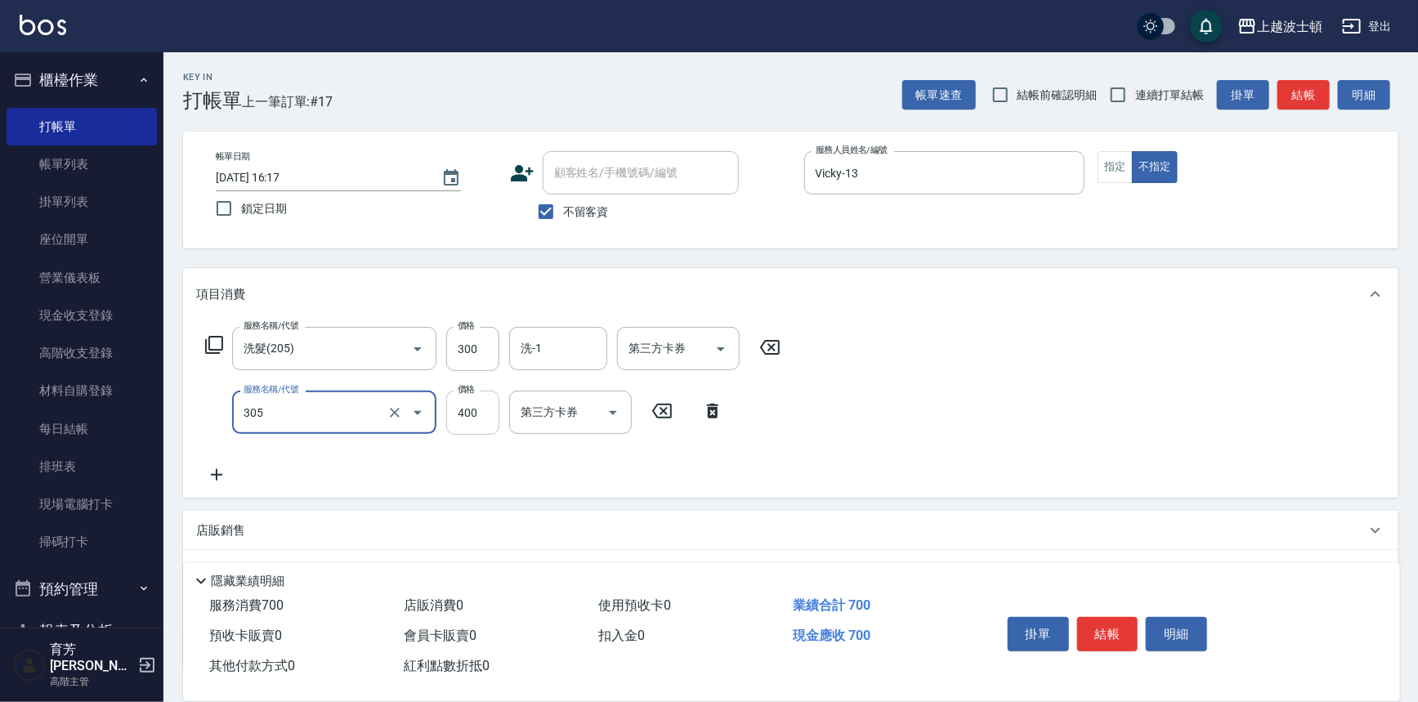
type input "剪髮(305)"
click at [455, 409] on input "400" at bounding box center [472, 413] width 53 height 44
type input "350"
click at [568, 346] on input "洗-1" at bounding box center [557, 348] width 83 height 29
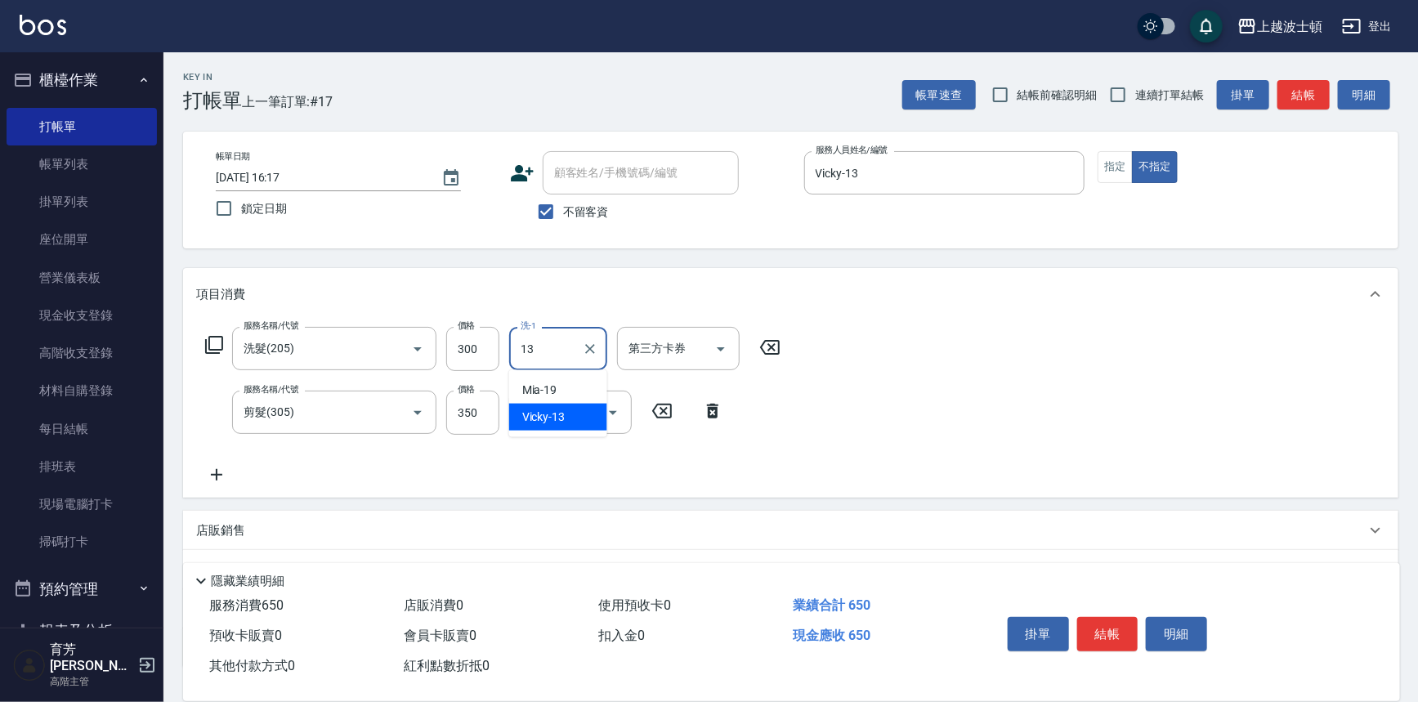
type input "Vicky-13"
click at [1095, 629] on button "結帳" at bounding box center [1107, 634] width 61 height 34
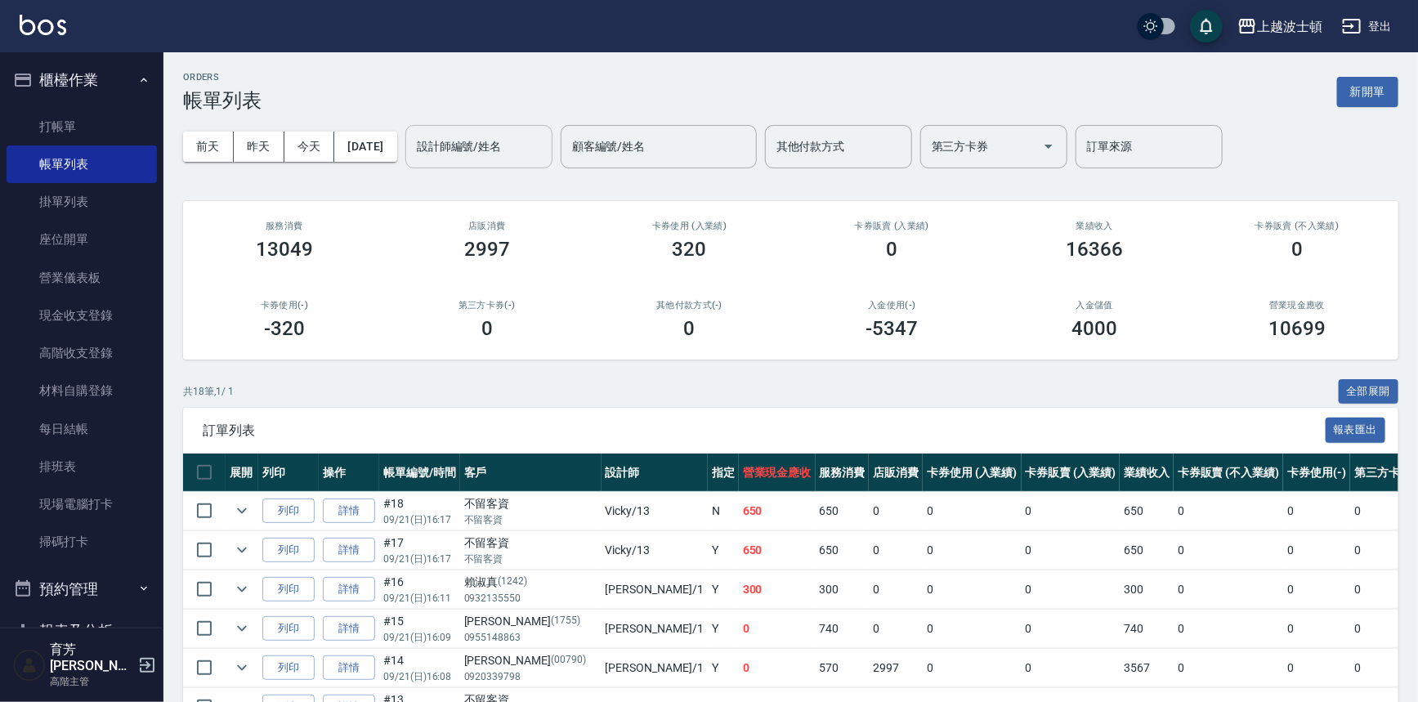
click at [545, 145] on input "設計師編號/姓名" at bounding box center [479, 146] width 132 height 29
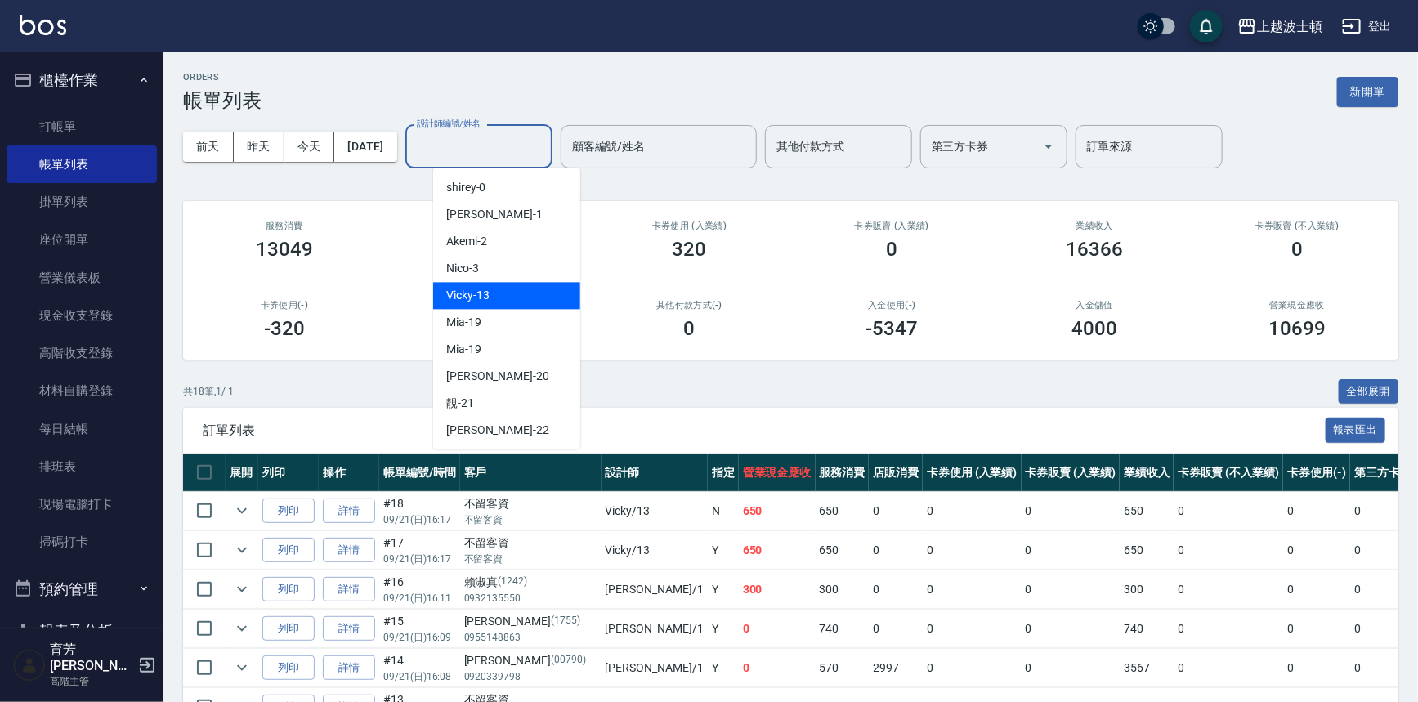
click at [530, 295] on div "Vicky -13" at bounding box center [506, 295] width 147 height 27
type input "Vicky-13"
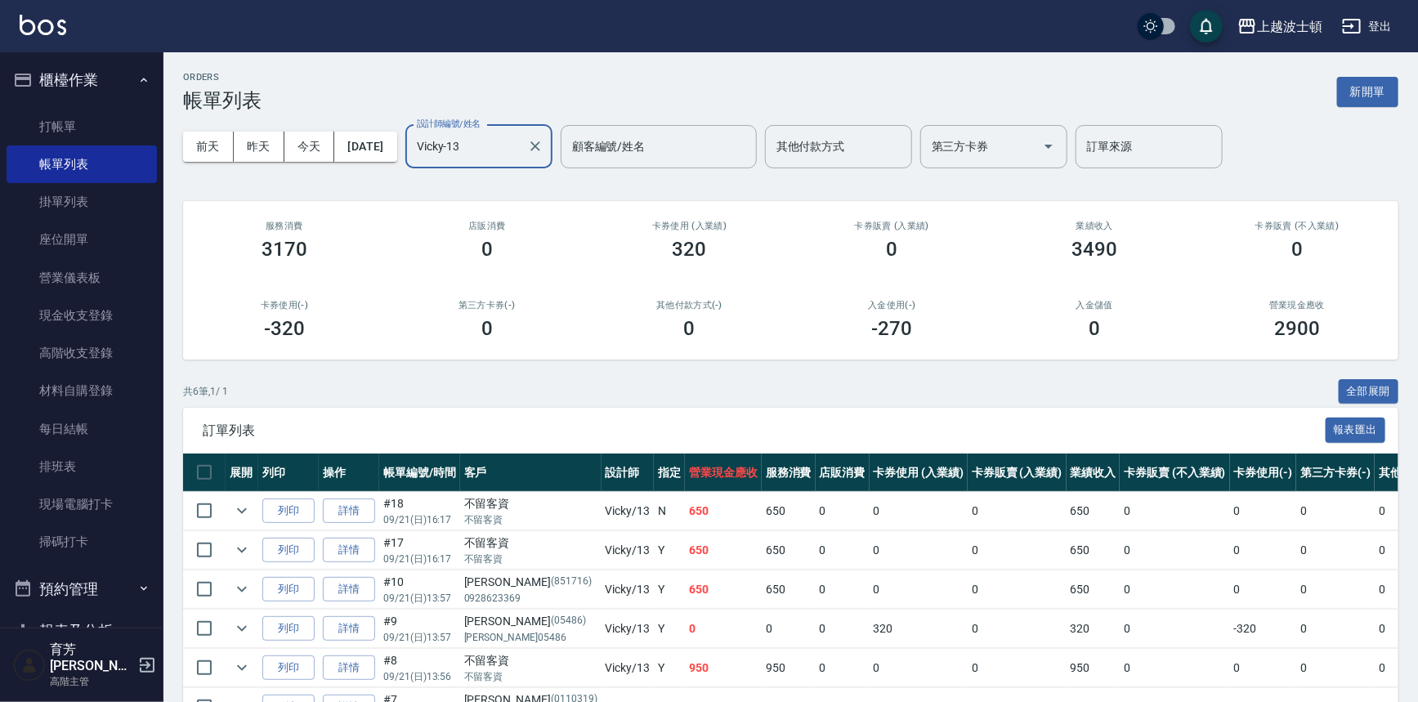
scroll to position [98, 0]
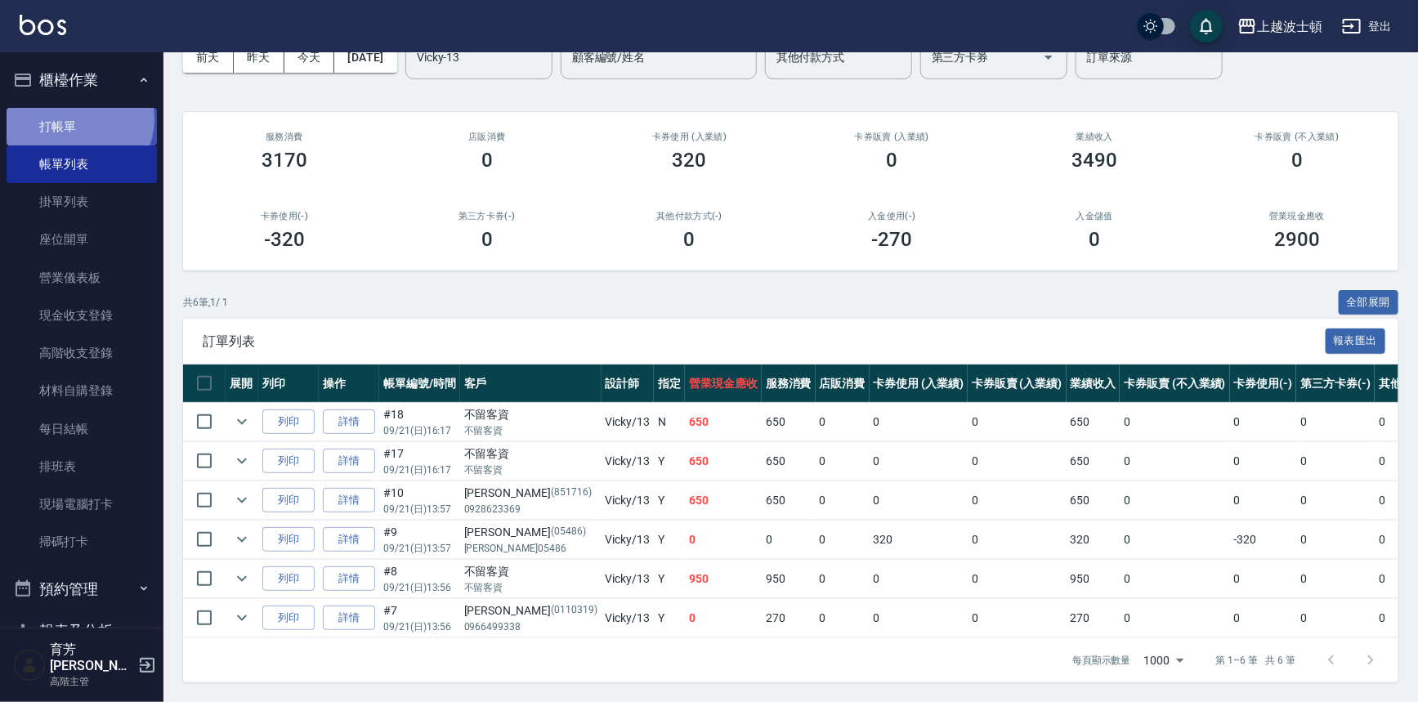
click at [74, 118] on link "打帳單" at bounding box center [82, 127] width 150 height 38
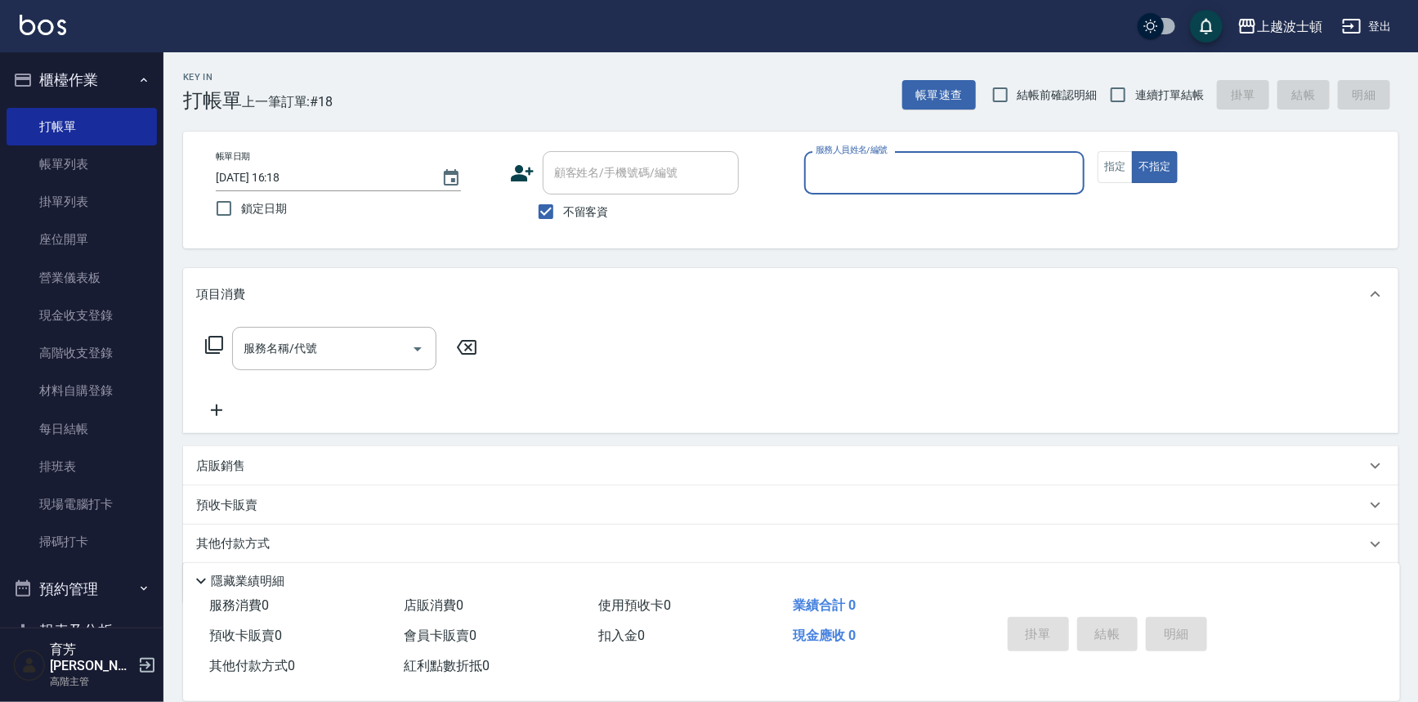
click at [576, 214] on span "不留客資" at bounding box center [586, 211] width 46 height 17
click at [563, 214] on input "不留客資" at bounding box center [546, 211] width 34 height 34
checkbox input "false"
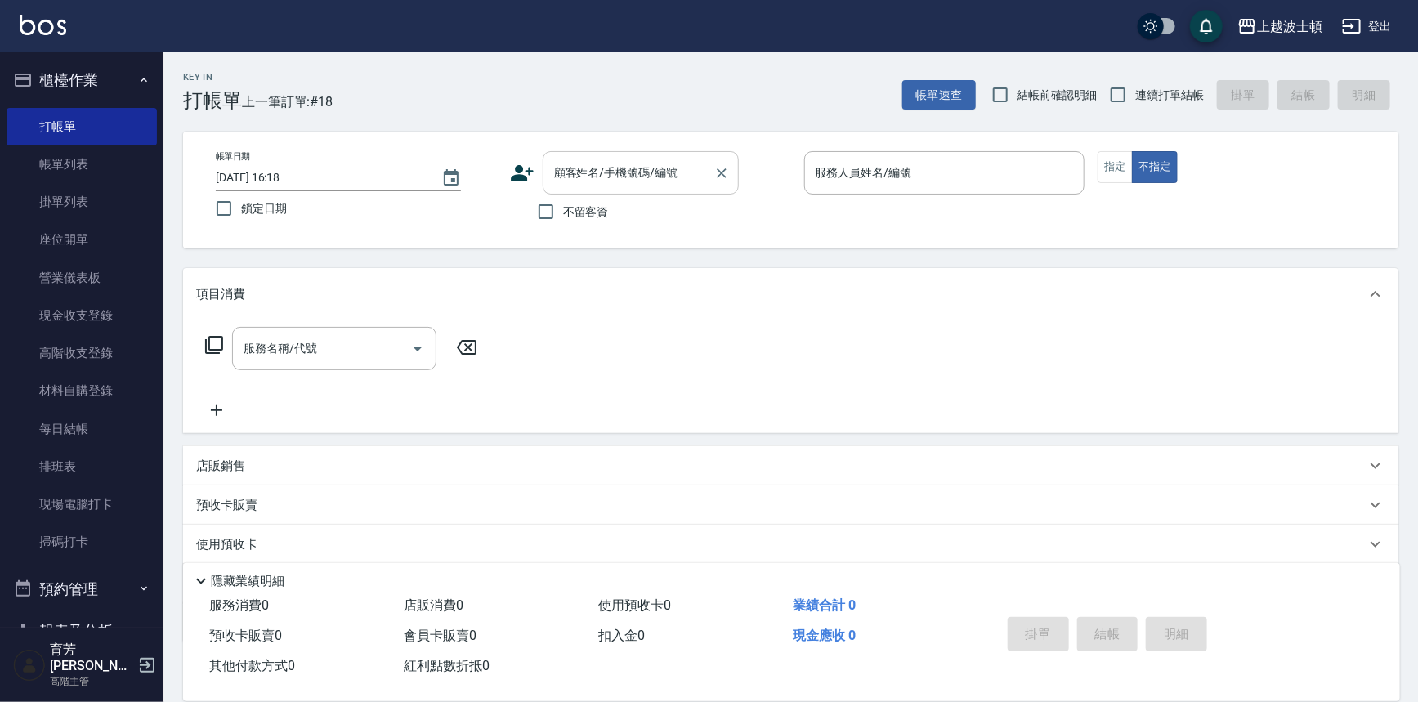
click at [597, 192] on div "顧客姓名/手機號碼/編號" at bounding box center [641, 172] width 196 height 43
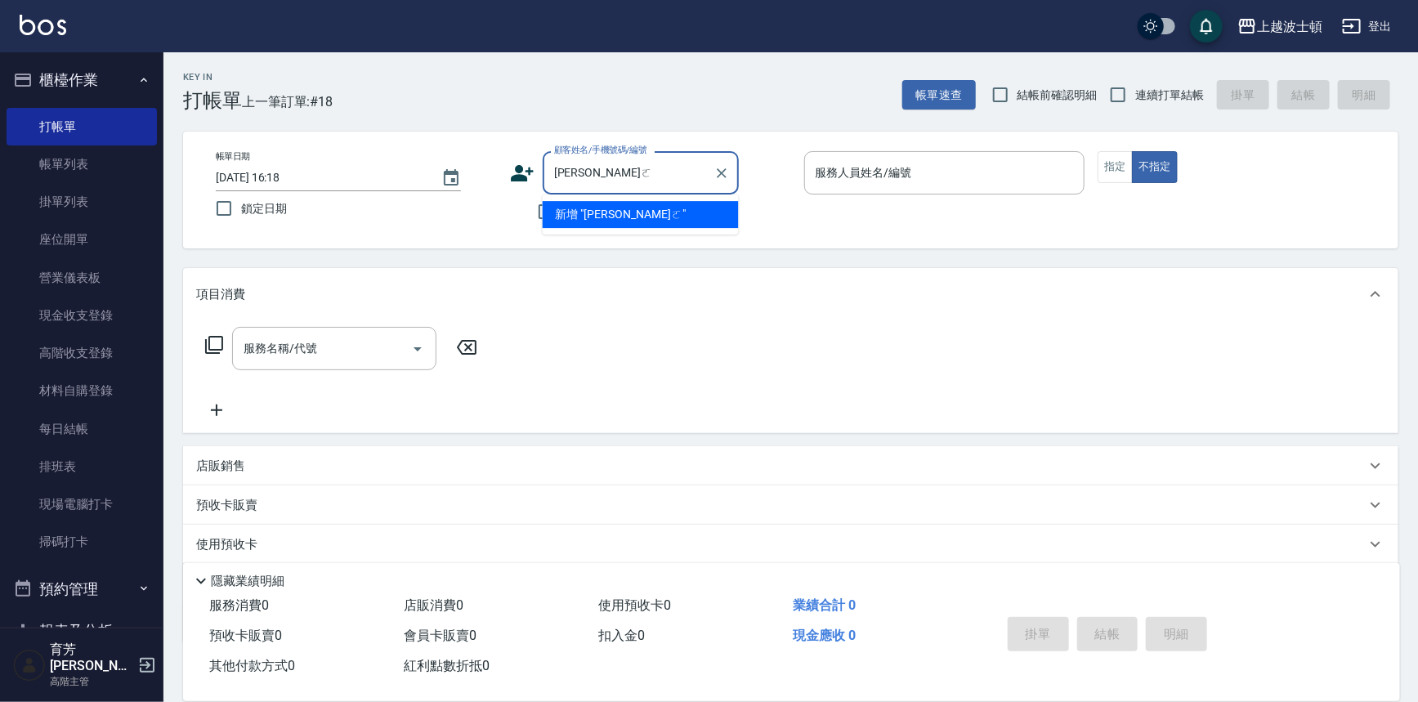
type input "[PERSON_NAME]"
click at [613, 172] on input "[PERSON_NAME]" at bounding box center [628, 173] width 157 height 29
click at [490, 221] on div "帳單日期 [DATE] 16:18 鎖定日期" at bounding box center [356, 188] width 281 height 74
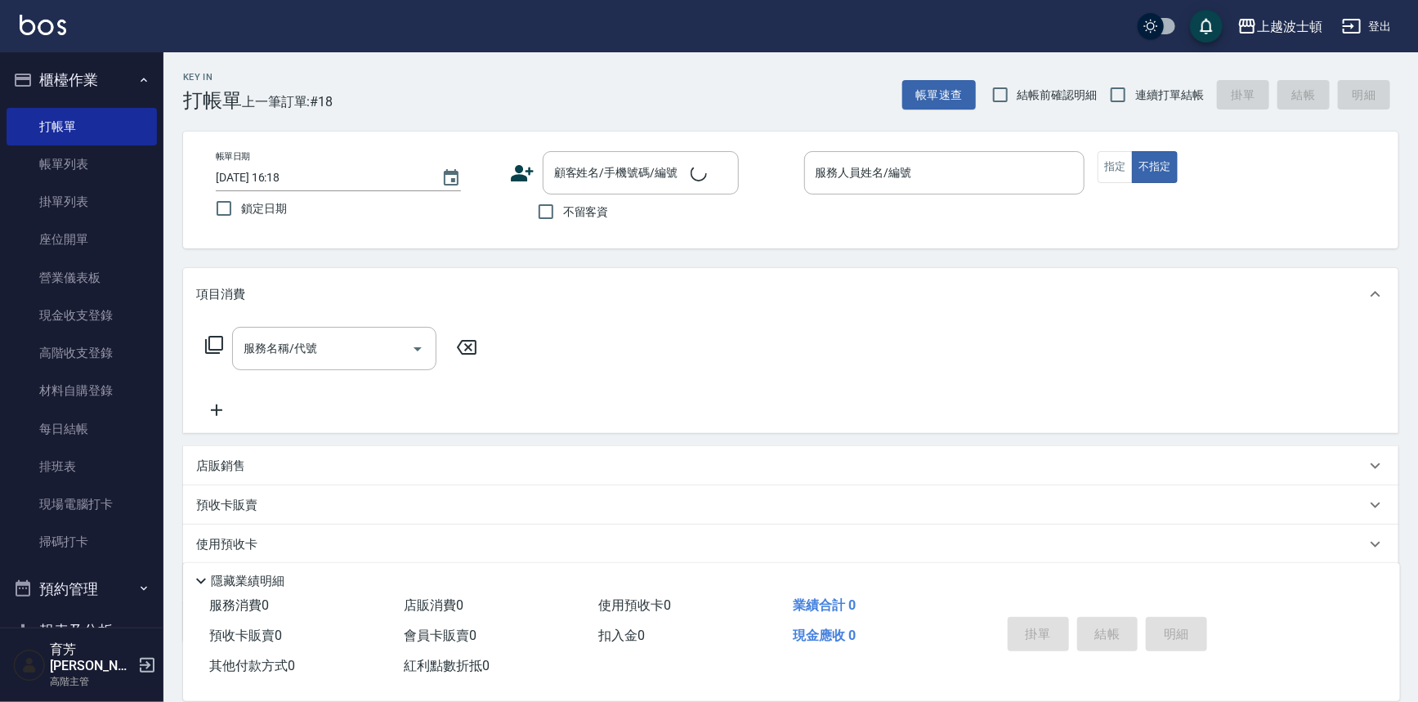
click at [610, 201] on div "不留客資" at bounding box center [624, 211] width 229 height 34
click at [601, 208] on span "不留客資" at bounding box center [586, 211] width 46 height 17
click at [563, 208] on input "不留客資" at bounding box center [546, 211] width 34 height 34
checkbox input "true"
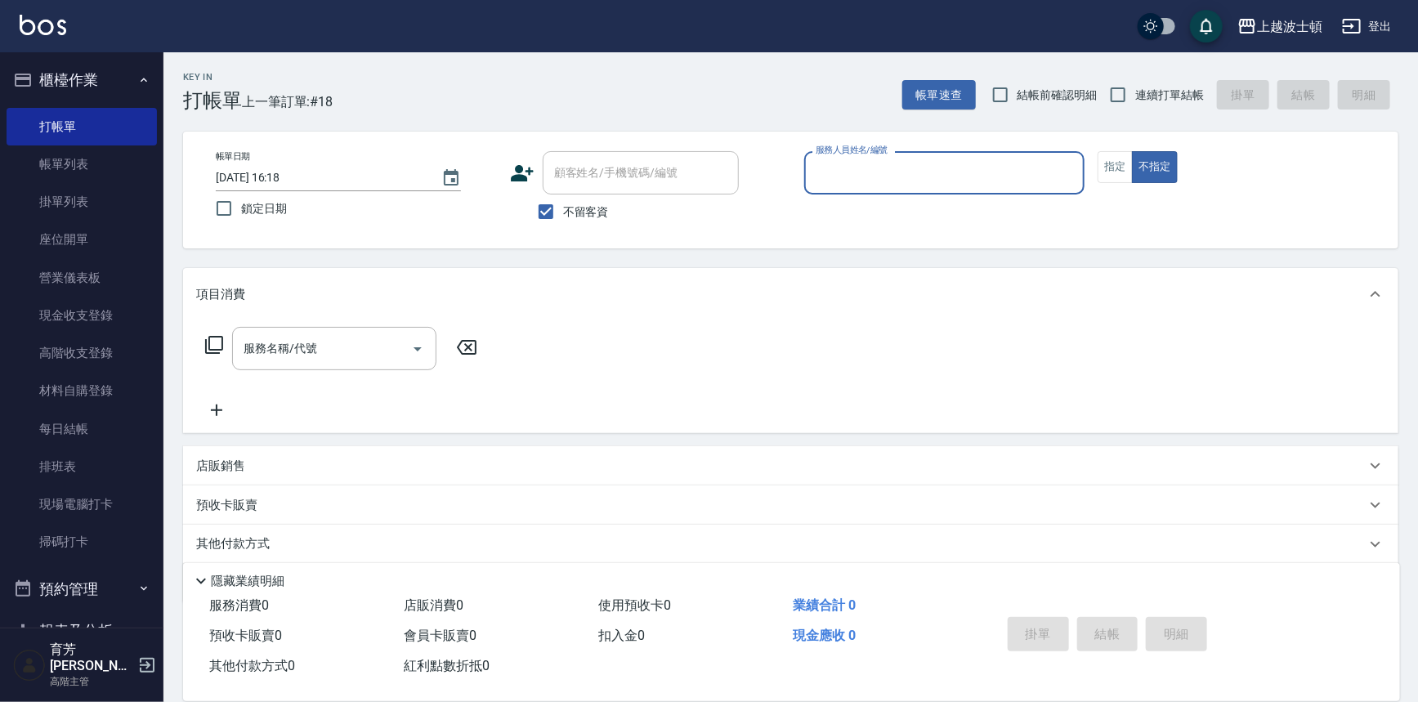
click at [804, 171] on div "服務人員姓名/編號" at bounding box center [944, 172] width 281 height 43
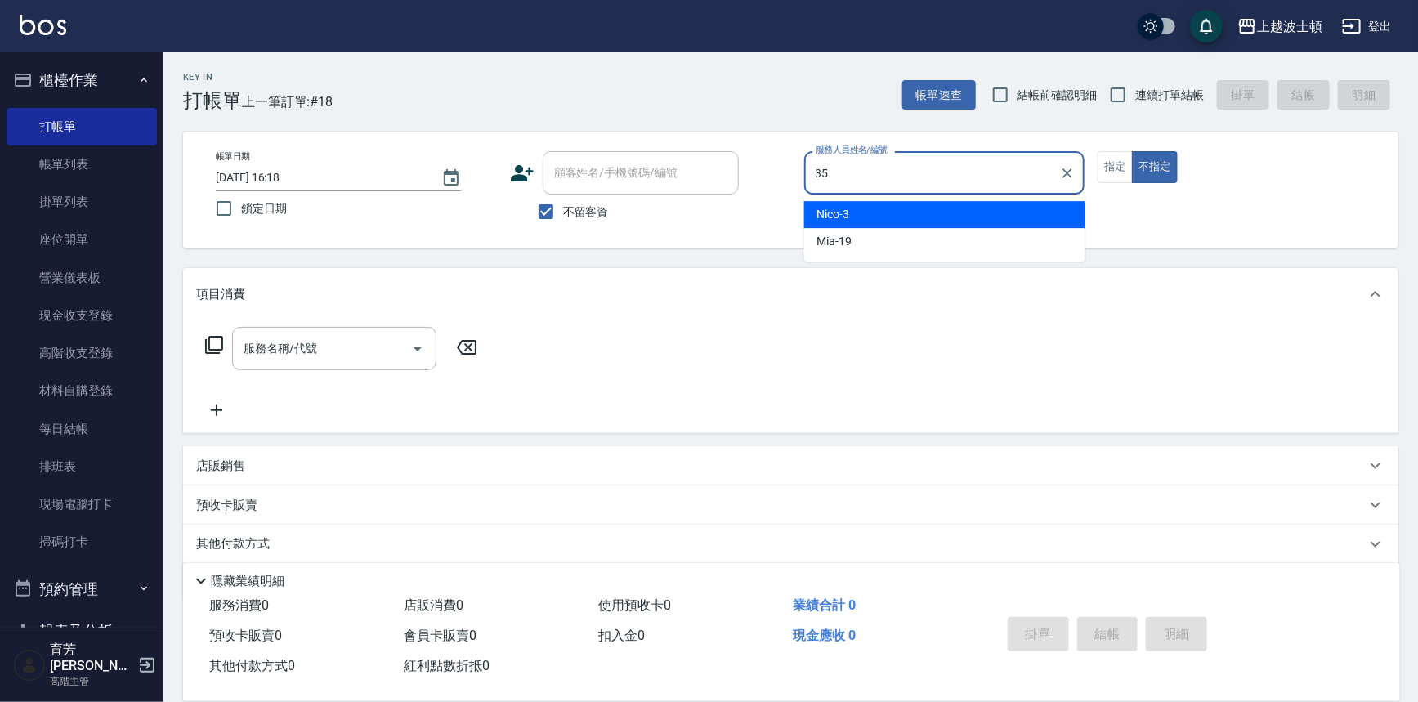
type input "思思-35"
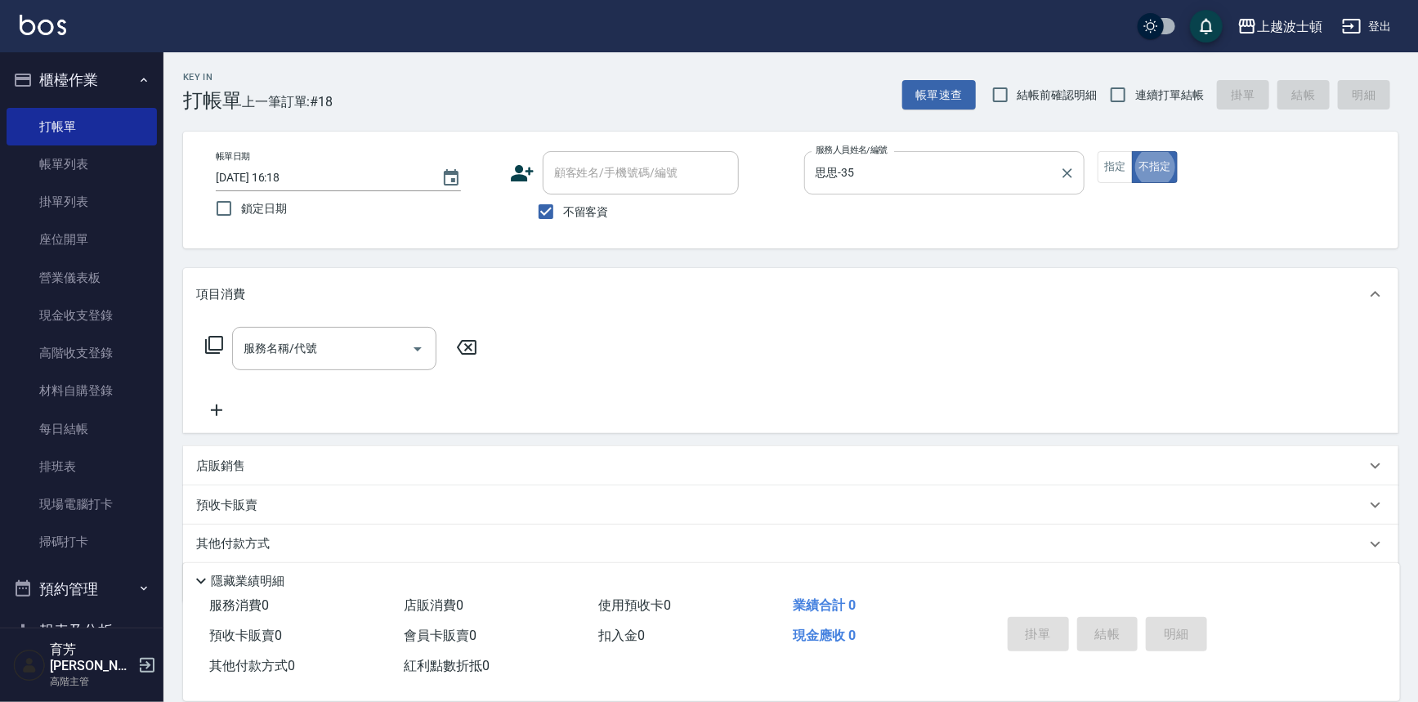
type button "false"
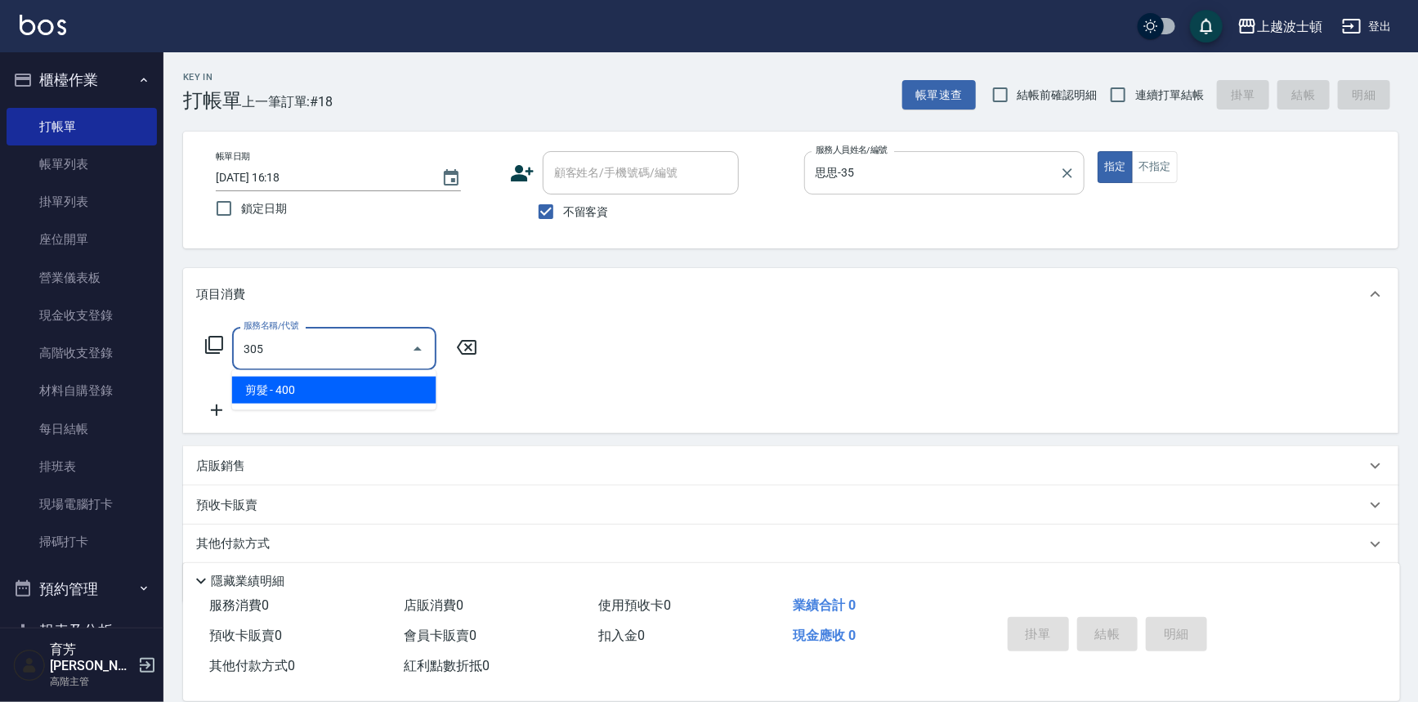
type input "剪髮(305)"
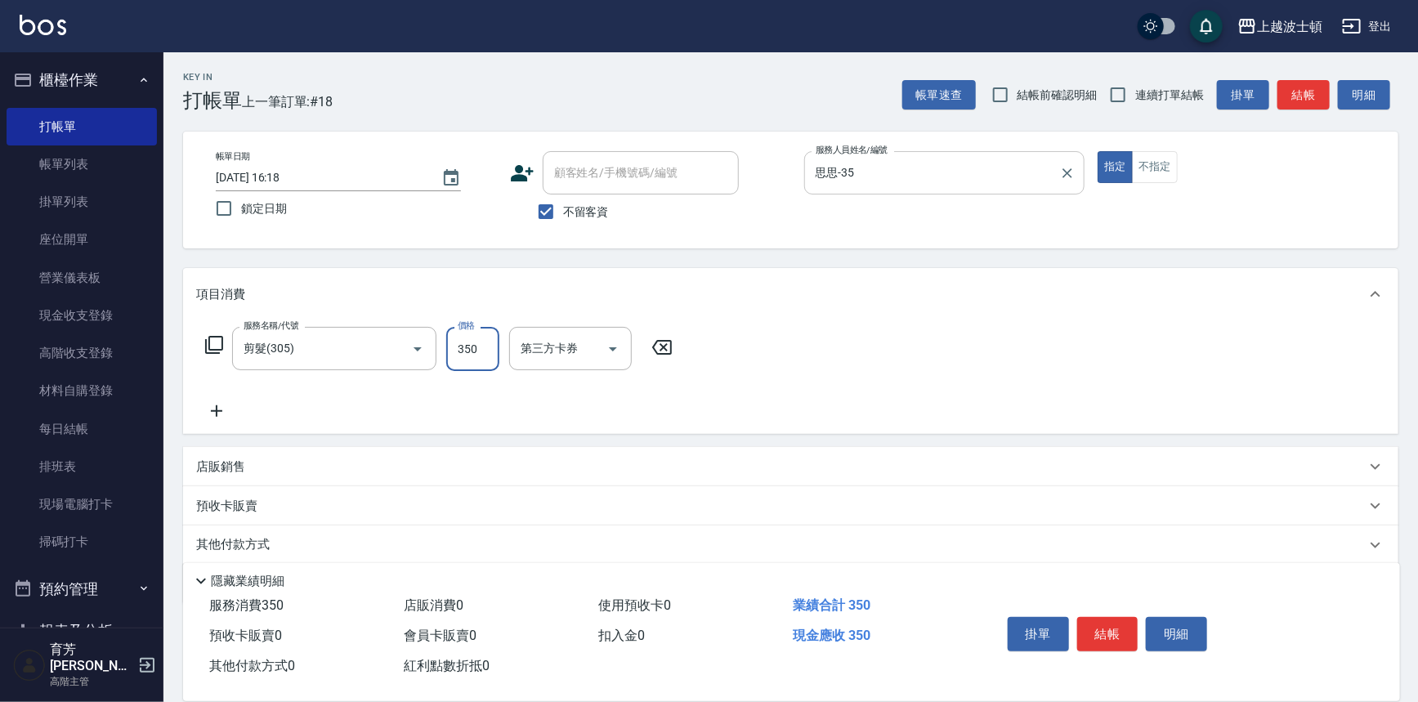
type input "350"
click at [1098, 643] on button "結帳" at bounding box center [1107, 634] width 61 height 34
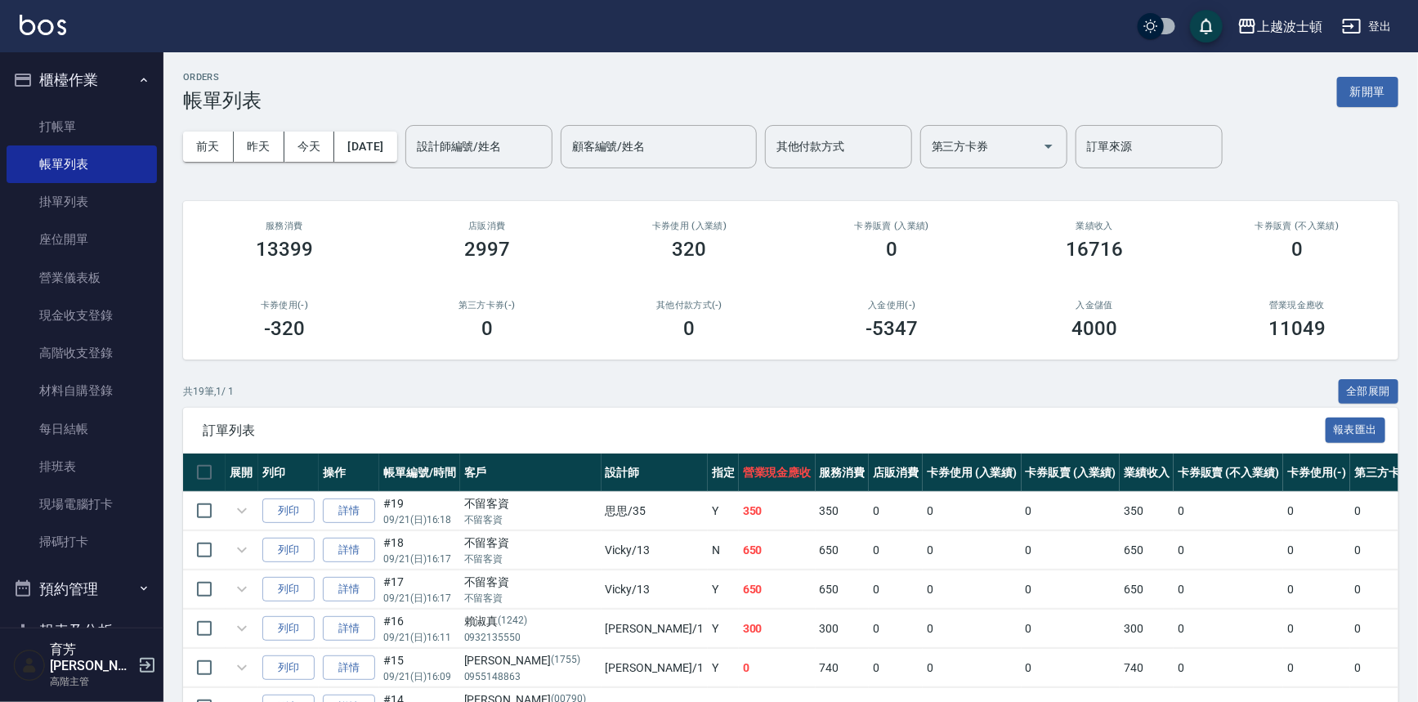
click at [69, 29] on div "上越波士頓 登出" at bounding box center [709, 26] width 1418 height 52
click at [54, 28] on img at bounding box center [43, 25] width 47 height 20
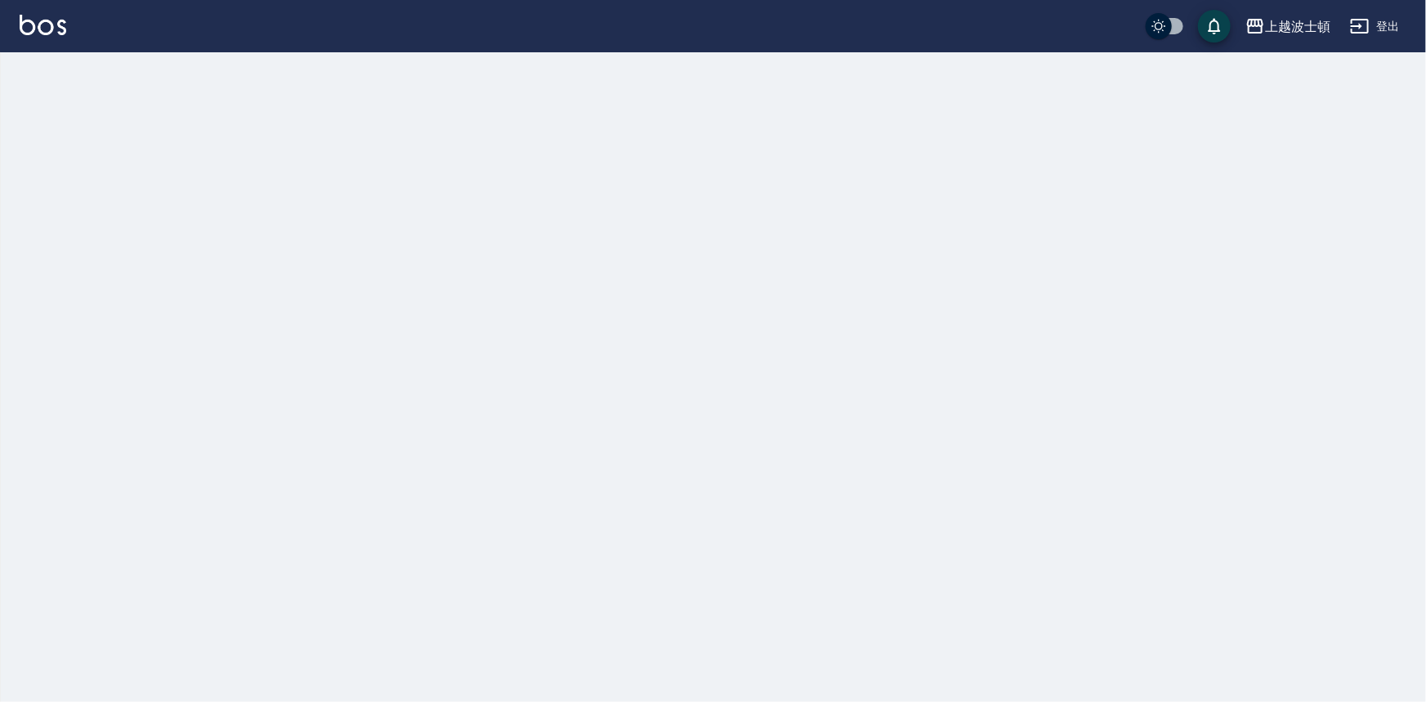
click at [54, 28] on img at bounding box center [43, 25] width 47 height 20
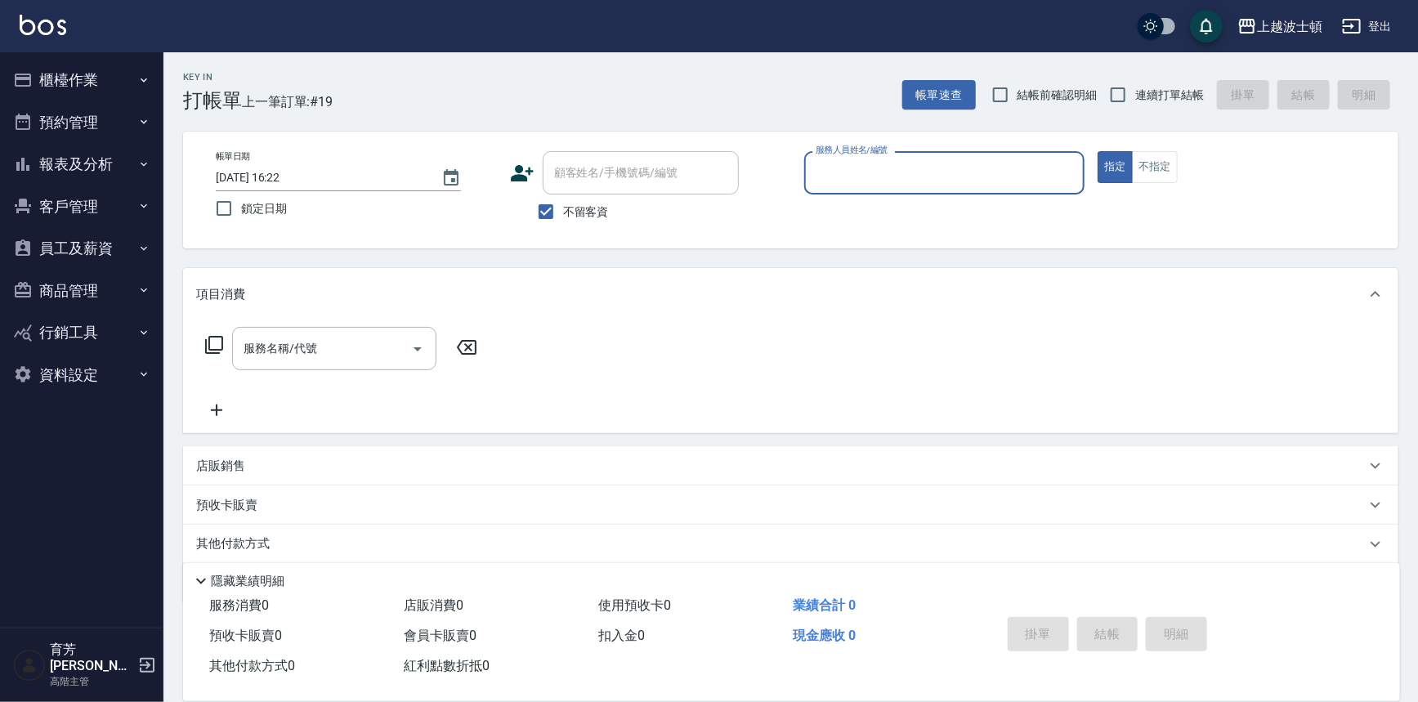
click at [564, 208] on span "不留客資" at bounding box center [586, 211] width 46 height 17
click at [563, 208] on input "不留客資" at bounding box center [546, 211] width 34 height 34
checkbox input "false"
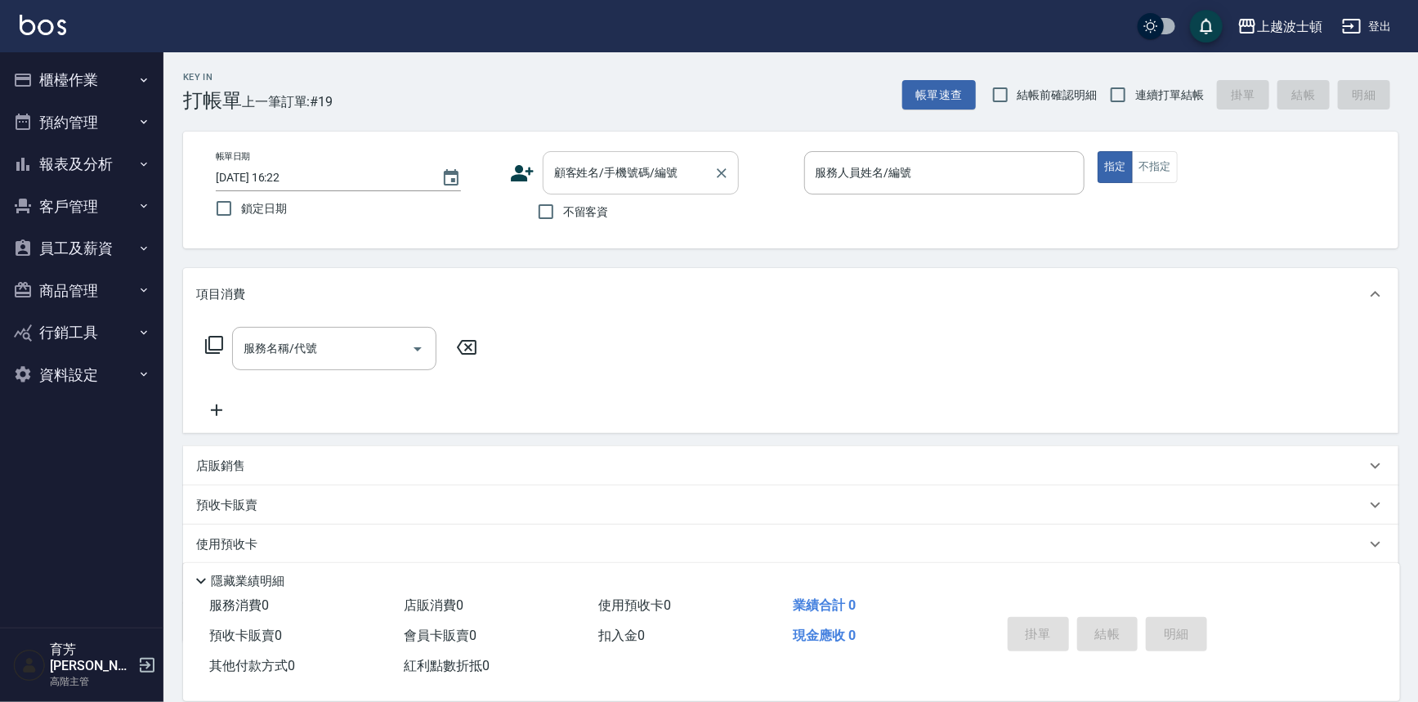
click at [591, 174] on input "顧客姓名/手機號碼/編號" at bounding box center [628, 173] width 157 height 29
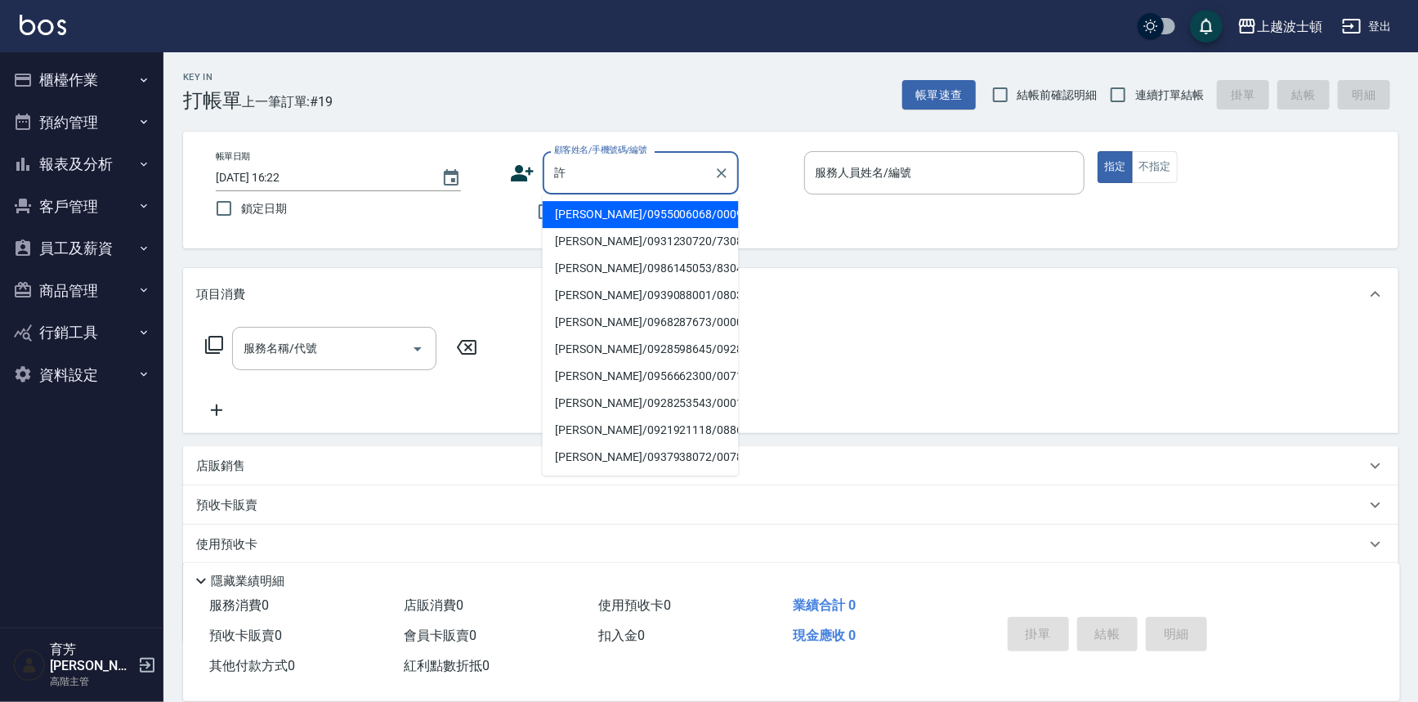
click at [603, 236] on li "[PERSON_NAME]/0931230720/730804" at bounding box center [641, 241] width 196 height 27
type input "[PERSON_NAME]/0931230720/730804"
type input "思思-35"
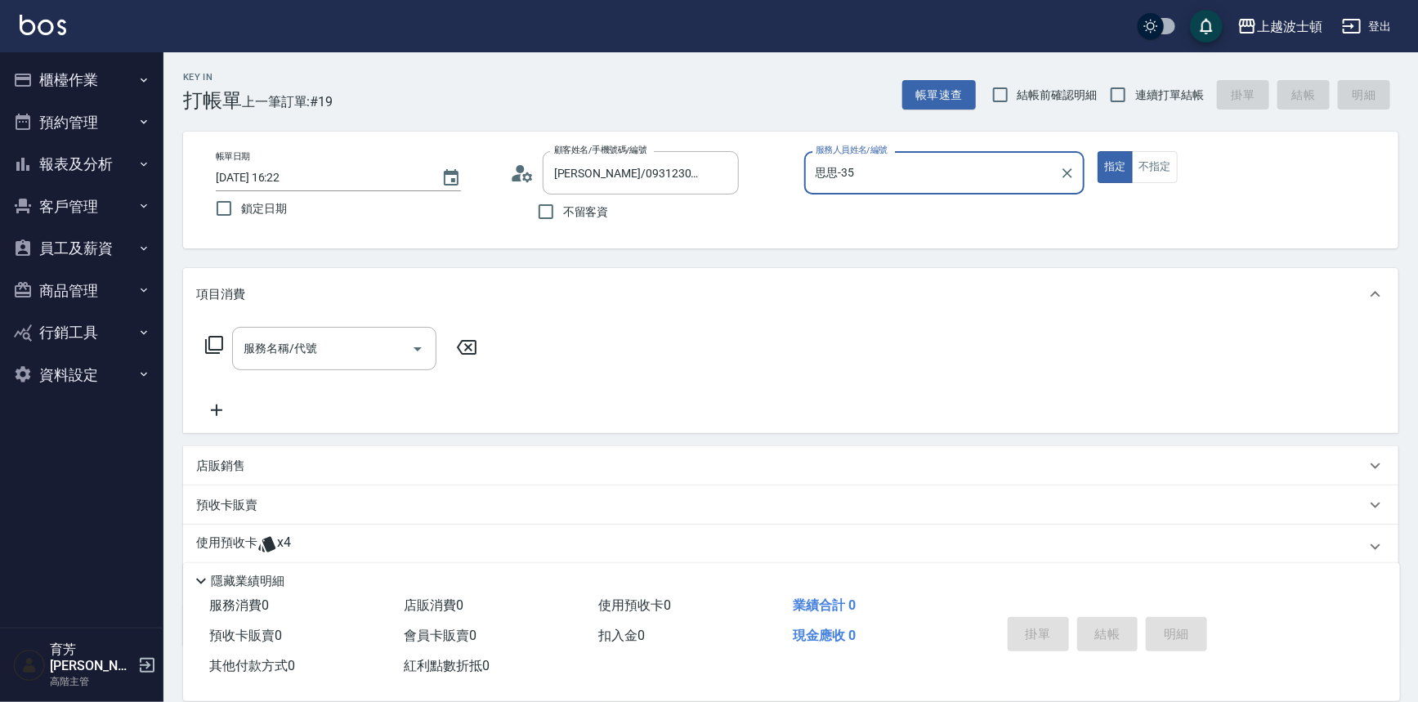
click at [884, 183] on input "思思-35" at bounding box center [932, 173] width 242 height 29
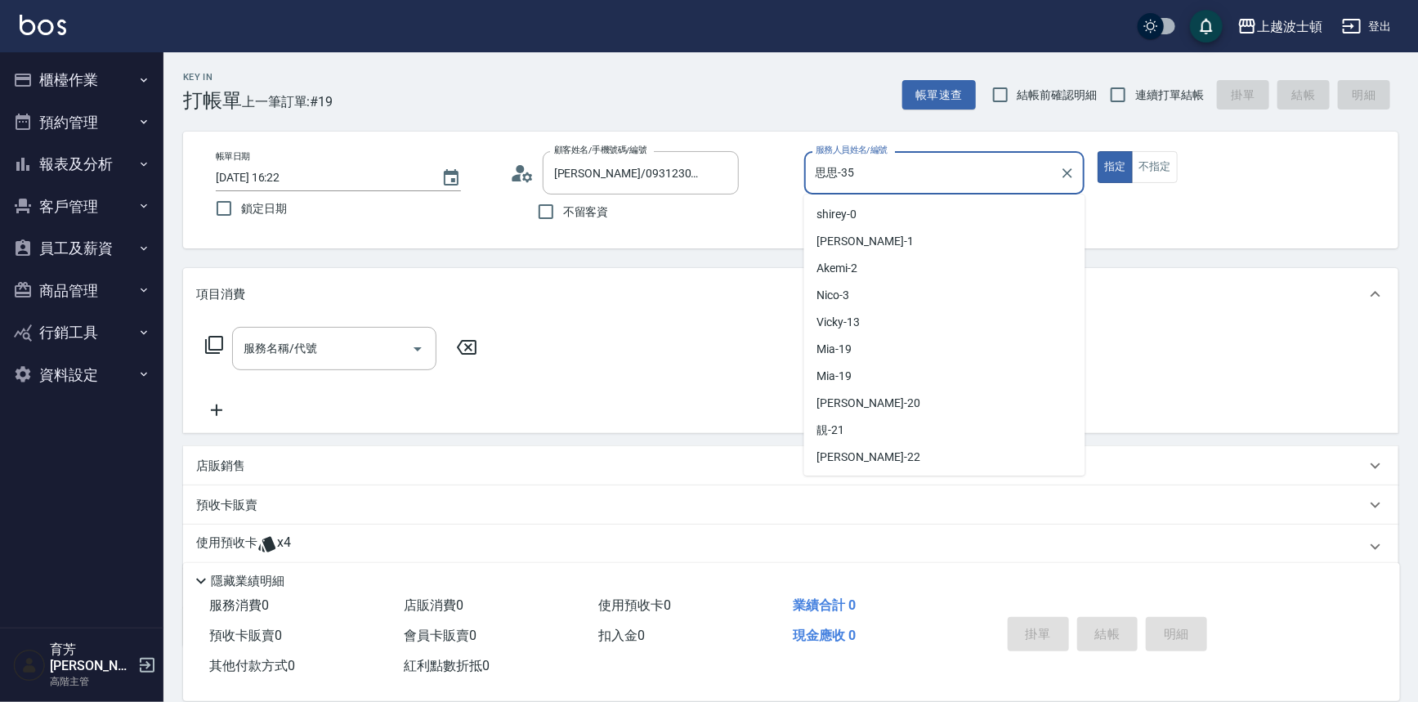
type button "true"
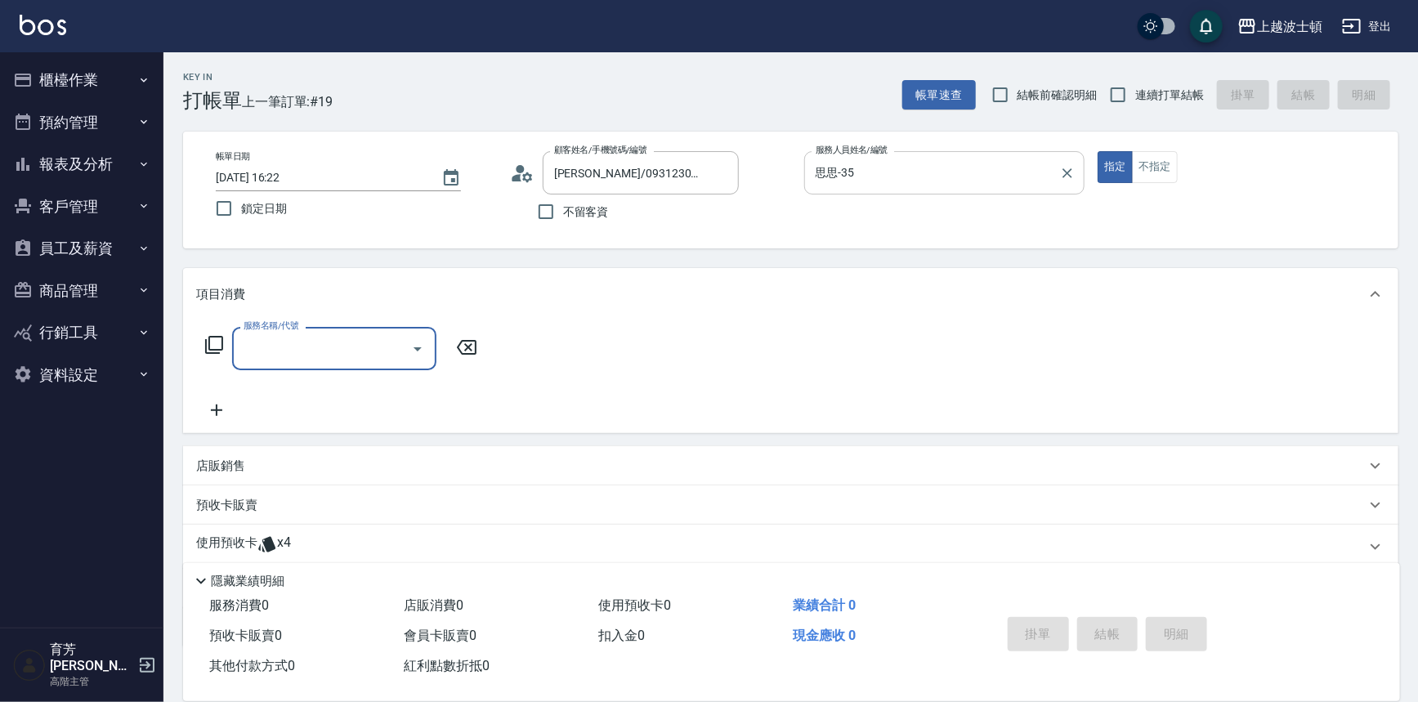
type input "2"
type input "護髮(自備300)(701)"
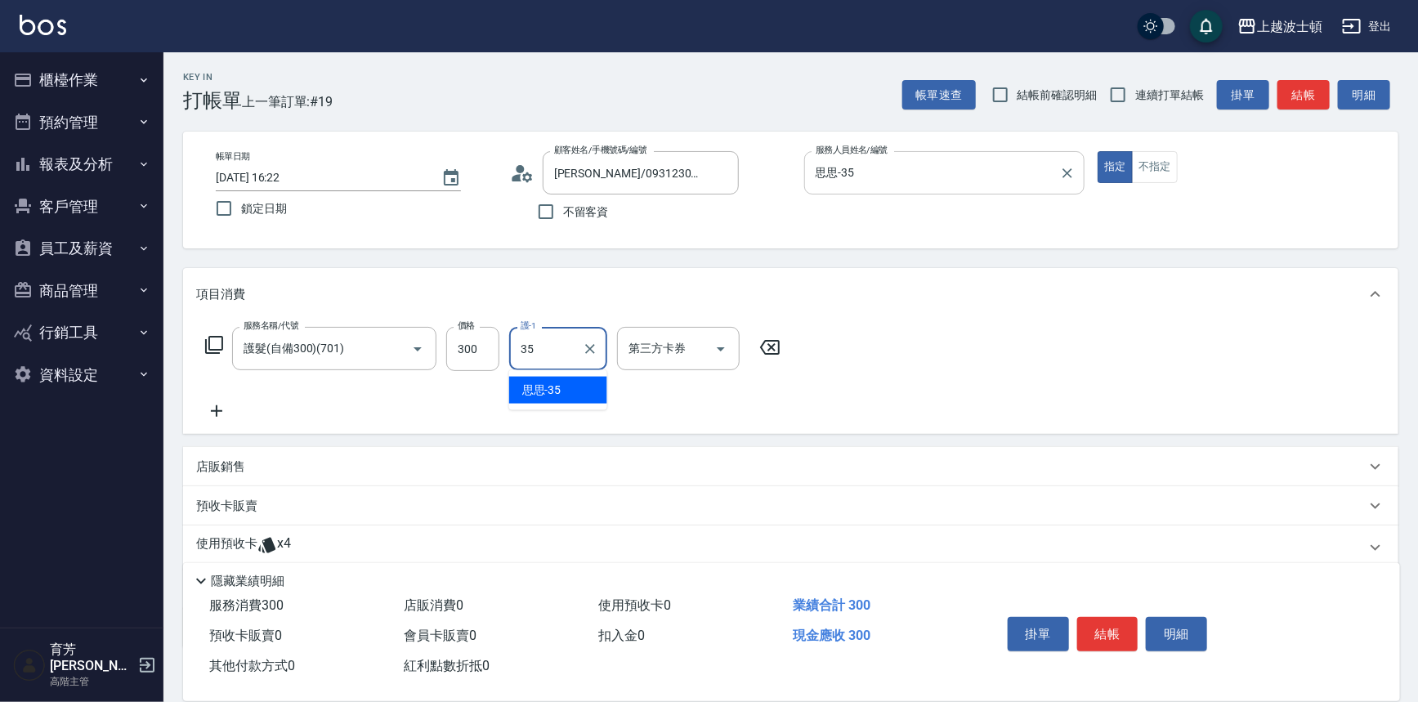
type input "思思-35"
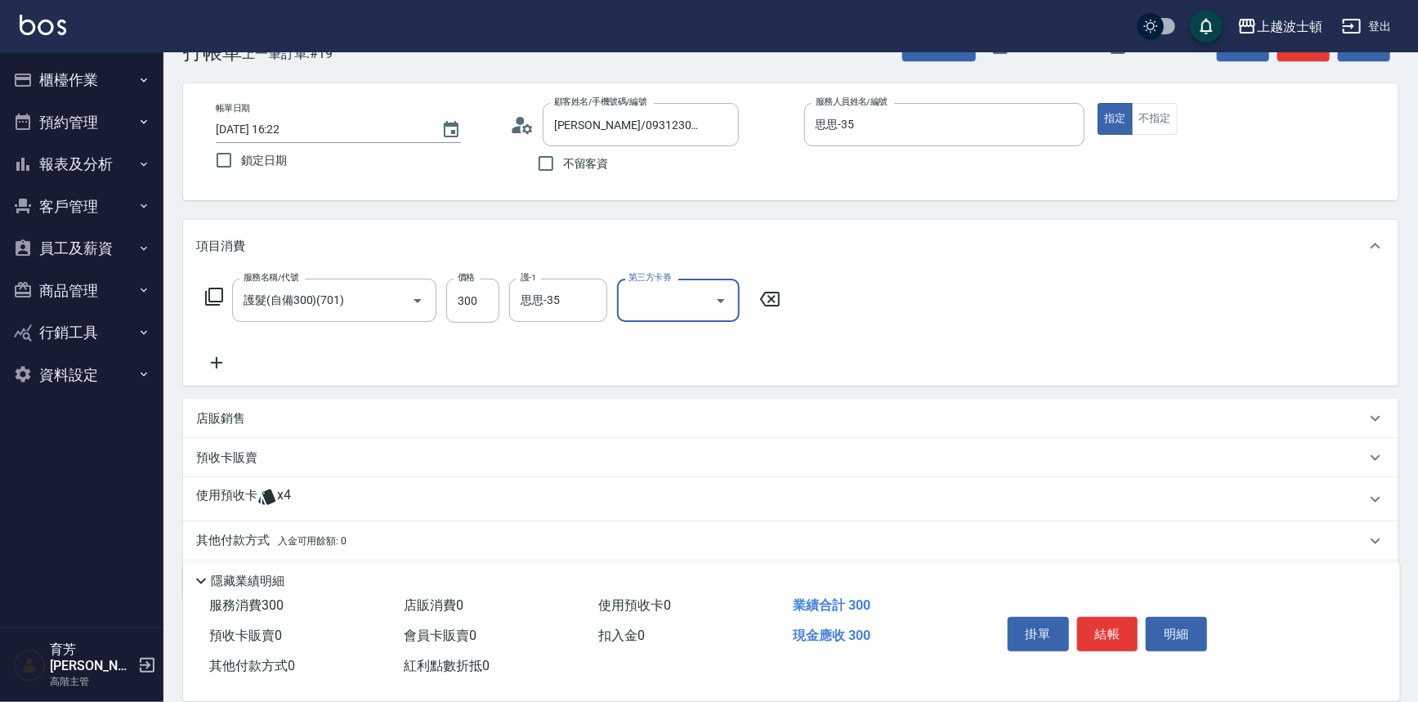
scroll to position [74, 0]
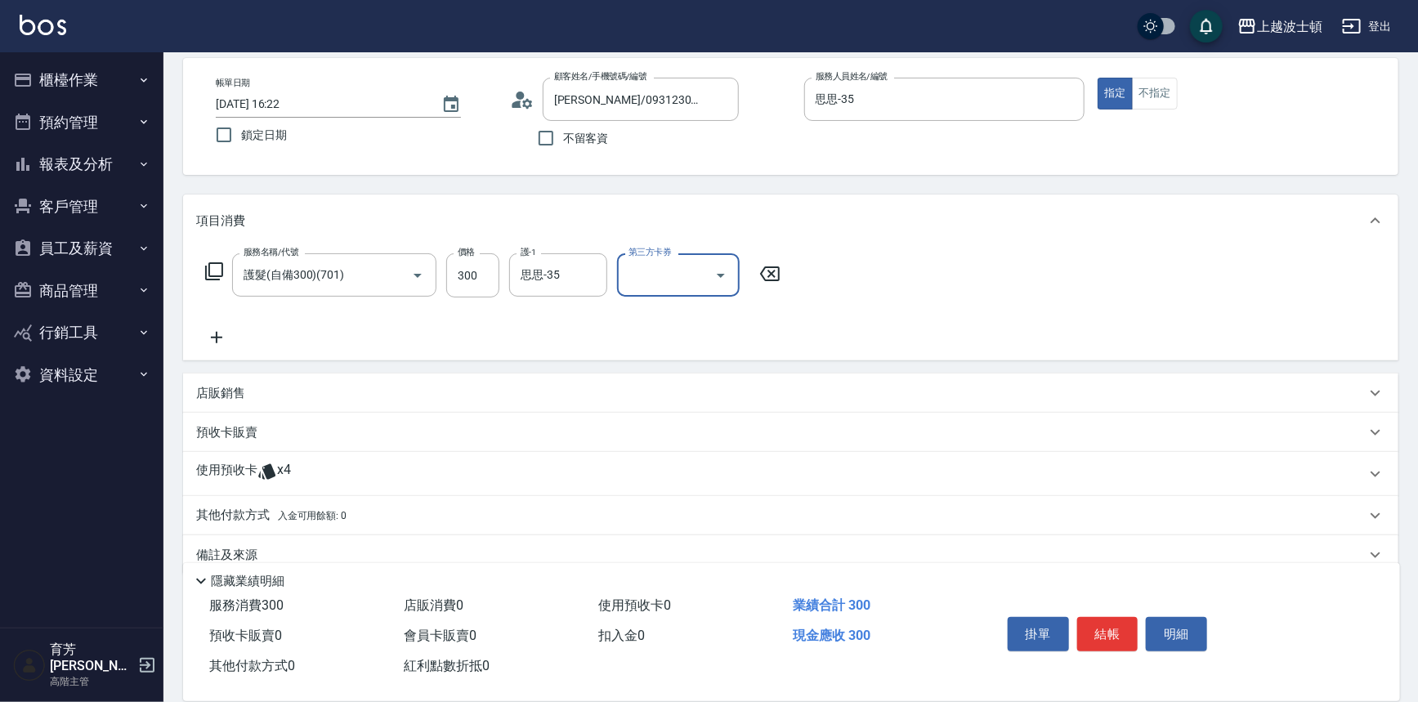
click at [280, 470] on span "x4" at bounding box center [284, 474] width 14 height 25
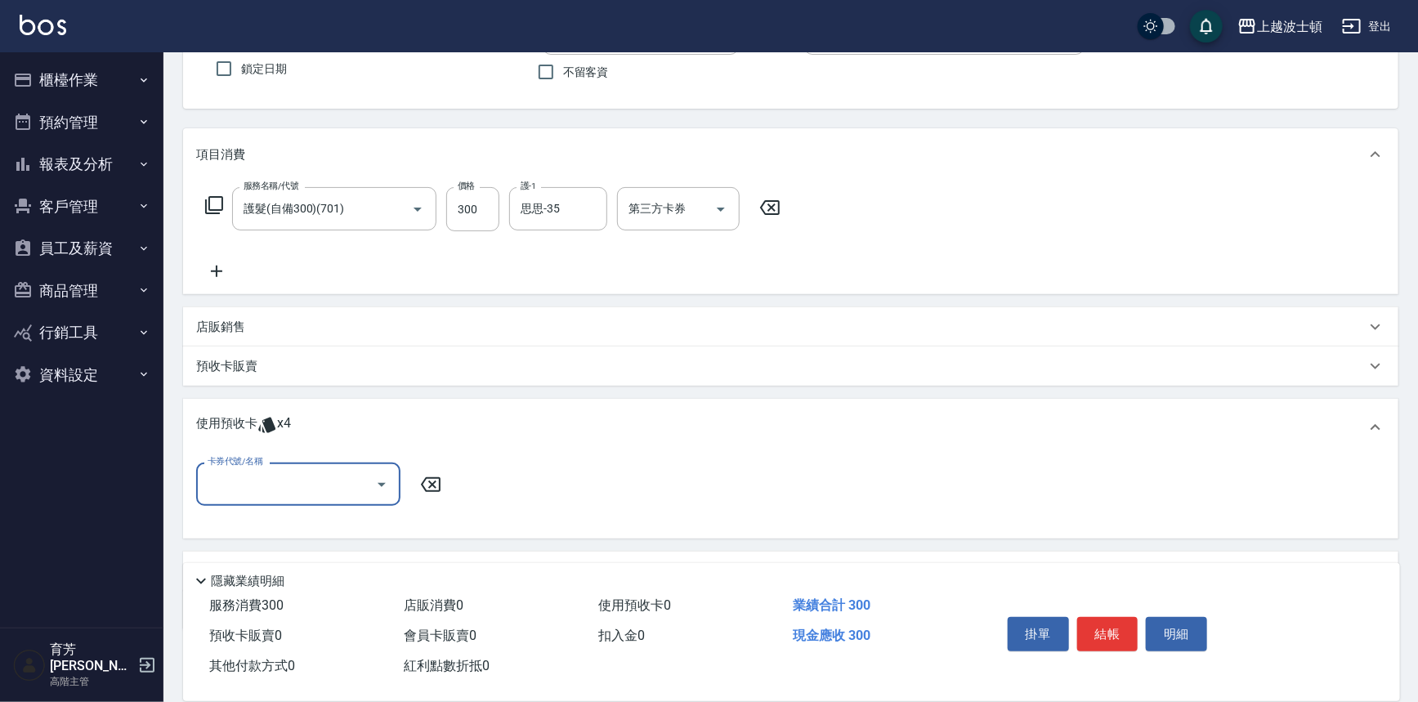
scroll to position [220, 0]
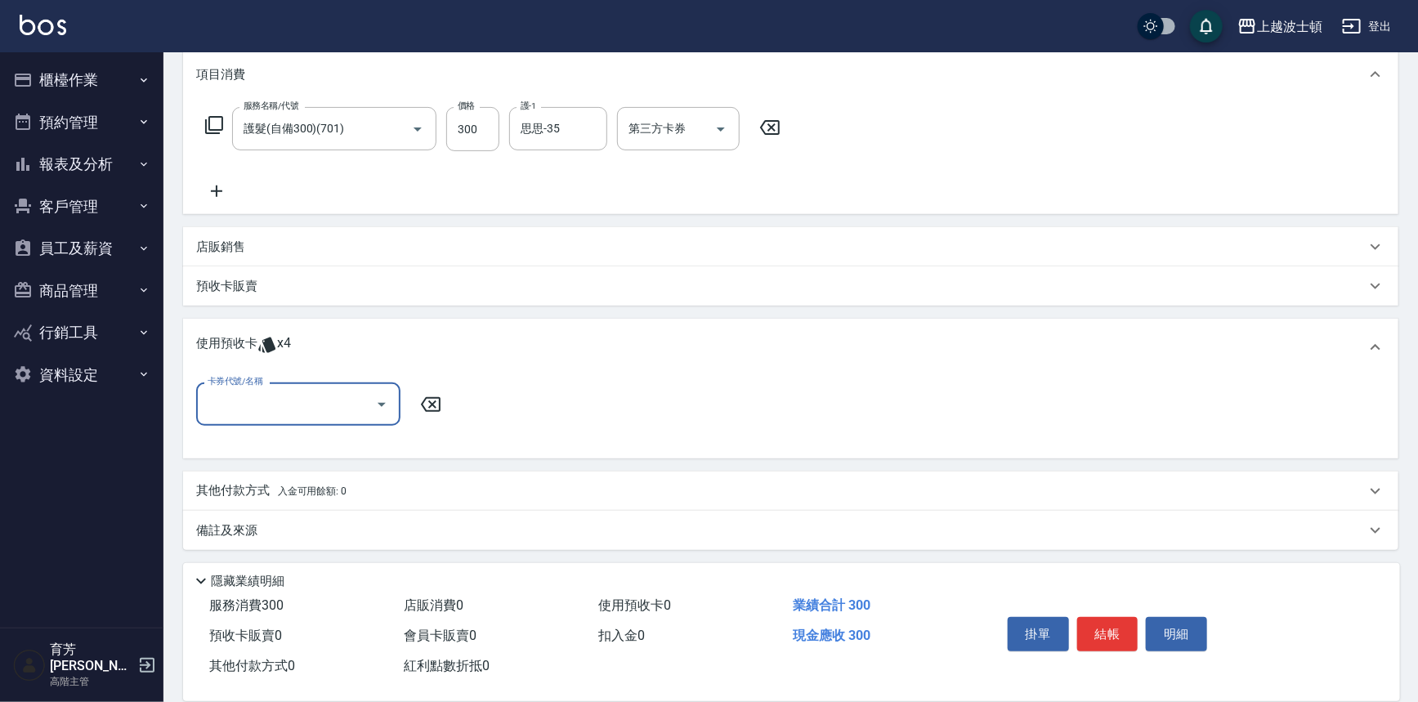
click at [297, 420] on div "卡券代號/名稱" at bounding box center [298, 403] width 204 height 43
click at [275, 438] on div "洗髮卷 剩餘1張" at bounding box center [298, 445] width 204 height 27
type input "洗髮卷"
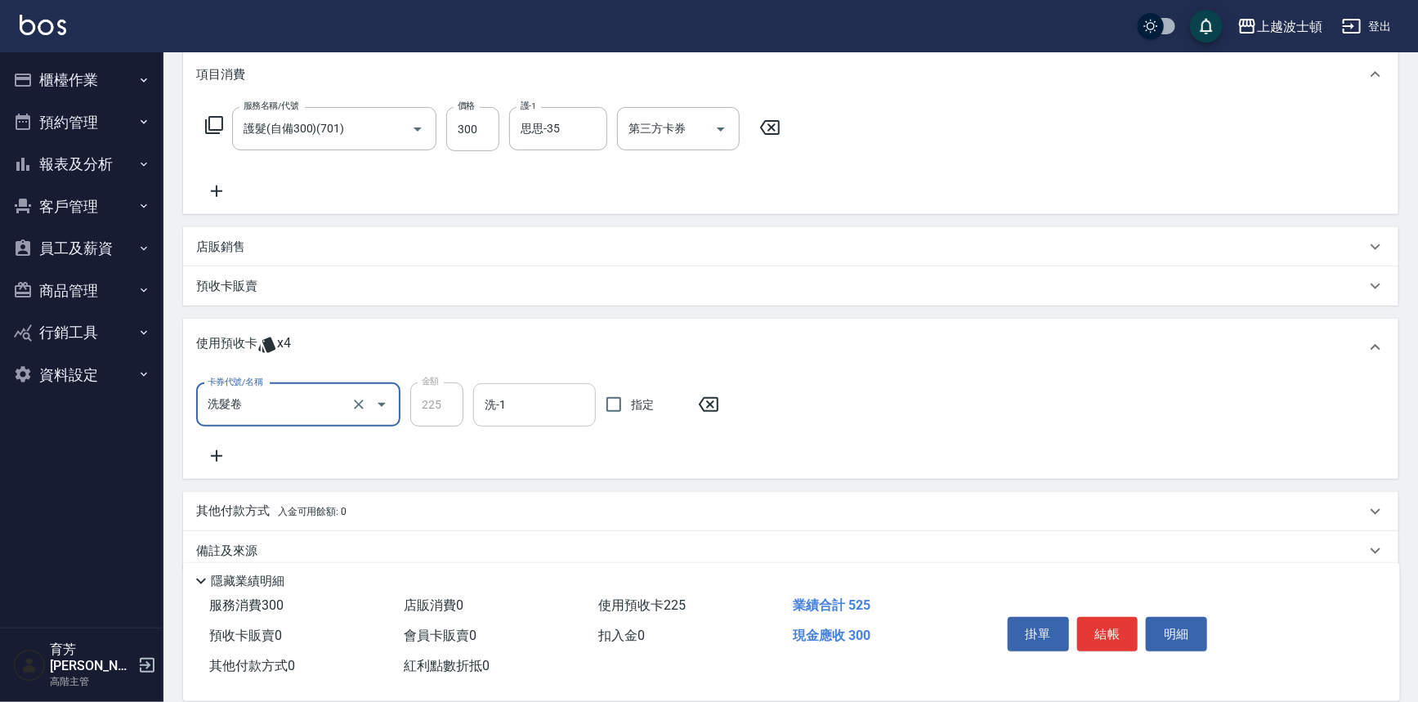
click at [510, 408] on input "洗-1" at bounding box center [534, 405] width 108 height 29
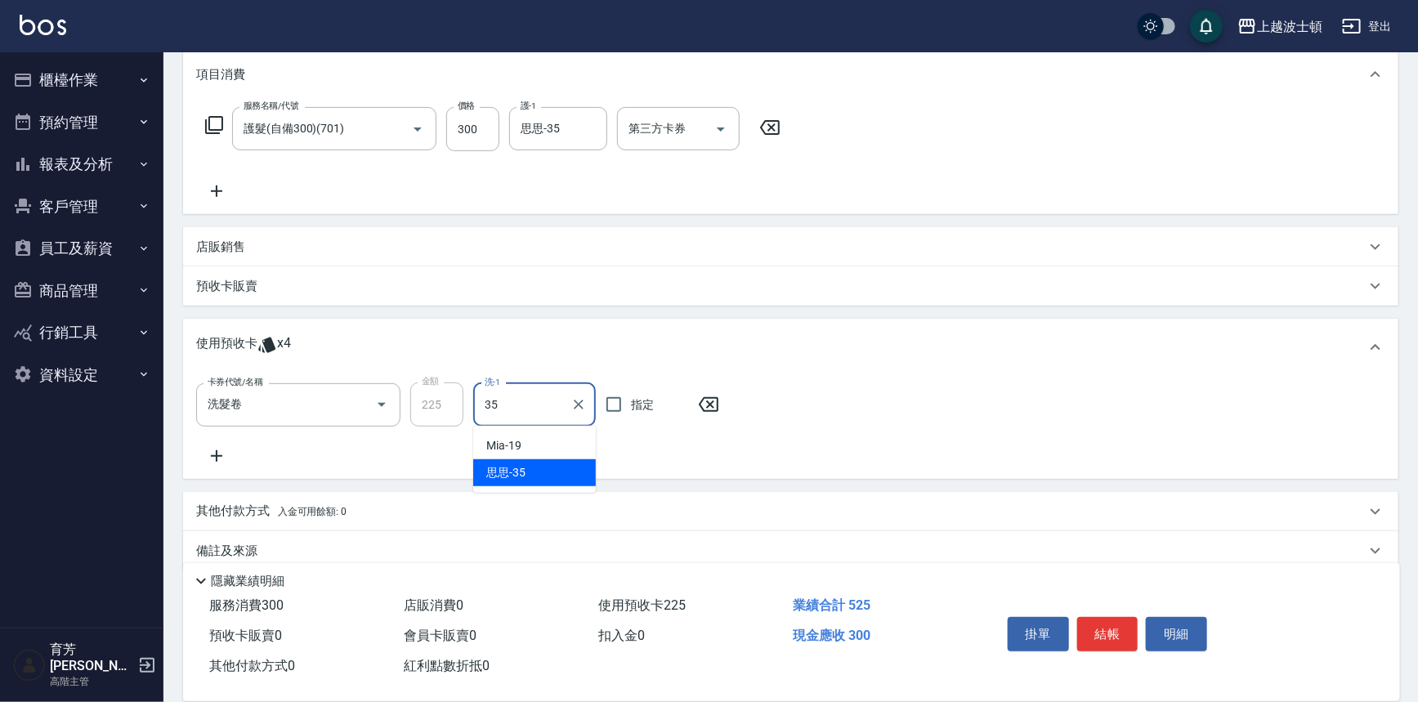
type input "思思-35"
click at [1106, 627] on button "結帳" at bounding box center [1107, 634] width 61 height 34
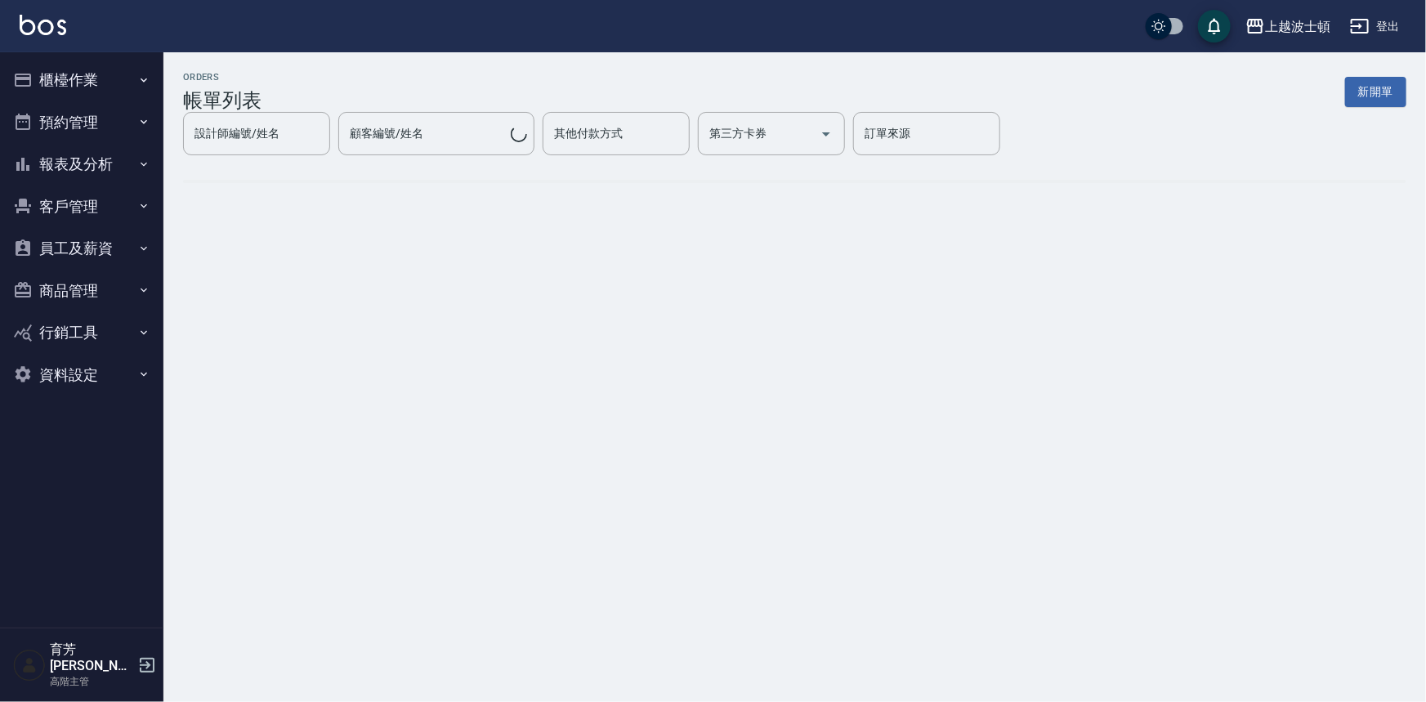
click at [51, 13] on div "上越波士頓 登出" at bounding box center [713, 26] width 1426 height 52
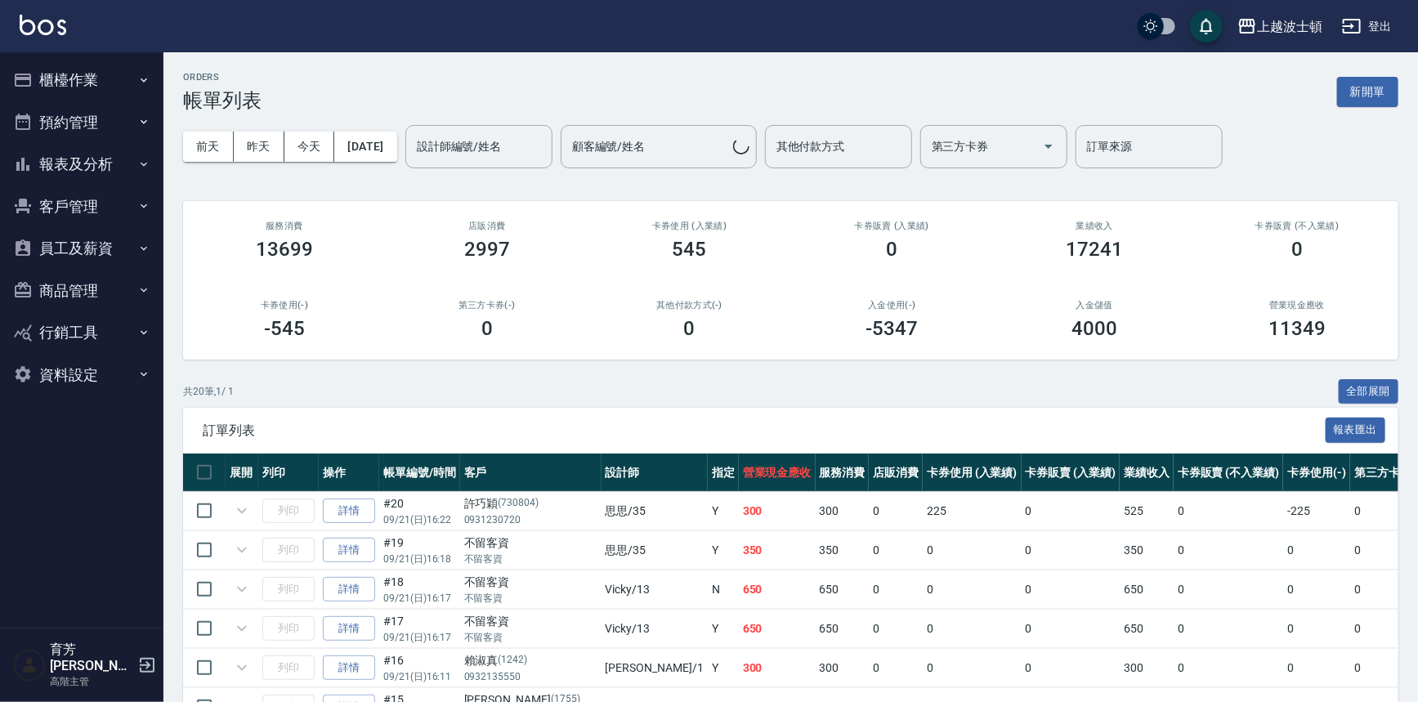
click at [50, 28] on img at bounding box center [43, 25] width 47 height 20
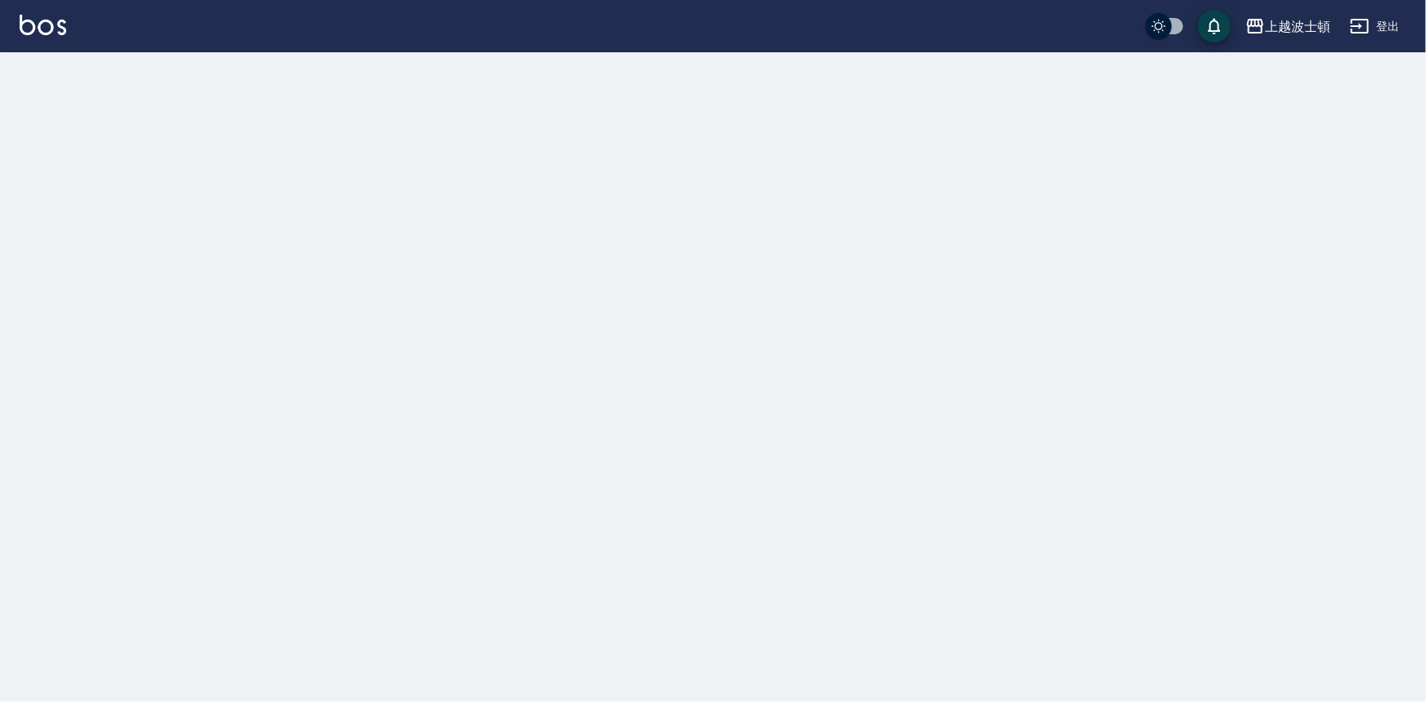
click at [50, 28] on img at bounding box center [43, 25] width 47 height 20
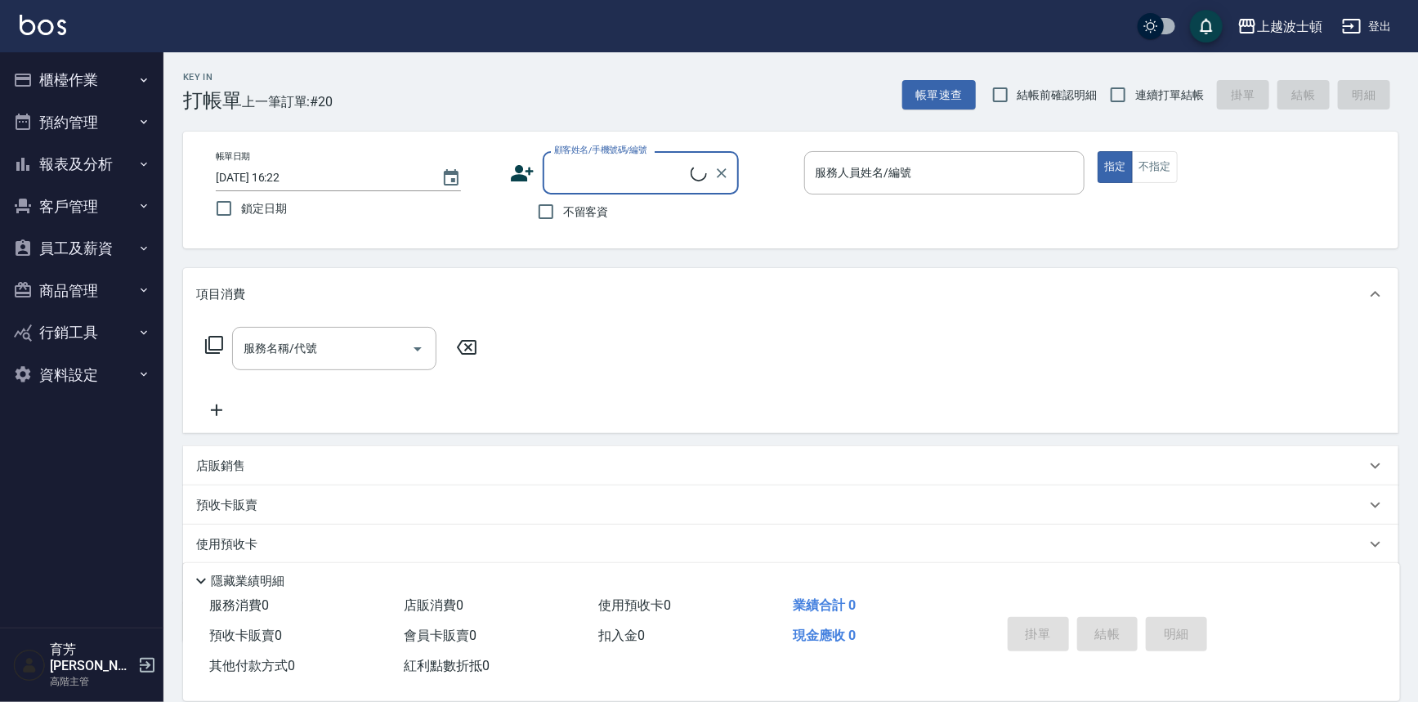
click at [603, 203] on span "不留客資" at bounding box center [586, 211] width 46 height 17
click at [563, 203] on input "不留客資" at bounding box center [546, 211] width 34 height 34
checkbox input "true"
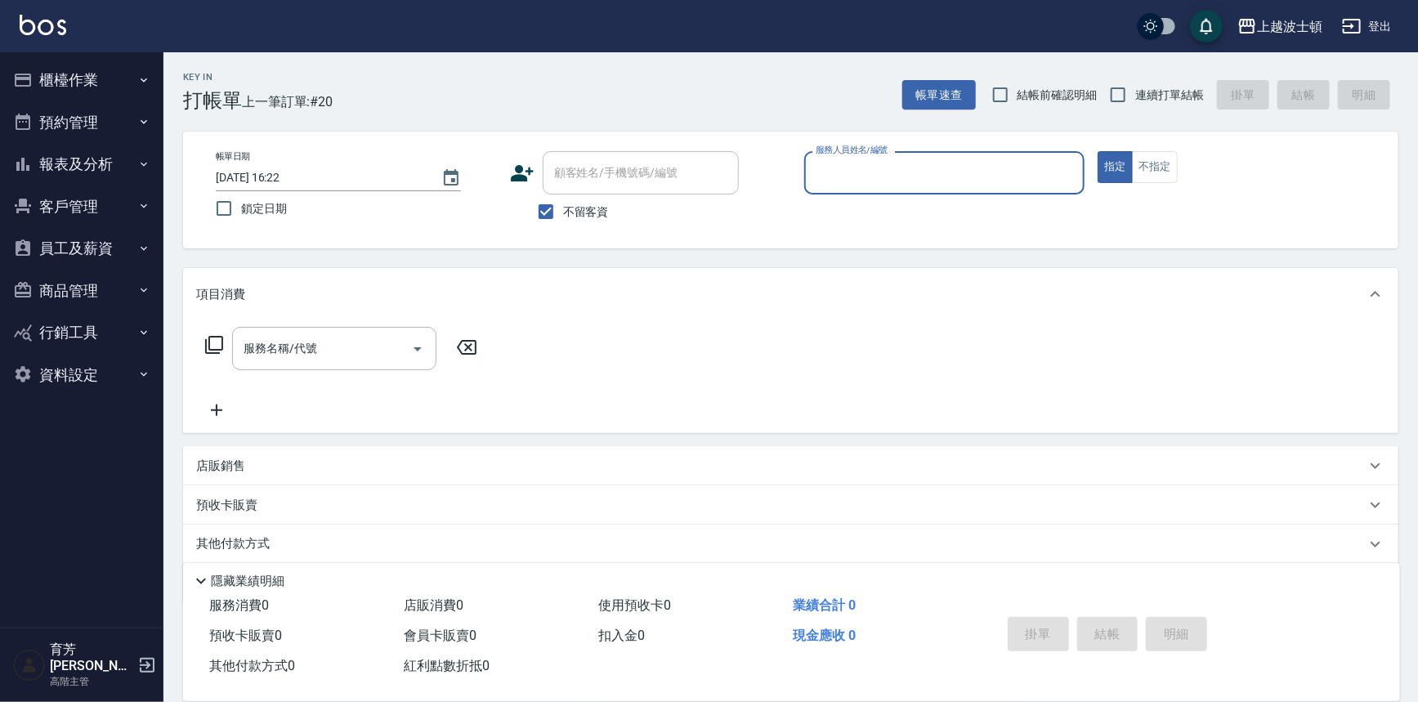
click at [829, 175] on input "服務人員姓名/編號" at bounding box center [944, 173] width 266 height 29
type input "思思-35"
type button "true"
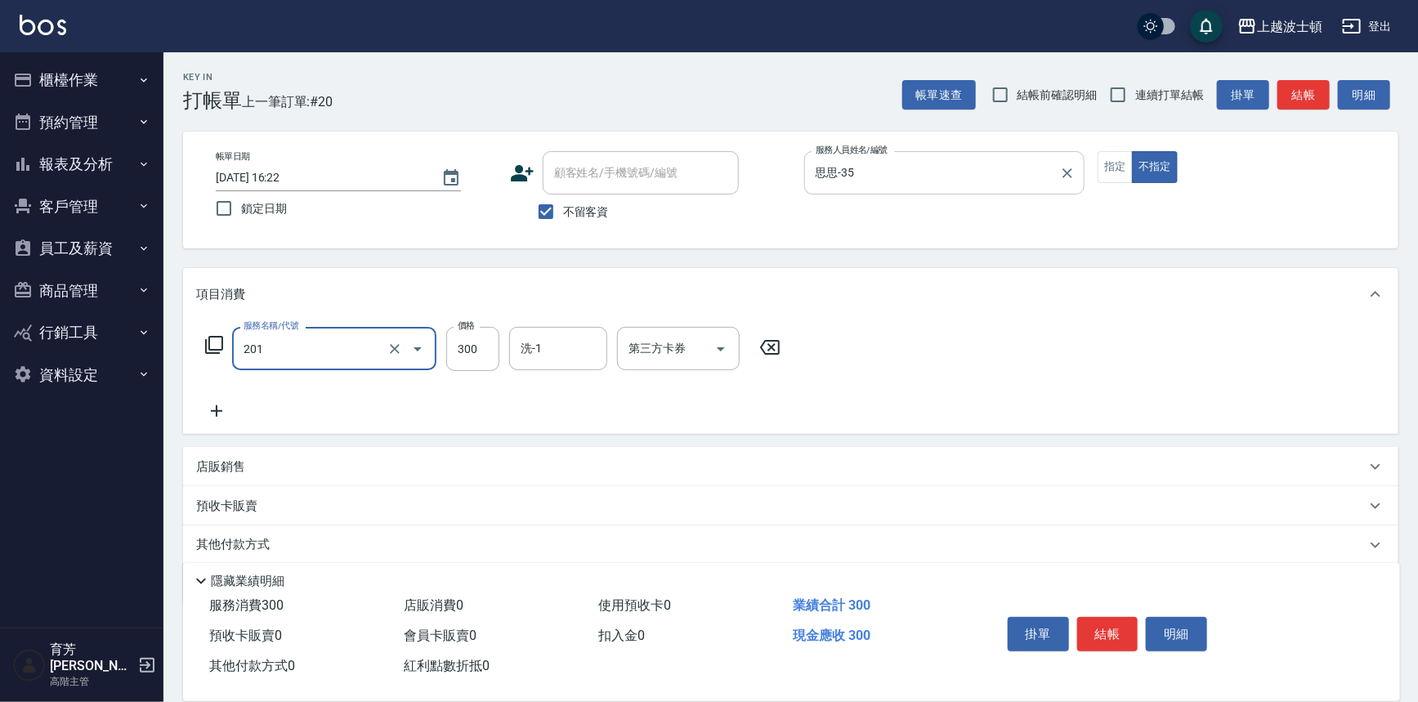
type input "洗髮(201)"
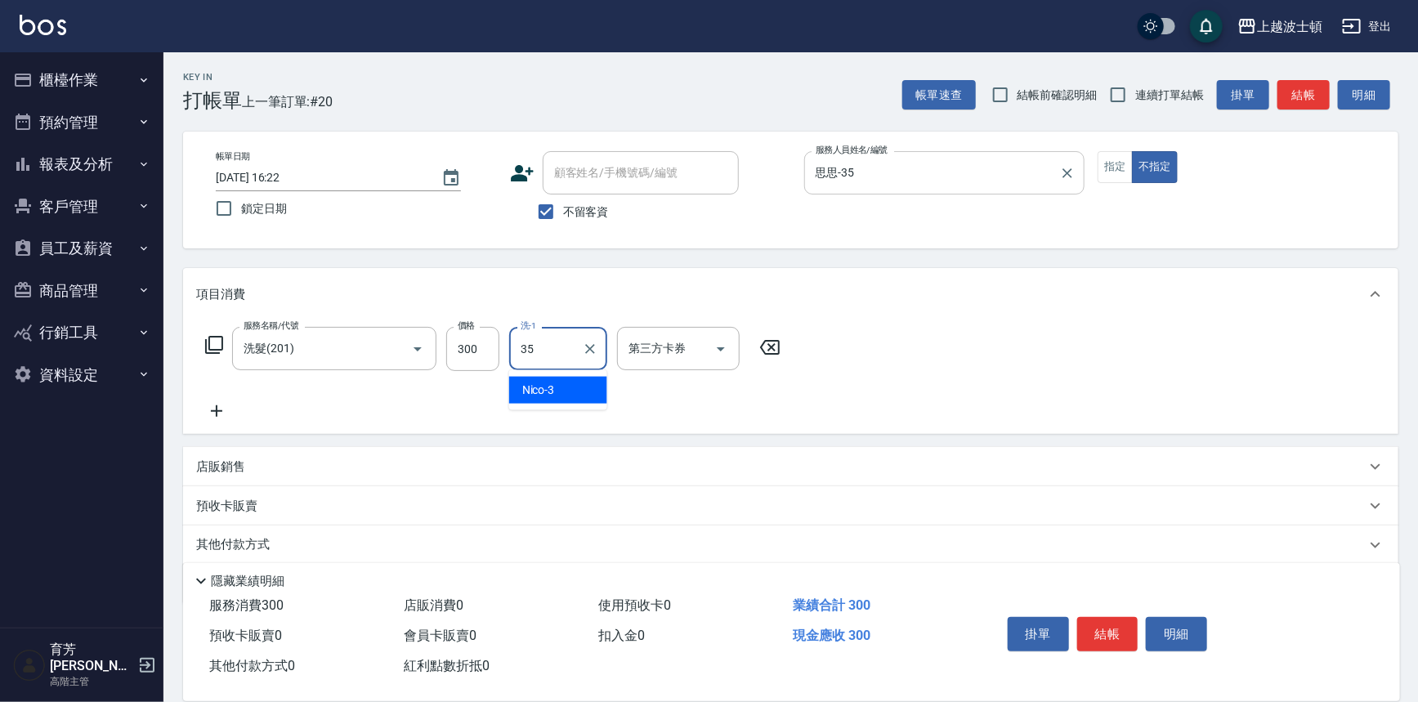
type input "思思-35"
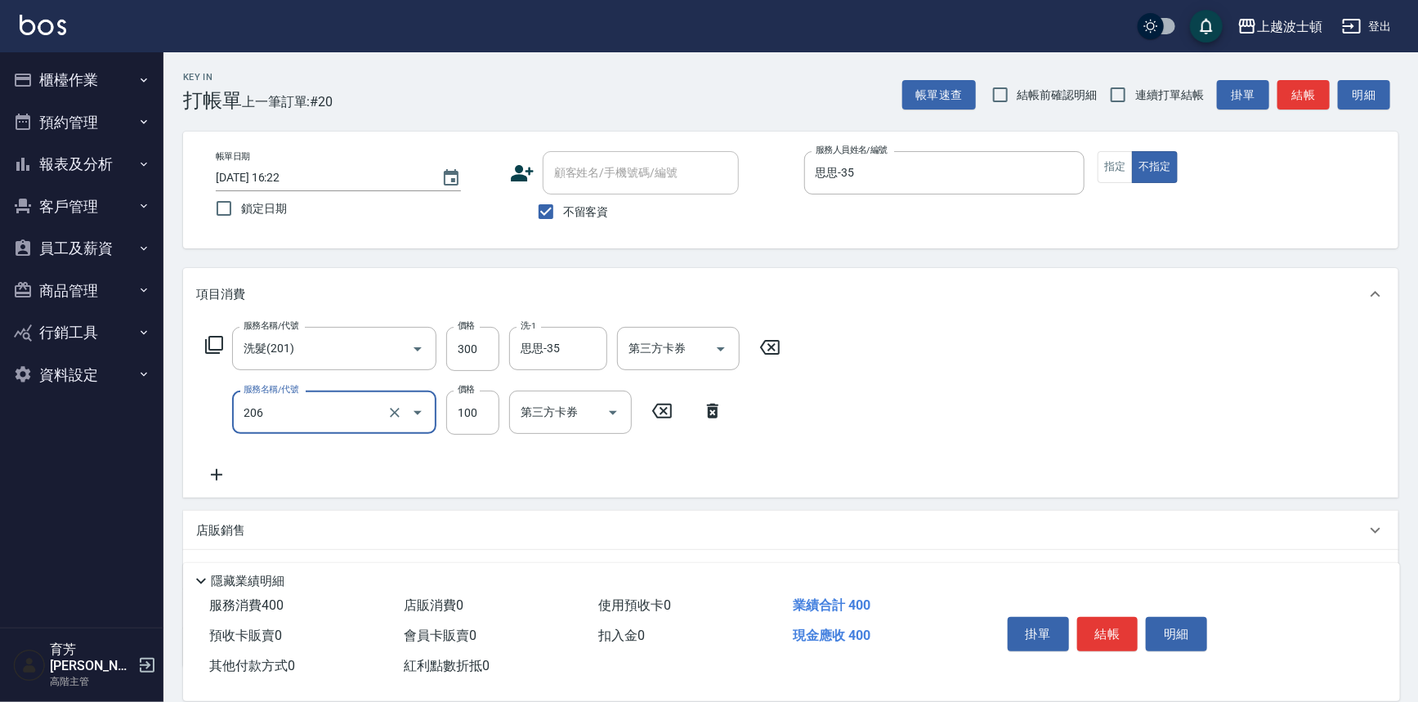
type input "洗髮加錢升等(206)"
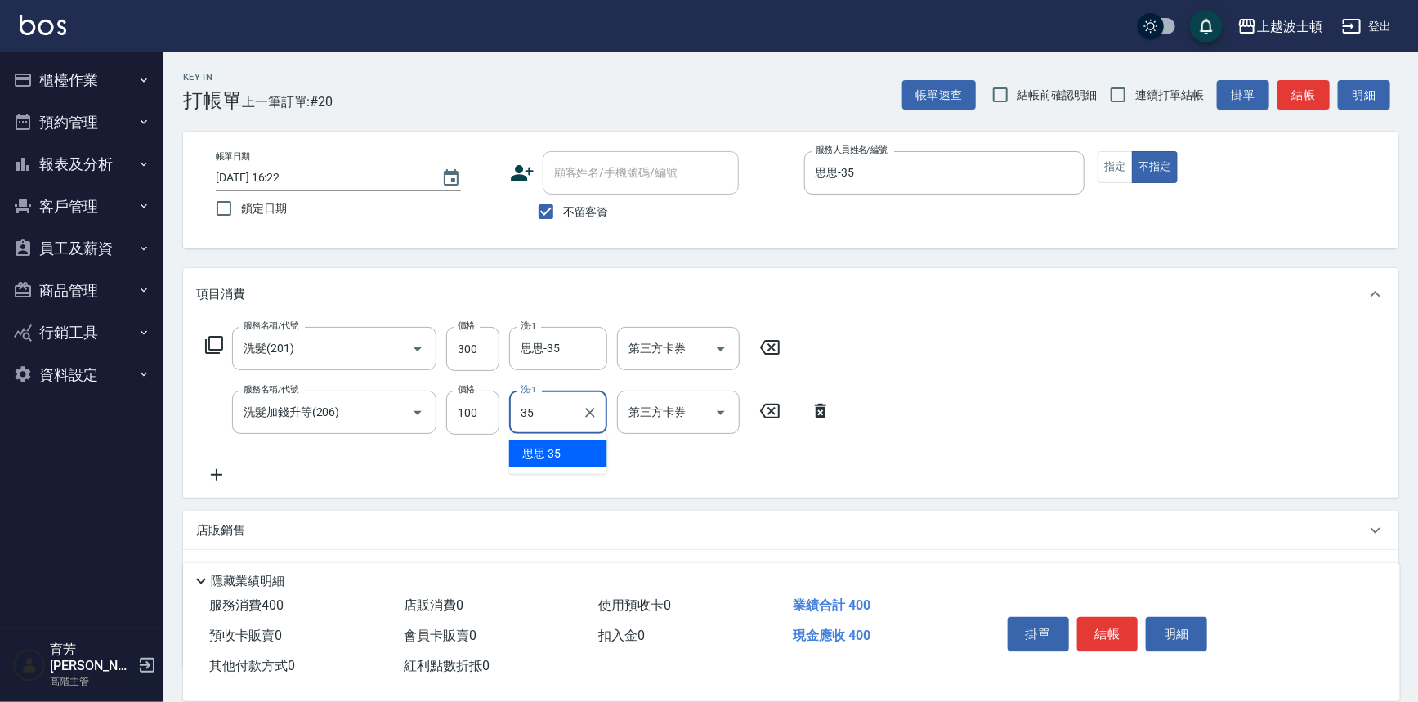
type input "思思-35"
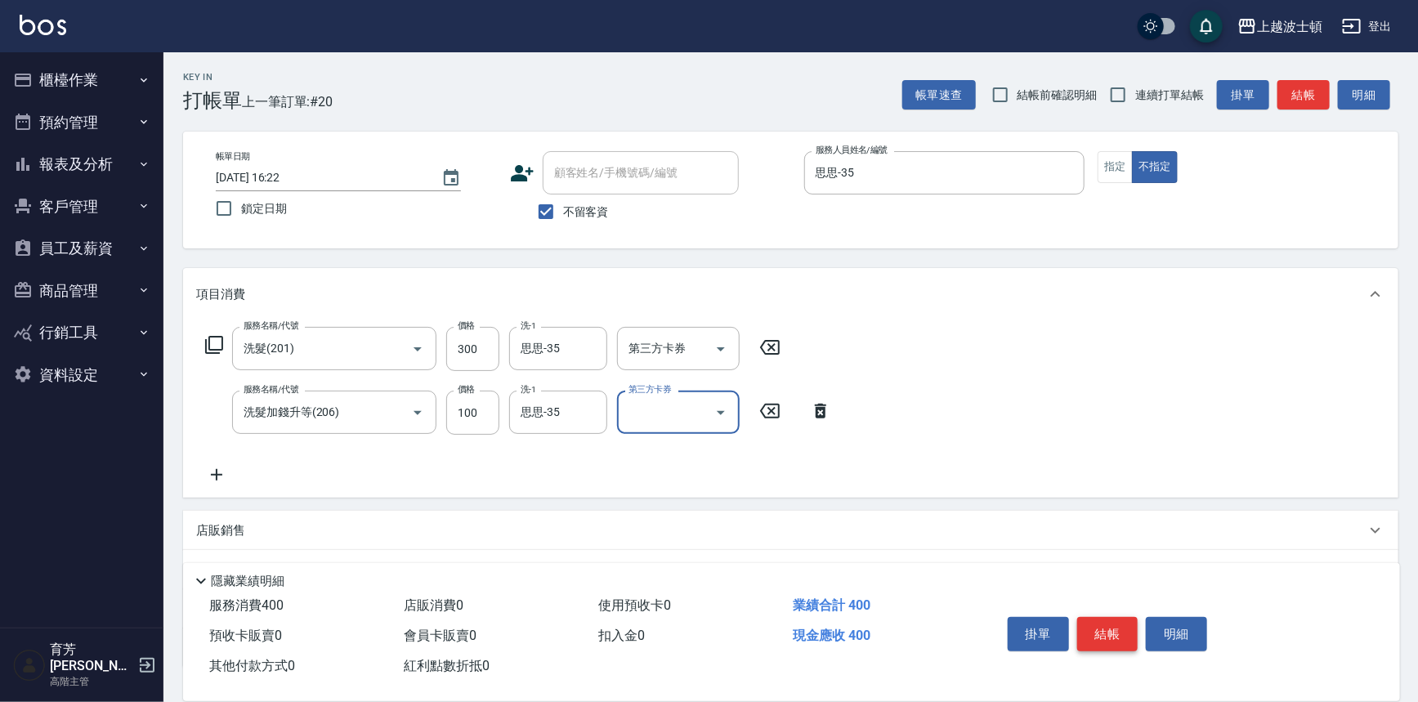
click at [1115, 640] on button "結帳" at bounding box center [1107, 634] width 61 height 34
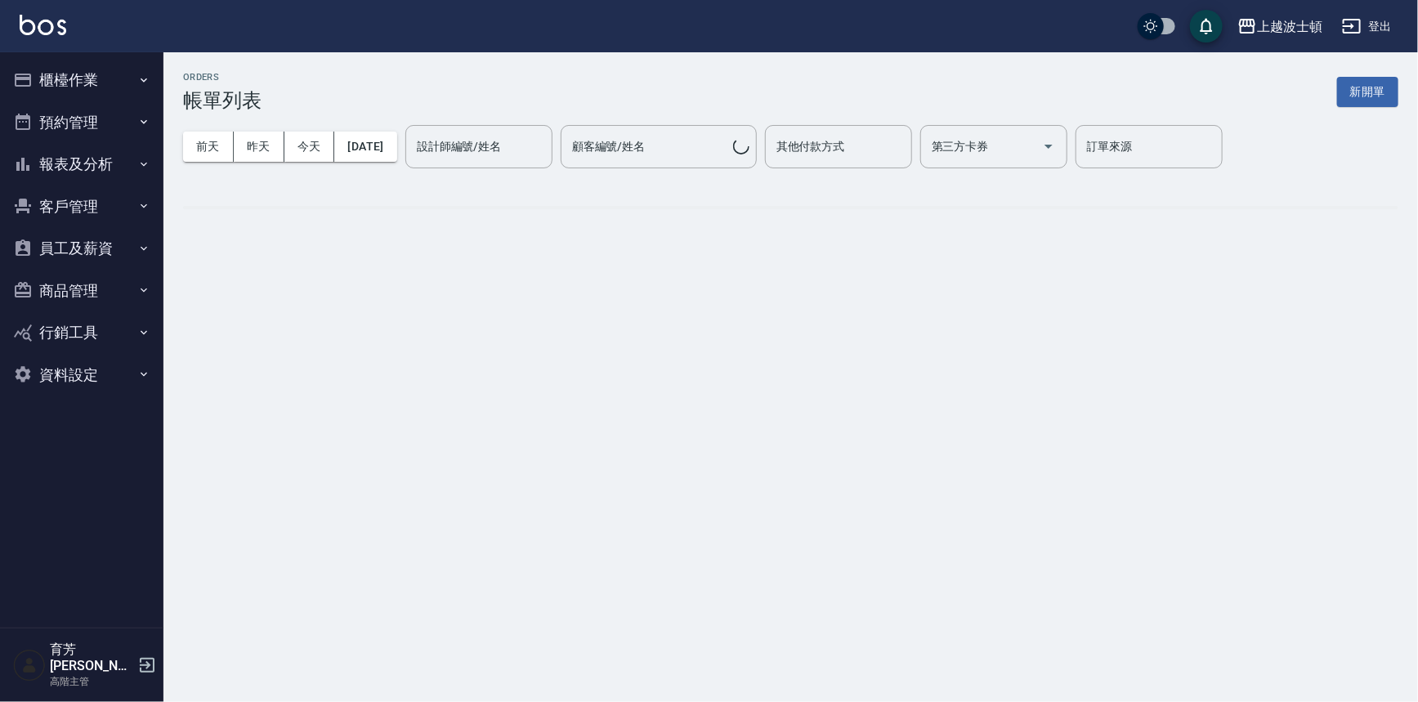
click at [47, 29] on img at bounding box center [43, 25] width 47 height 20
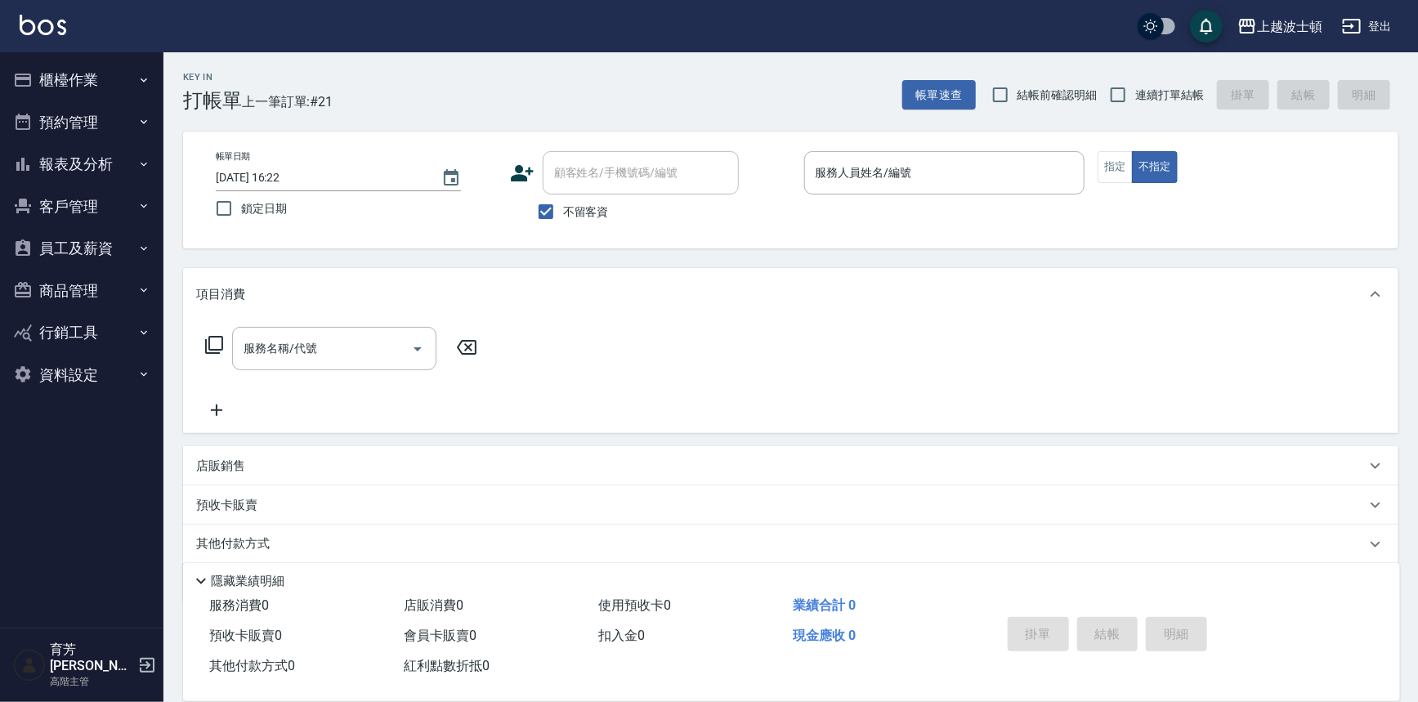
click at [567, 207] on span "不留客資" at bounding box center [586, 211] width 46 height 17
click at [563, 207] on input "不留客資" at bounding box center [546, 211] width 34 height 34
checkbox input "false"
click at [610, 170] on input "顧客姓名/手機號碼/編號" at bounding box center [628, 173] width 157 height 29
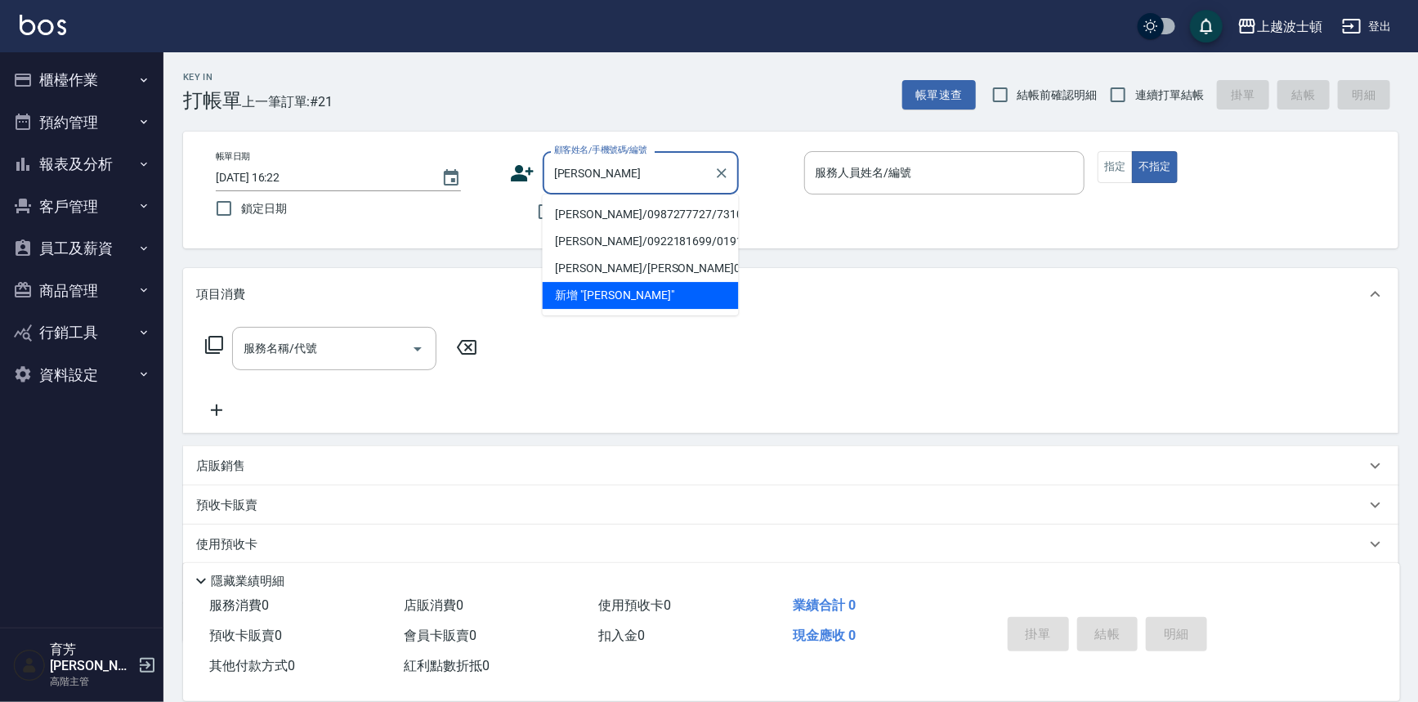
click at [617, 212] on li "[PERSON_NAME]/0987277727/731022" at bounding box center [641, 214] width 196 height 27
type input "[PERSON_NAME]/0987277727/731022"
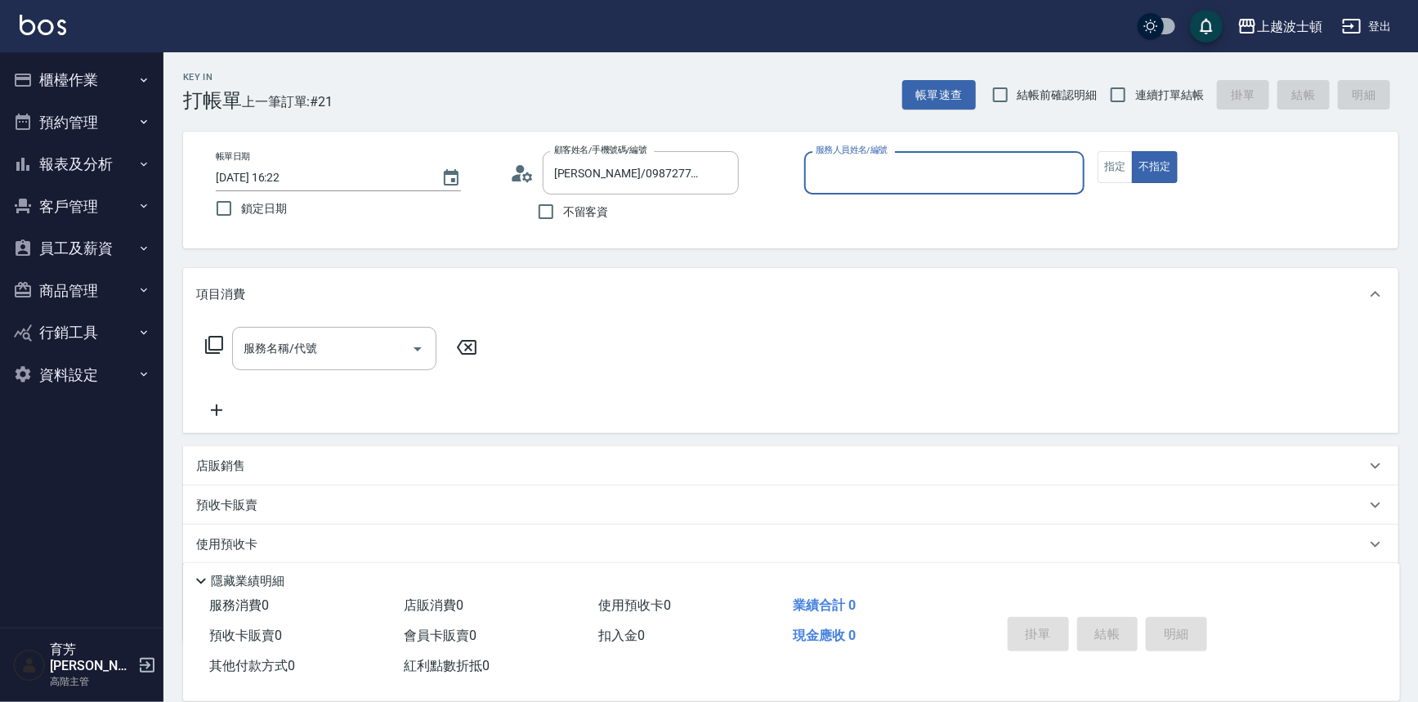
type input "思思-35"
click at [922, 194] on p at bounding box center [944, 202] width 281 height 17
click at [1097, 163] on button "指定" at bounding box center [1114, 167] width 35 height 32
type button "true"
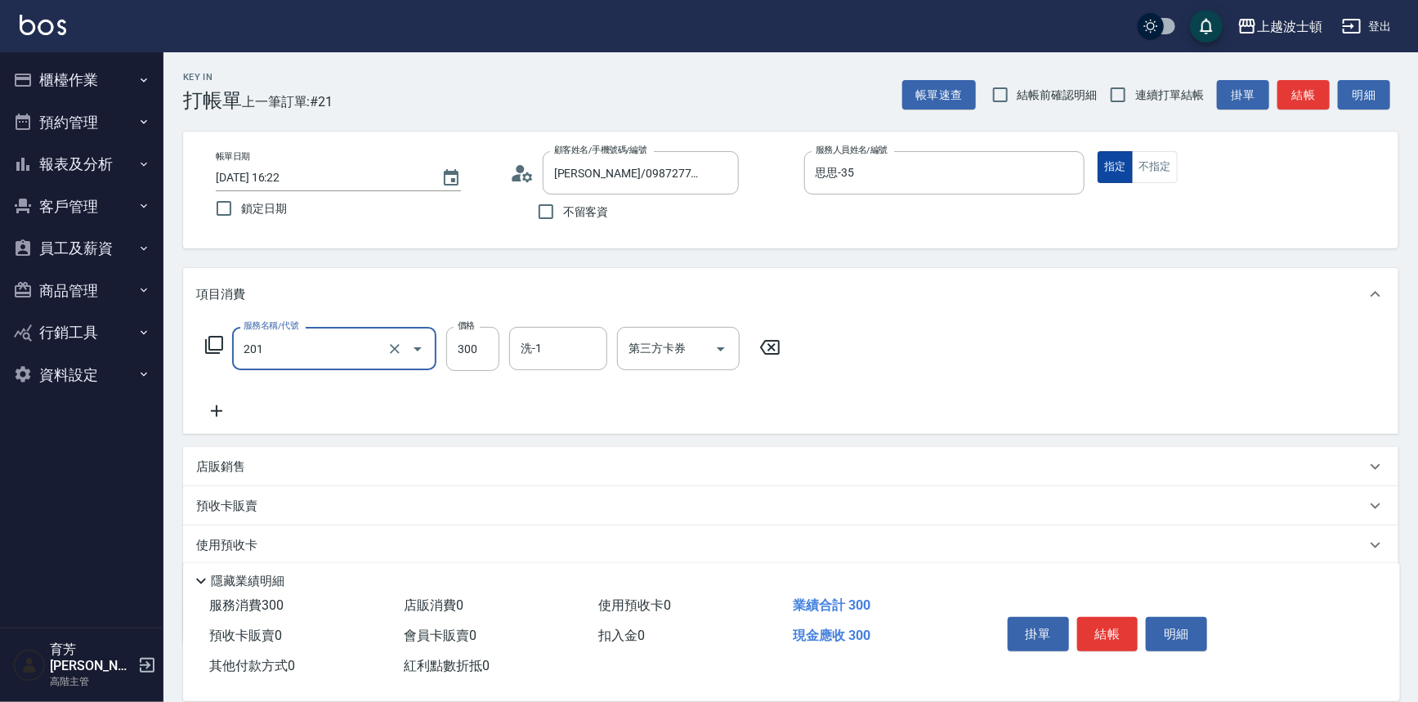
type input "洗髮(201)"
type input "270"
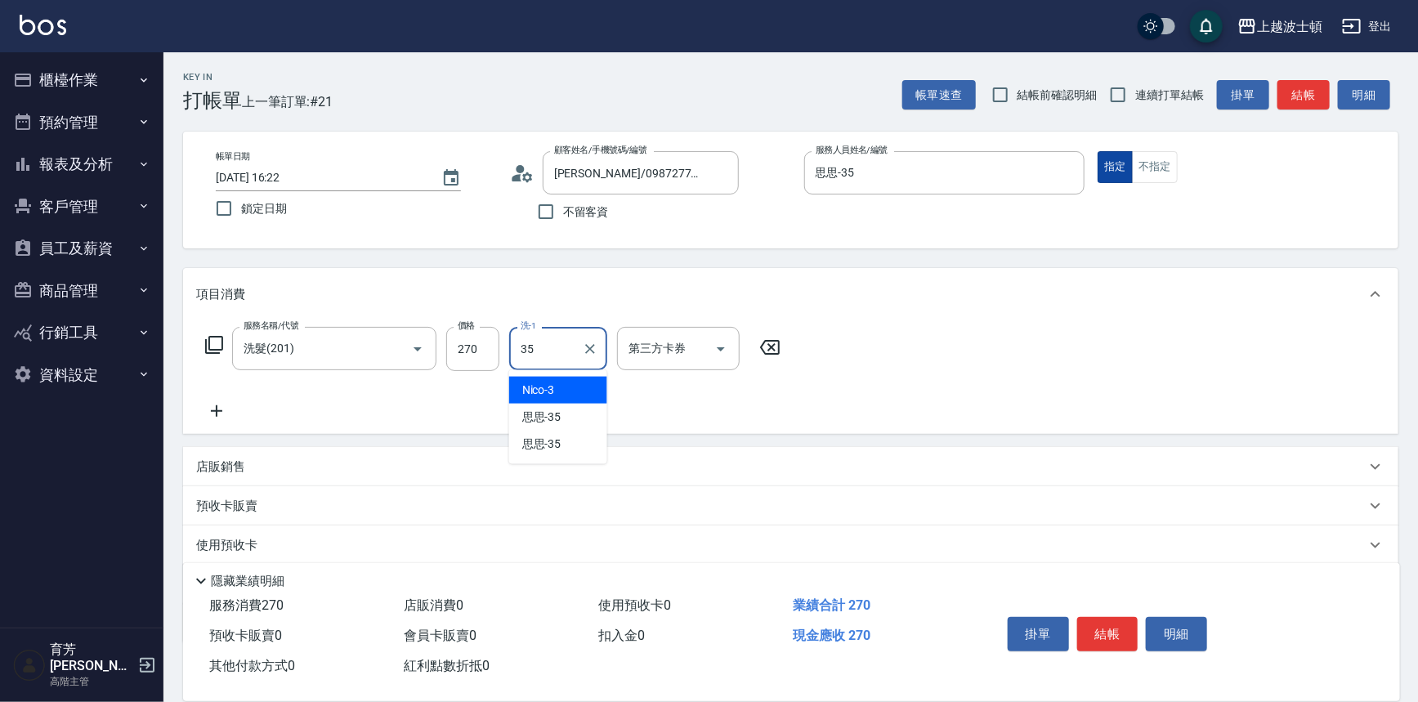
type input "思思-35"
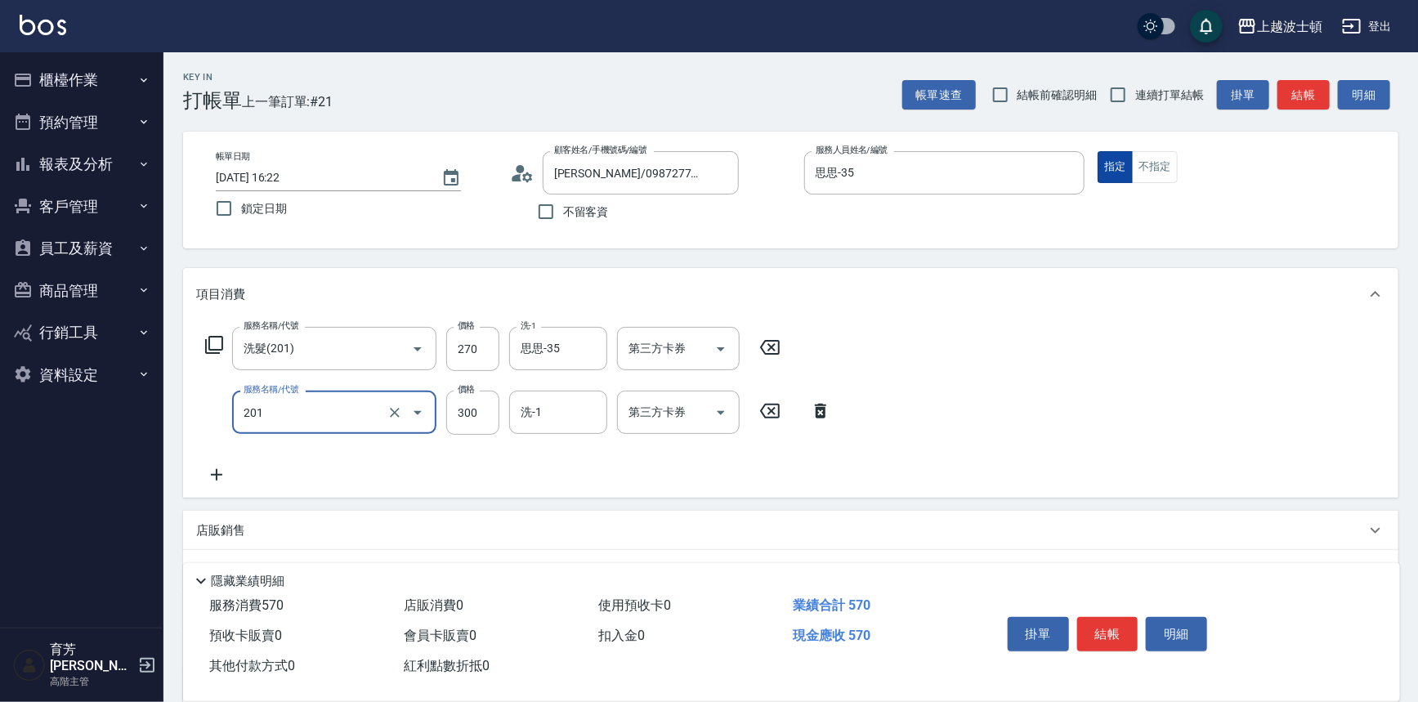
type input "洗髮(201)"
type input "2"
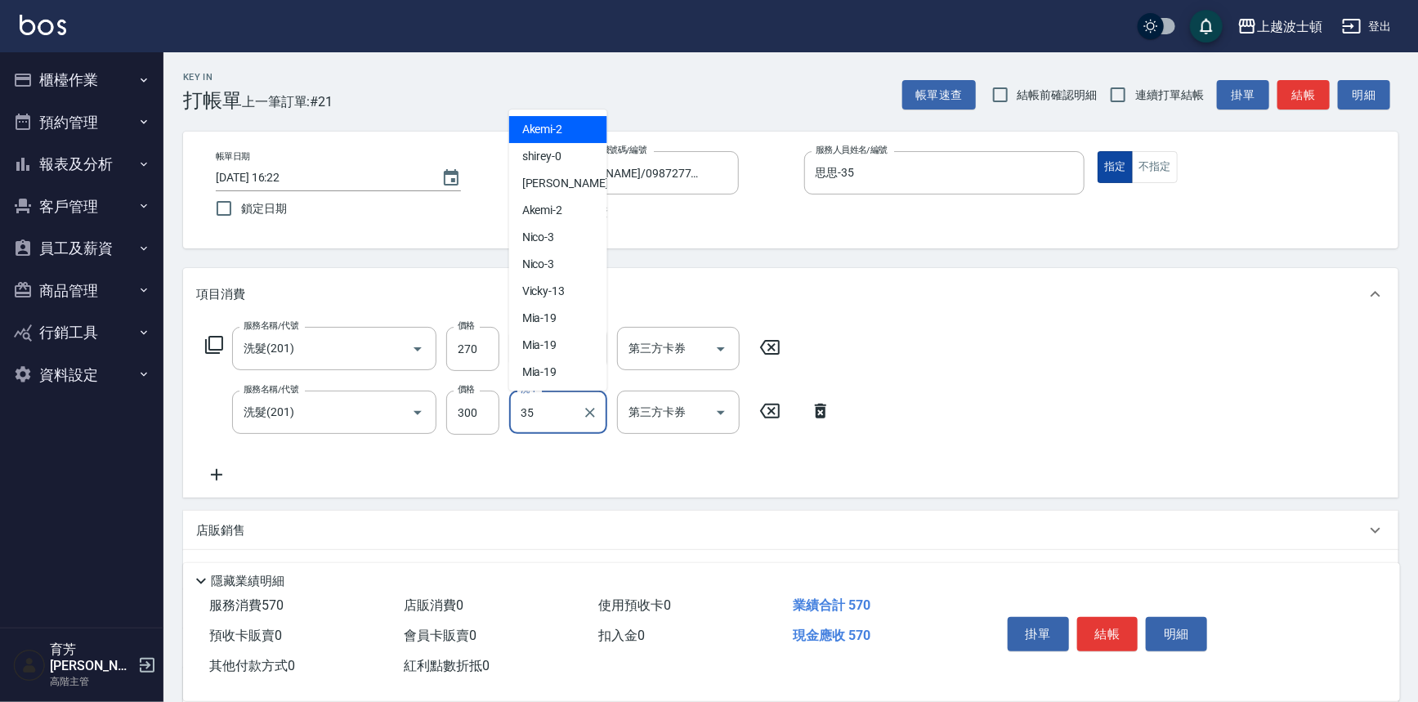
type input "思思-35"
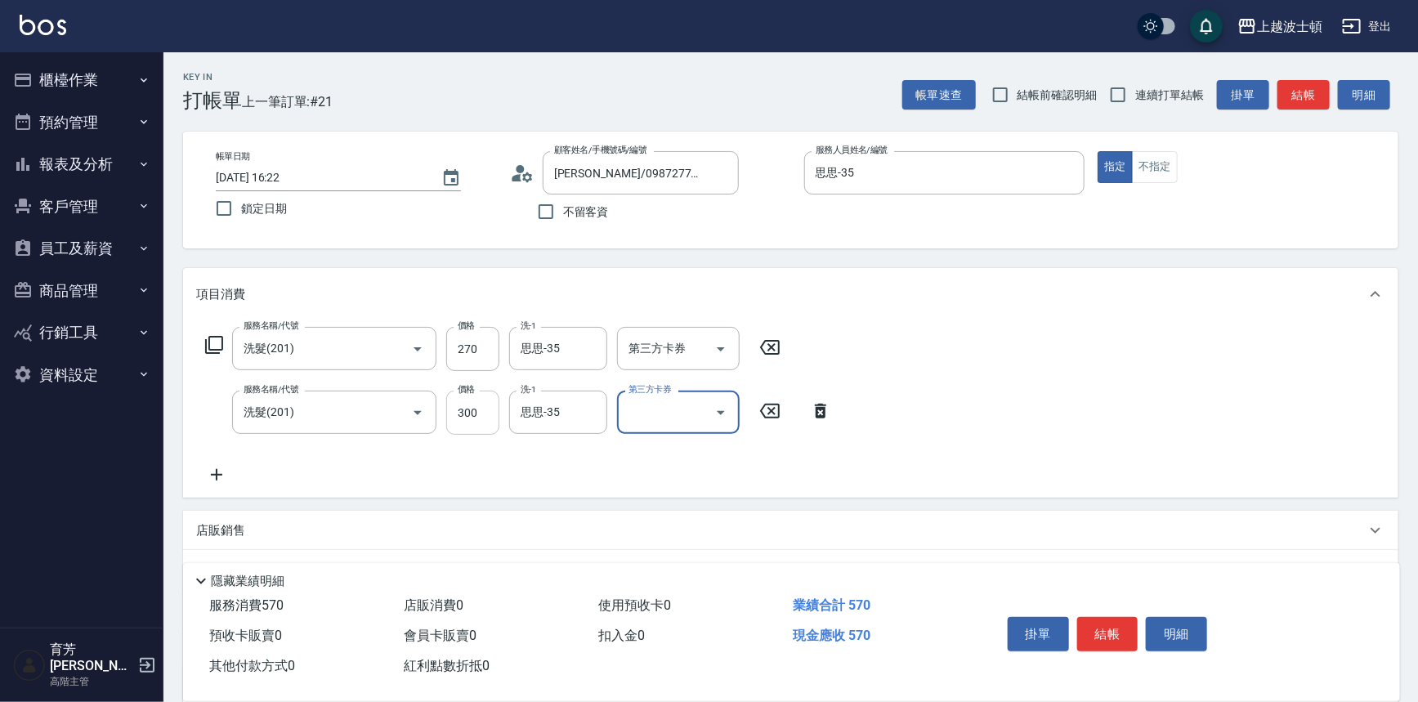
click at [493, 407] on input "300" at bounding box center [472, 413] width 53 height 44
type input "270"
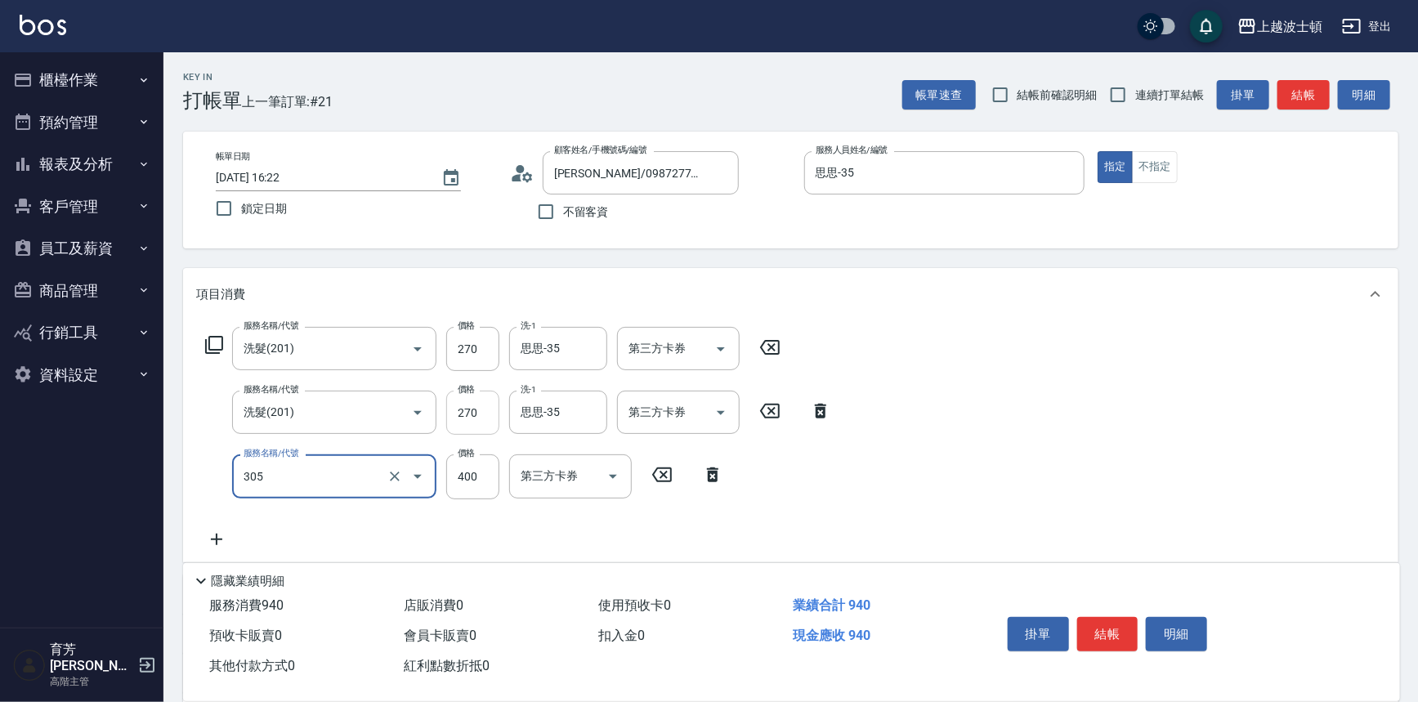
type input "剪髮(305)"
type input "100"
click at [1119, 635] on button "結帳" at bounding box center [1107, 634] width 61 height 34
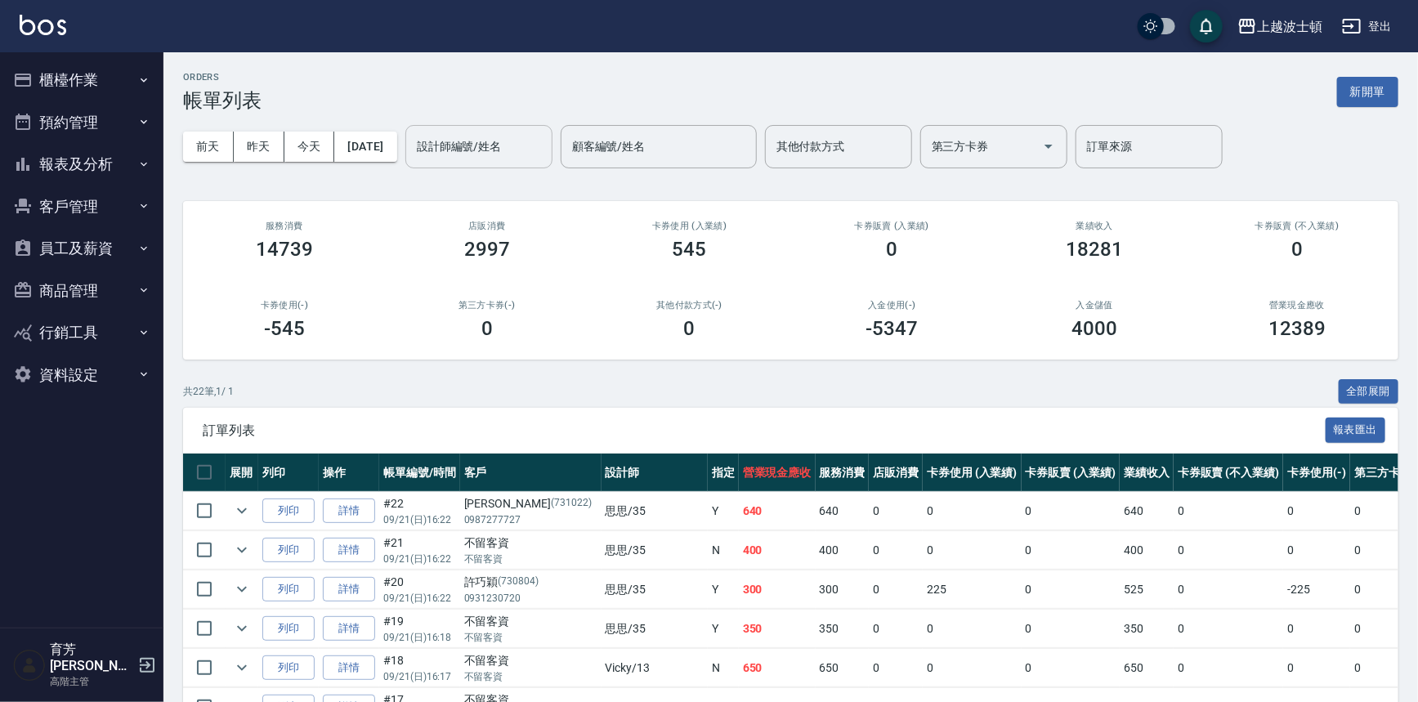
click at [545, 155] on input "設計師編號/姓名" at bounding box center [479, 146] width 132 height 29
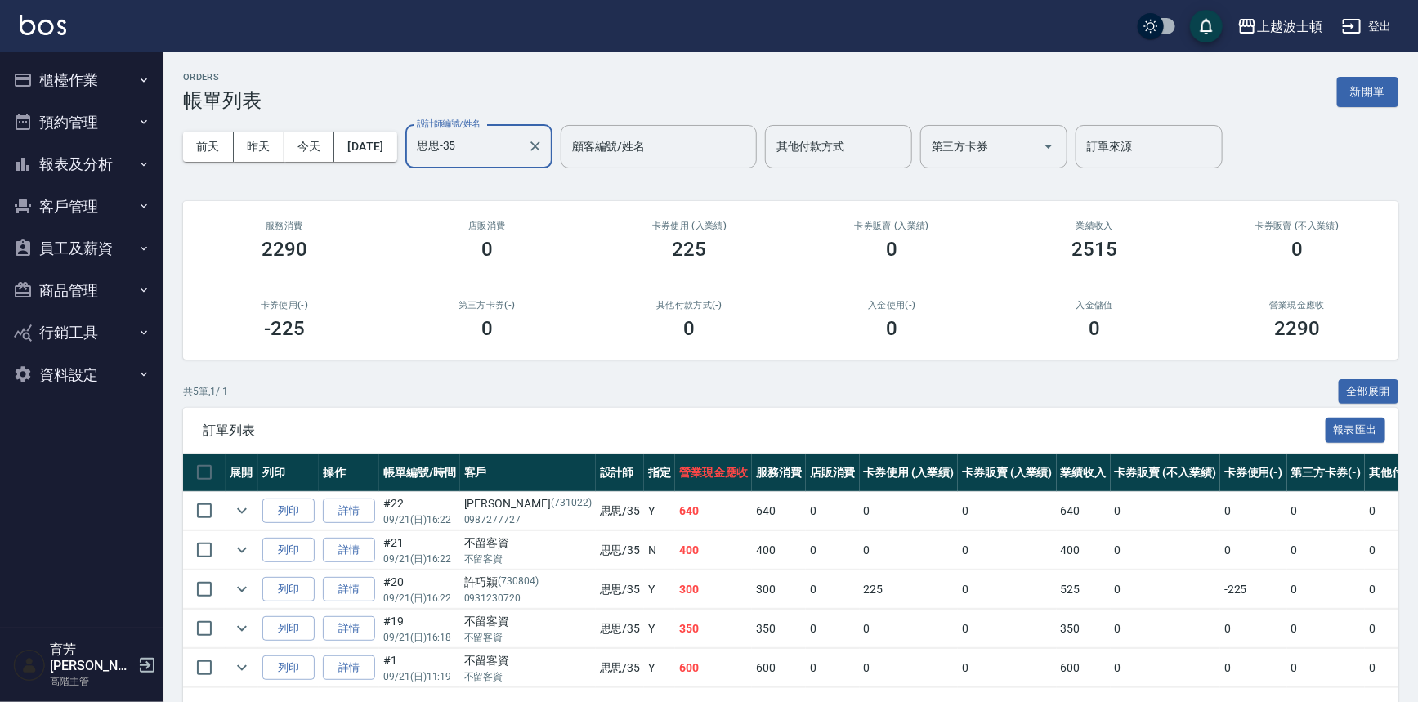
type input "思思-35"
click at [66, 160] on button "報表及分析" at bounding box center [82, 164] width 150 height 42
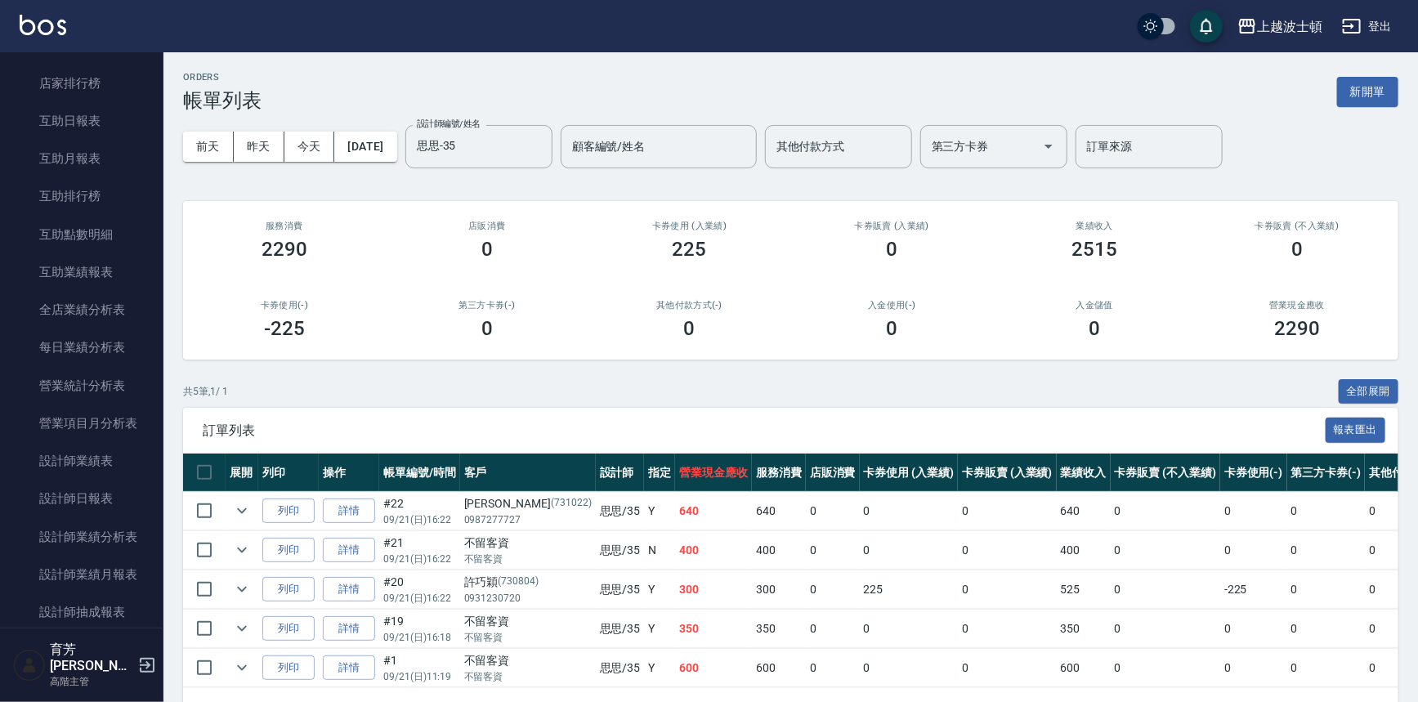
scroll to position [319, 0]
click at [111, 459] on link "設計師日報表" at bounding box center [82, 459] width 150 height 38
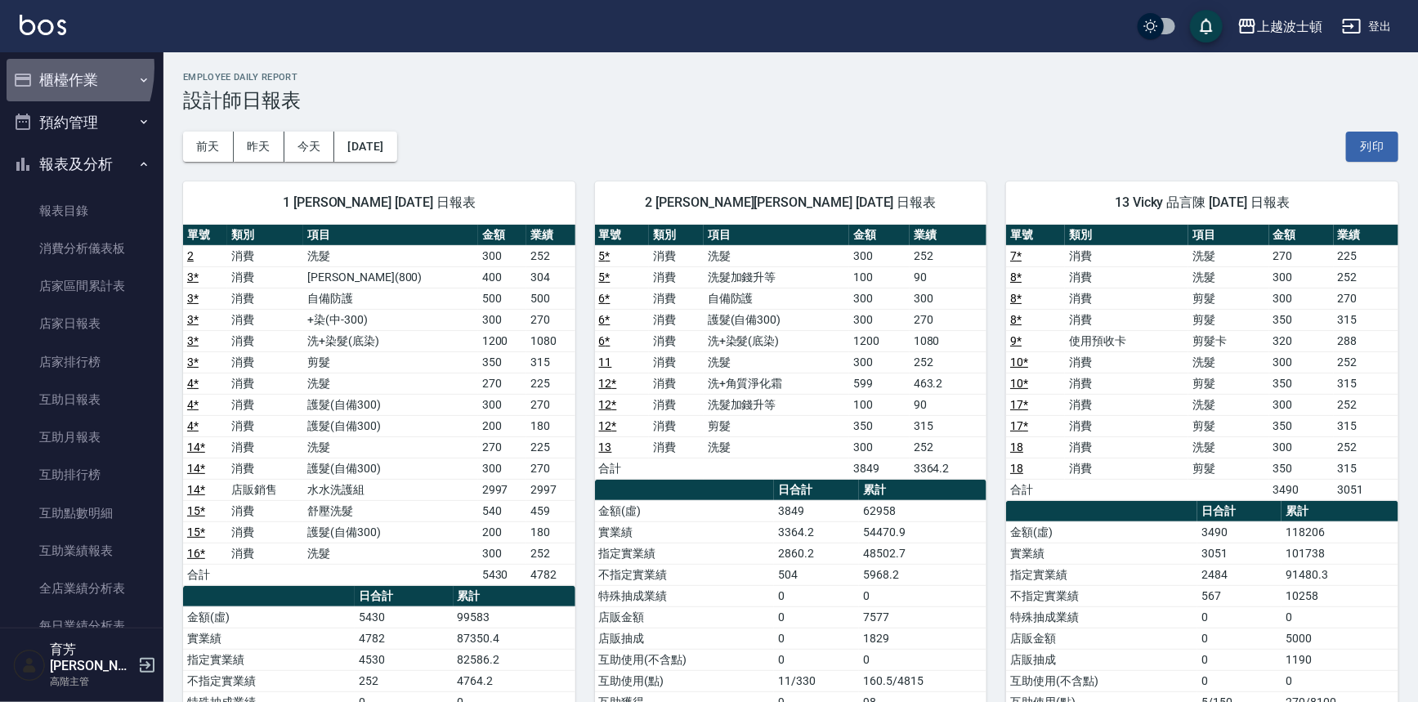
click at [32, 68] on button "櫃檯作業" at bounding box center [82, 80] width 150 height 42
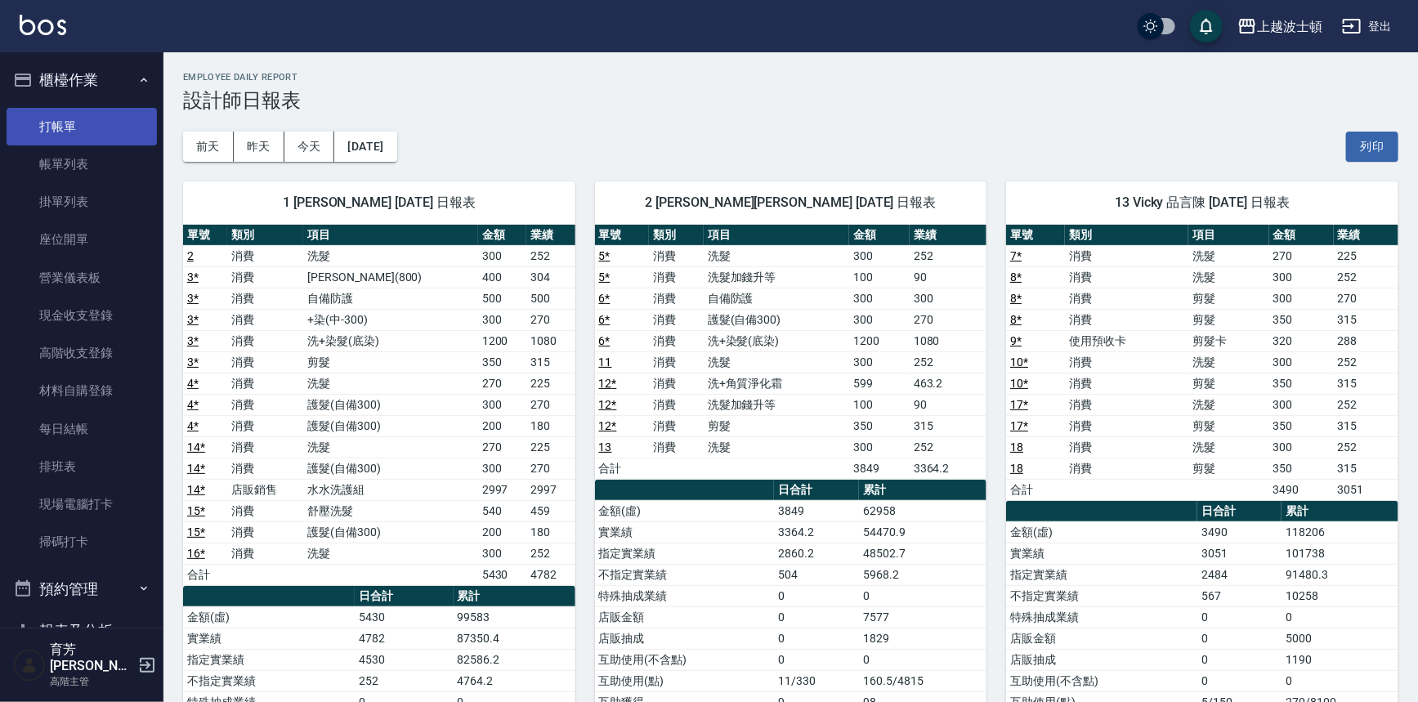
click at [67, 135] on link "打帳單" at bounding box center [82, 127] width 150 height 38
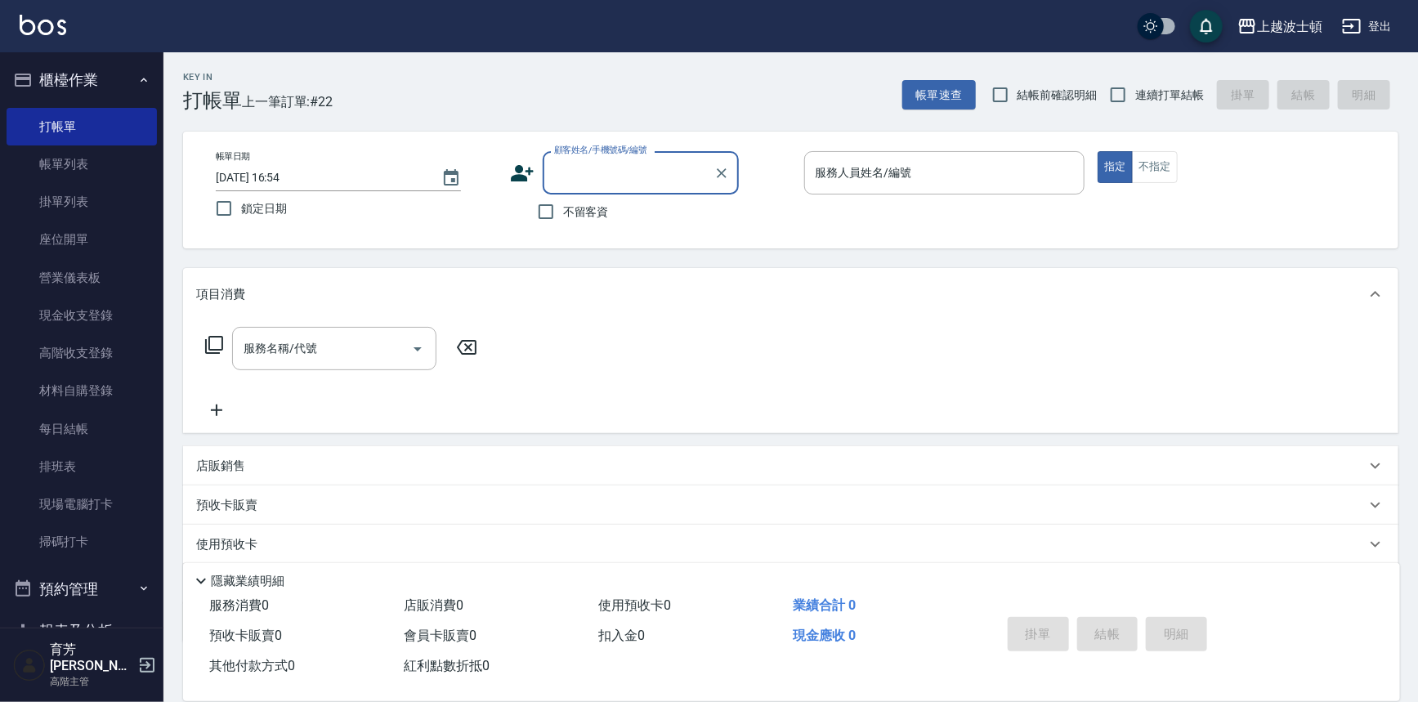
click at [572, 215] on span "不留客資" at bounding box center [586, 211] width 46 height 17
click at [563, 215] on input "不留客資" at bounding box center [546, 211] width 34 height 34
checkbox input "true"
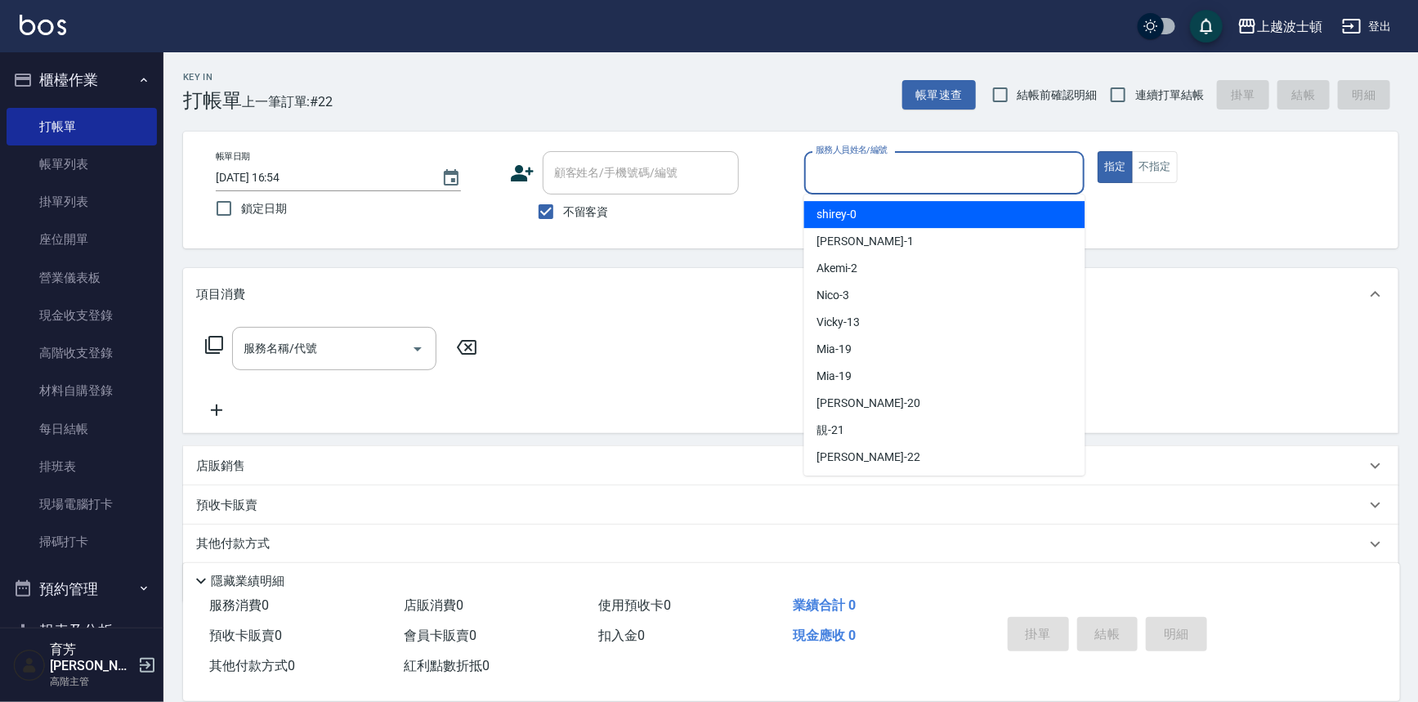
click at [916, 165] on input "服務人員姓名/編號" at bounding box center [944, 173] width 266 height 29
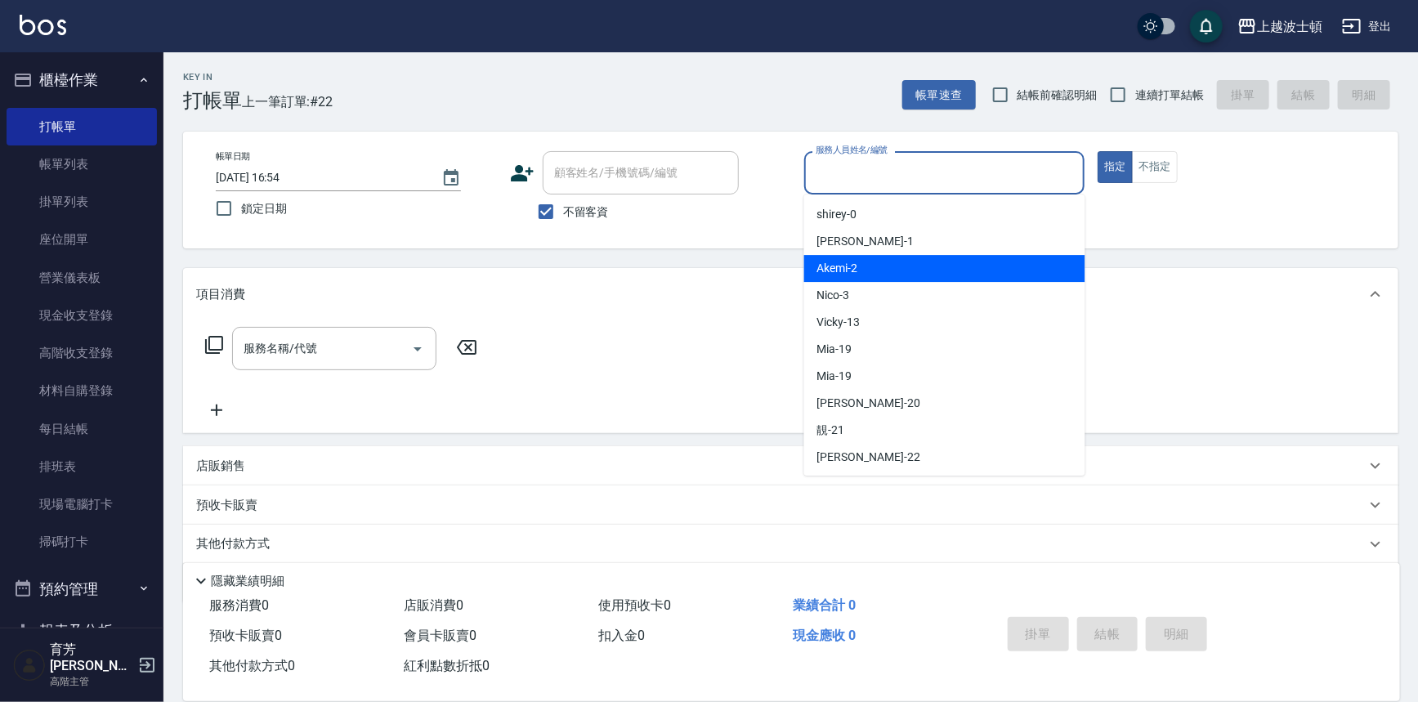
drag, startPoint x: 949, startPoint y: 259, endPoint x: 1060, endPoint y: 208, distance: 122.5
click at [949, 260] on div "Akemi -2" at bounding box center [944, 268] width 281 height 27
type input "Akemi-2"
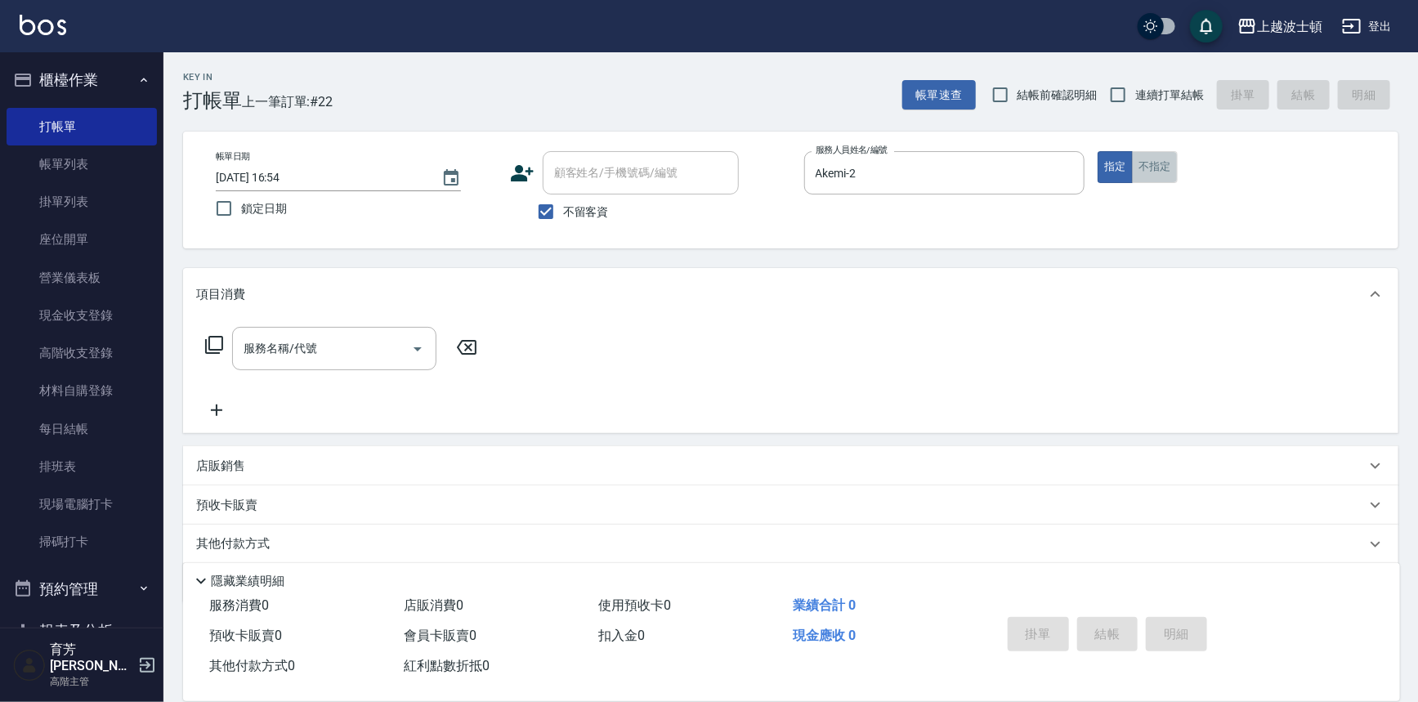
click at [1159, 172] on button "不指定" at bounding box center [1155, 167] width 46 height 32
click at [413, 339] on icon "Open" at bounding box center [418, 349] width 20 height 20
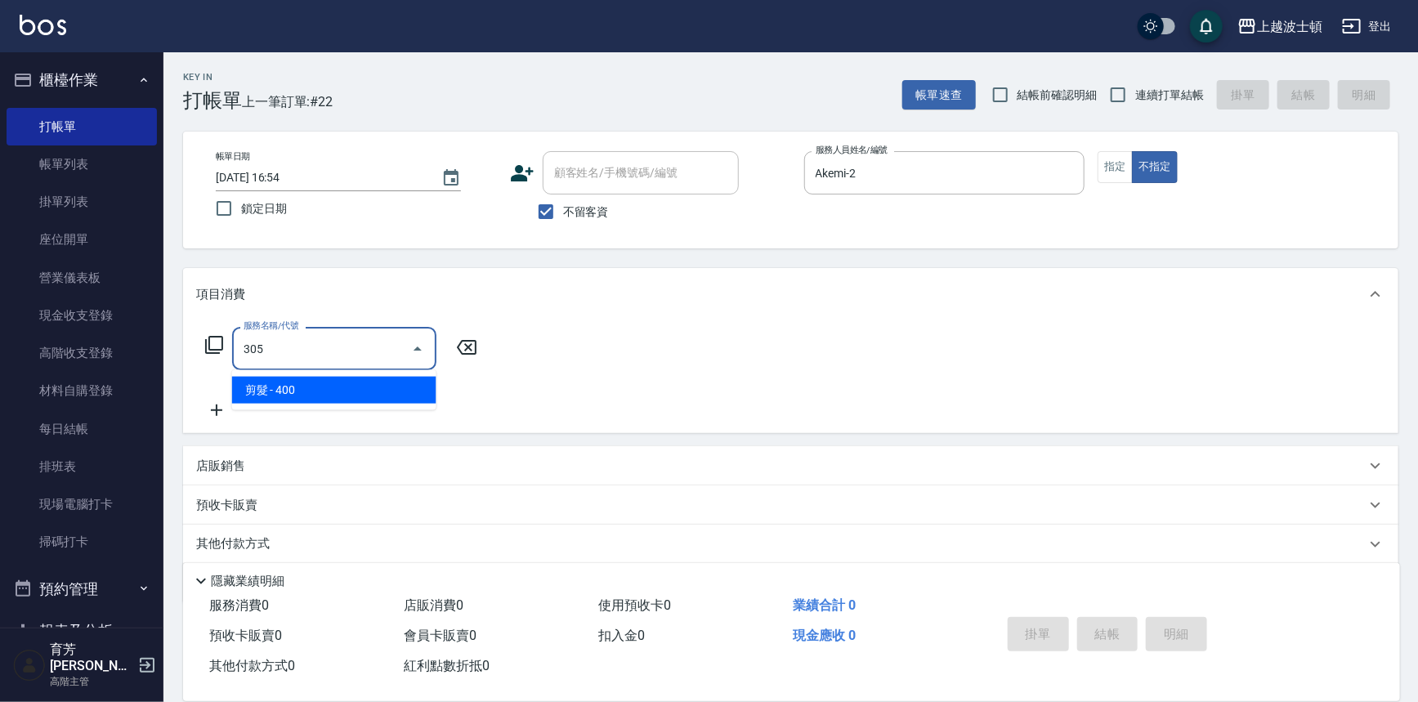
click at [328, 405] on ul "剪髮 - 400" at bounding box center [334, 390] width 204 height 40
click at [348, 396] on span "剪髮 - 400" at bounding box center [334, 390] width 204 height 27
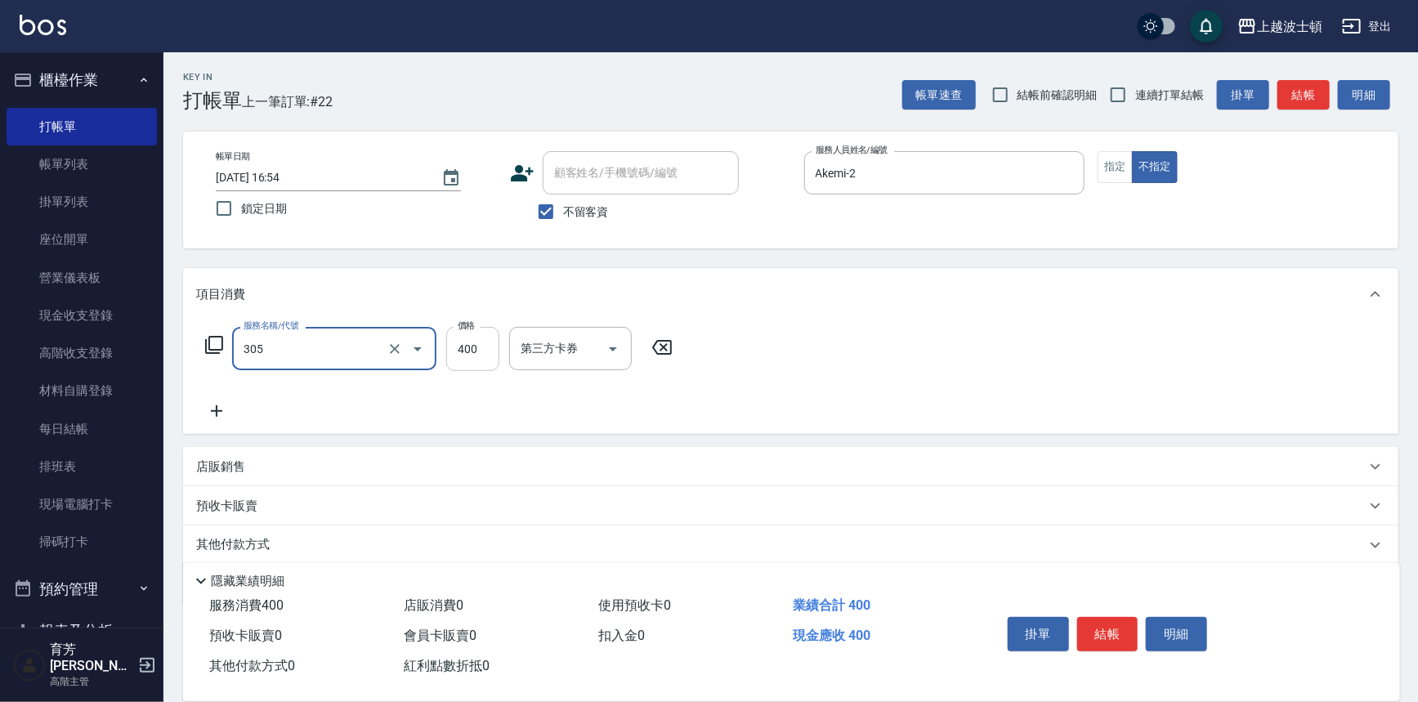
type input "剪髮(305)"
click at [463, 360] on input "400" at bounding box center [472, 349] width 53 height 44
type input "350"
click at [851, 344] on div "服務名稱/代號 剪髮(305) 服務名稱/代號 價格 350 價格 第三方卡券 第三方卡券" at bounding box center [790, 377] width 1215 height 114
click at [1108, 641] on button "結帳" at bounding box center [1107, 634] width 61 height 34
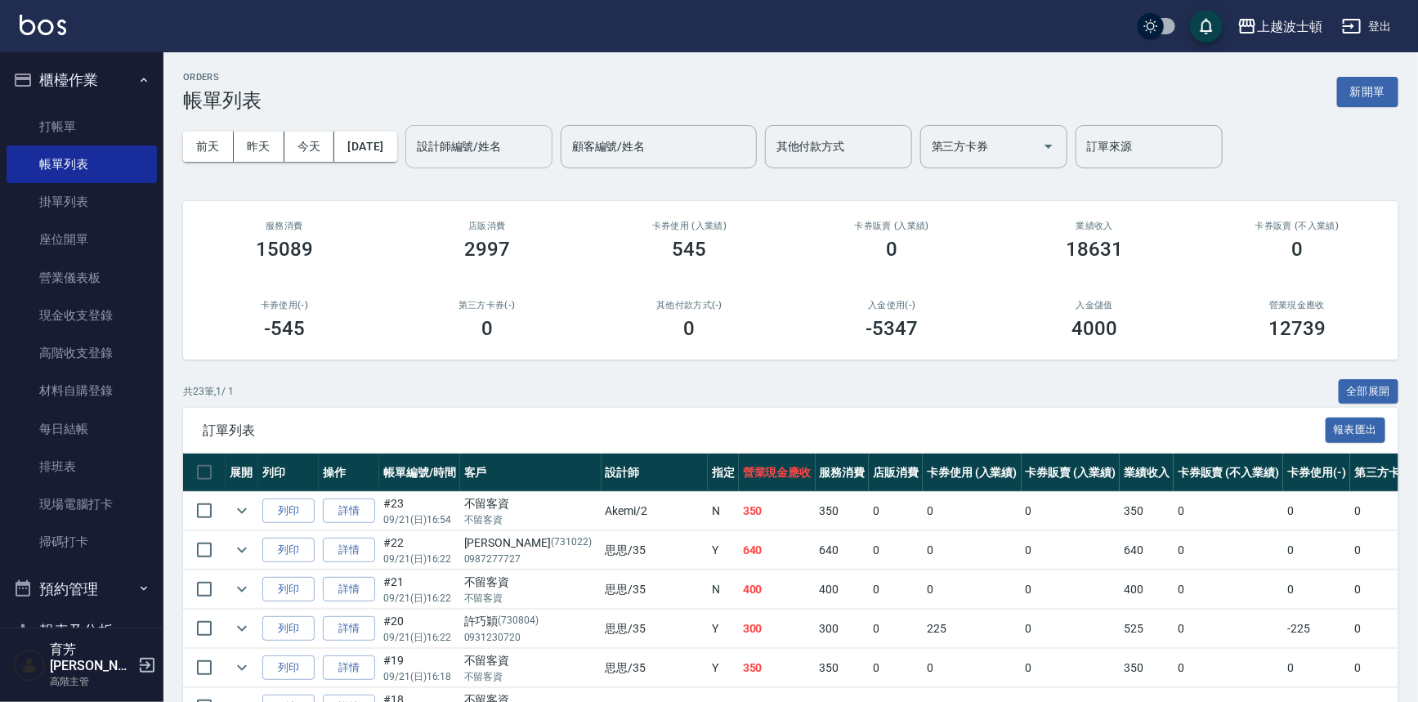
click at [539, 157] on input "設計師編號/姓名" at bounding box center [479, 146] width 132 height 29
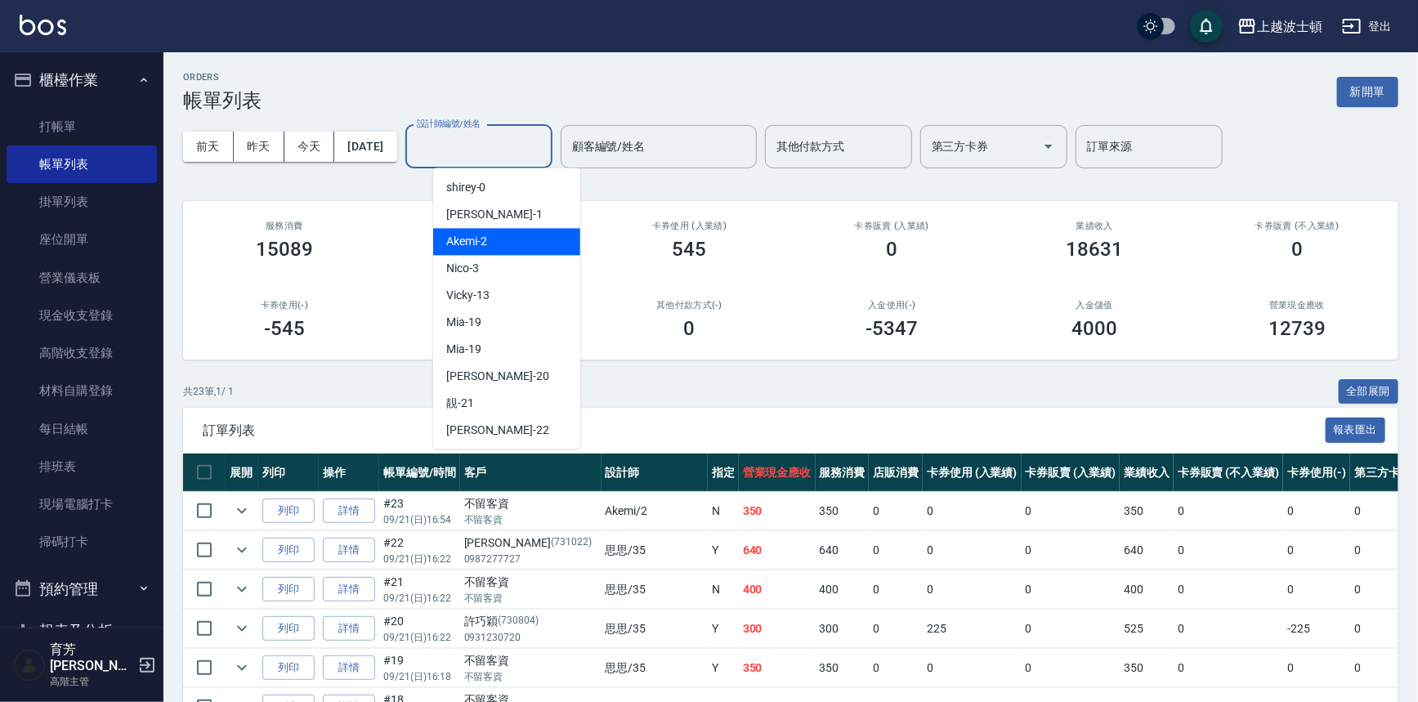
click at [534, 251] on div "Akemi -2" at bounding box center [506, 241] width 147 height 27
type input "Akemi-2"
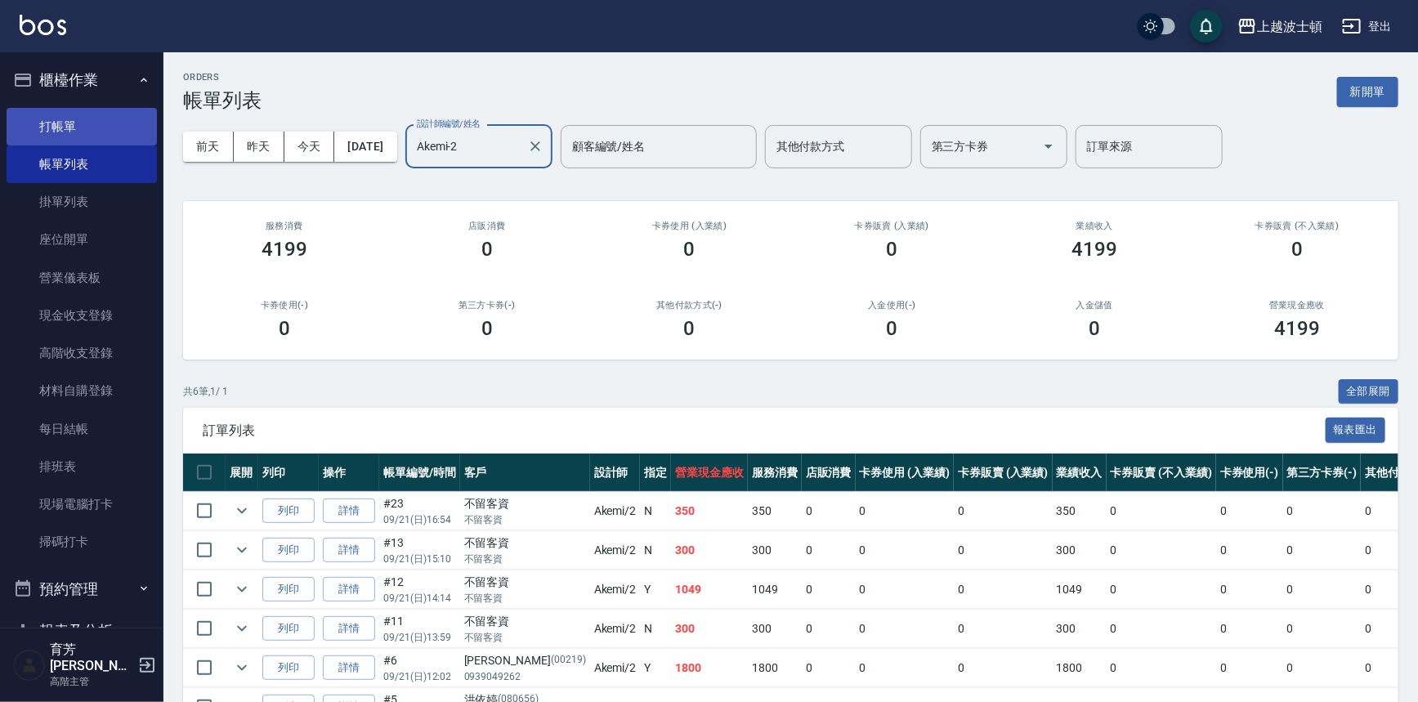
click at [57, 125] on link "打帳單" at bounding box center [82, 127] width 150 height 38
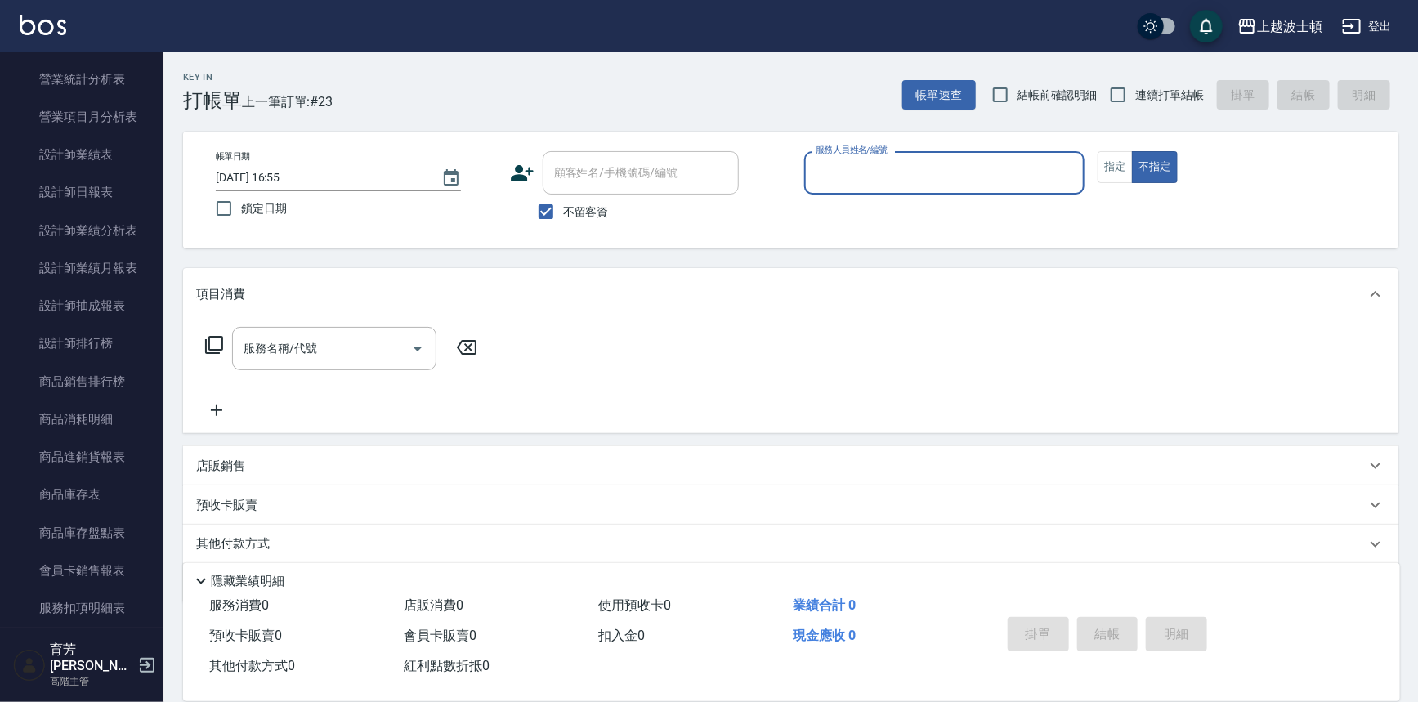
scroll to position [1014, 0]
click at [104, 225] on link "設計師日報表" at bounding box center [82, 230] width 150 height 38
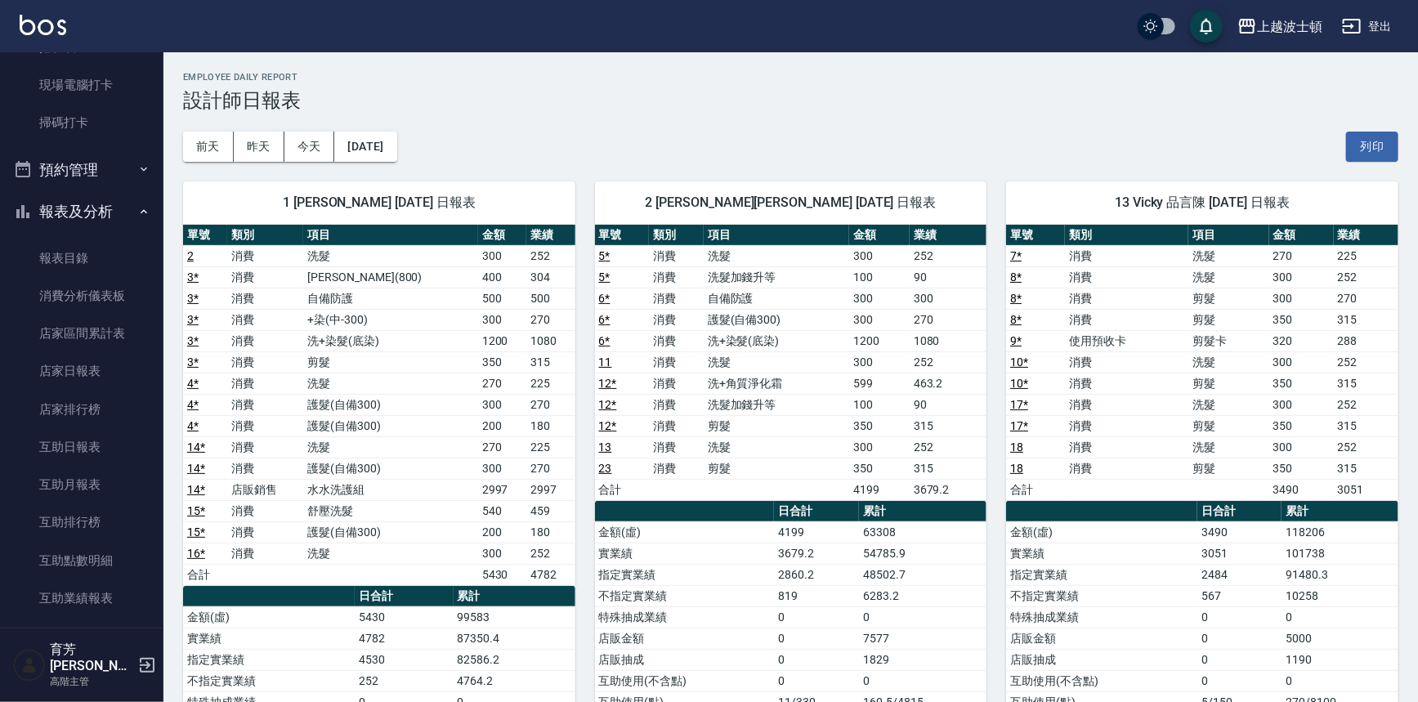
scroll to position [409, 0]
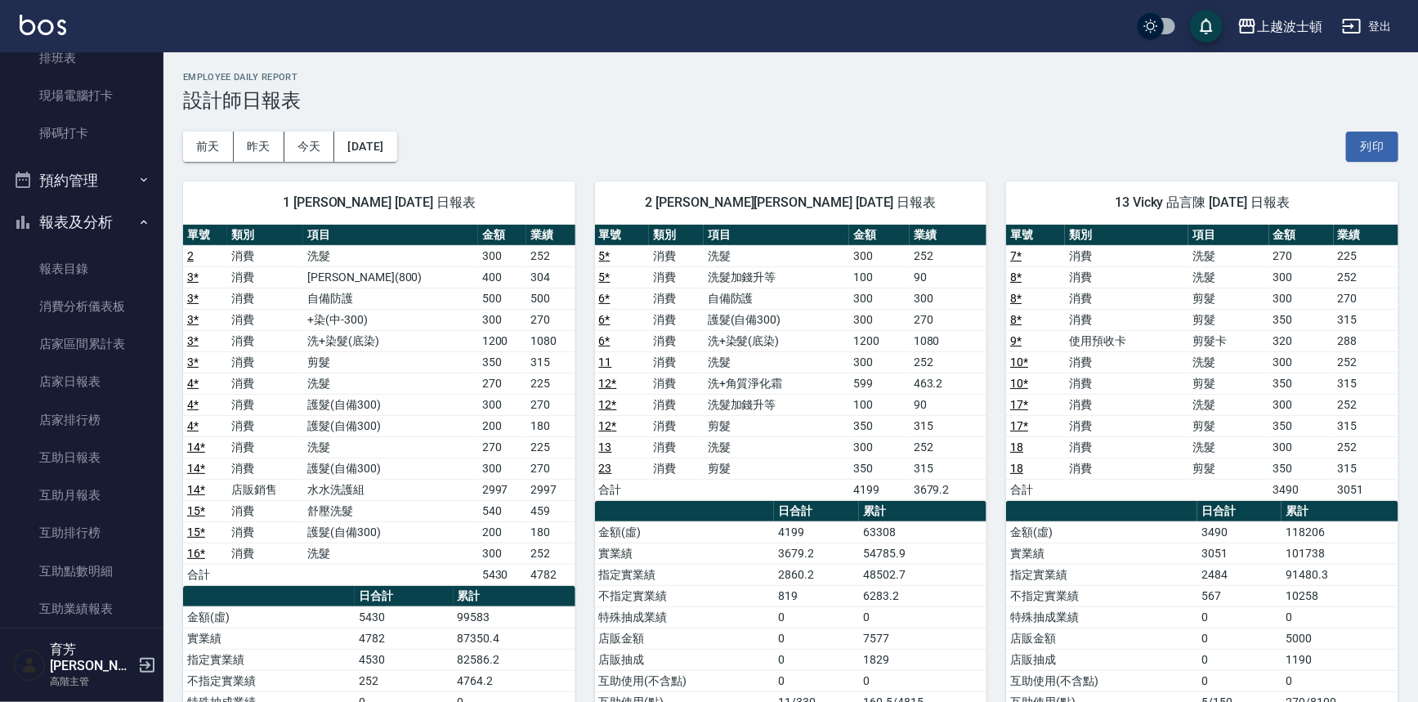
click at [78, 226] on button "報表及分析" at bounding box center [82, 222] width 150 height 42
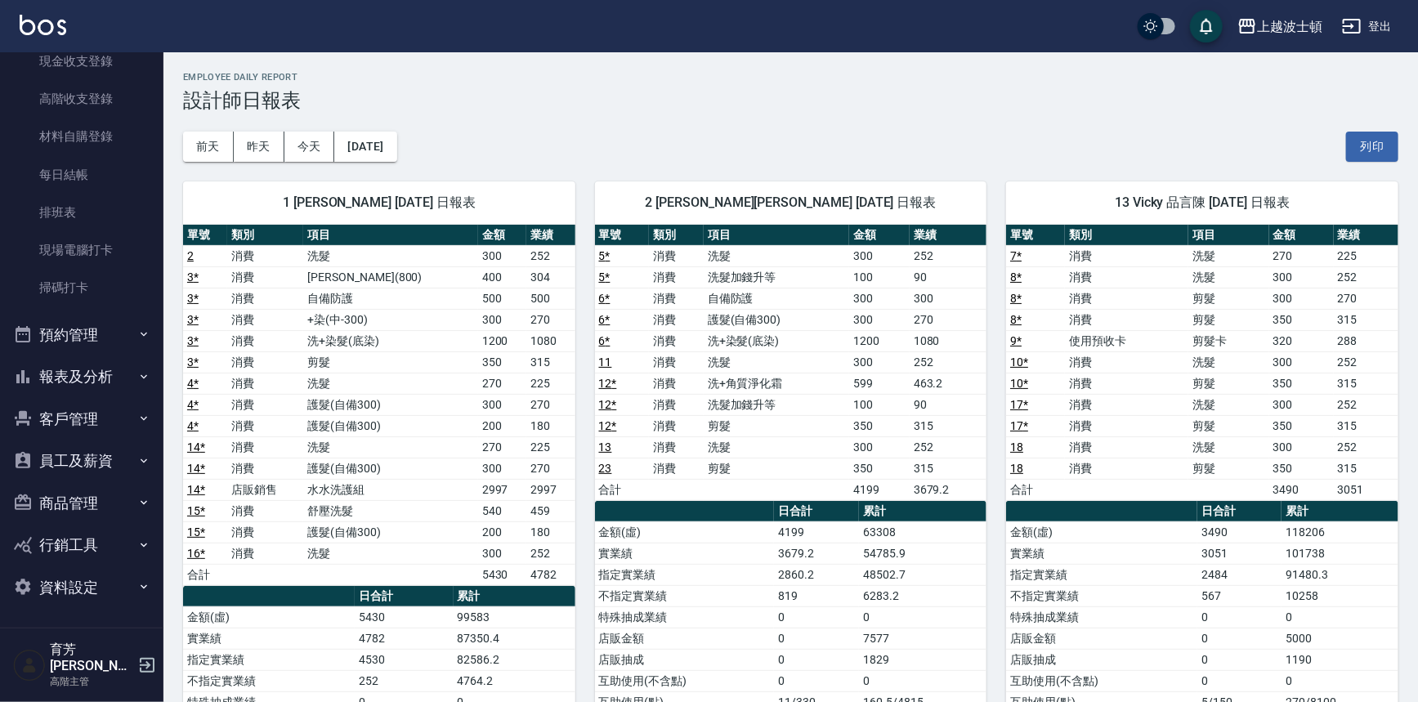
scroll to position [239, 0]
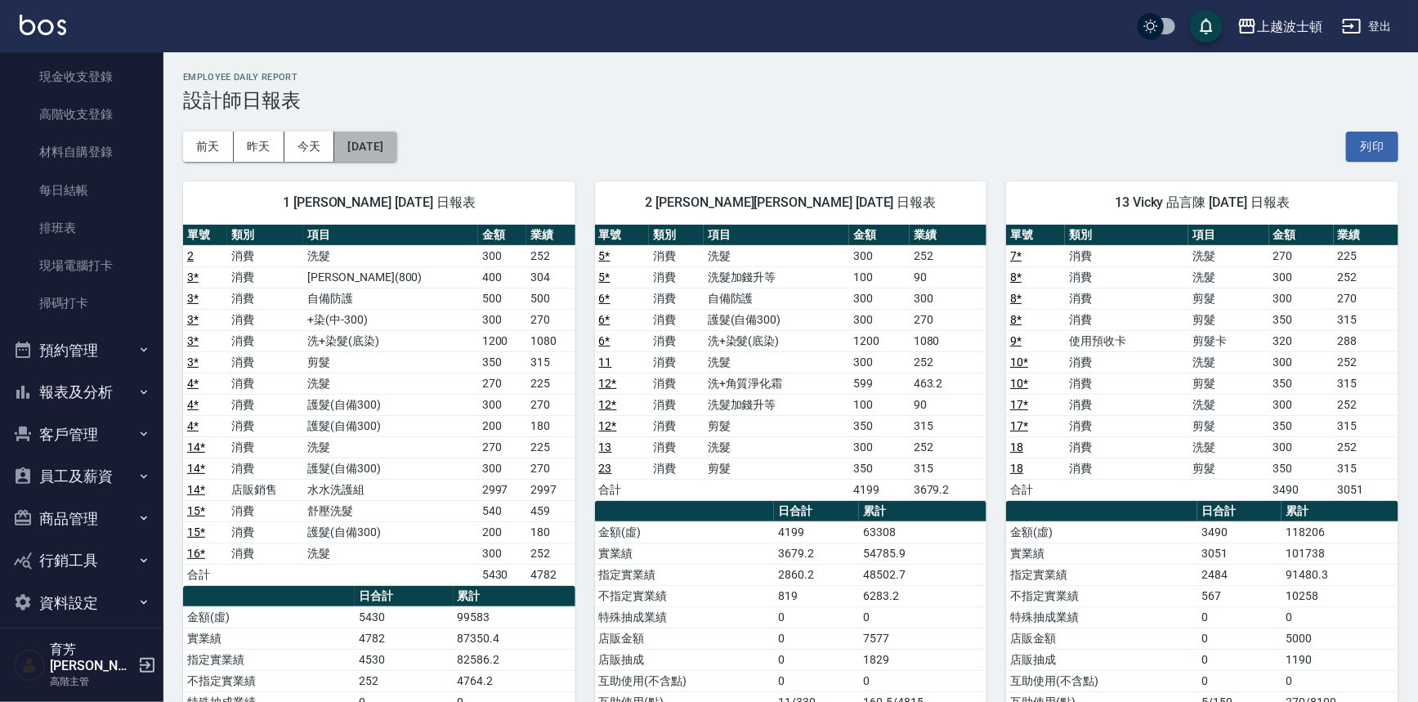
click at [396, 150] on button "[DATE]" at bounding box center [365, 147] width 62 height 30
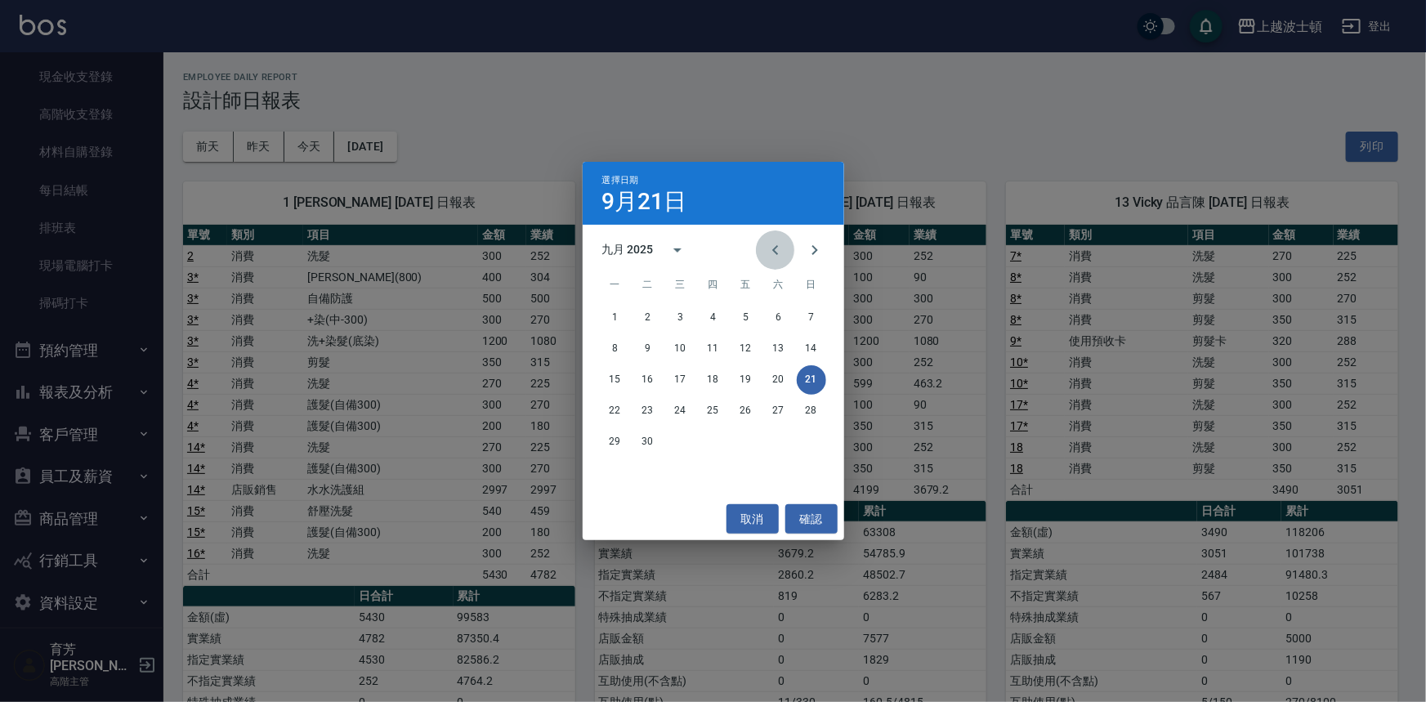
click at [776, 245] on icon "Previous month" at bounding box center [775, 250] width 6 height 10
click at [811, 446] on button "31" at bounding box center [811, 441] width 29 height 29
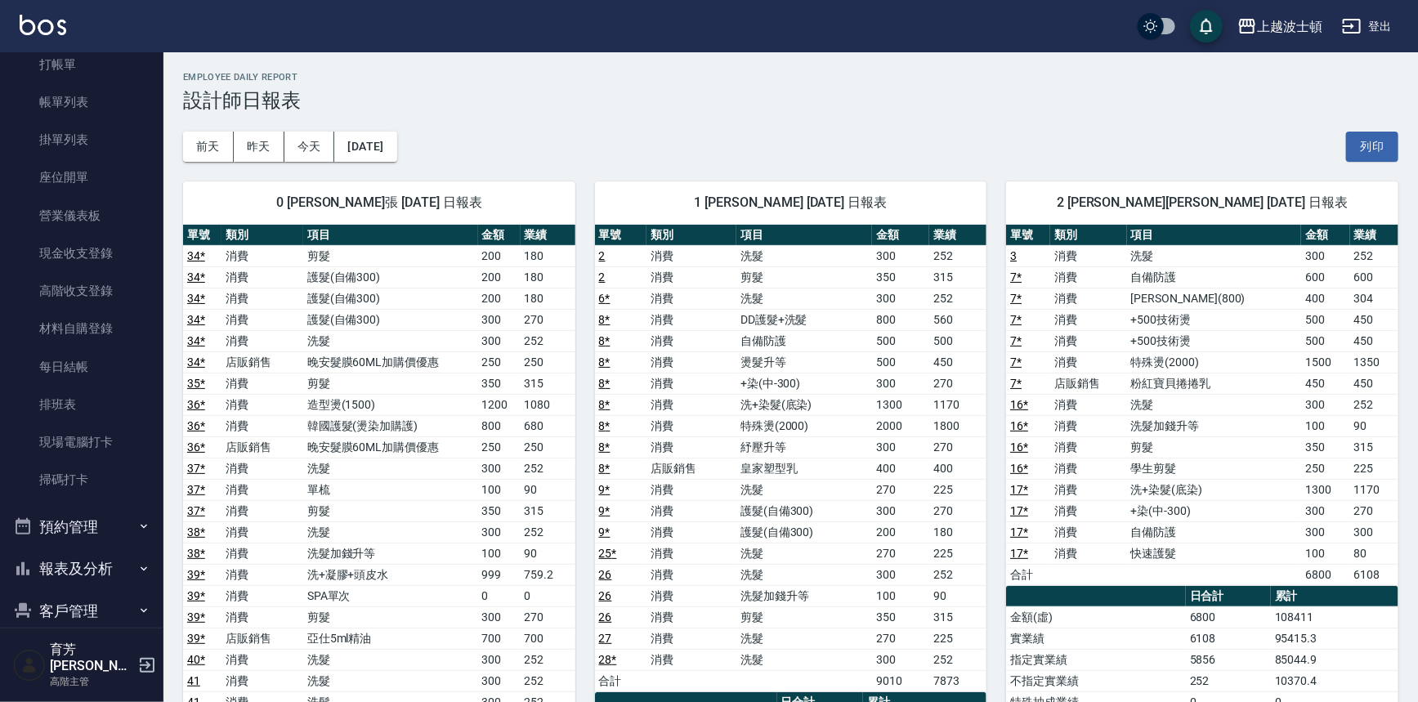
scroll to position [20, 0]
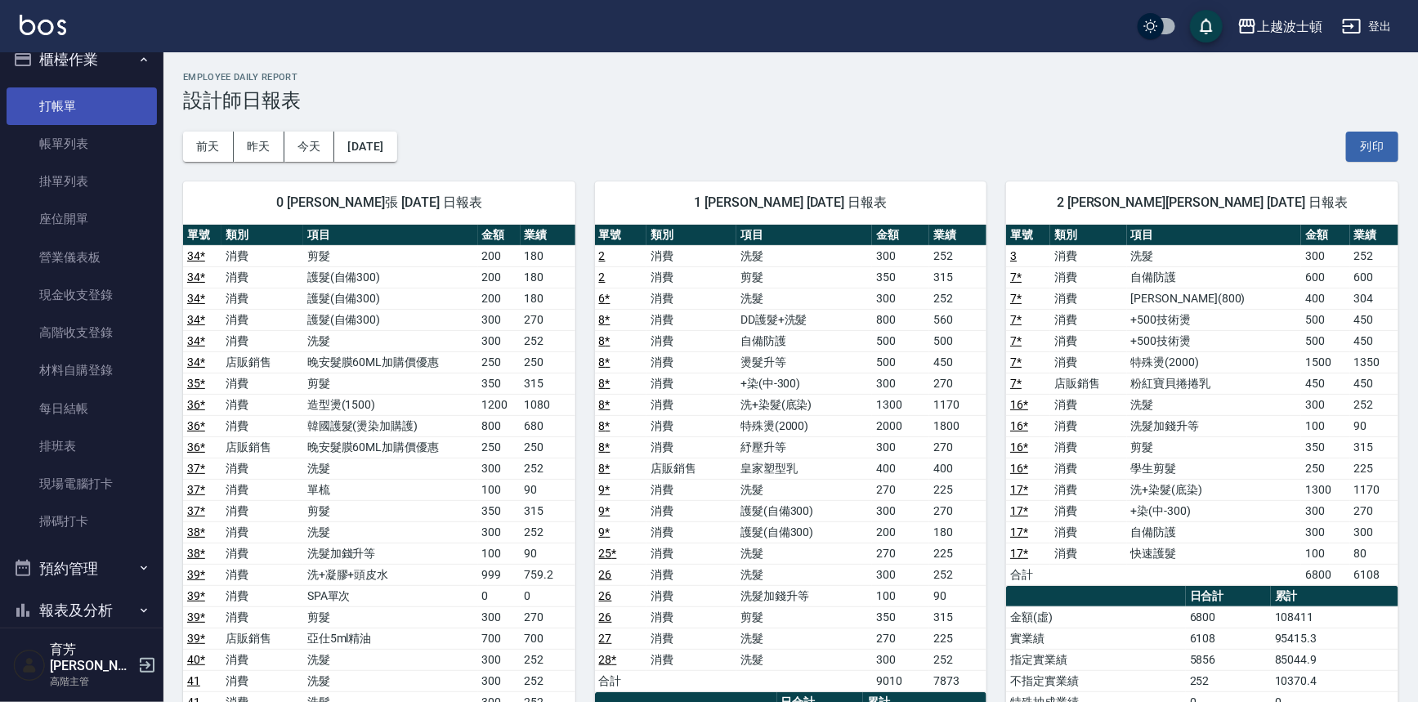
click at [95, 94] on link "打帳單" at bounding box center [82, 106] width 150 height 38
